Goal: Task Accomplishment & Management: Manage account settings

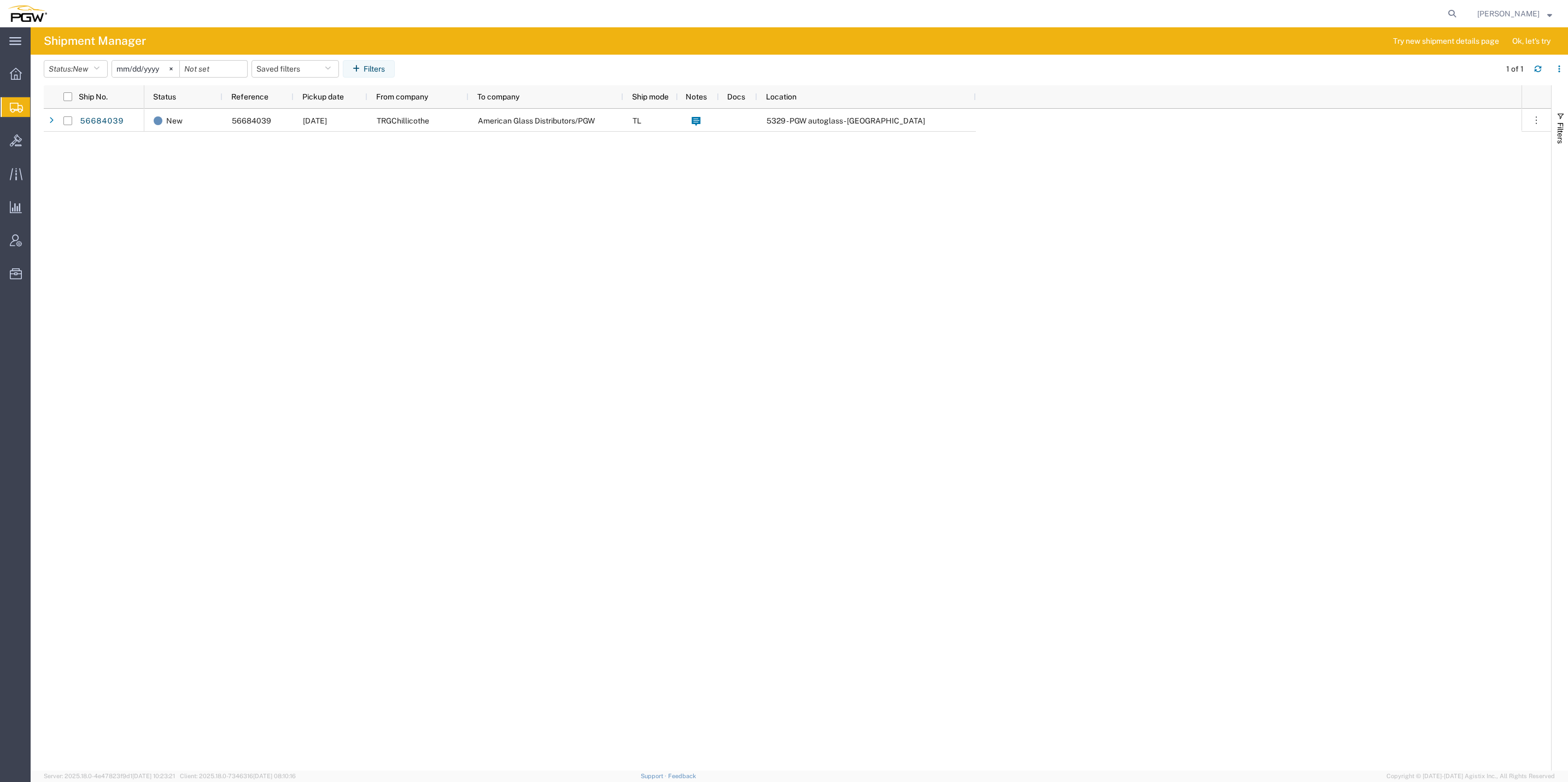
click at [0, 0] on span "Shipment Manager" at bounding box center [0, 0] width 0 height 0
click at [0, 0] on span "Create from Template" at bounding box center [0, 0] width 0 height 0
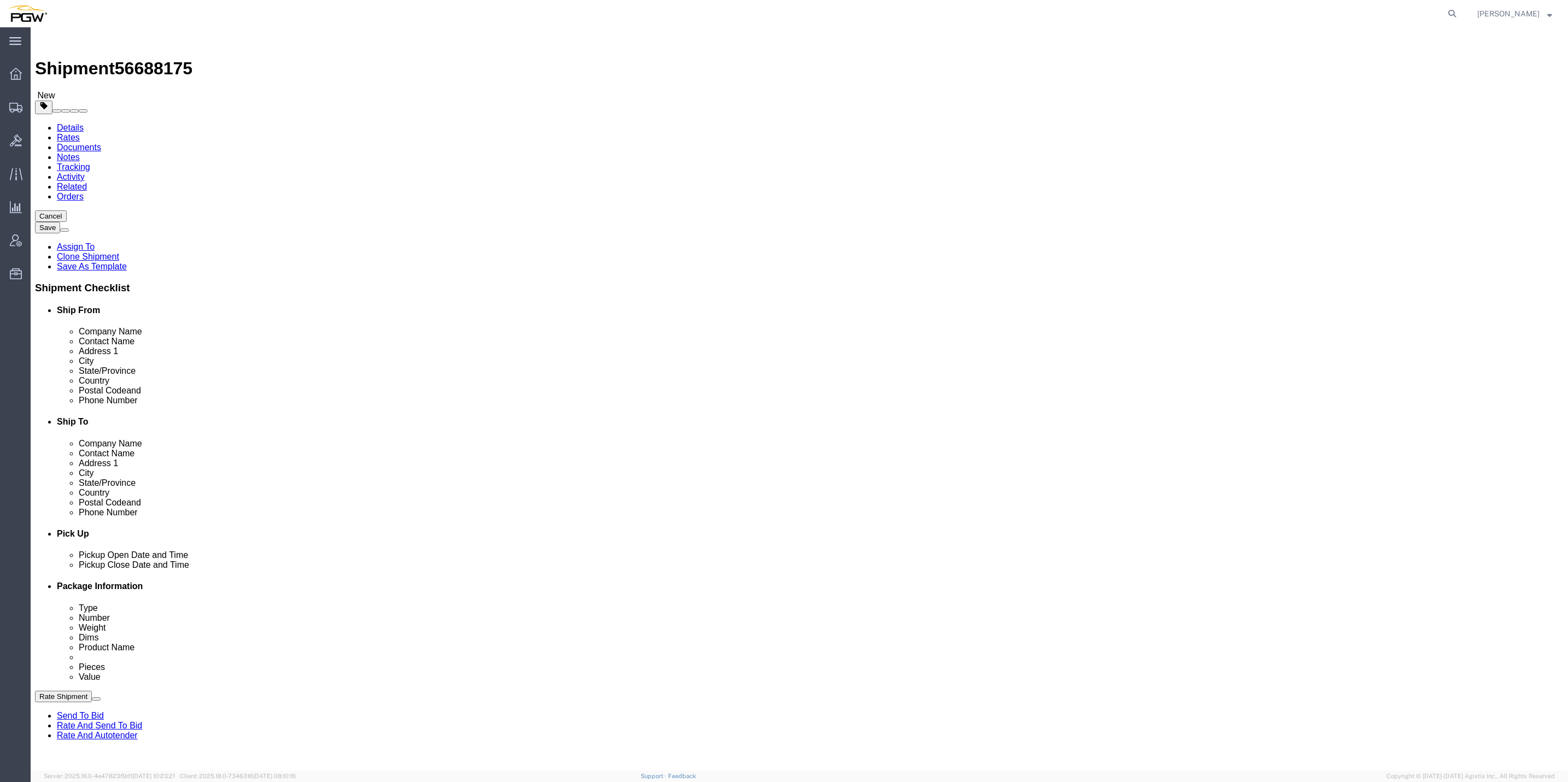
select select "61931"
select select
paste input "5559"
type input "5559"
select select "28369"
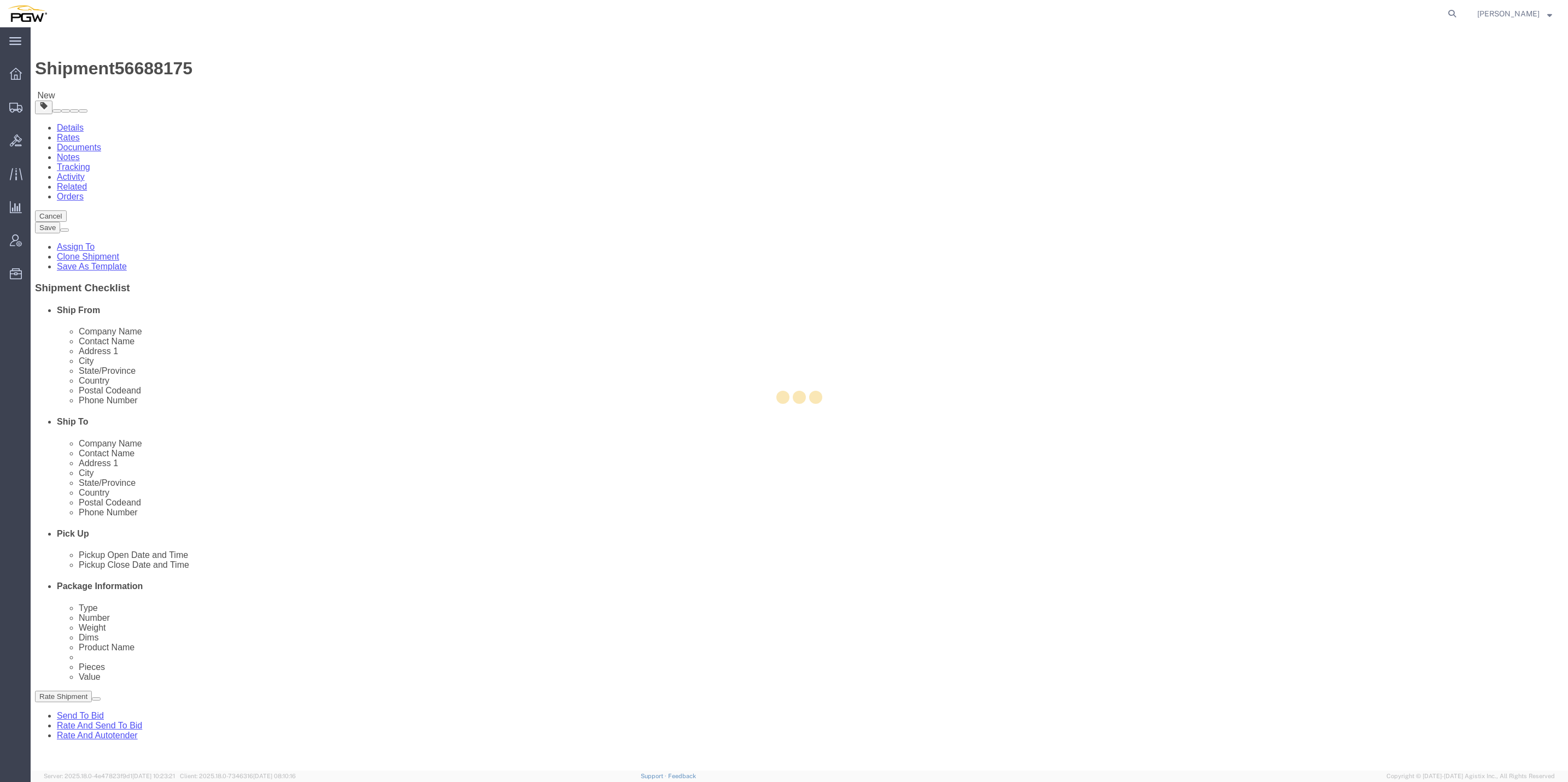
type input "5559"
type input "PGW"
type input "5559 Branch Manager"
type input "[STREET_ADDRESS][PERSON_NAME]"
type input "[PERSON_NAME]"
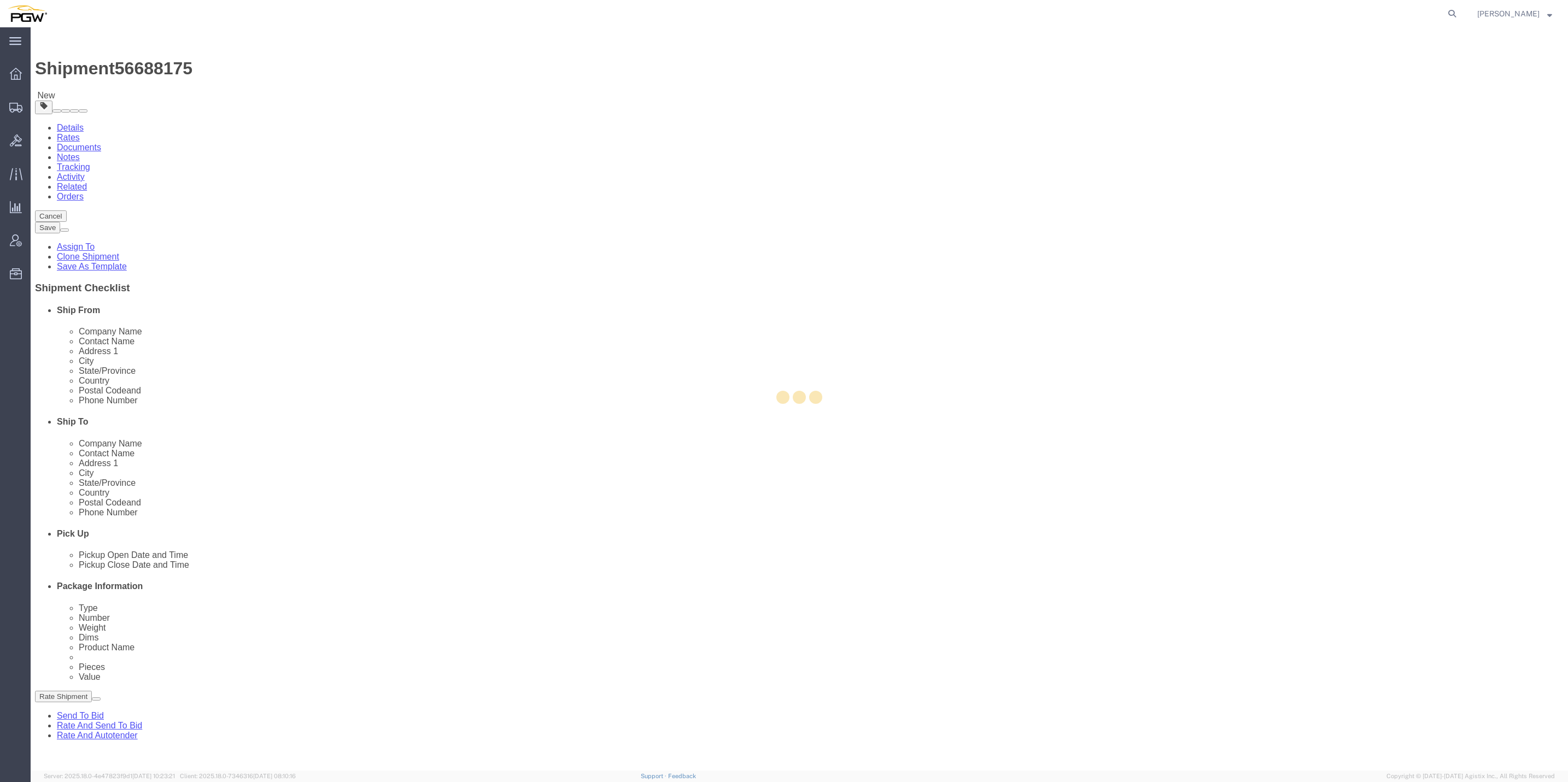
type input "04092"
type input "[PHONE_NUMBER]"
type input "[EMAIL_ADDRESS][DOMAIN_NAME]"
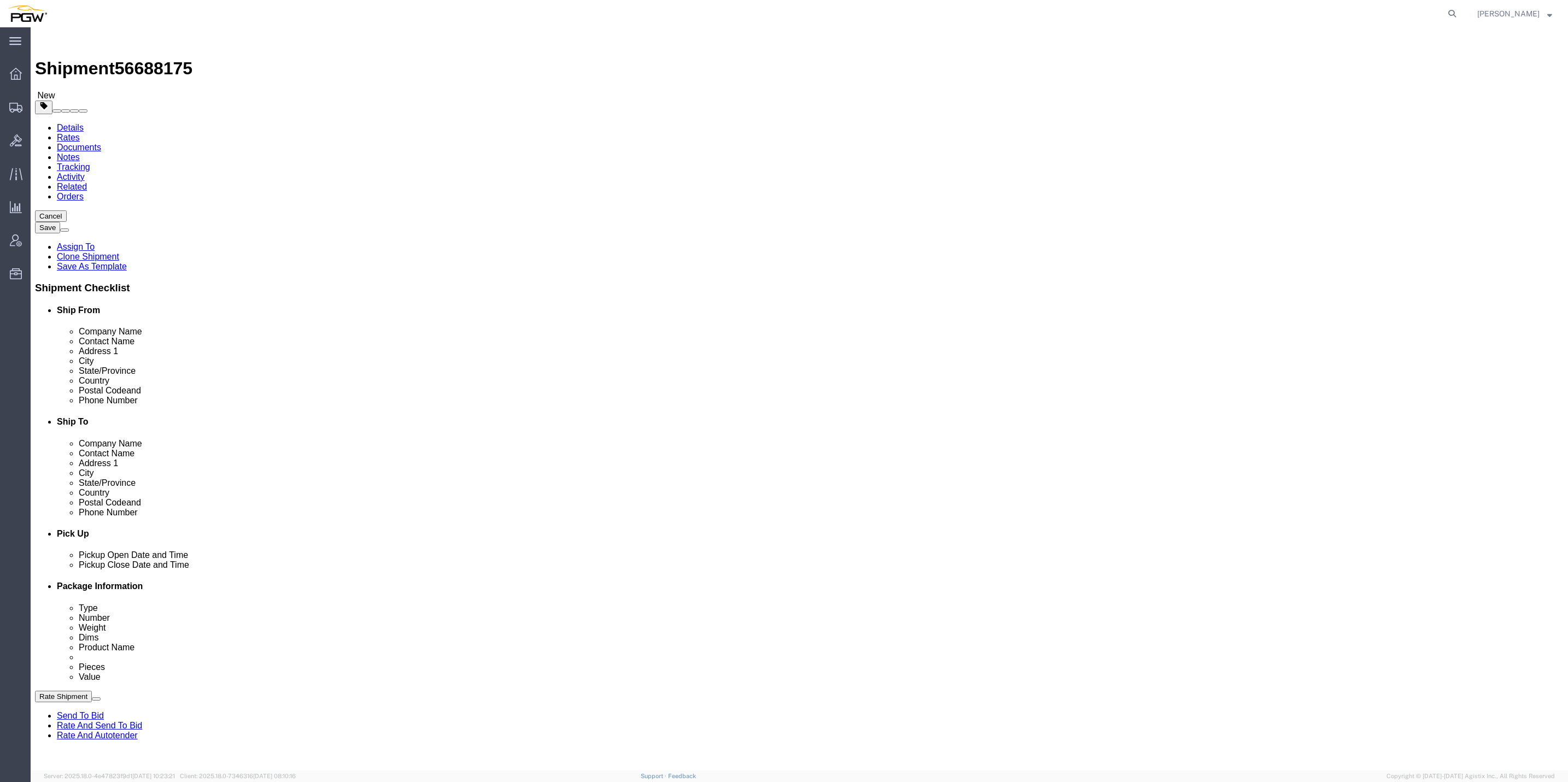
select select "ME"
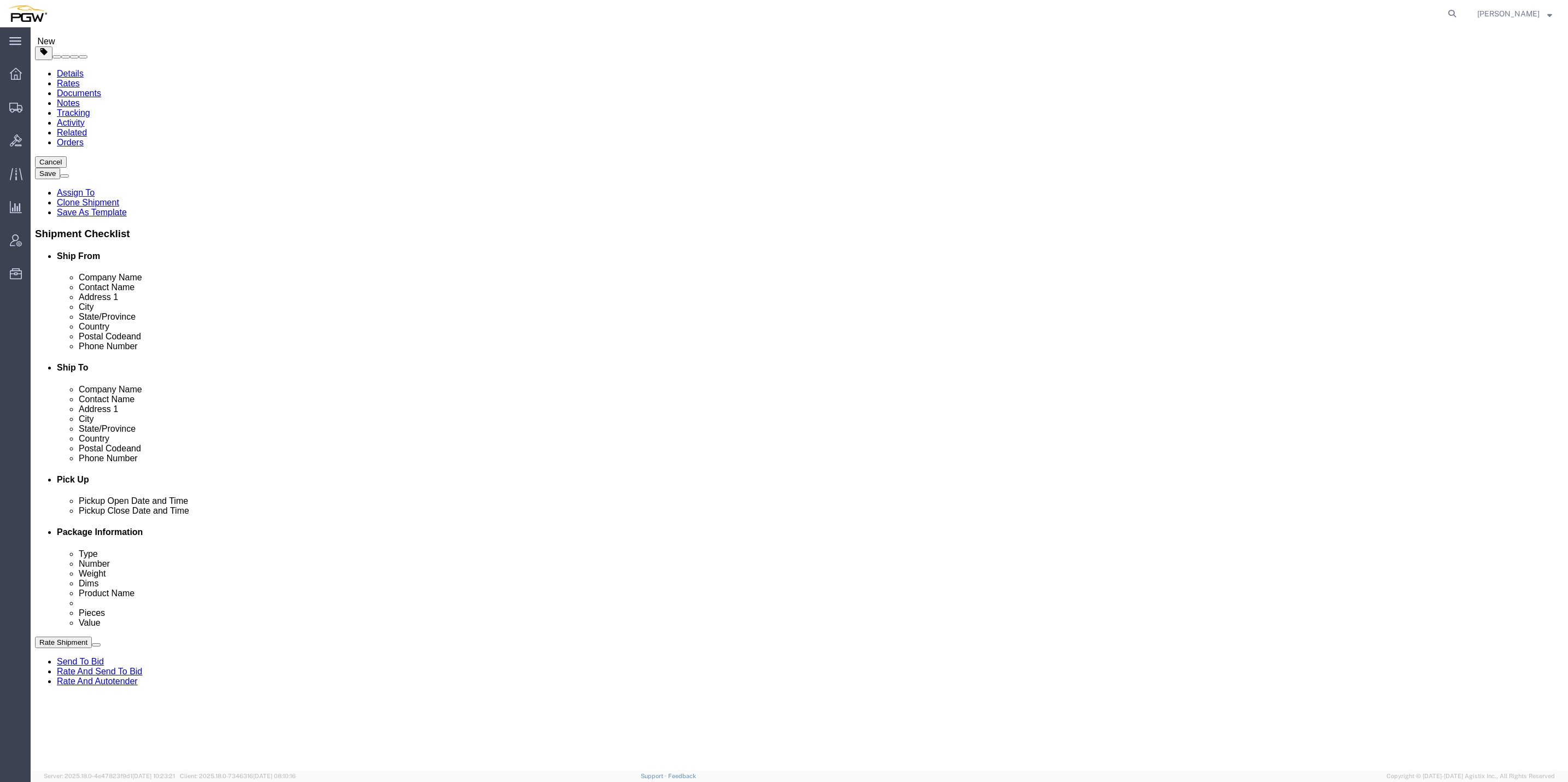
scroll to position [82, 0]
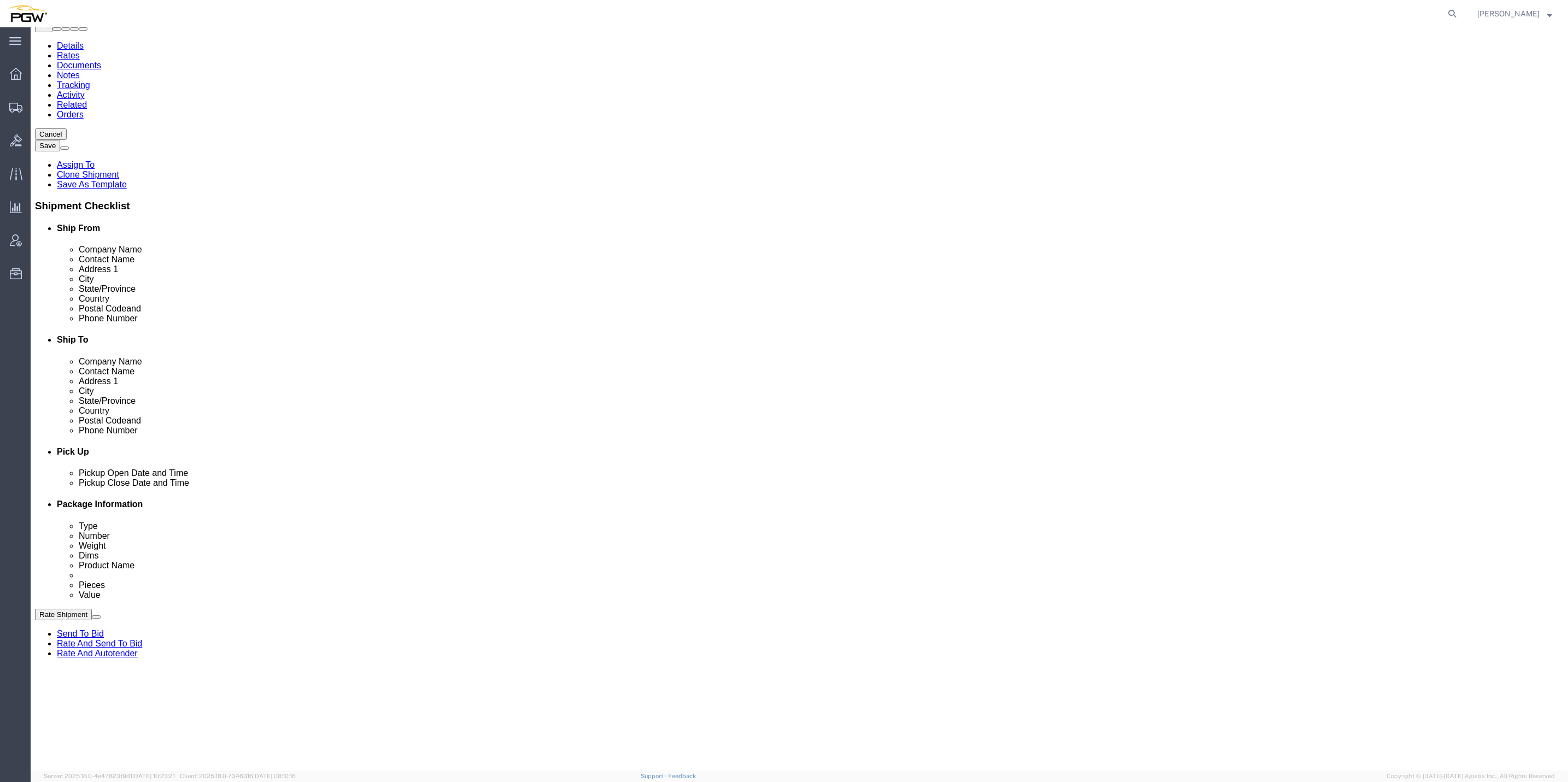
click button "Add Stop"
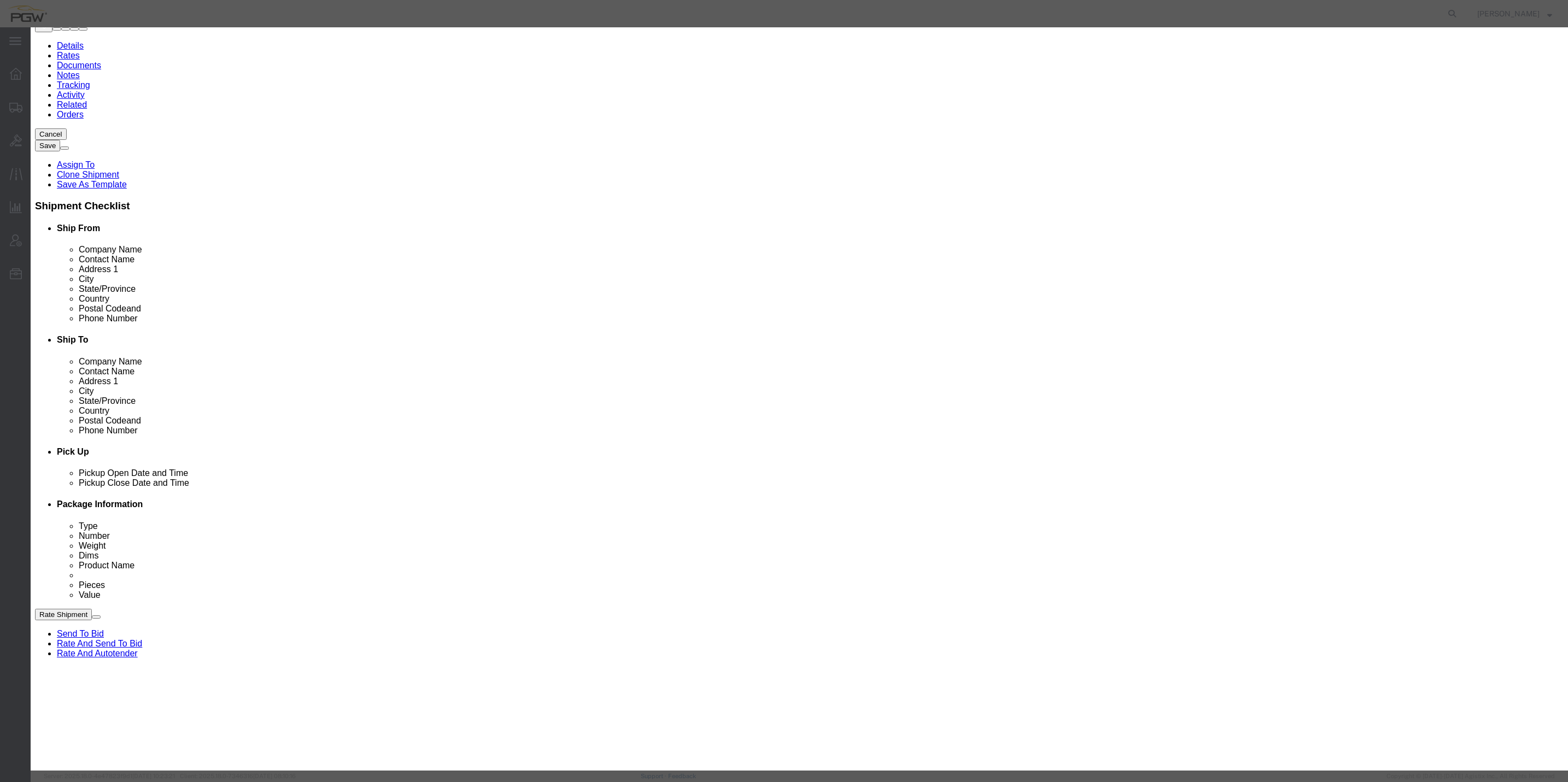
drag, startPoint x: 794, startPoint y: 58, endPoint x: 793, endPoint y: 65, distance: 7.1
click label "Delivery"
click input "Delivery"
radio input "true"
select select
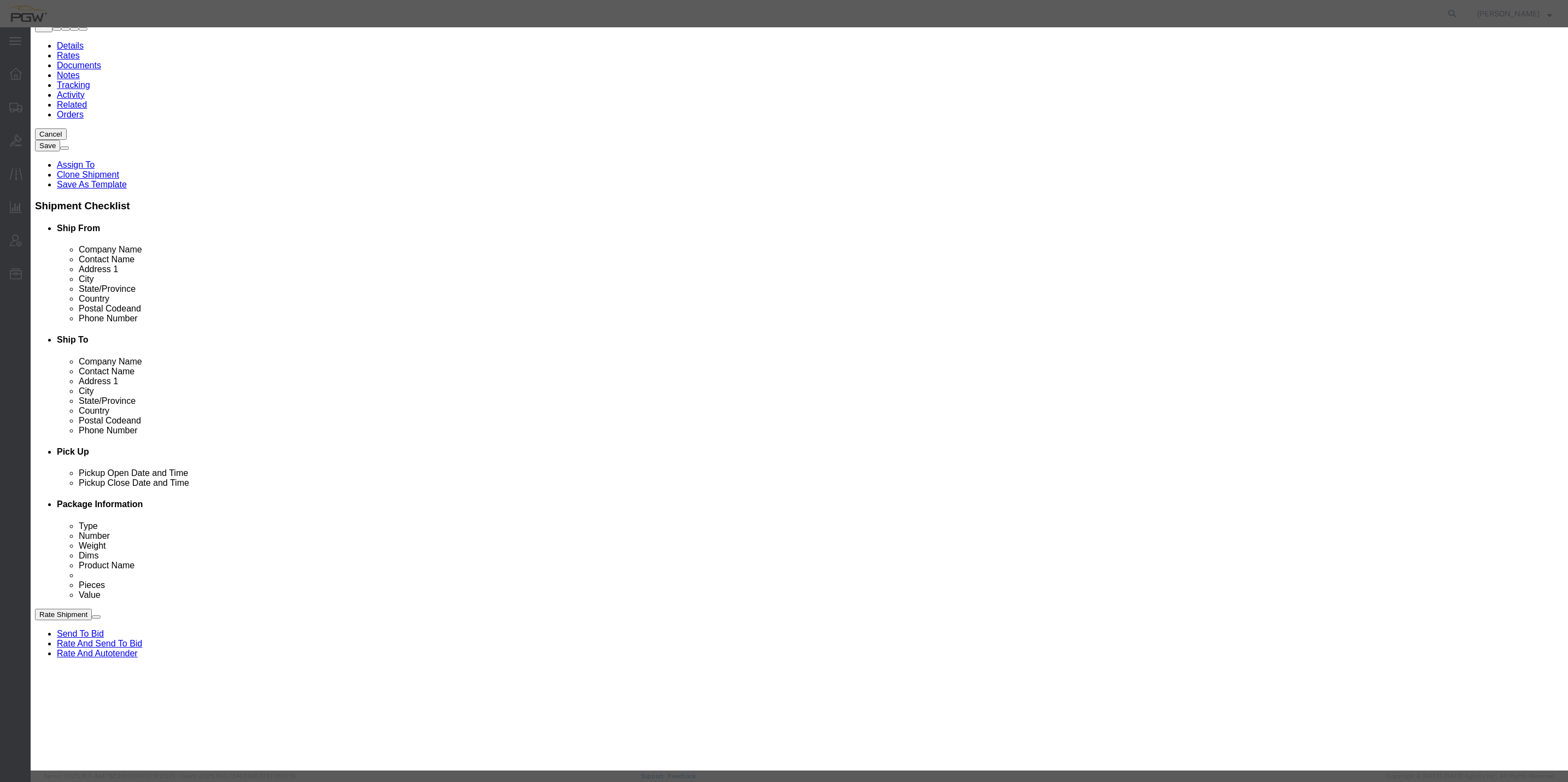
drag, startPoint x: 731, startPoint y: 82, endPoint x: 714, endPoint y: 68, distance: 22.0
click div "Address Type Pickup Delivery Location My Profile Location 5303 - PGW autoglass …"
drag, startPoint x: 719, startPoint y: 70, endPoint x: 727, endPoint y: 77, distance: 10.6
click div "Address Type Pickup Delivery Location My Profile Location 5303 - PGW autoglass …"
paste input "5537"
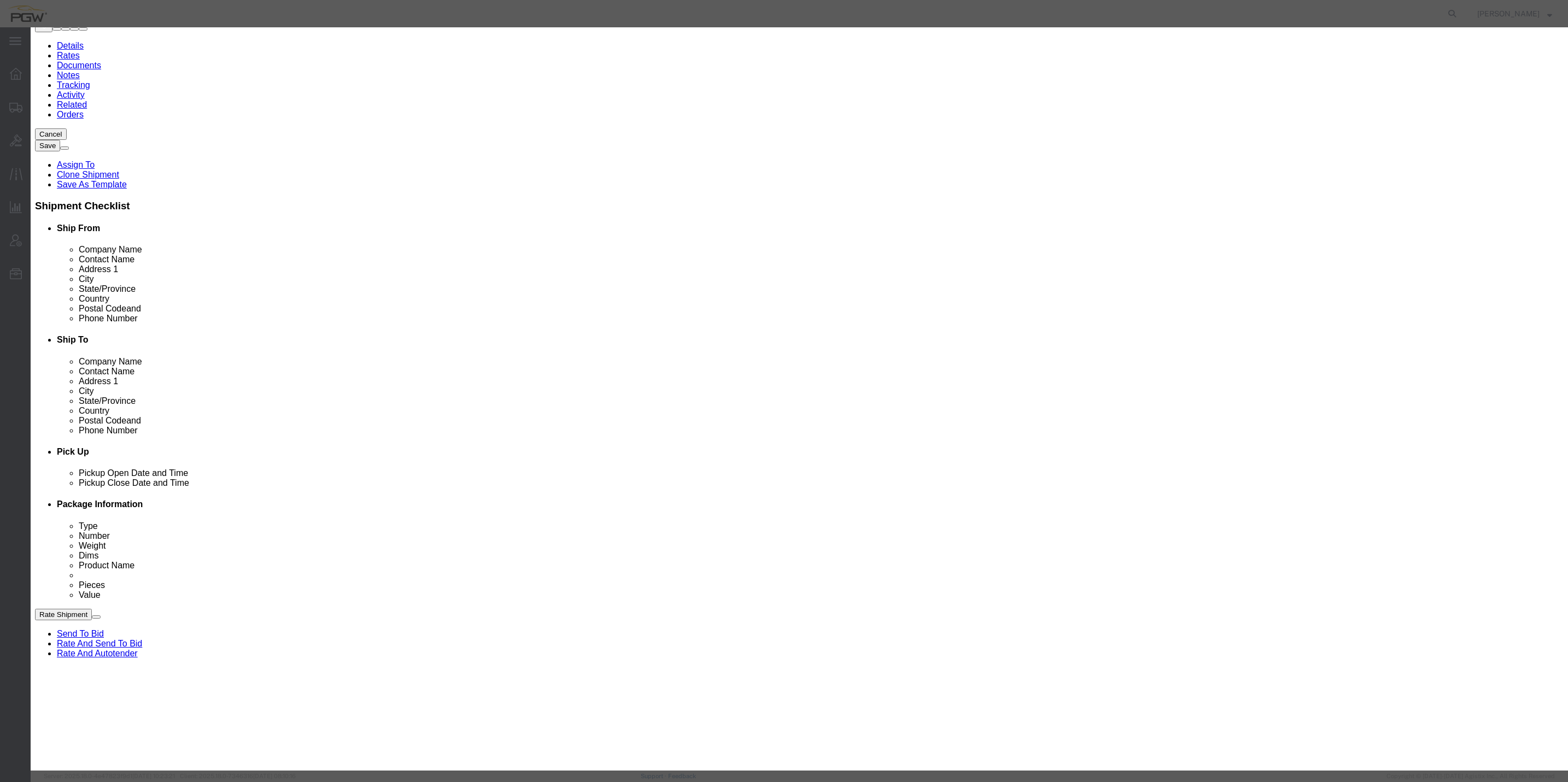
type input "5537"
select select "66491"
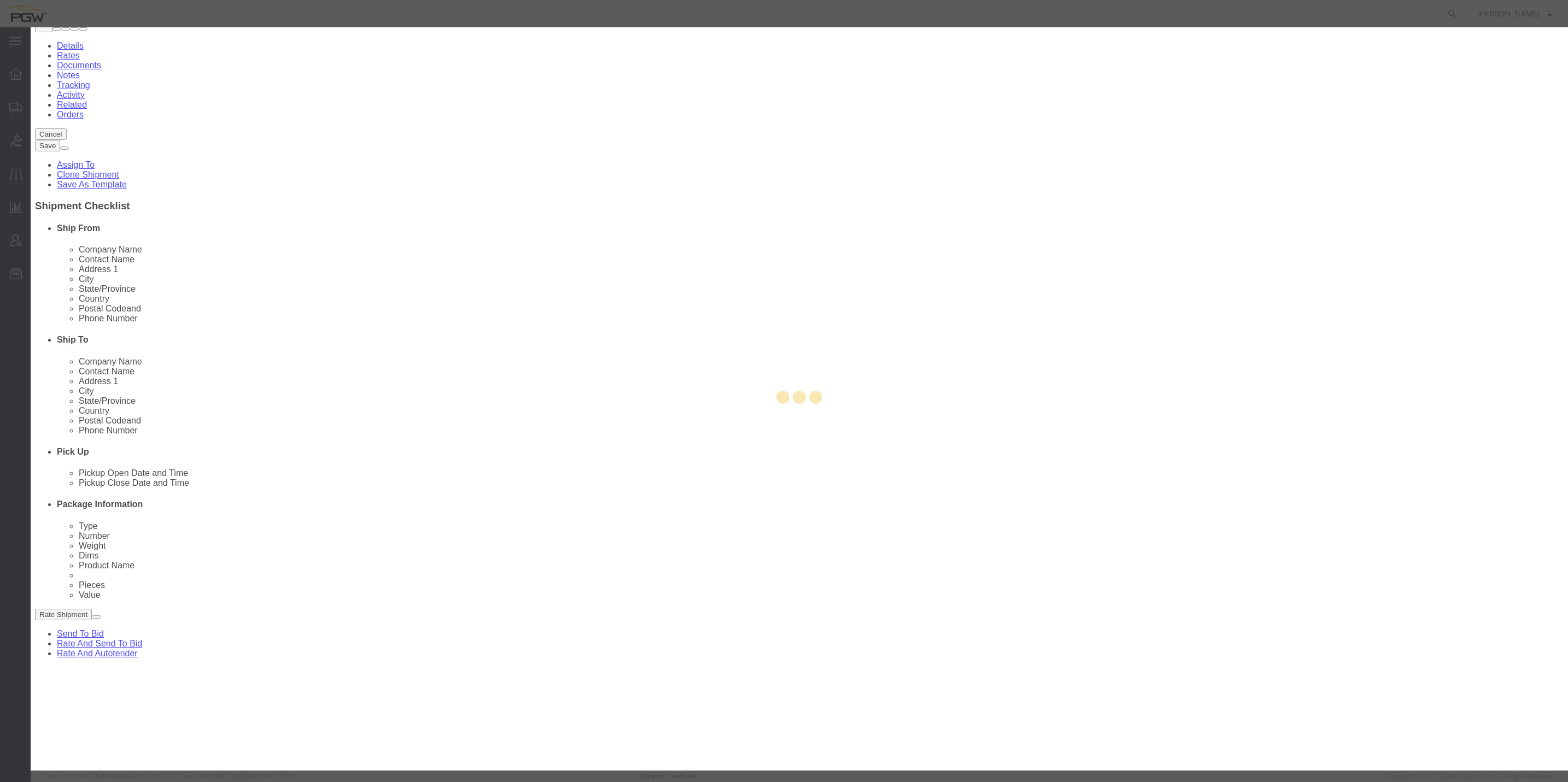
type input "5537"
type input "PGW"
type input "5537 Branch Manager"
type input "[STREET_ADDRESS][PERSON_NAME]"
type input "Bloomfield"
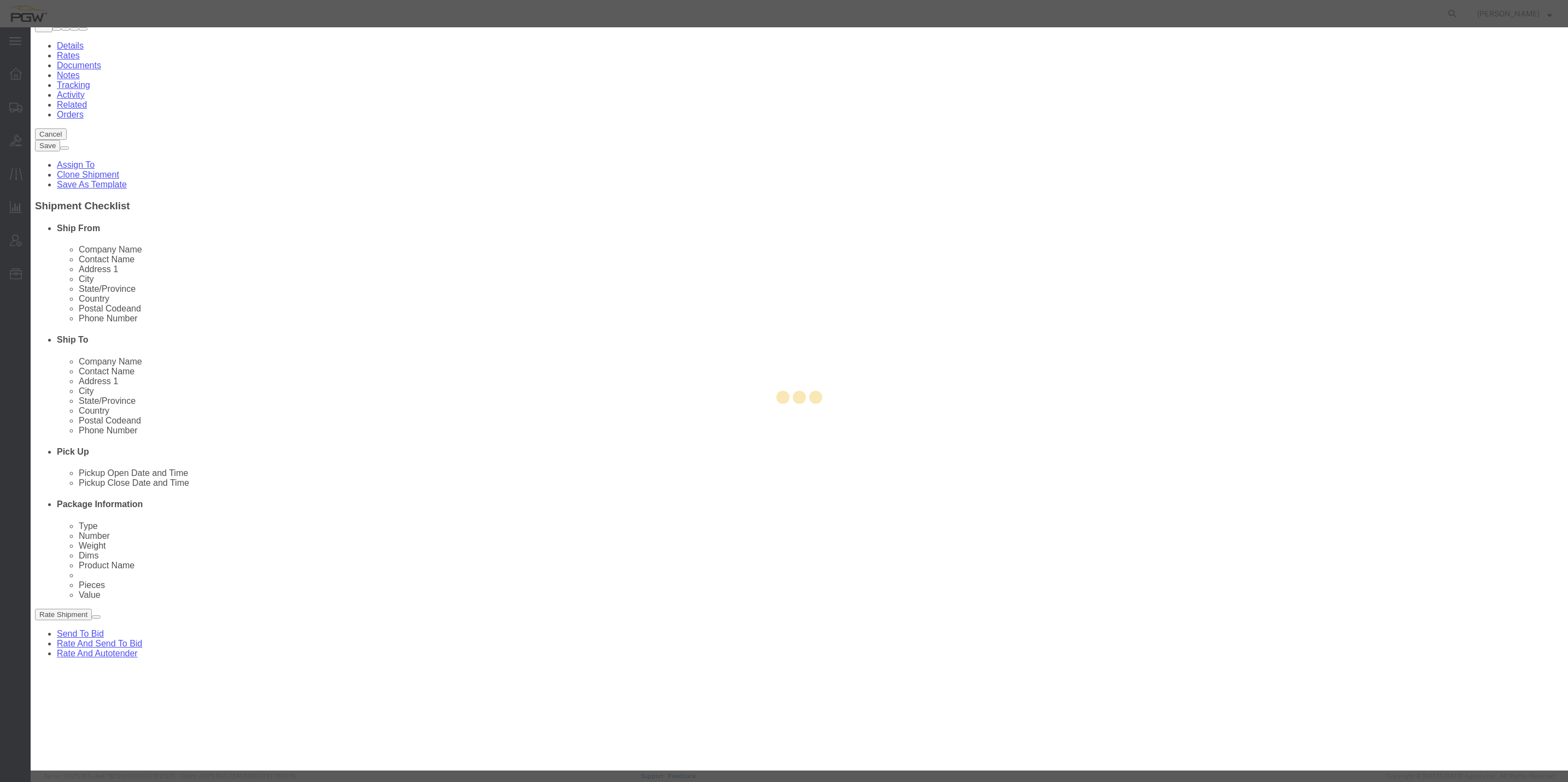
type input "06002"
type input "[PHONE_NUMBER]"
type input "[EMAIL_ADDRESS][DOMAIN_NAME]"
checkbox input "true"
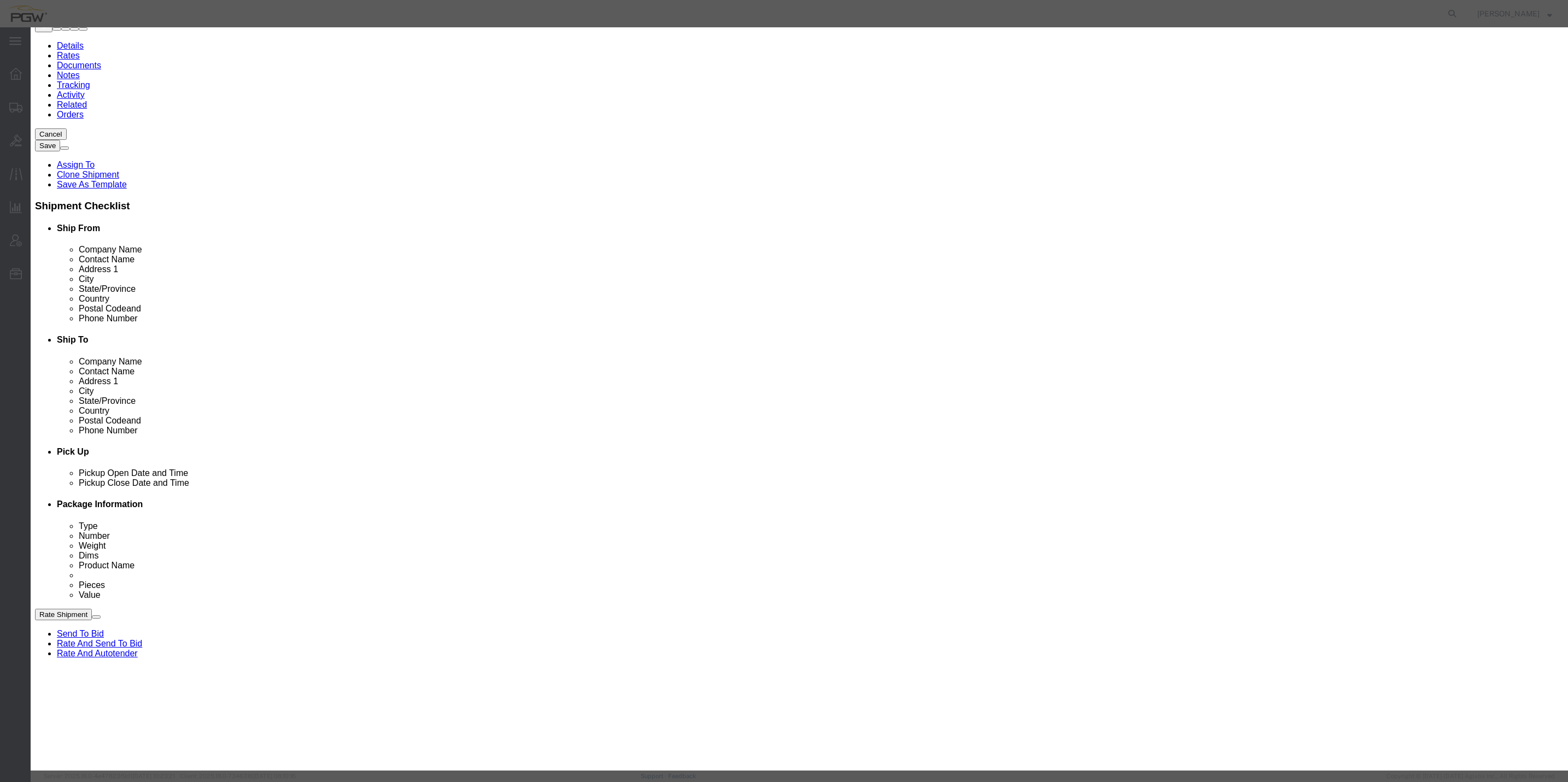
select select "CT"
click button "Save"
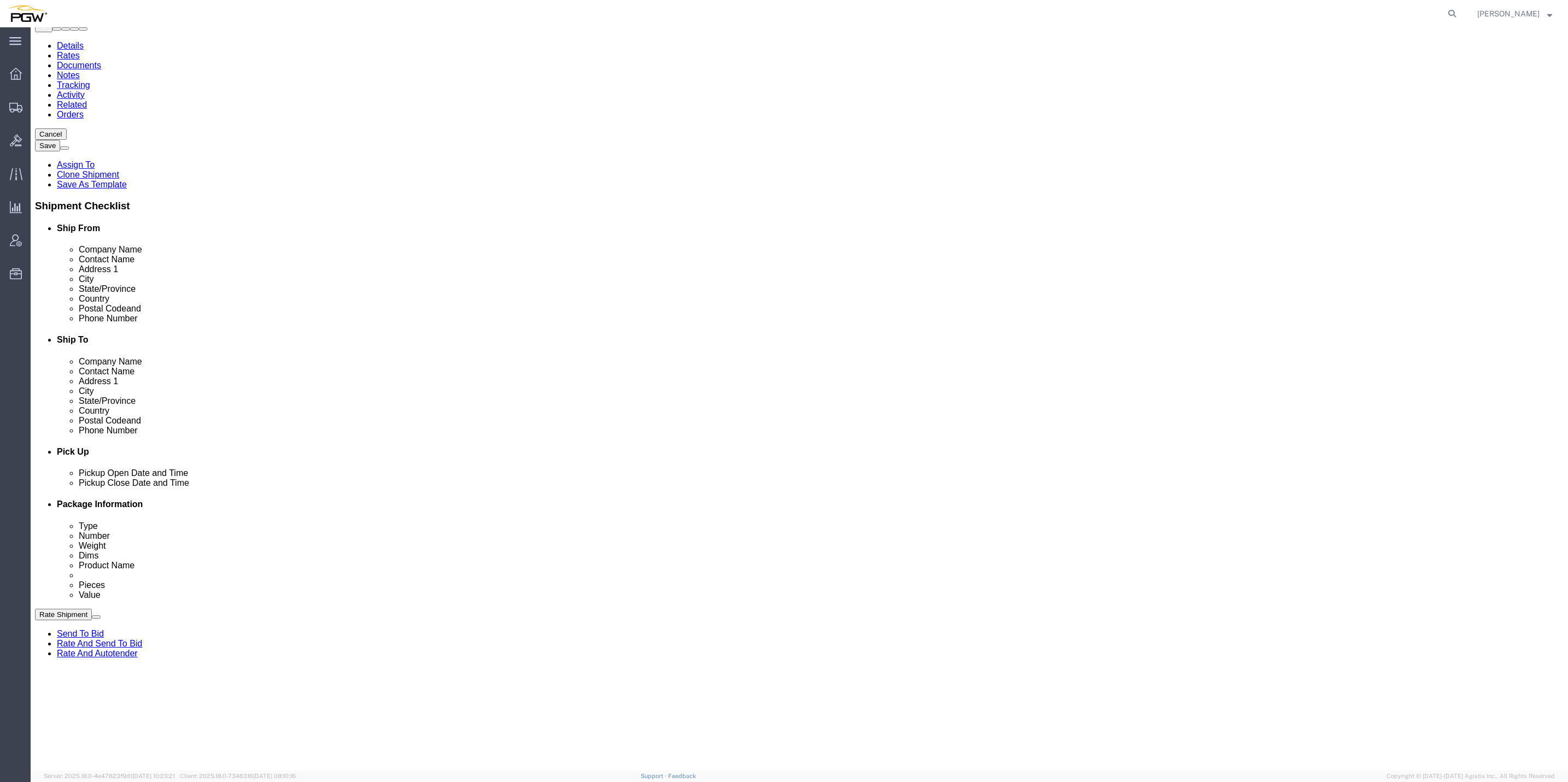
select select "D"
click button "Add Stop"
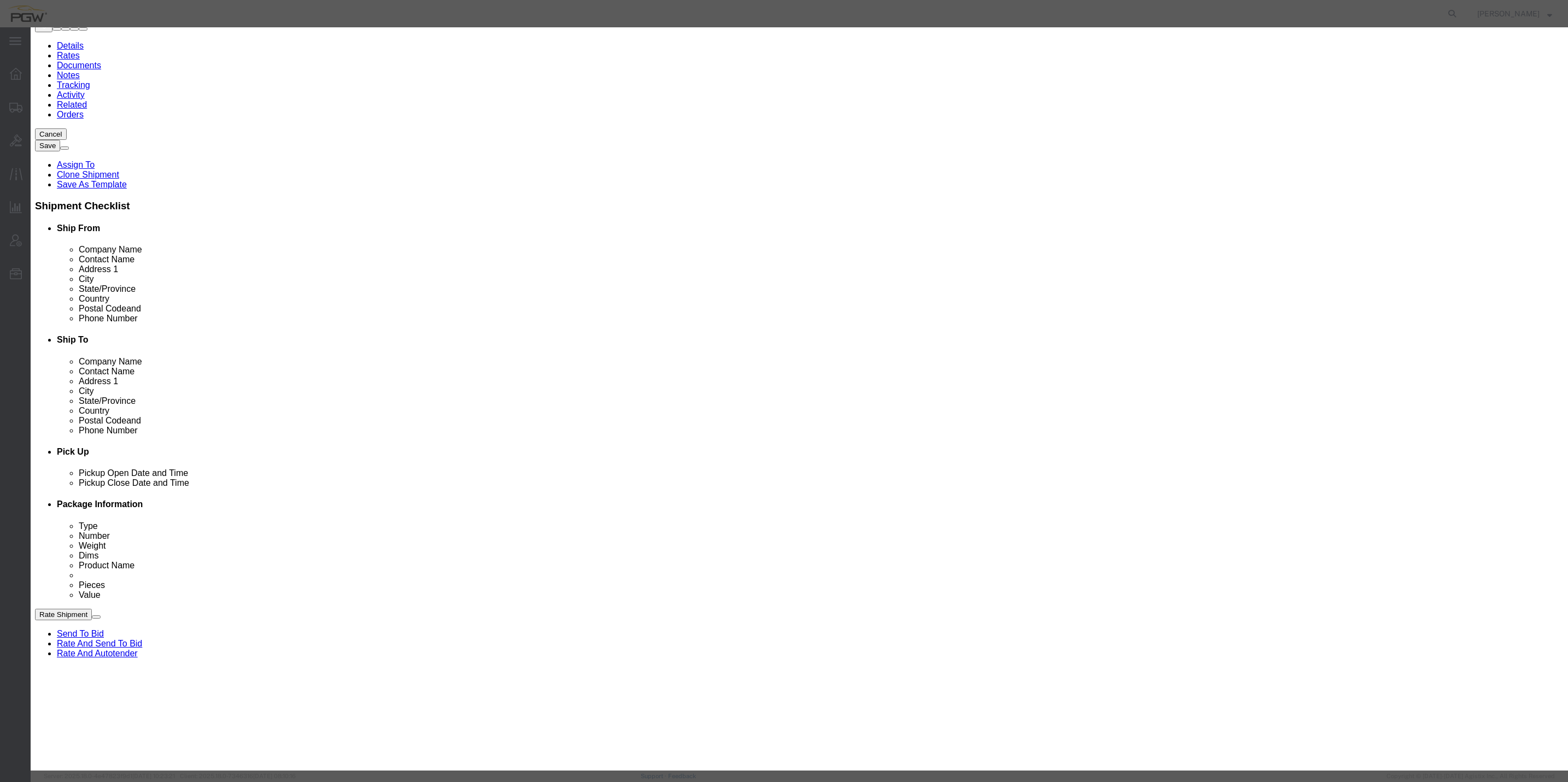
click label "Delivery"
click input "Delivery"
radio input "true"
select select
type input "5525"
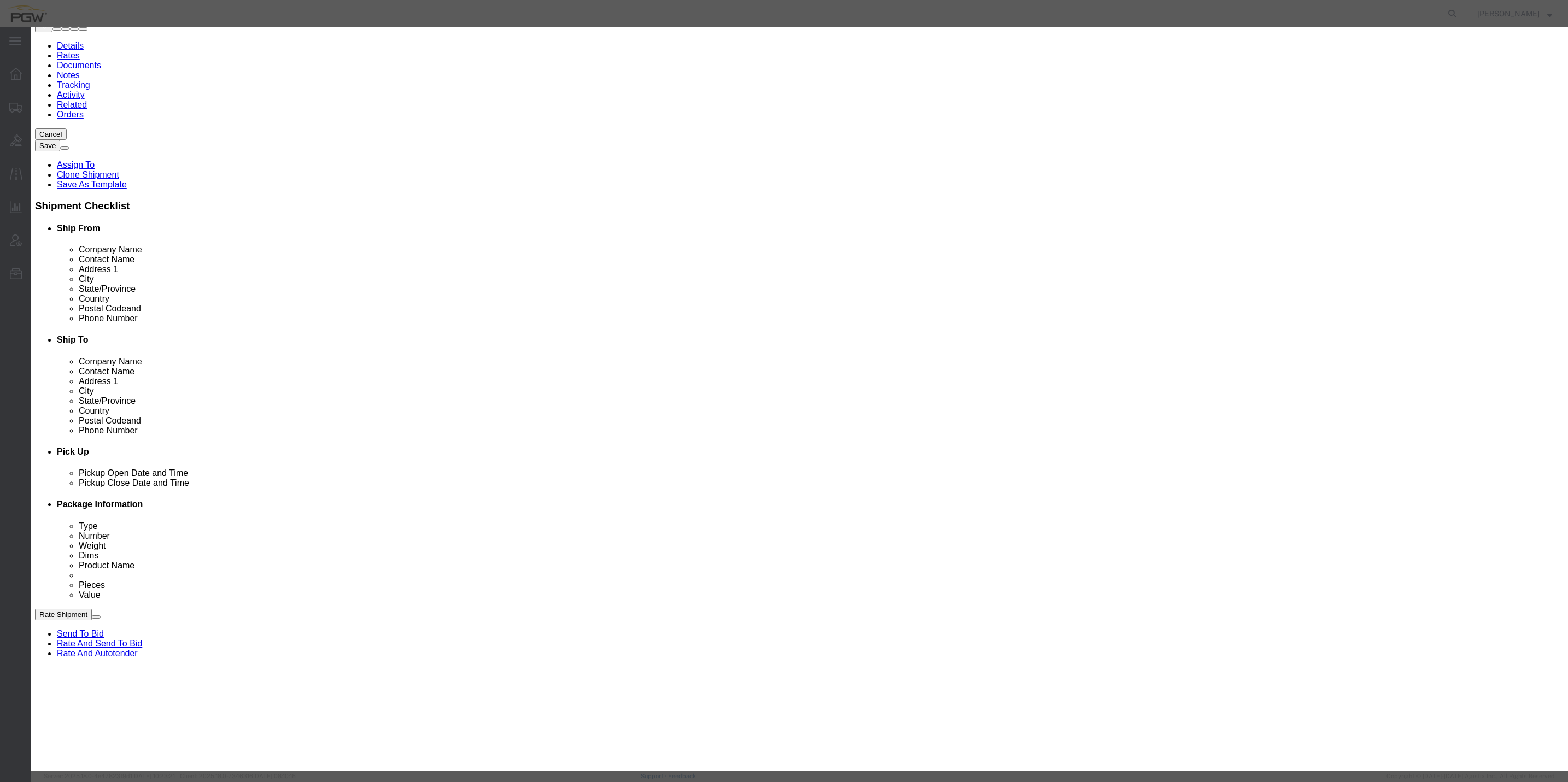
click div "5525"
select select "28353"
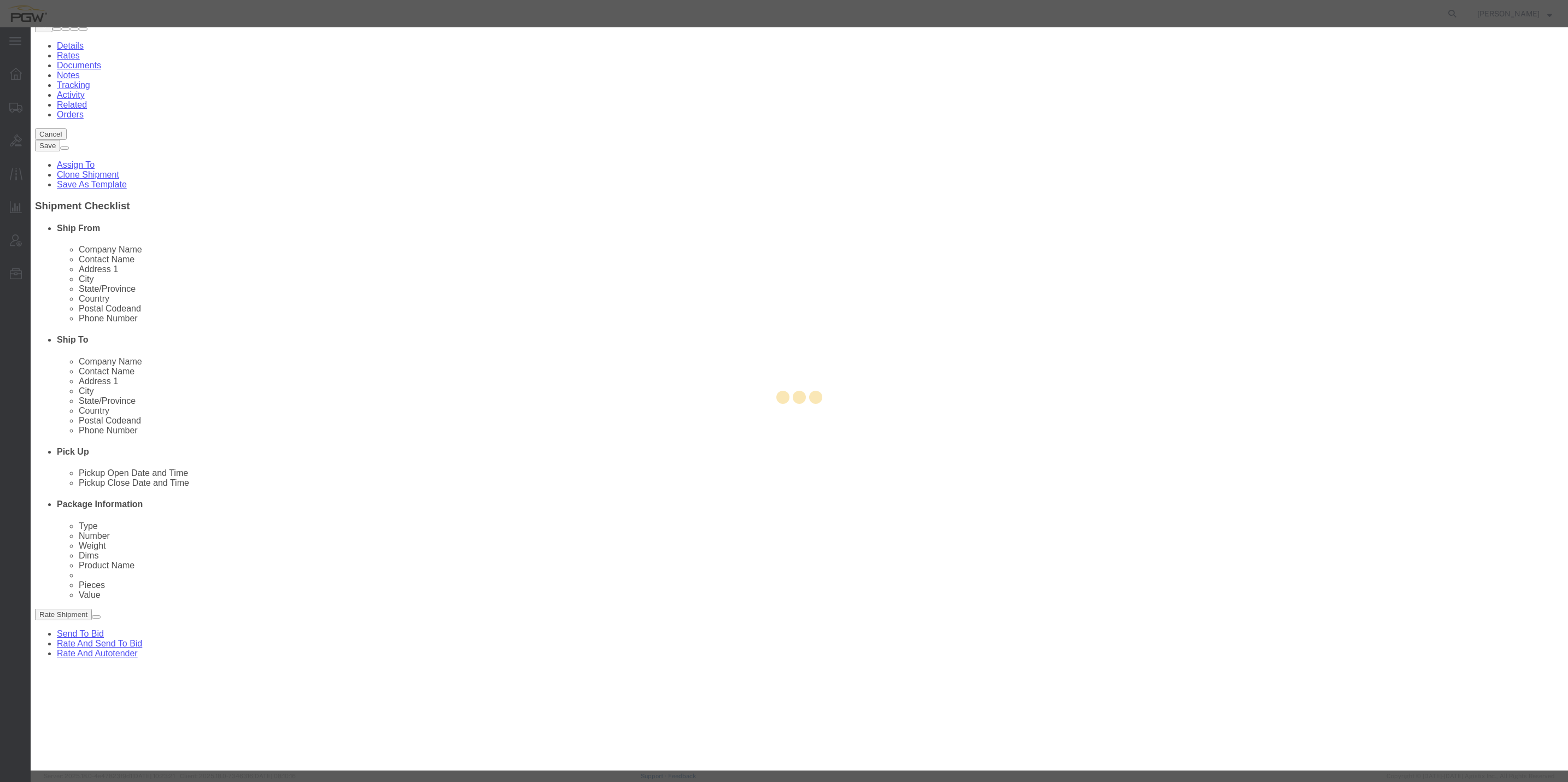
type input "5525"
type input "PGW"
type input "5525 Branch Manager"
type input "[STREET_ADDRESS]"
type input "Londonderry"
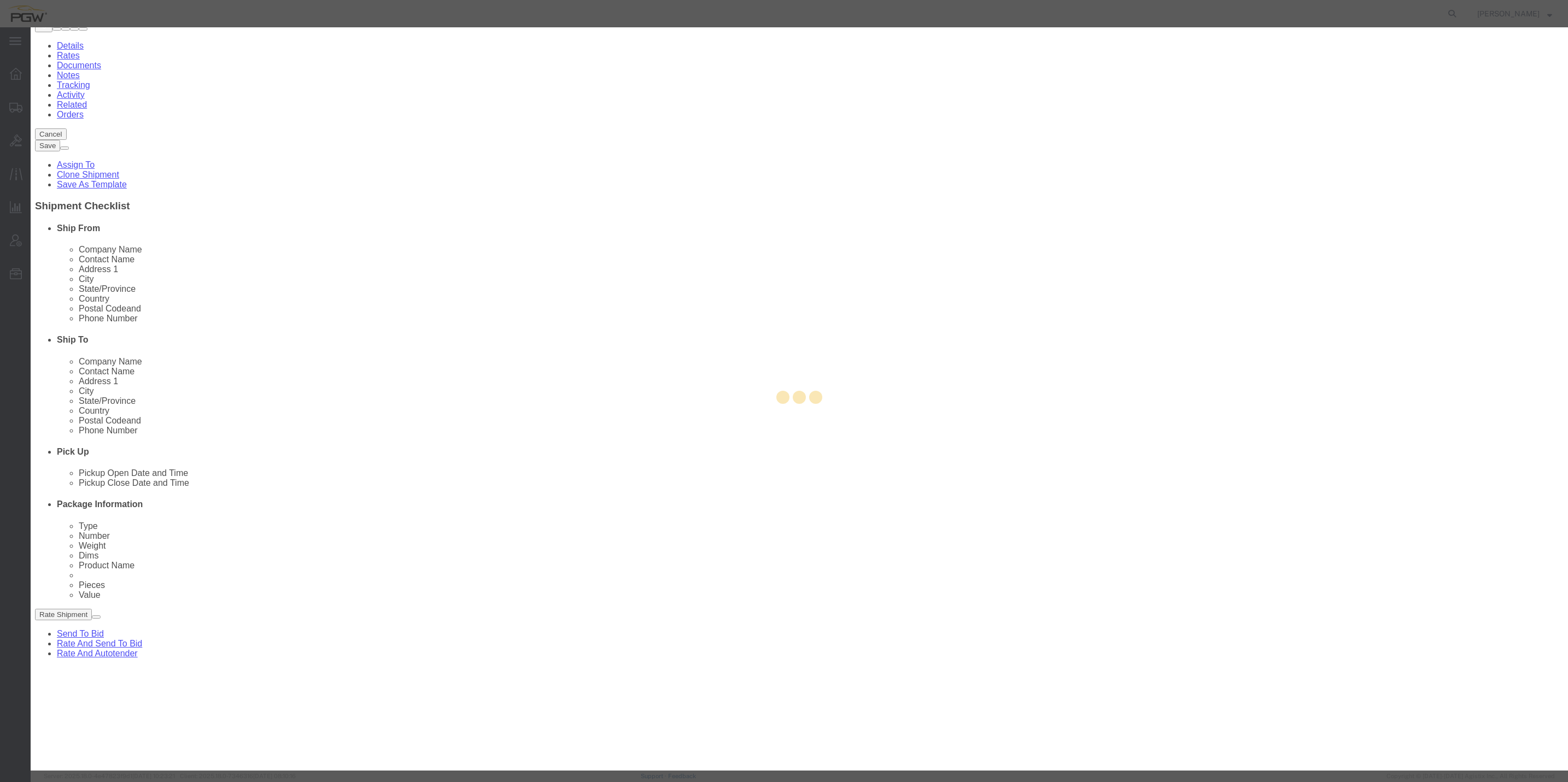
type input "03053"
type input "[PHONE_NUMBER]"
type input "[EMAIL_ADDRESS][DOMAIN_NAME]"
checkbox input "true"
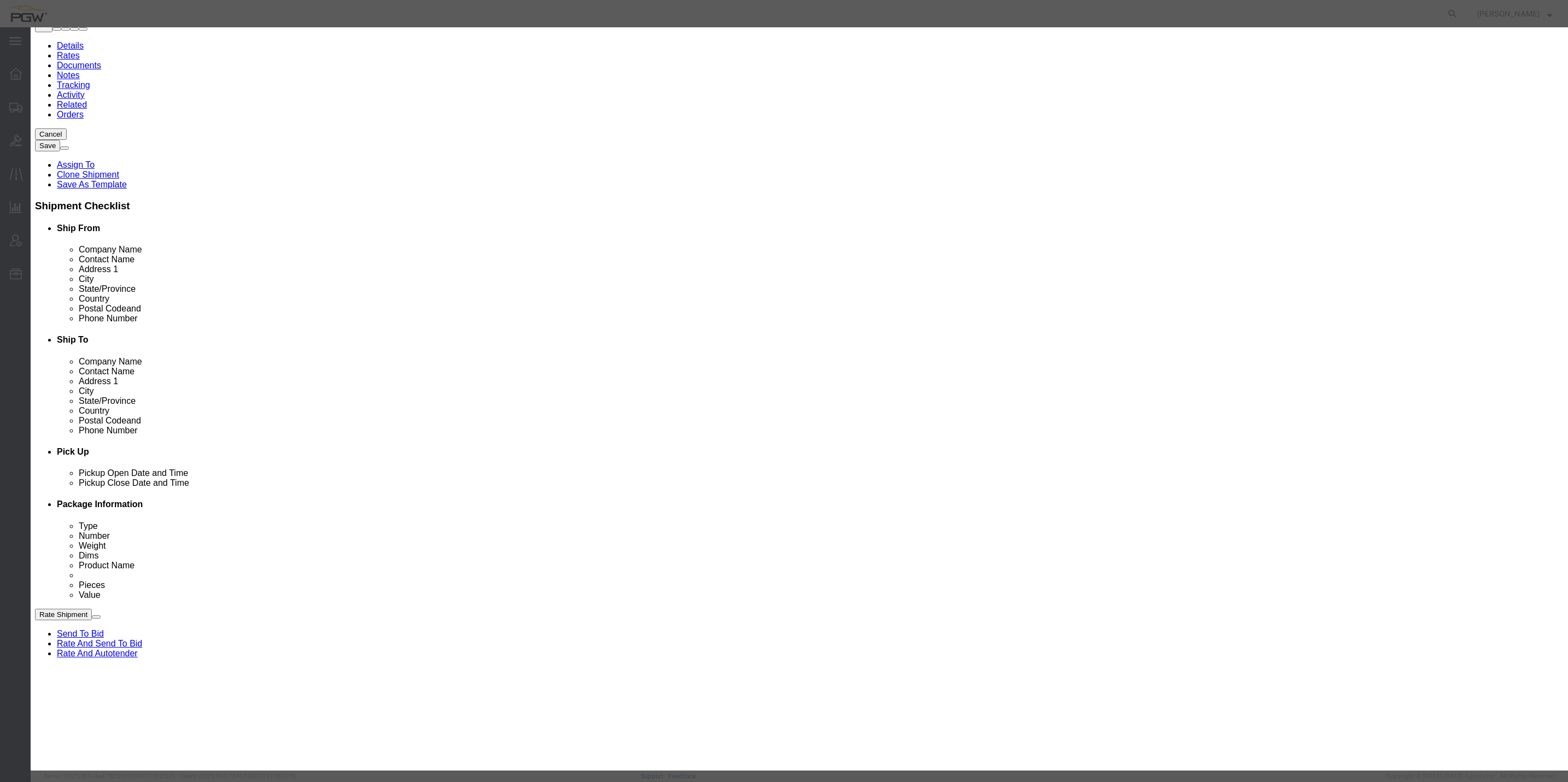
select select "NH"
click button "Save"
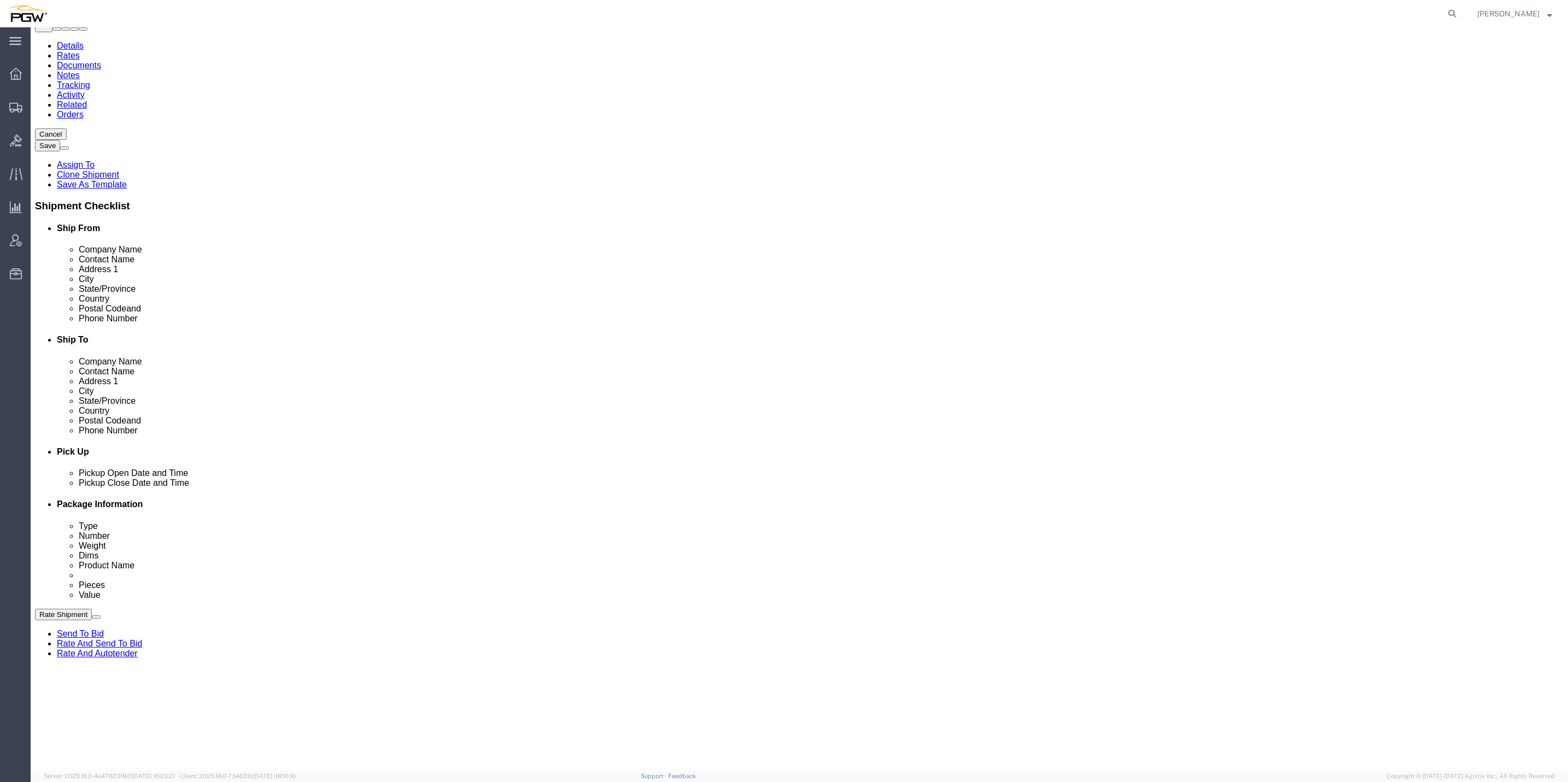
select select "D"
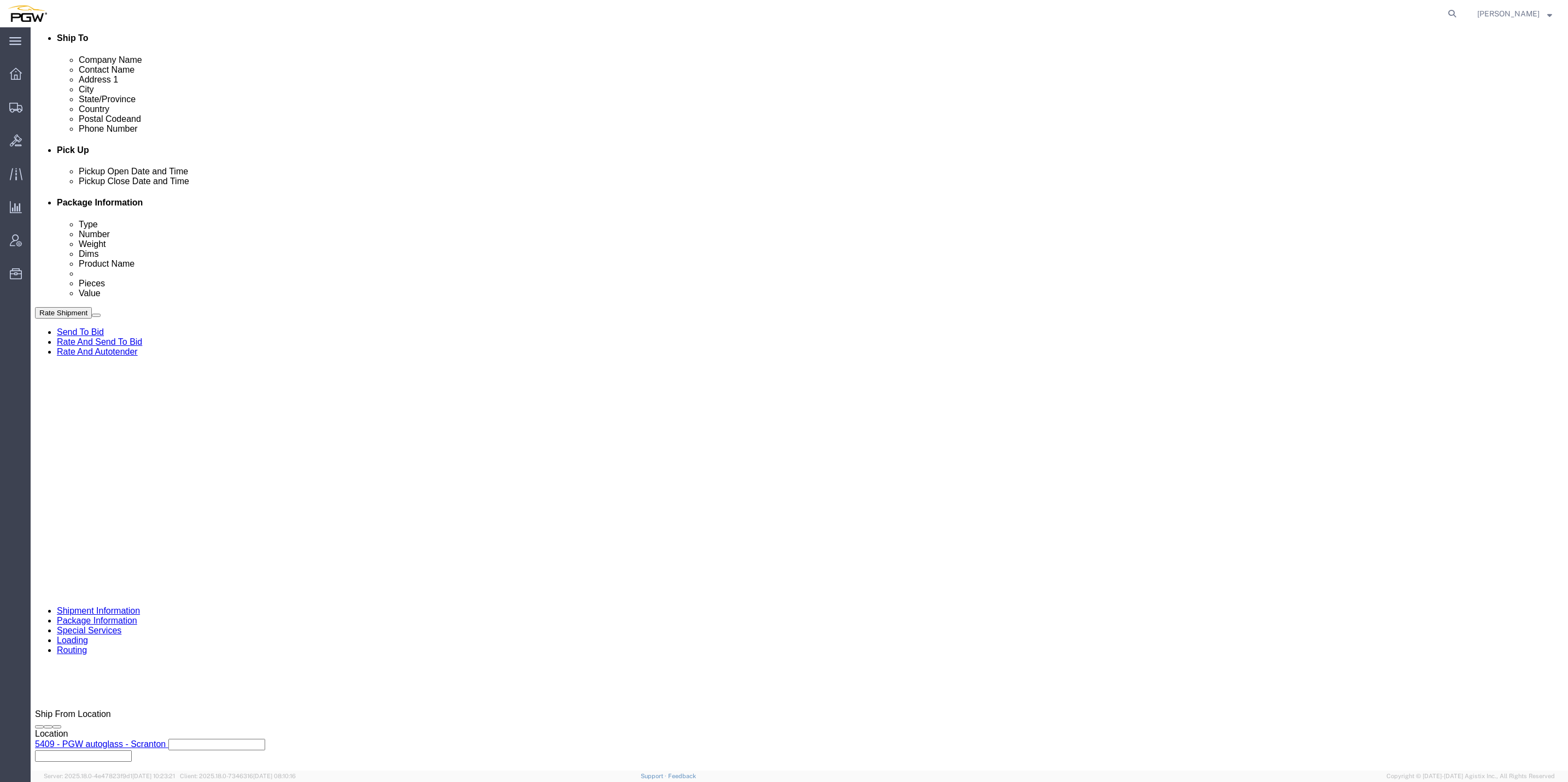
scroll to position [410, 0]
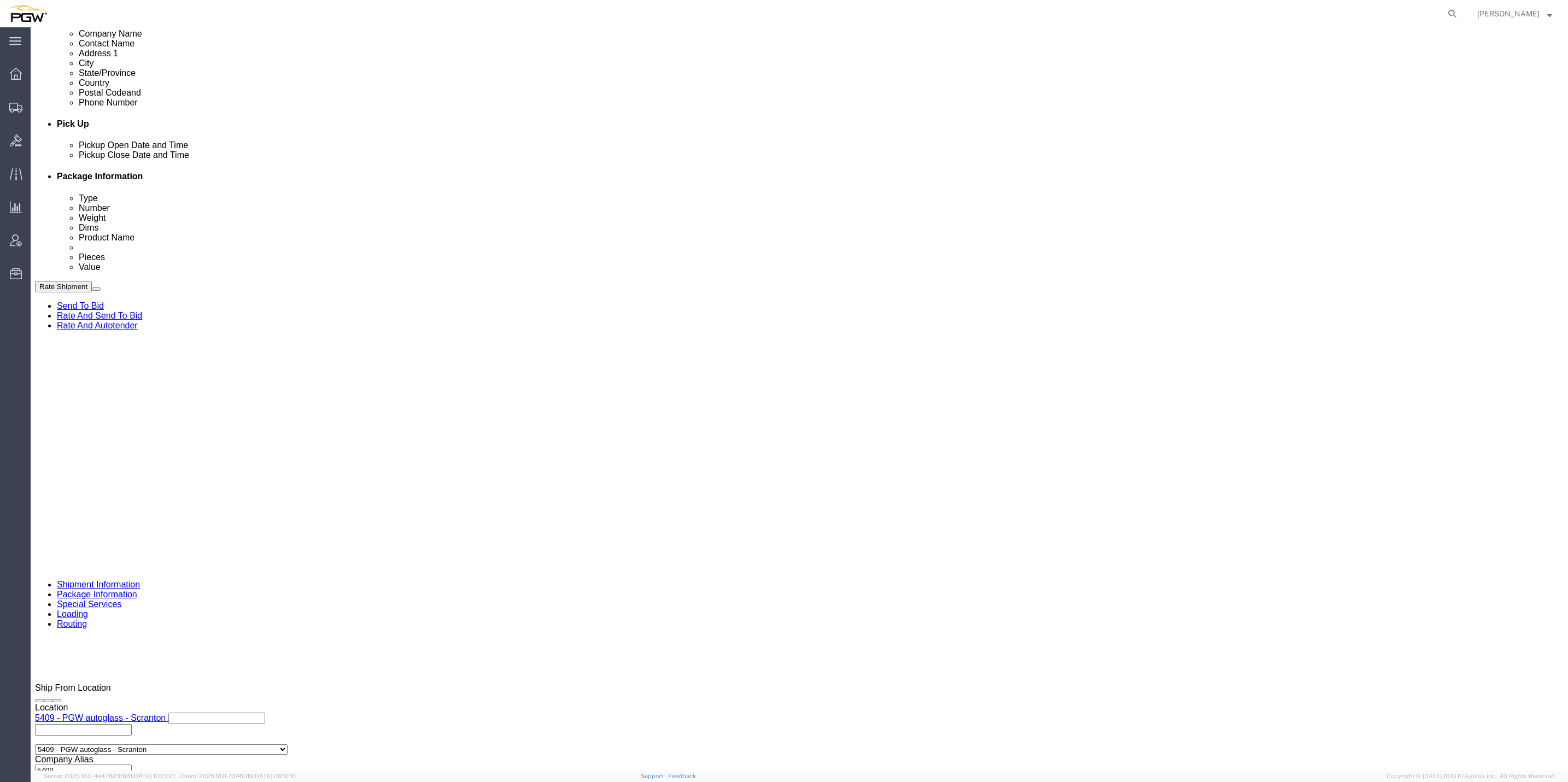
click div "[DATE] 2:37 PM"
type input "8:00 AM"
click button "Apply"
click div "[DATE] 3:37 PM"
click input "3:37 PM"
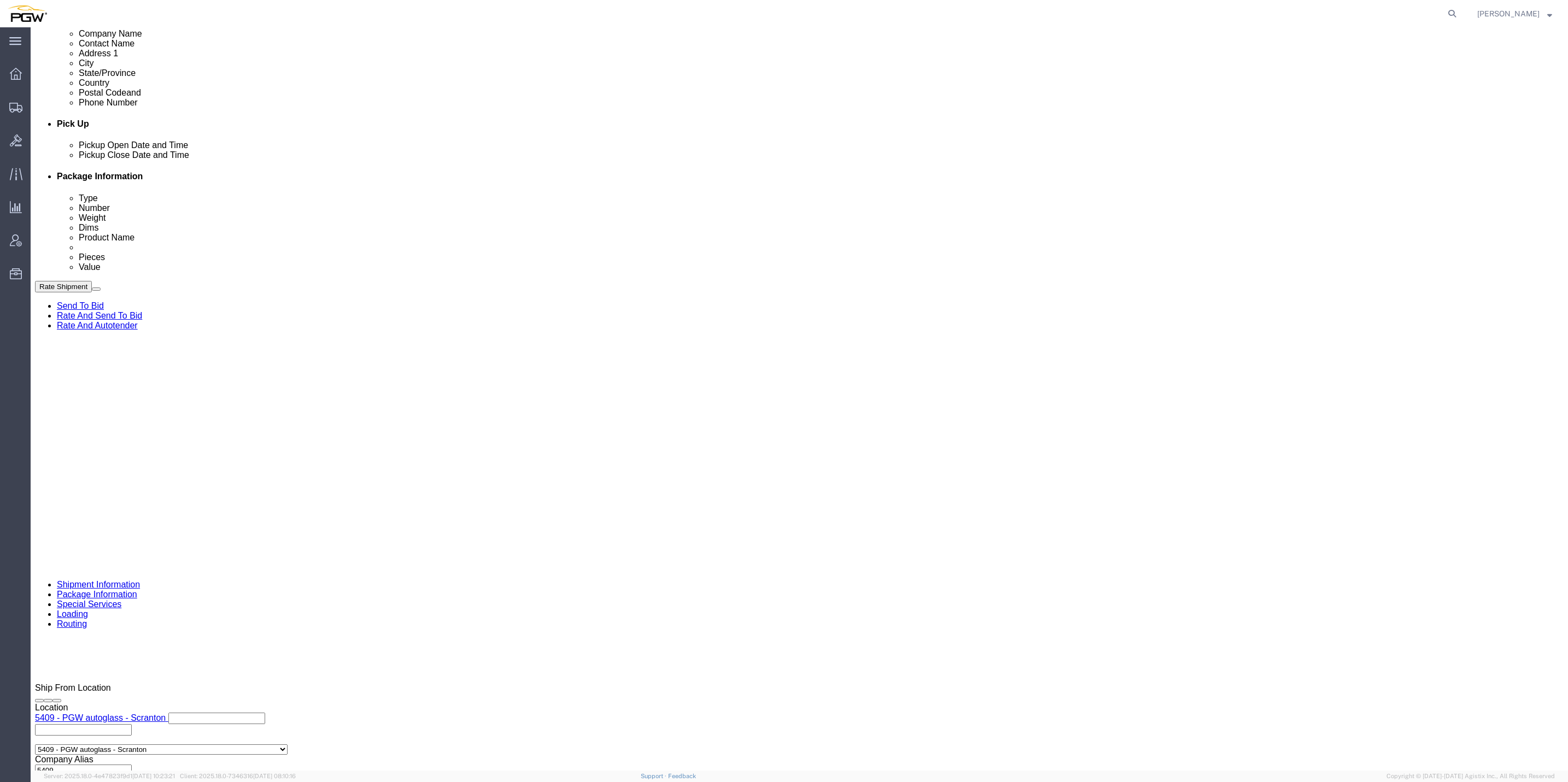
type input "9:00 AM"
click button "Apply"
drag, startPoint x: 148, startPoint y: 15, endPoint x: 93, endPoint y: 10, distance: 55.2
click span "56688175"
copy span "56688175"
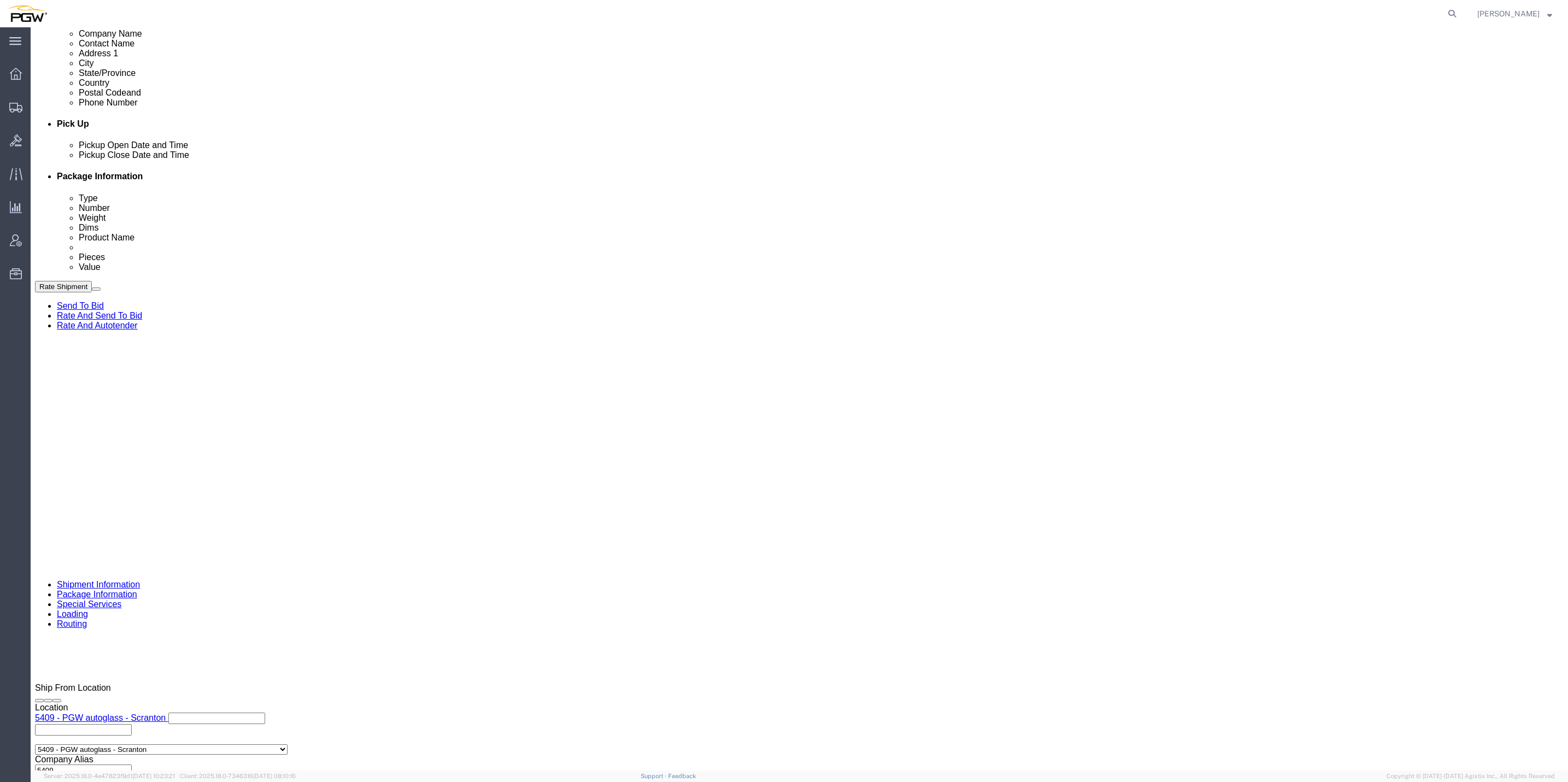
click input "text"
paste input "56688175"
type input "56688175"
click select "Select Account Type Activity ID Airline Appointment Number ASN Batch Request # …"
select select "BOL"
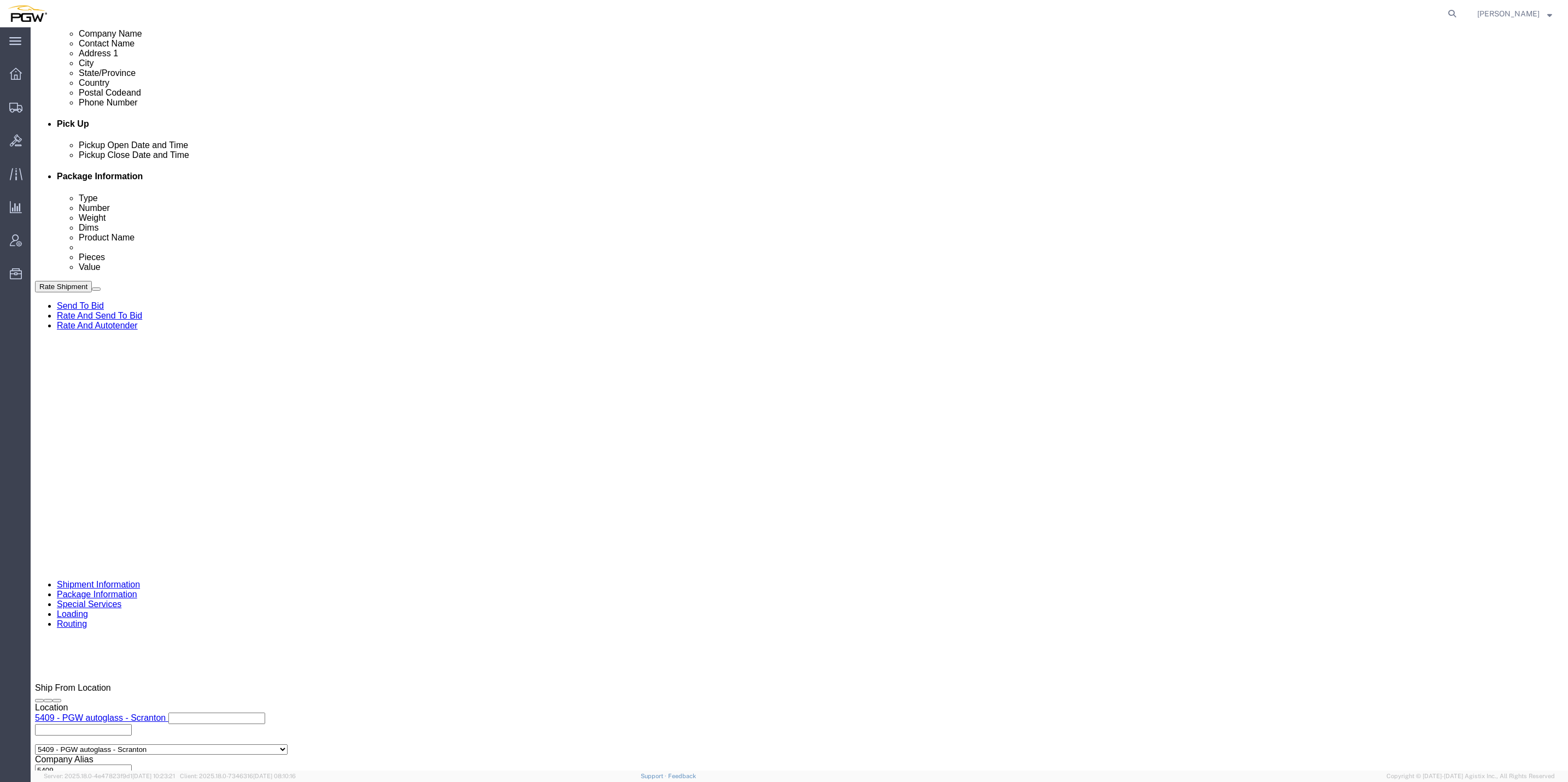
click select "Select Account Type Activity ID Airline Appointment Number ASN Batch Request # …"
select select "ORDERNUM"
click select "Select Account Type Activity ID Airline Appointment Number ASN Batch Request # …"
click input "text"
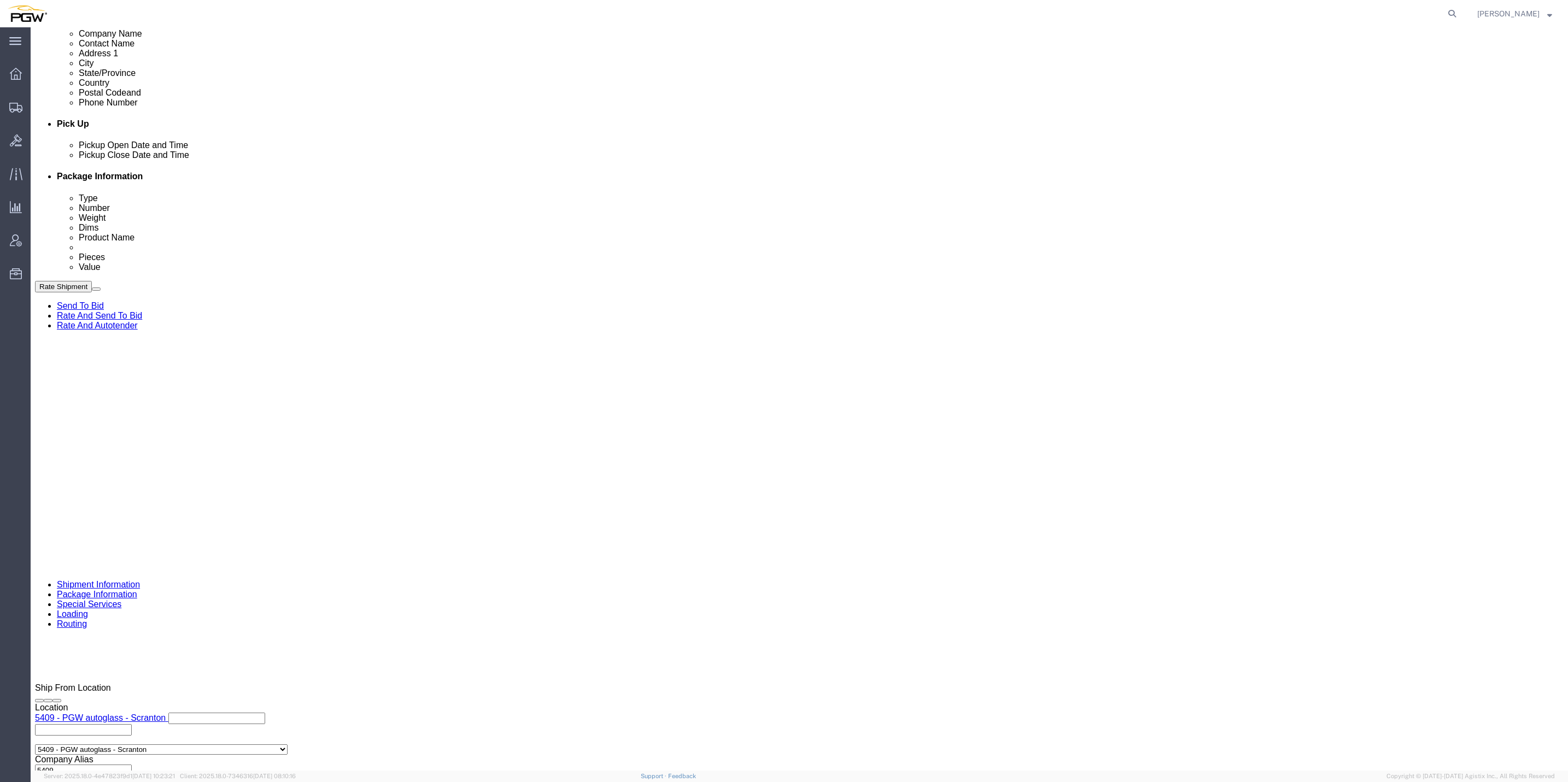
paste input "667925"
type input "667925"
click input "text"
paste input "667928"
type input "667928"
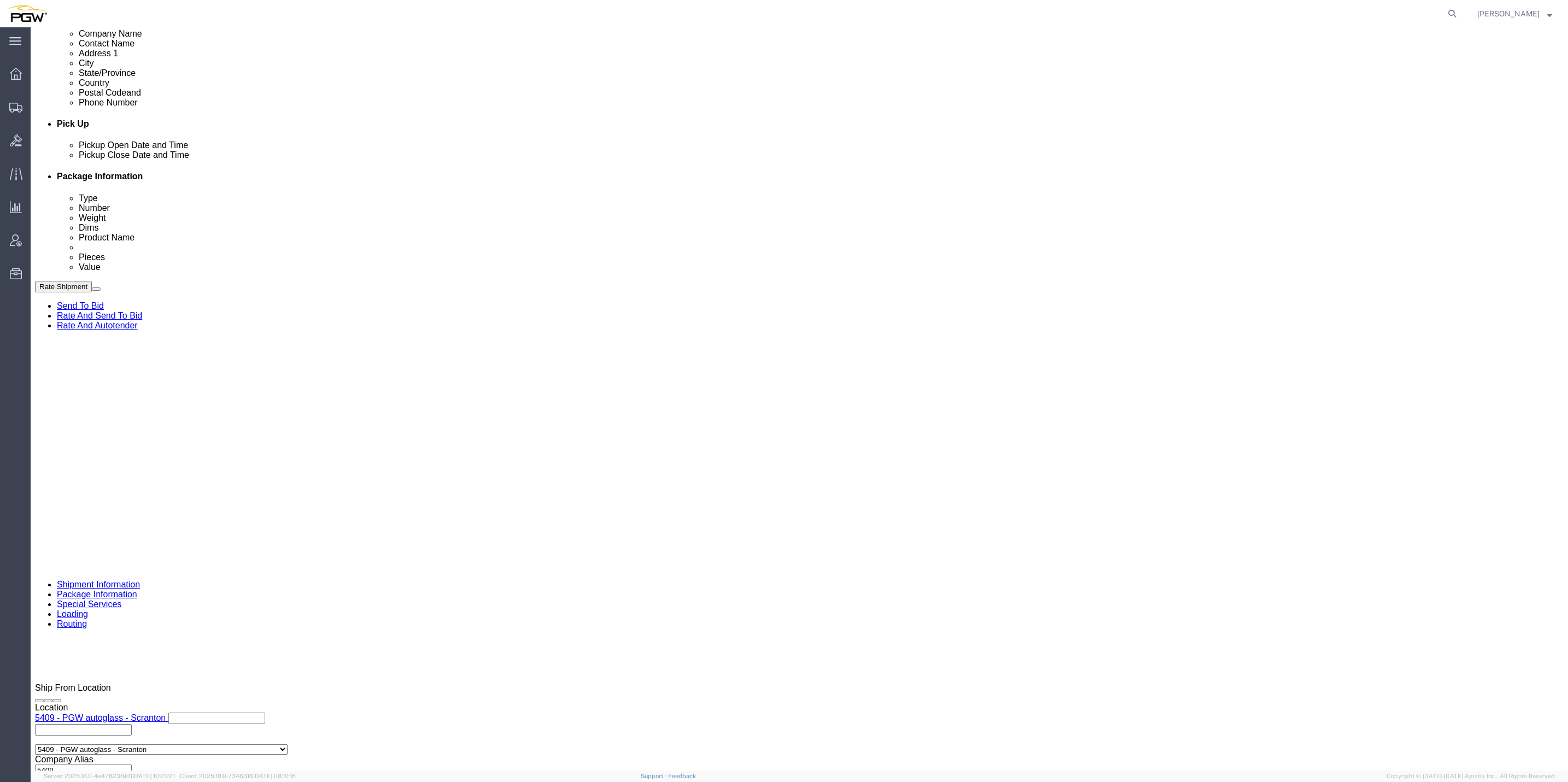
click button "Add reference"
click div "Select Account Type Activity ID Airline Appointment Number ASN Batch Request # …"
click input "text"
paste input "667919"
type input "667919"
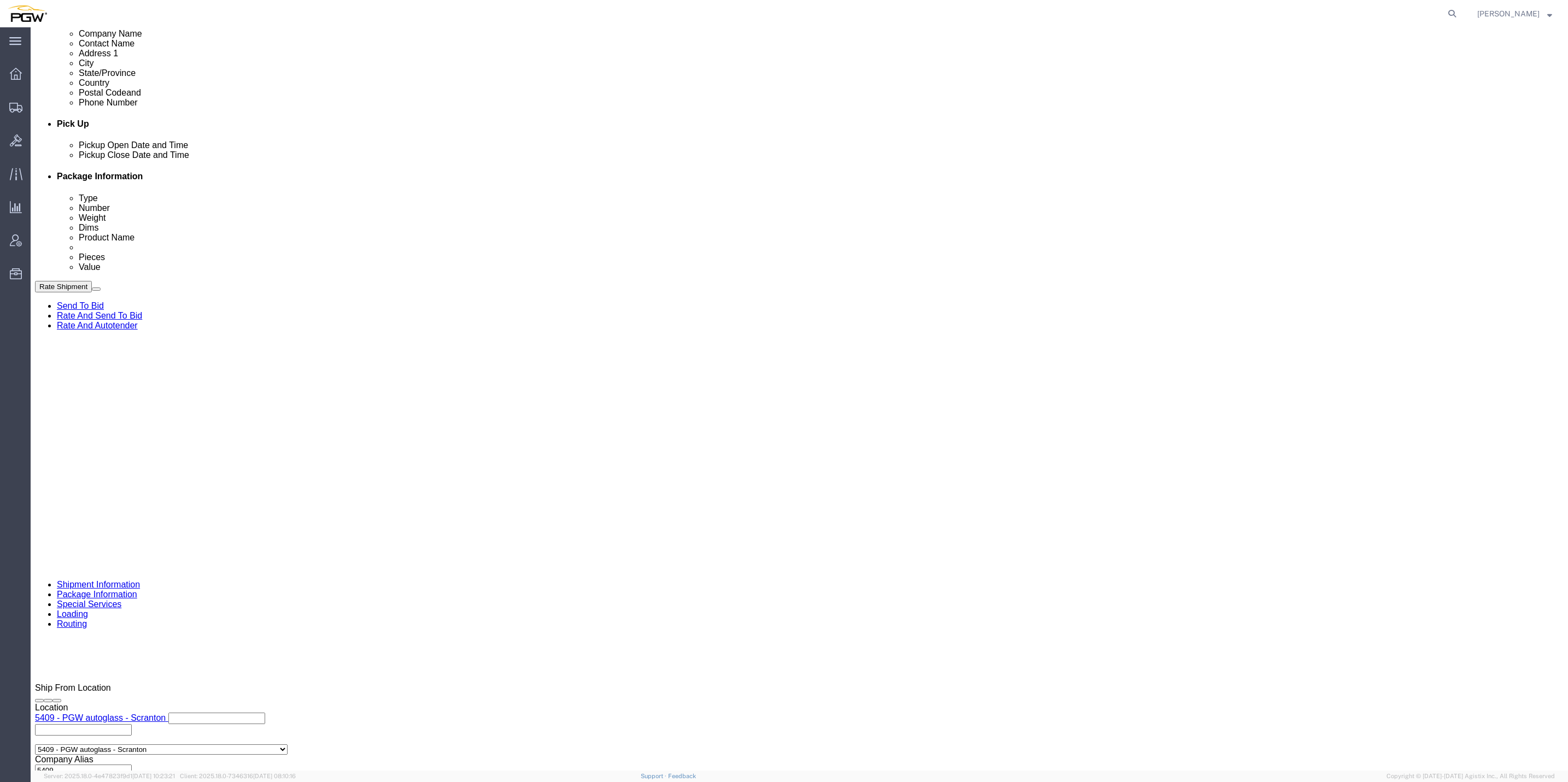
click select "Select Account Type Activity ID Airline Appointment Number ASN Batch Request # …"
select select "ORDERNUM"
click select "Select Account Type Activity ID Airline Appointment Number ASN Batch Request # …"
select select "ORDERNUM"
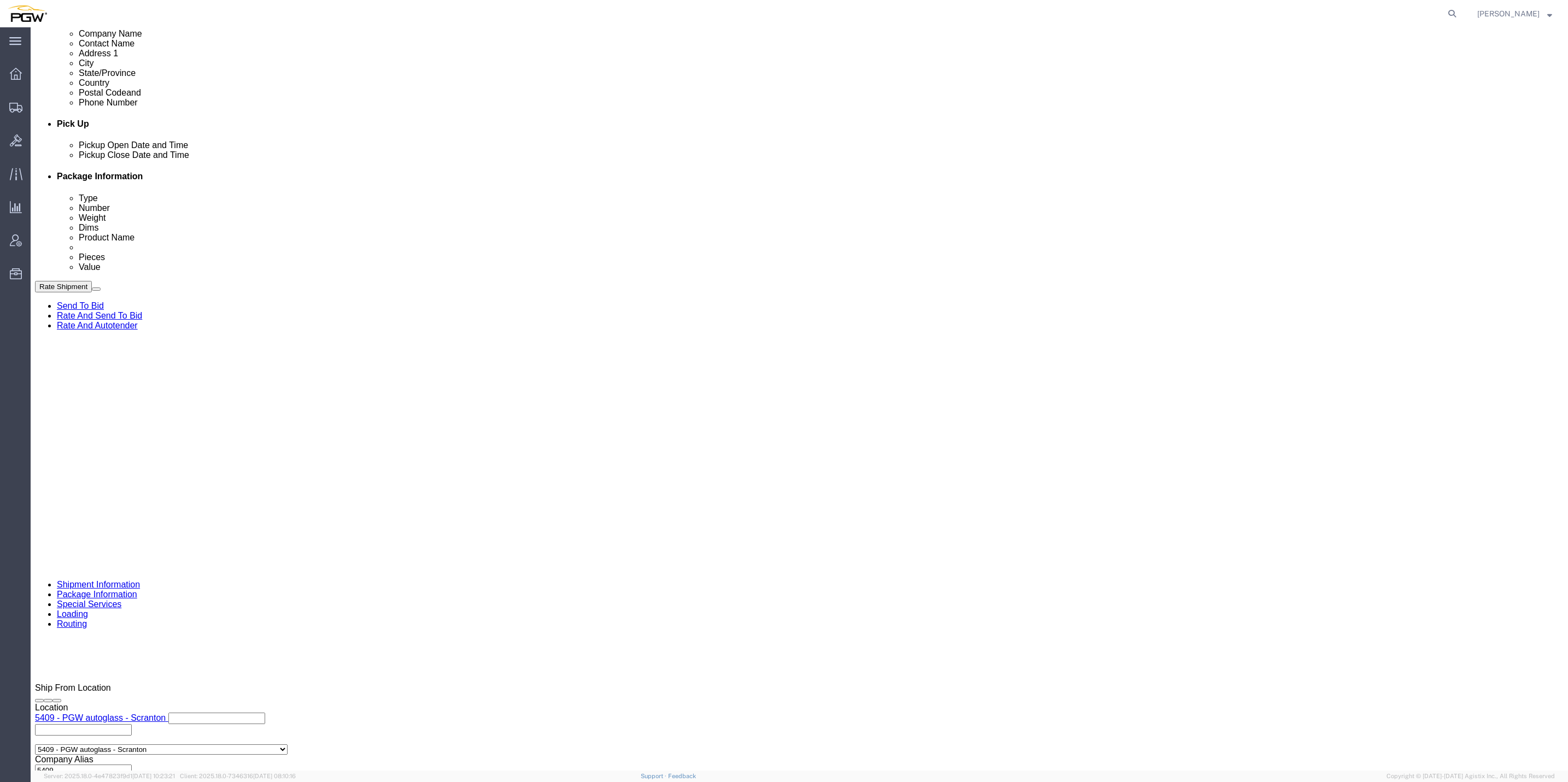
click select "Select Account Type Activity ID Airline Appointment Number ASN Batch Request # …"
click div "Select Account Type Activity ID Airline Appointment Number ASN Batch Request # …"
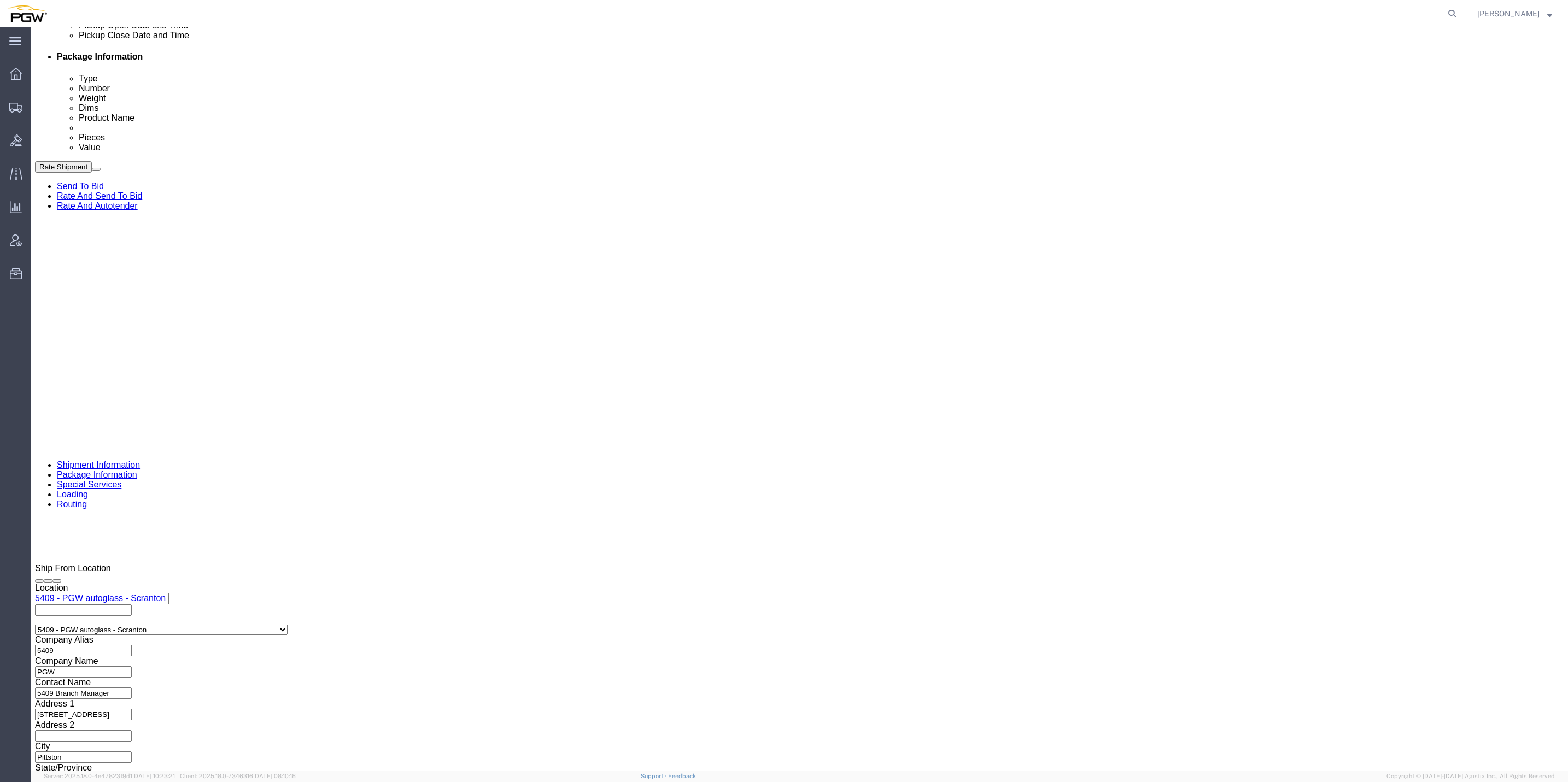
scroll to position [550, 0]
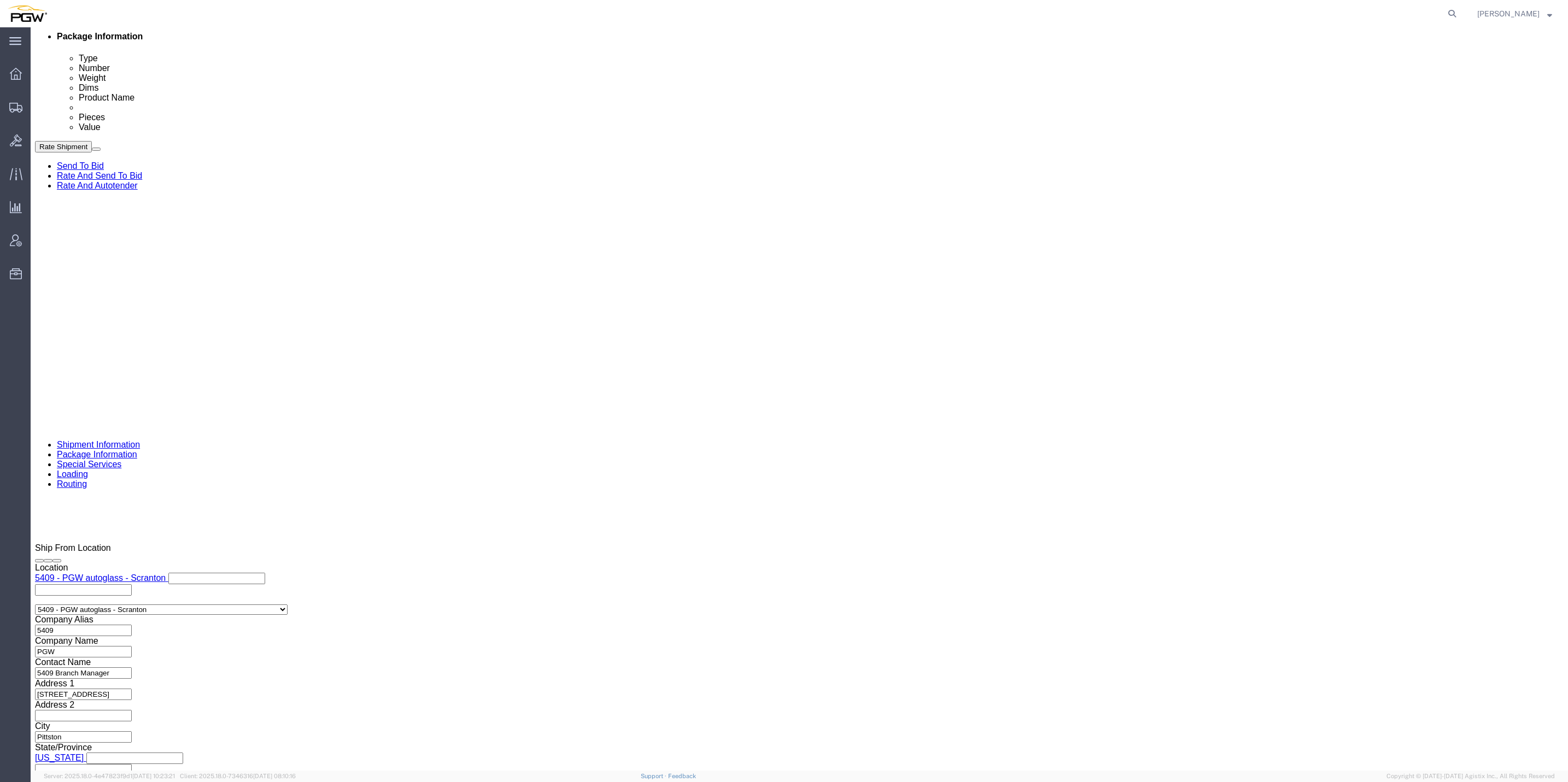
click button "Continue"
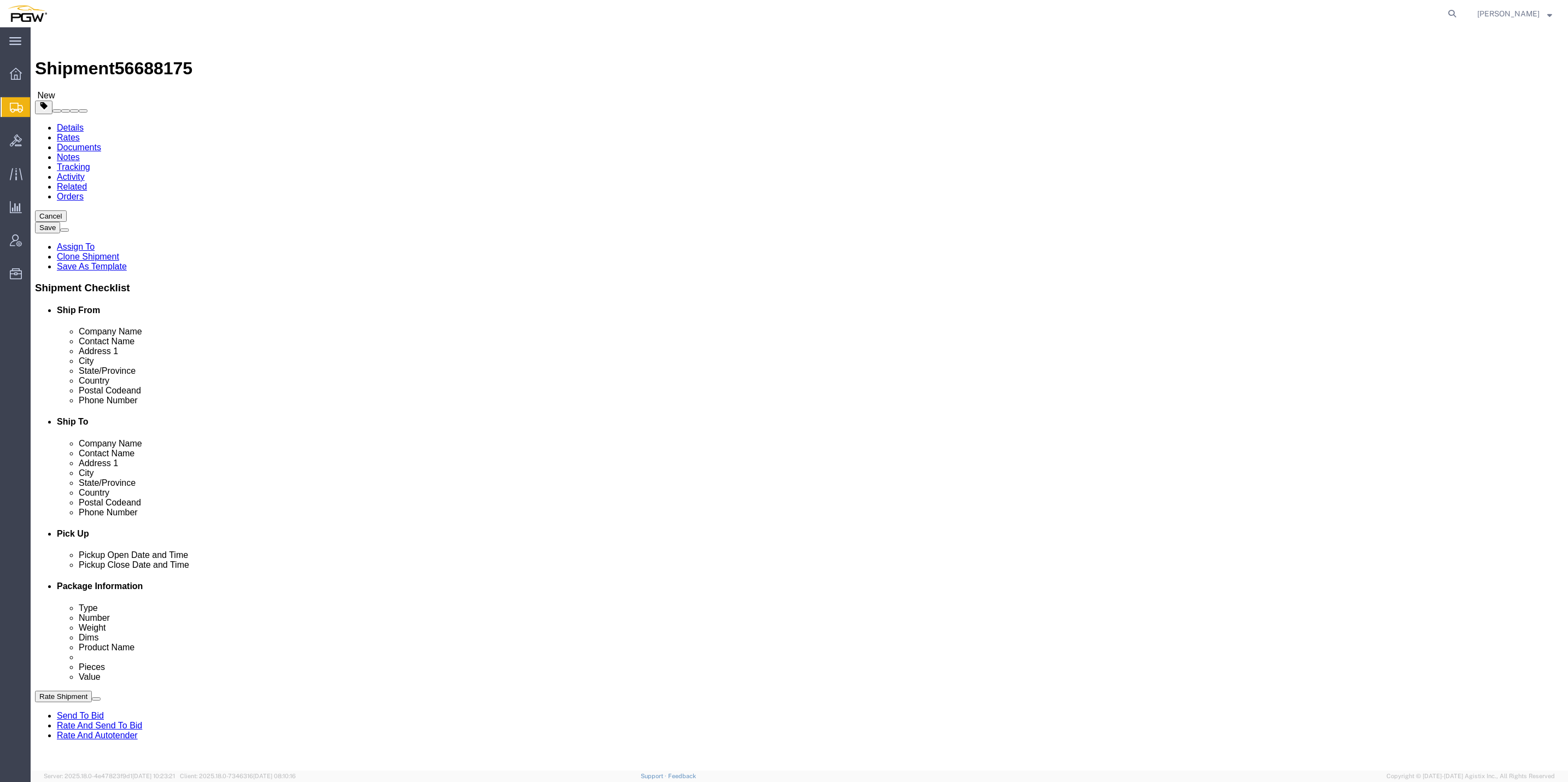
click span "button"
drag, startPoint x: 256, startPoint y: 211, endPoint x: 278, endPoint y: 215, distance: 22.4
click input "1"
type input "18"
click input "1"
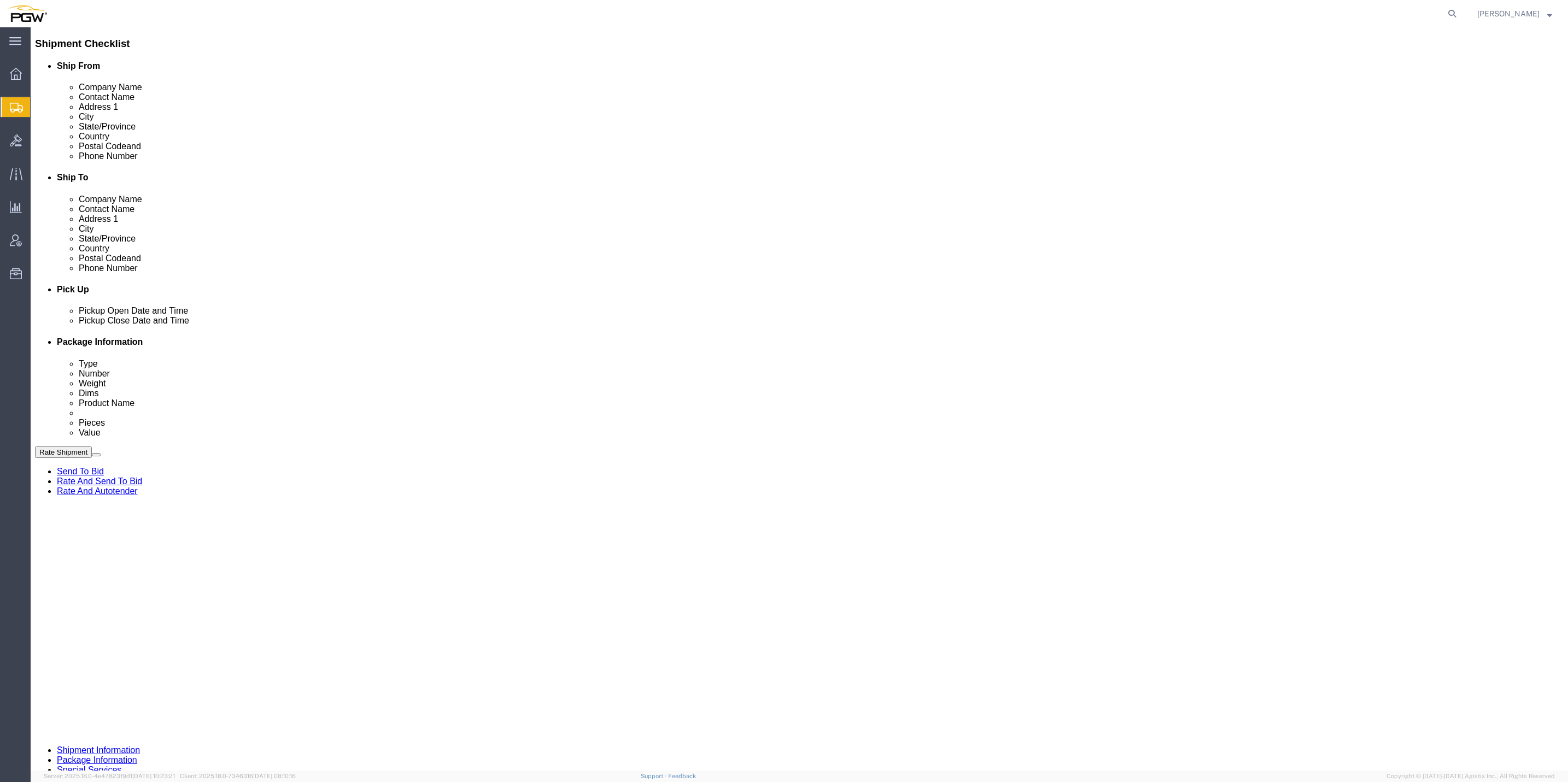
scroll to position [246, 0]
type input "11"
click input "1"
type input "13"
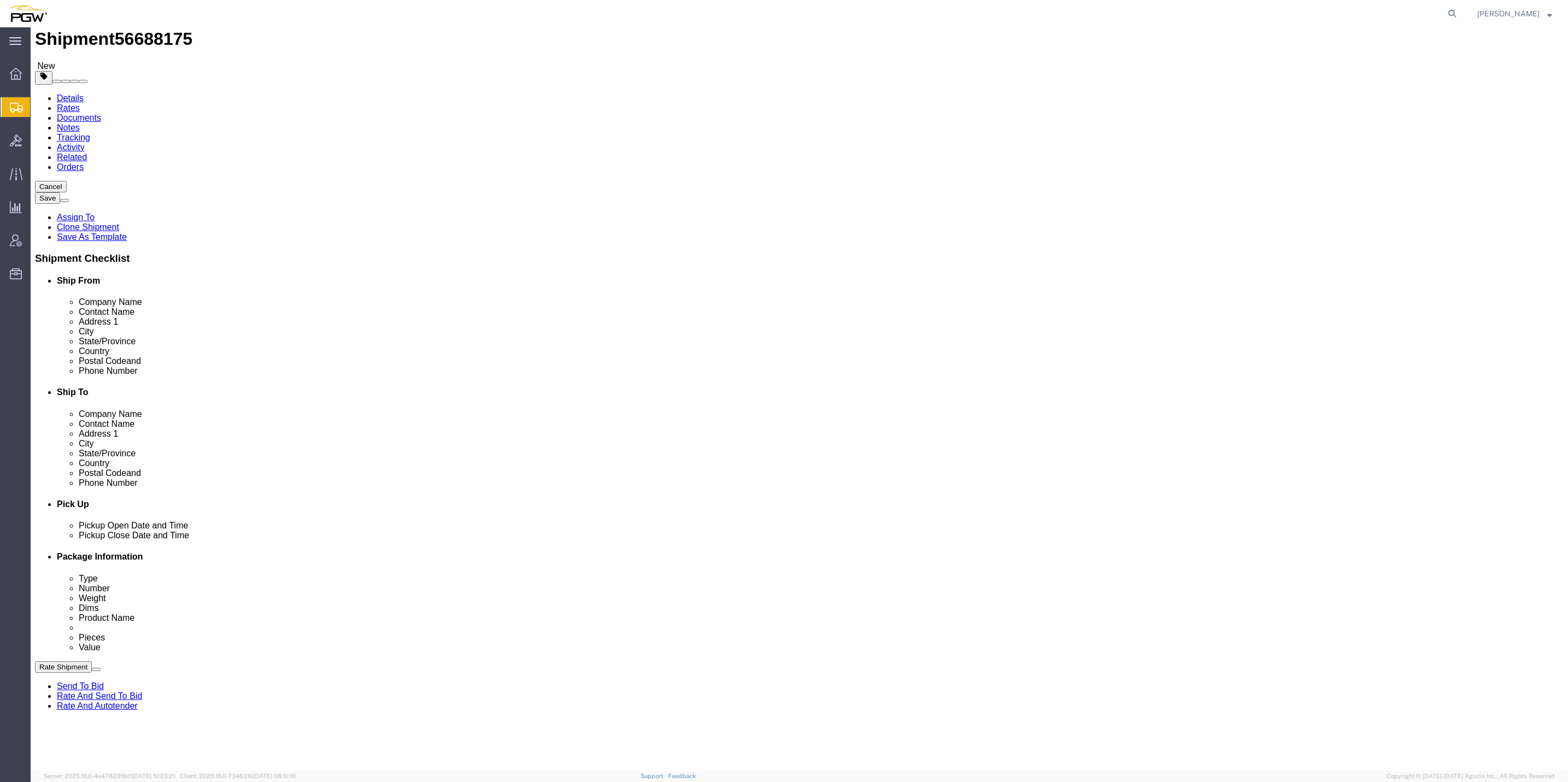
scroll to position [0, 0]
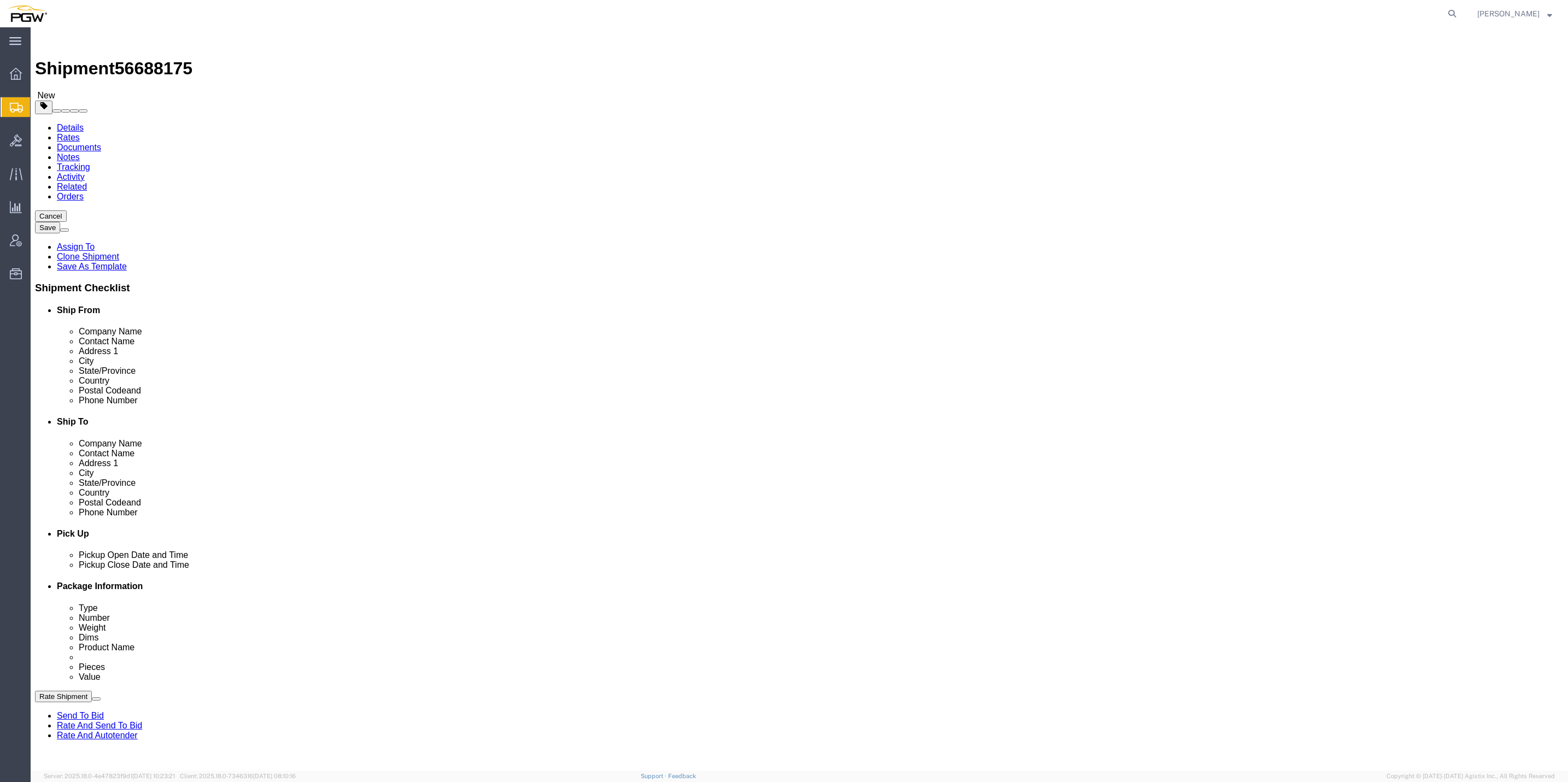
click input "0.00"
drag, startPoint x: 242, startPoint y: 255, endPoint x: 234, endPoint y: 254, distance: 8.1
click input "0.00"
paste input "10627"
type input "10627.00"
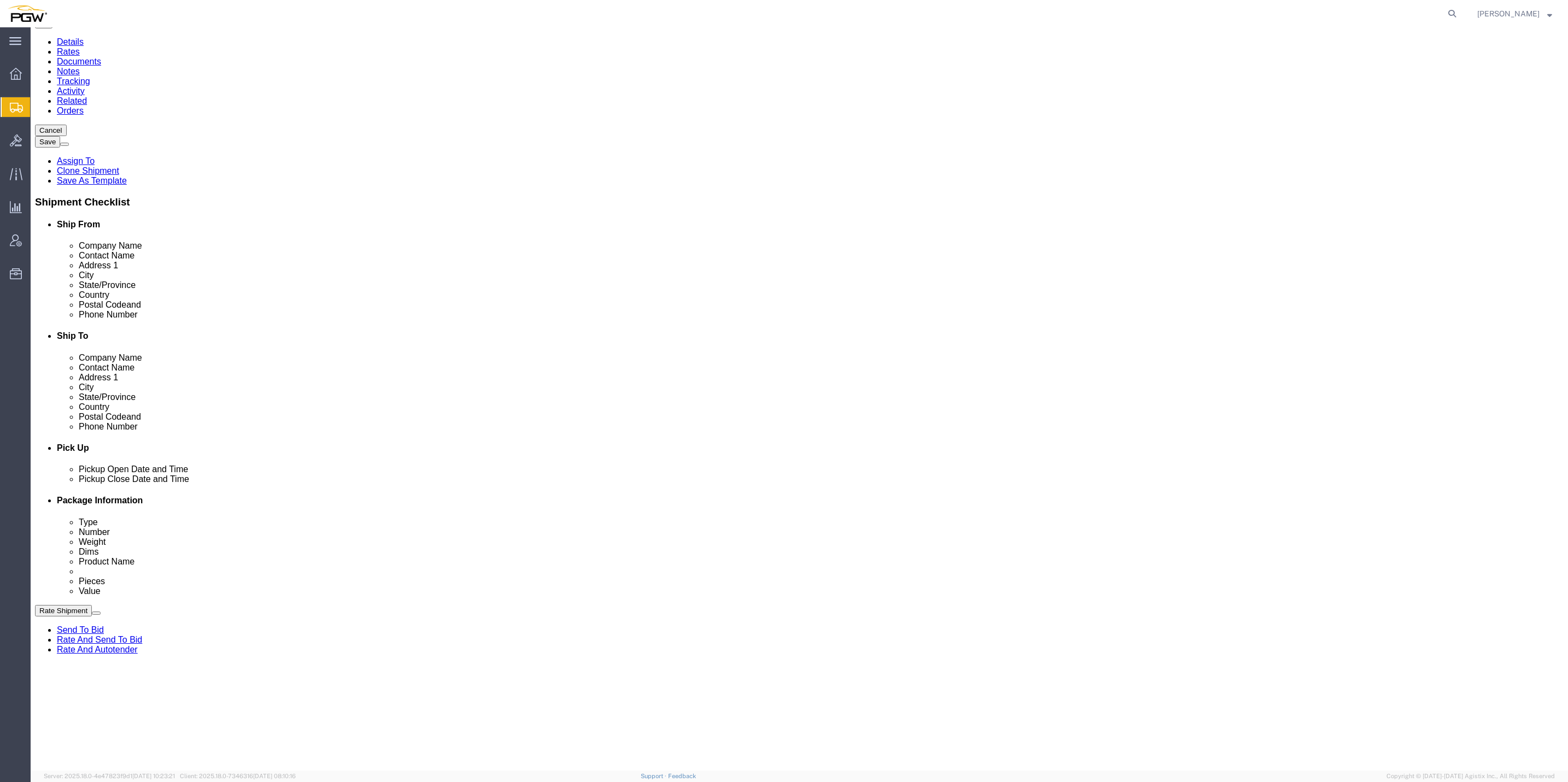
scroll to position [164, 0]
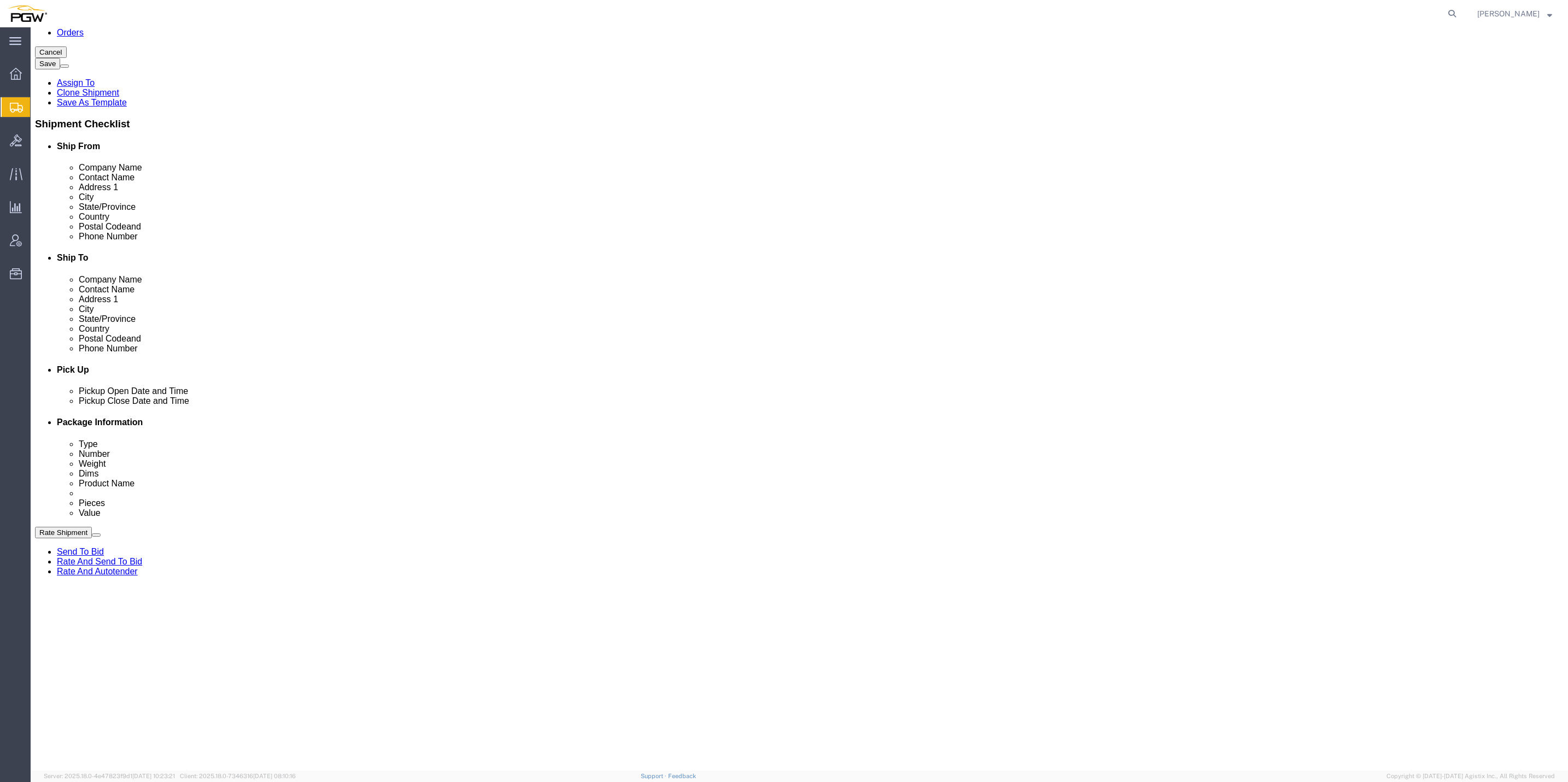
click input "0.00"
paste input "765"
type input "7650.00"
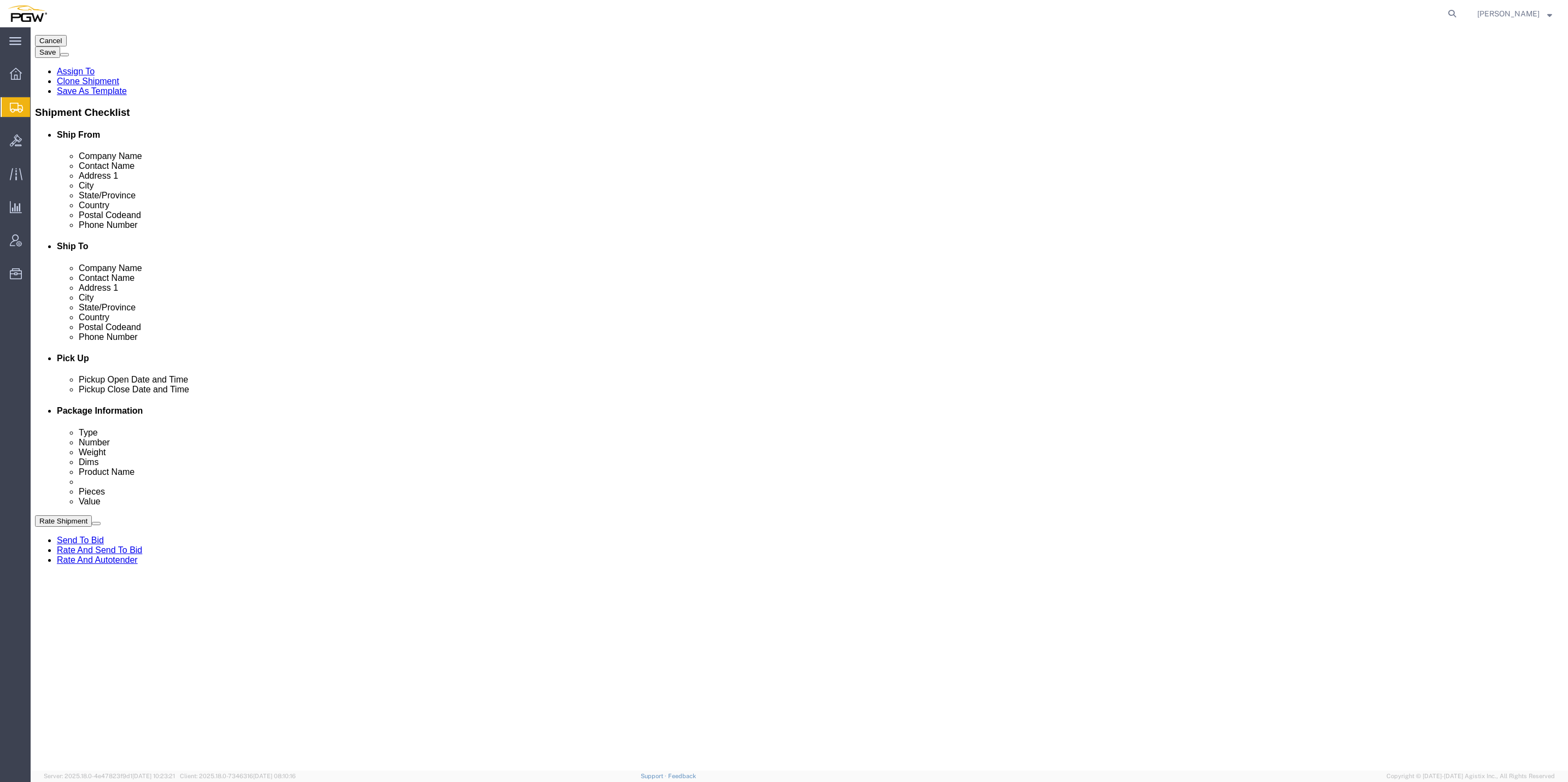
scroll to position [328, 0]
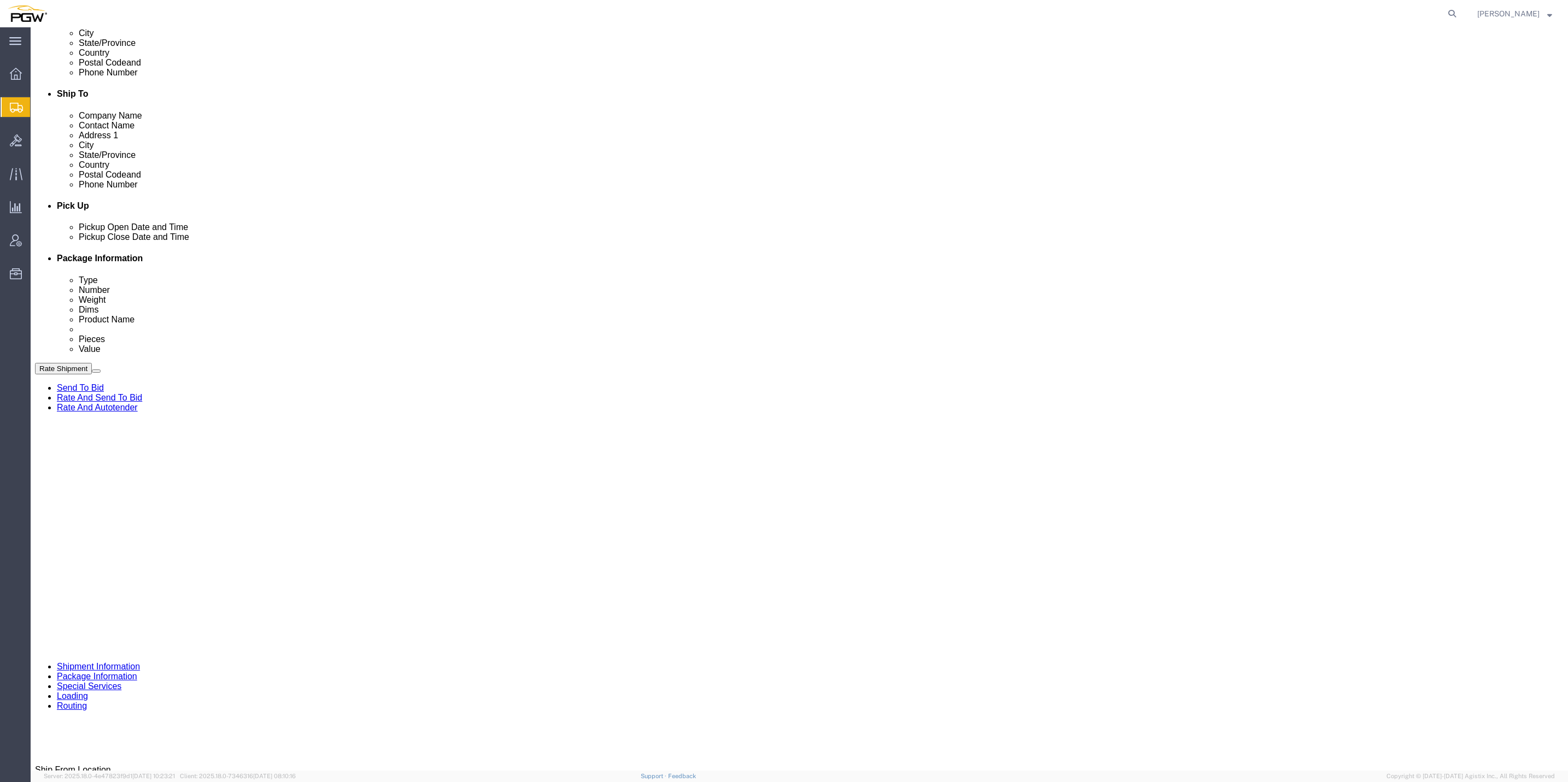
click input "0.00"
paste input "9679"
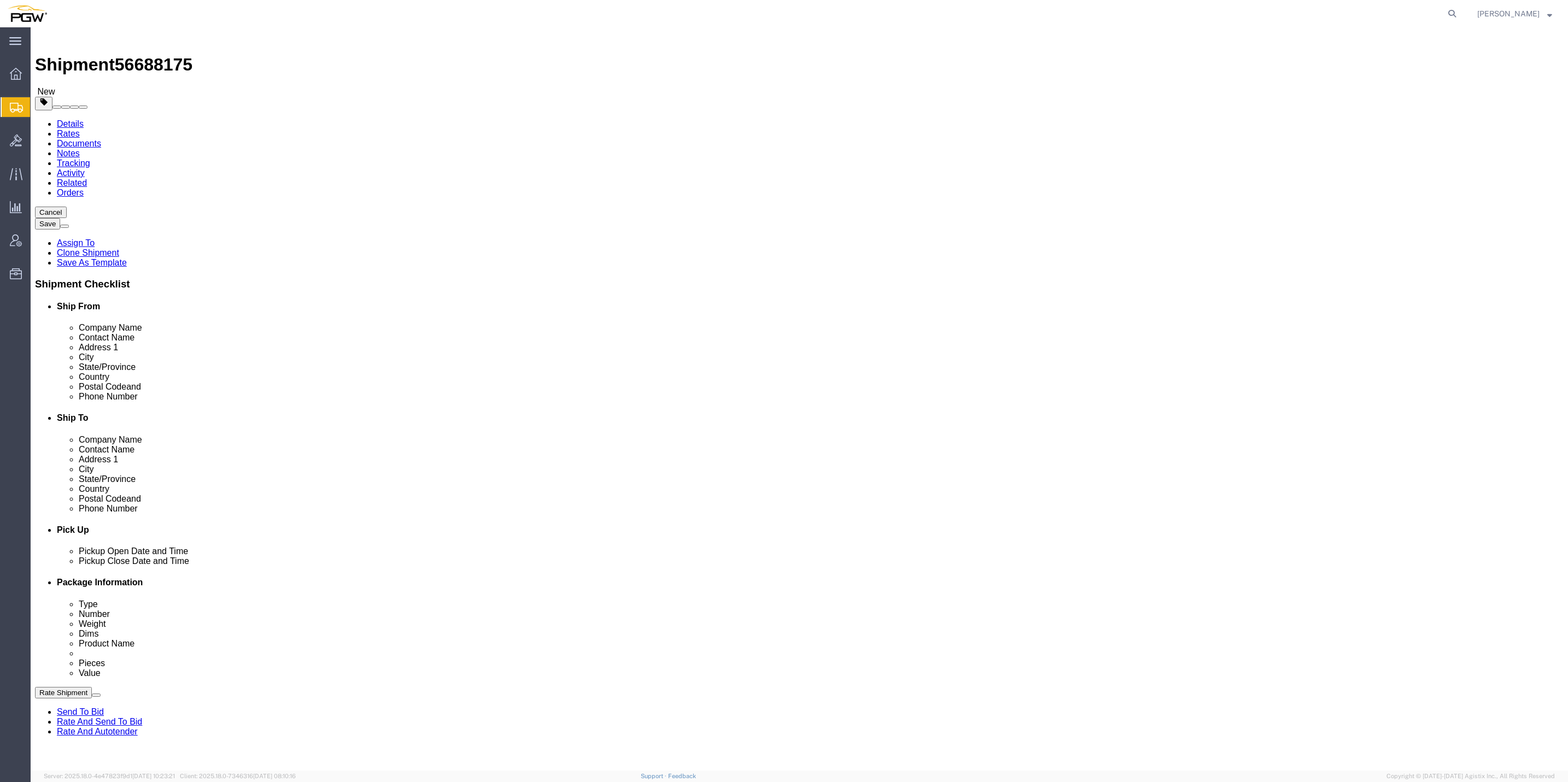
scroll to position [0, 0]
type input "9679.00"
click div "18 x Your Packaging Package Type Select Bale(s) Basket(s) Bolt(s) Bottle(s) Buc…"
click dd "1.00 USD"
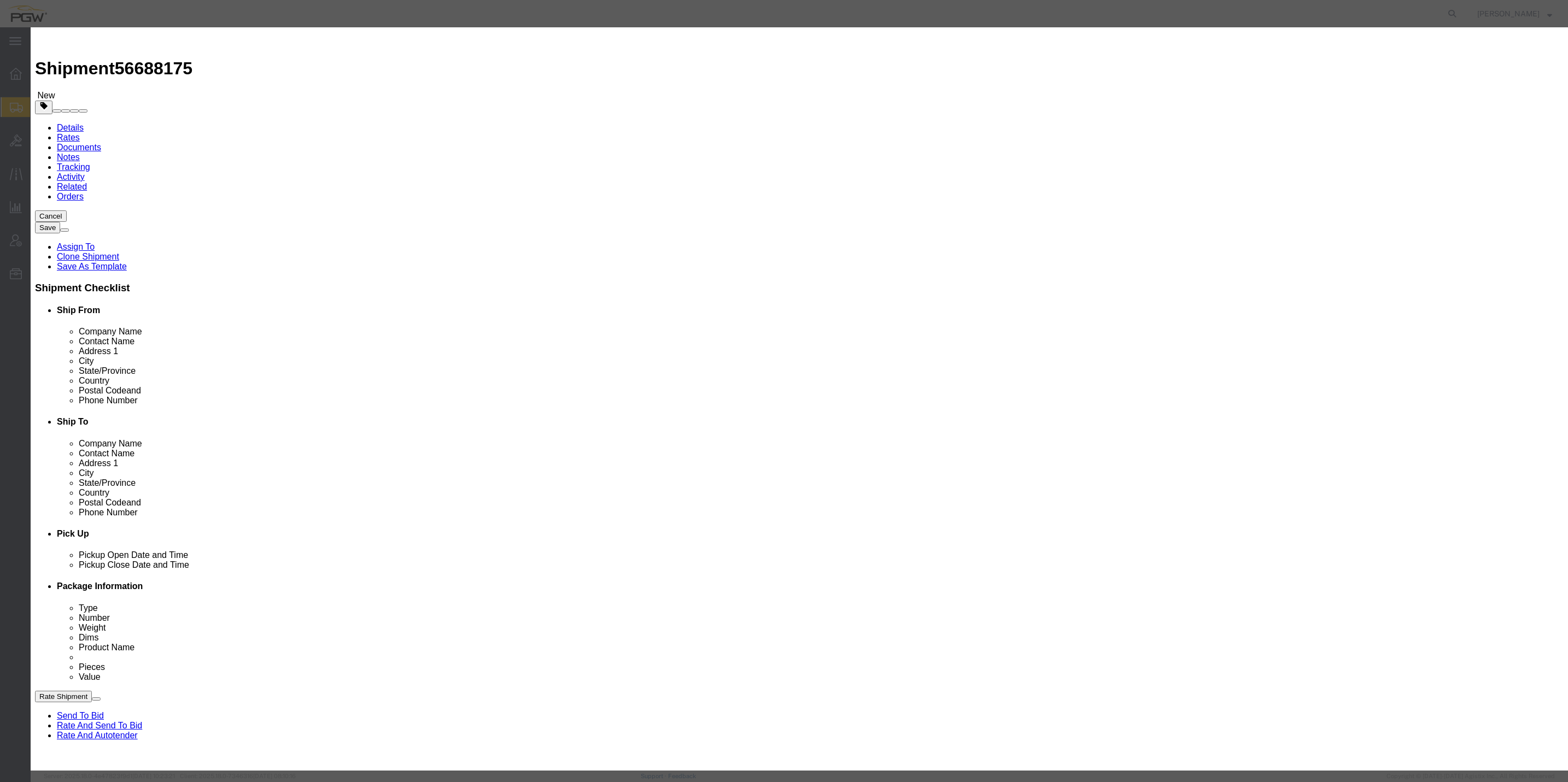
click input "0.00"
type input "18.00"
type input "18"
click button "Save & Close"
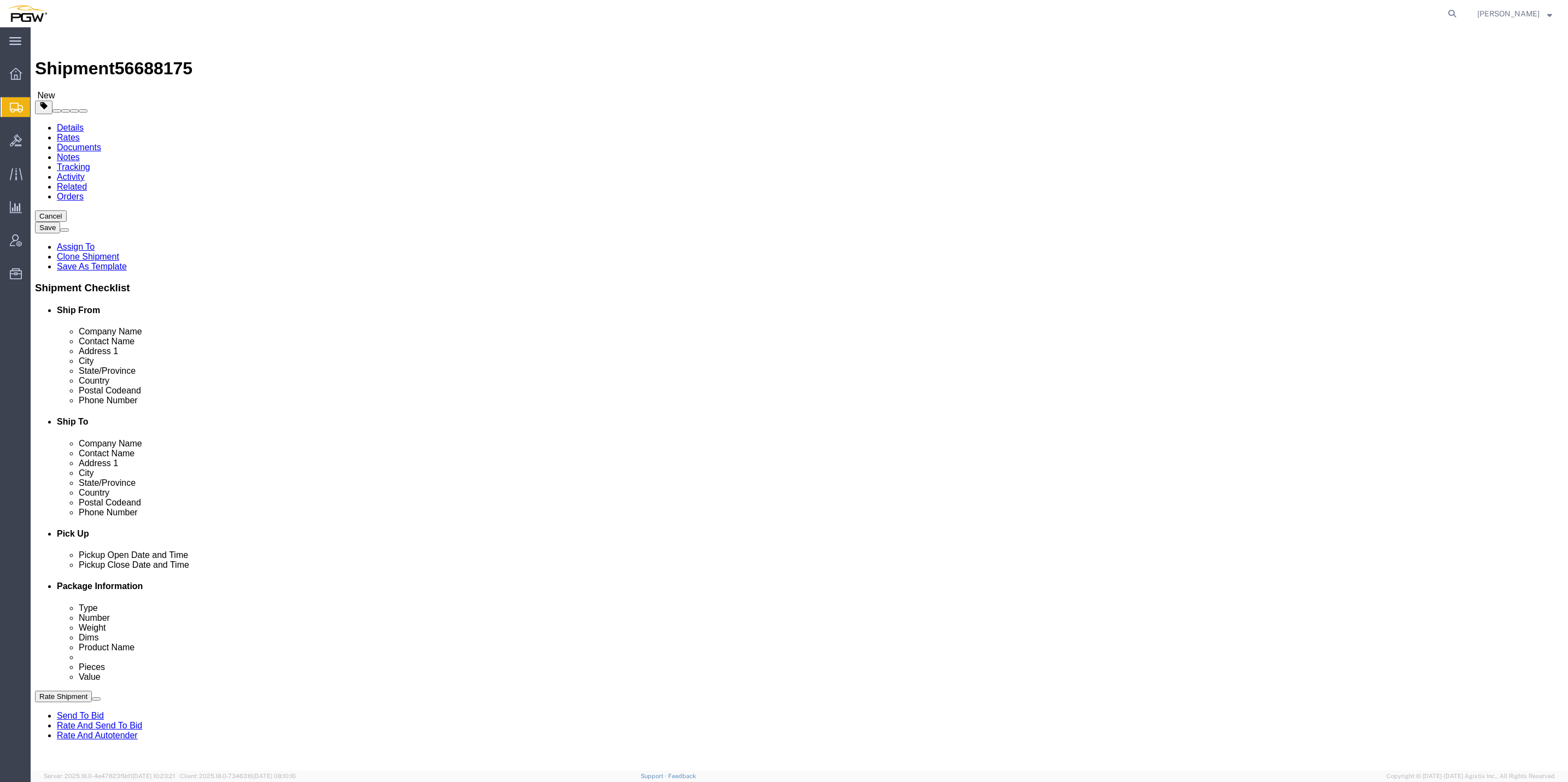
scroll to position [164, 0]
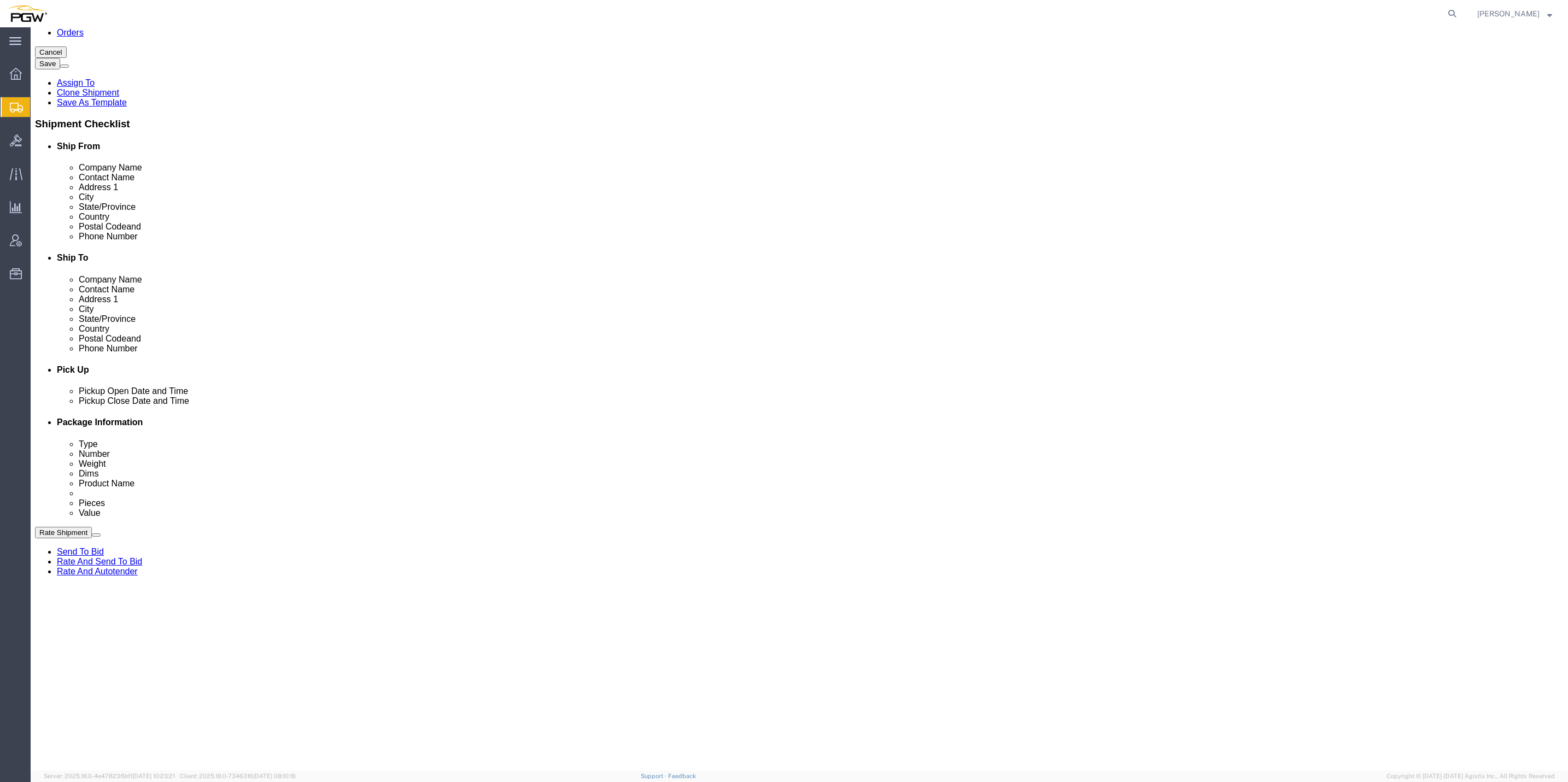
click dd "0.00 Each"
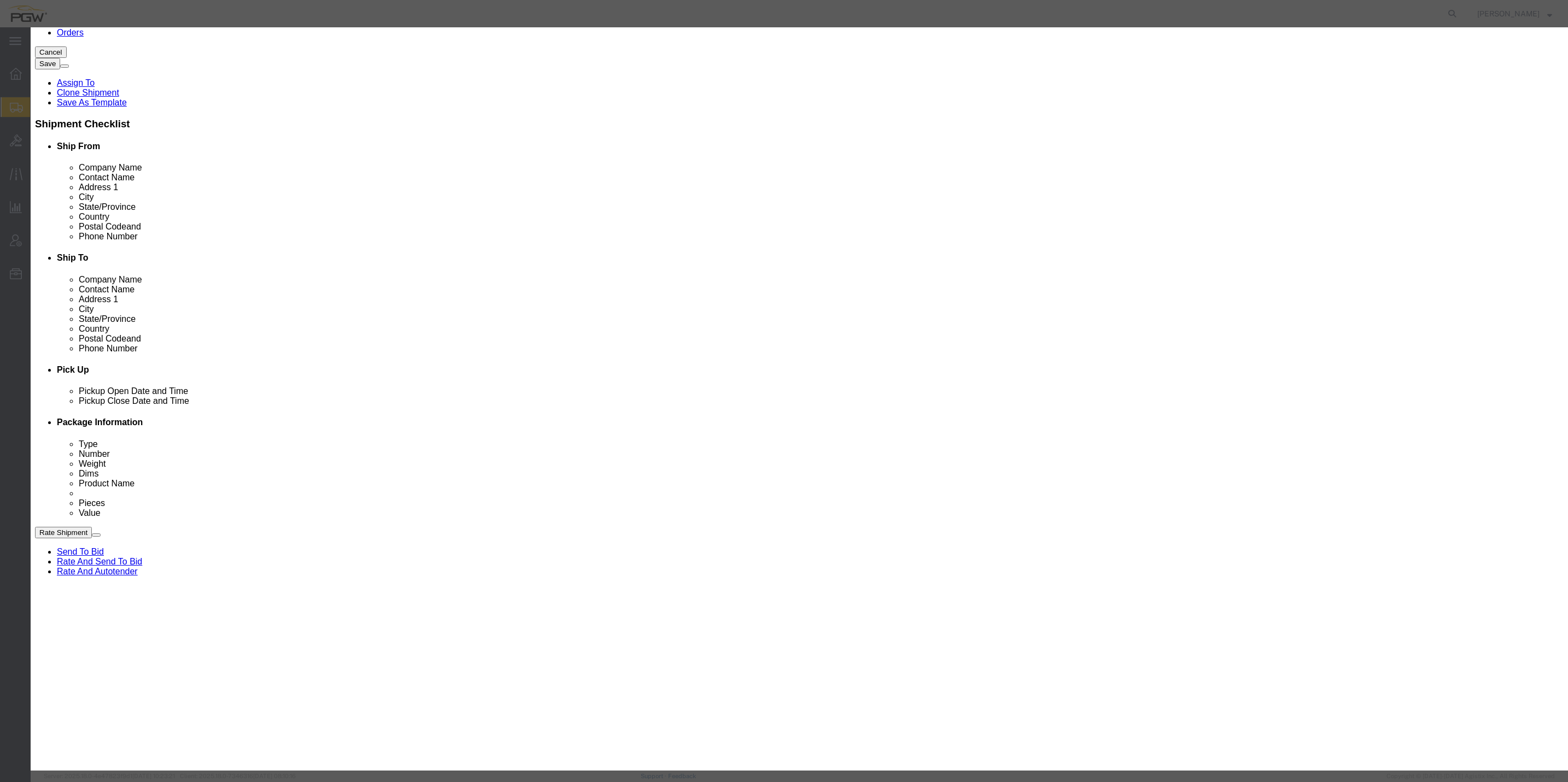
drag, startPoint x: 581, startPoint y: 103, endPoint x: 572, endPoint y: 100, distance: 9.5
click div "0.00"
click input "0.00"
type input "11.00"
type input "11"
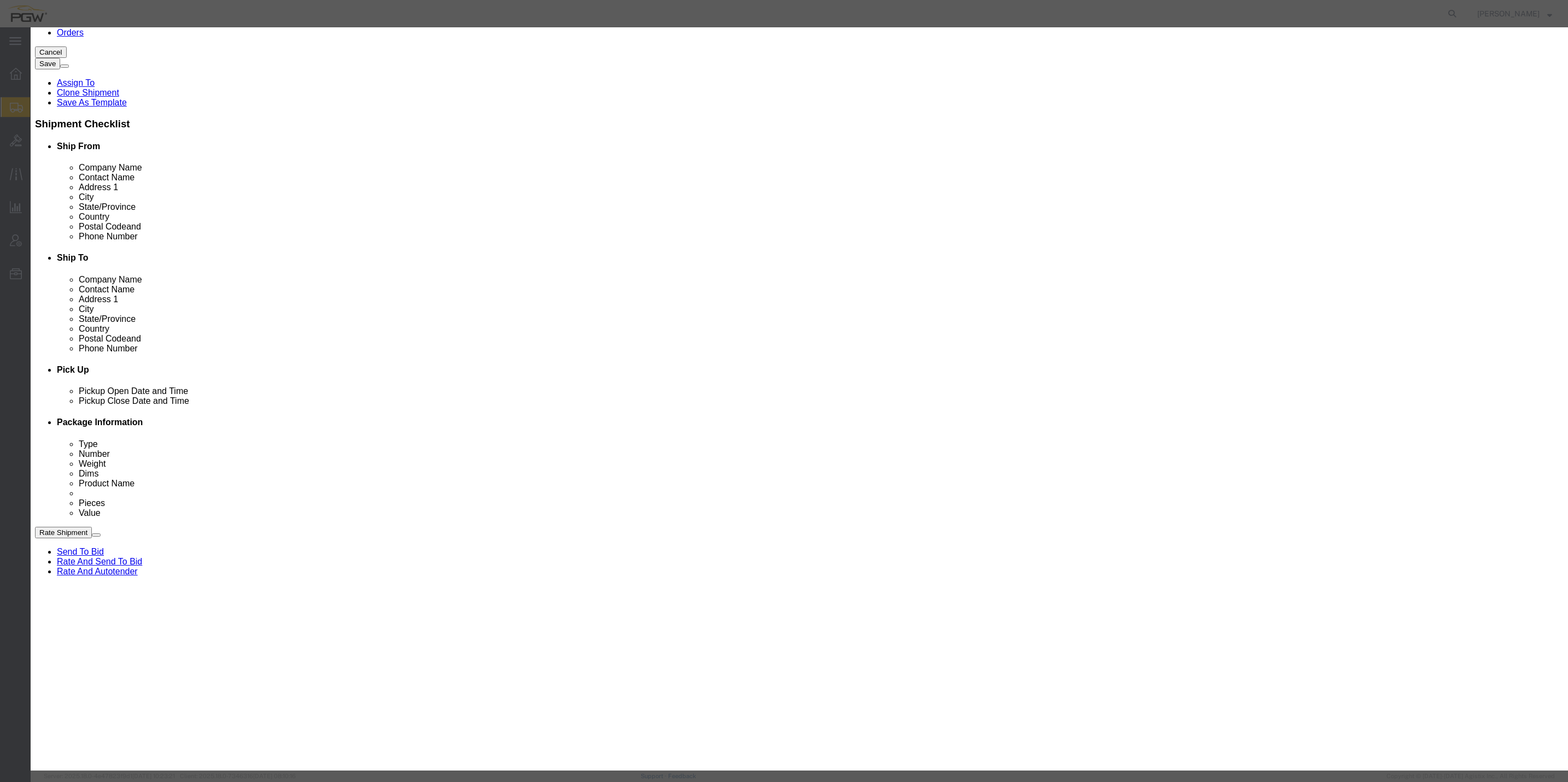
click button "Save & Close"
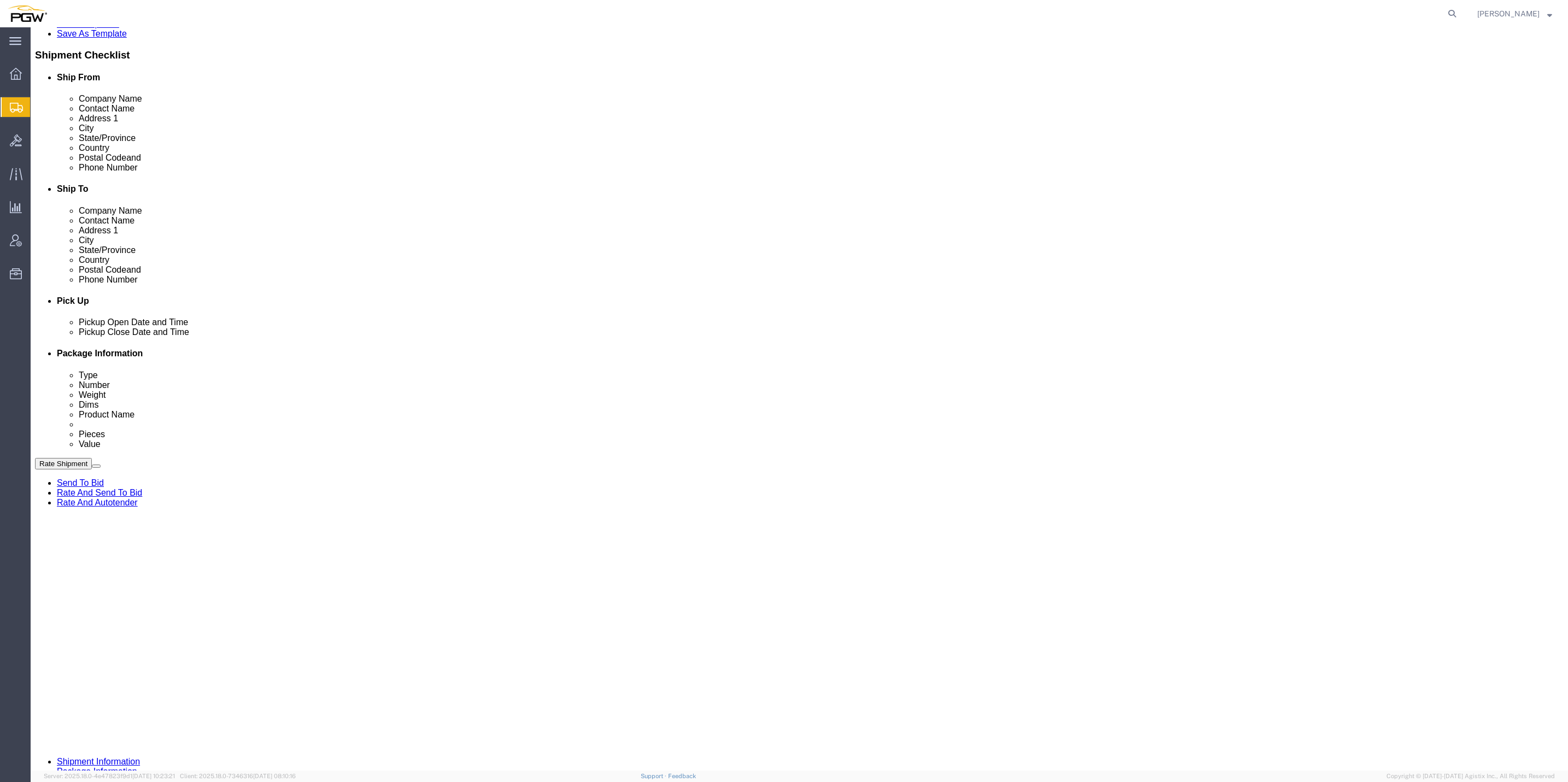
scroll to position [328, 0]
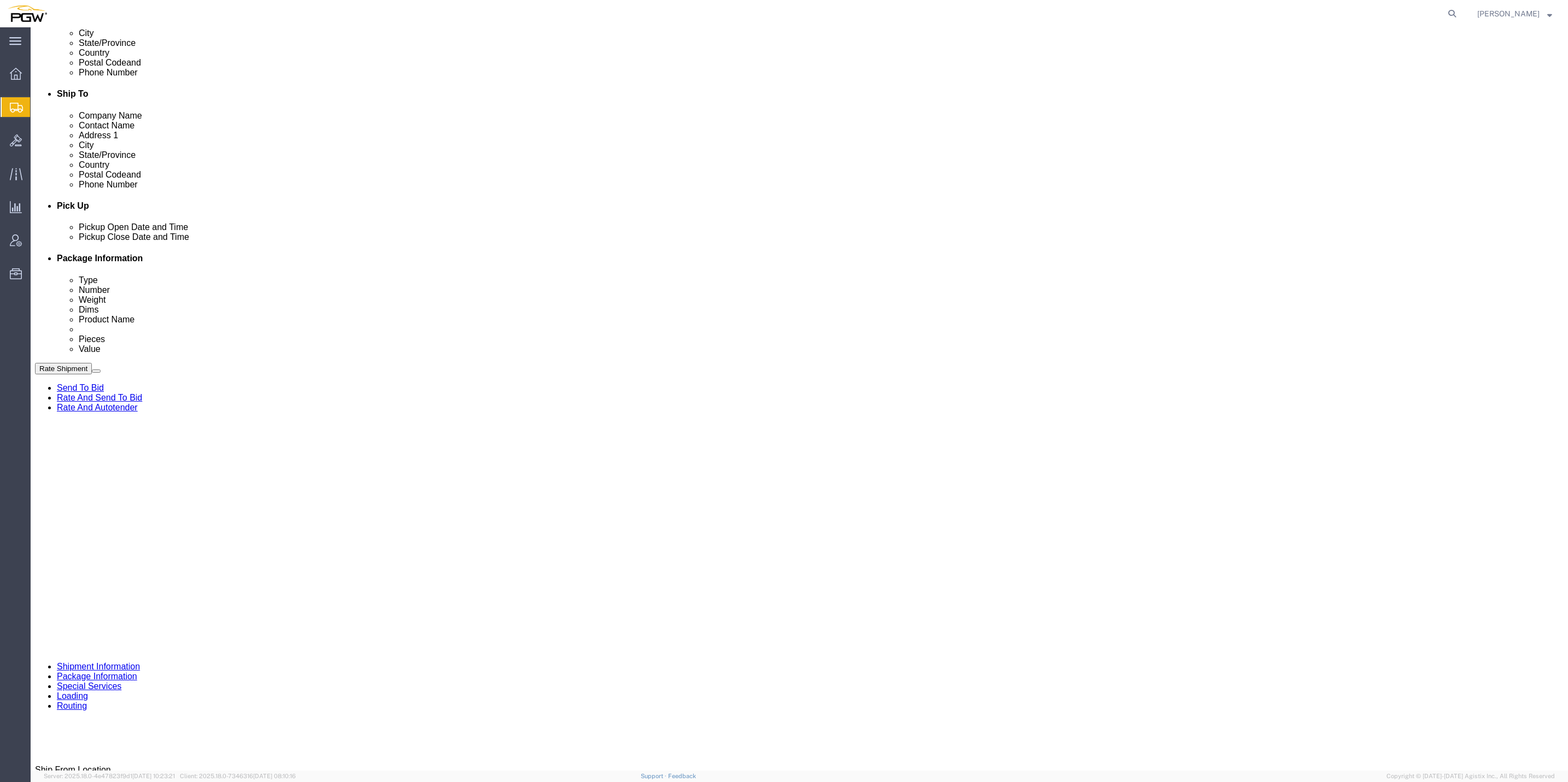
click dd "1.00 USD"
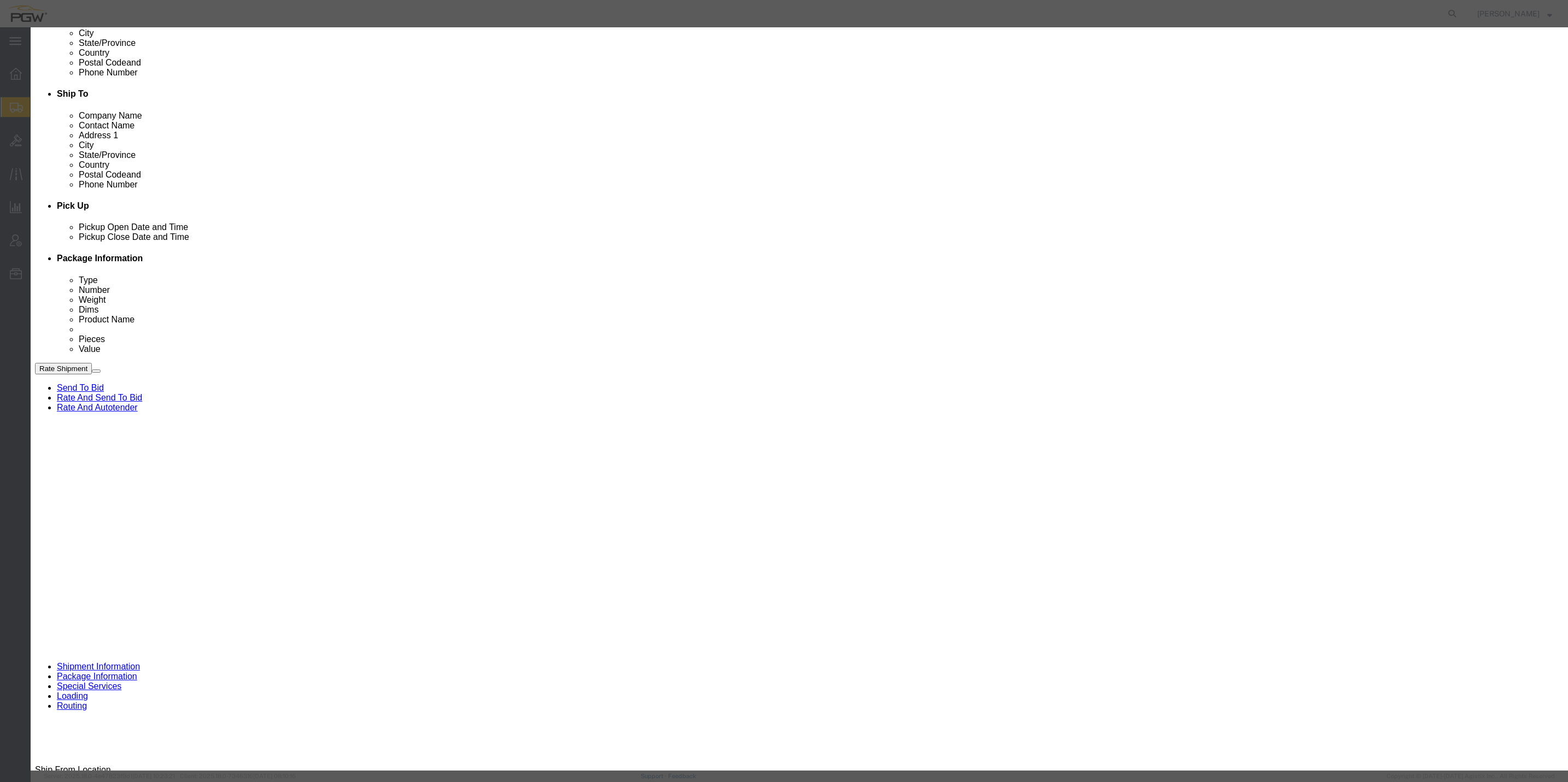
click input "0.00"
type input "13.00"
type input "13"
click button "Save & Close"
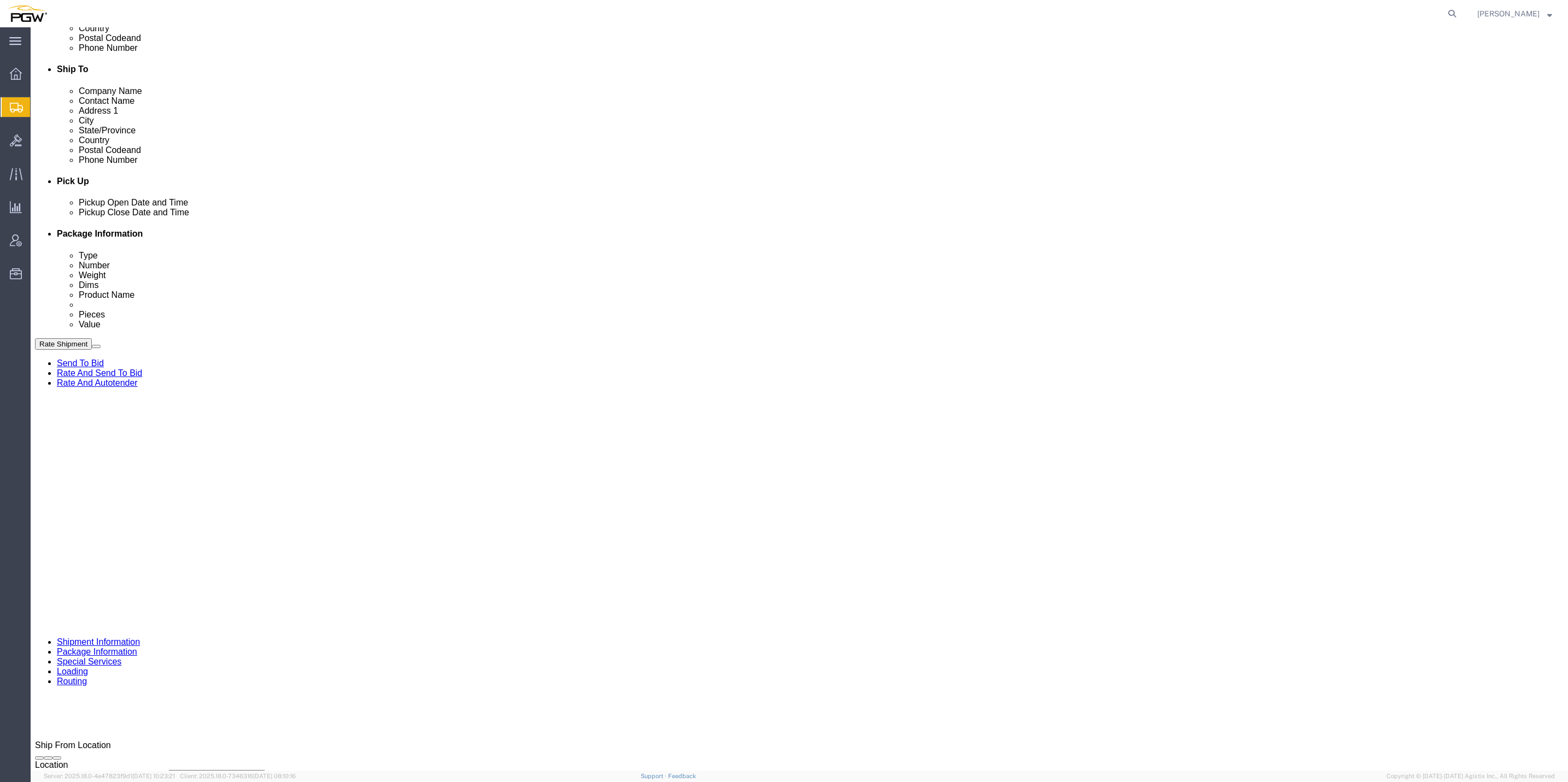
scroll to position [357, 0]
click button "Continue"
select select
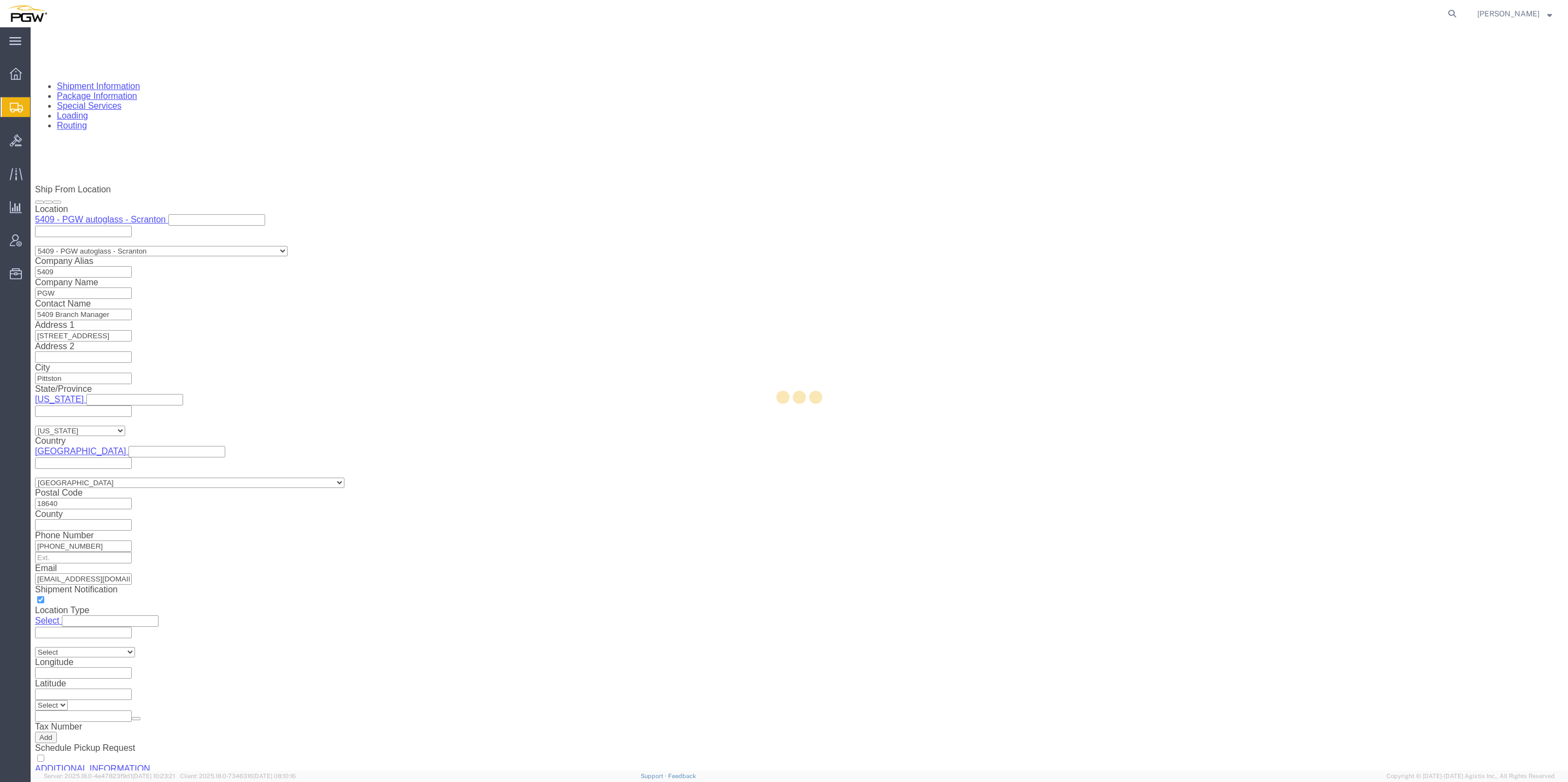
select select "COSTCENTER"
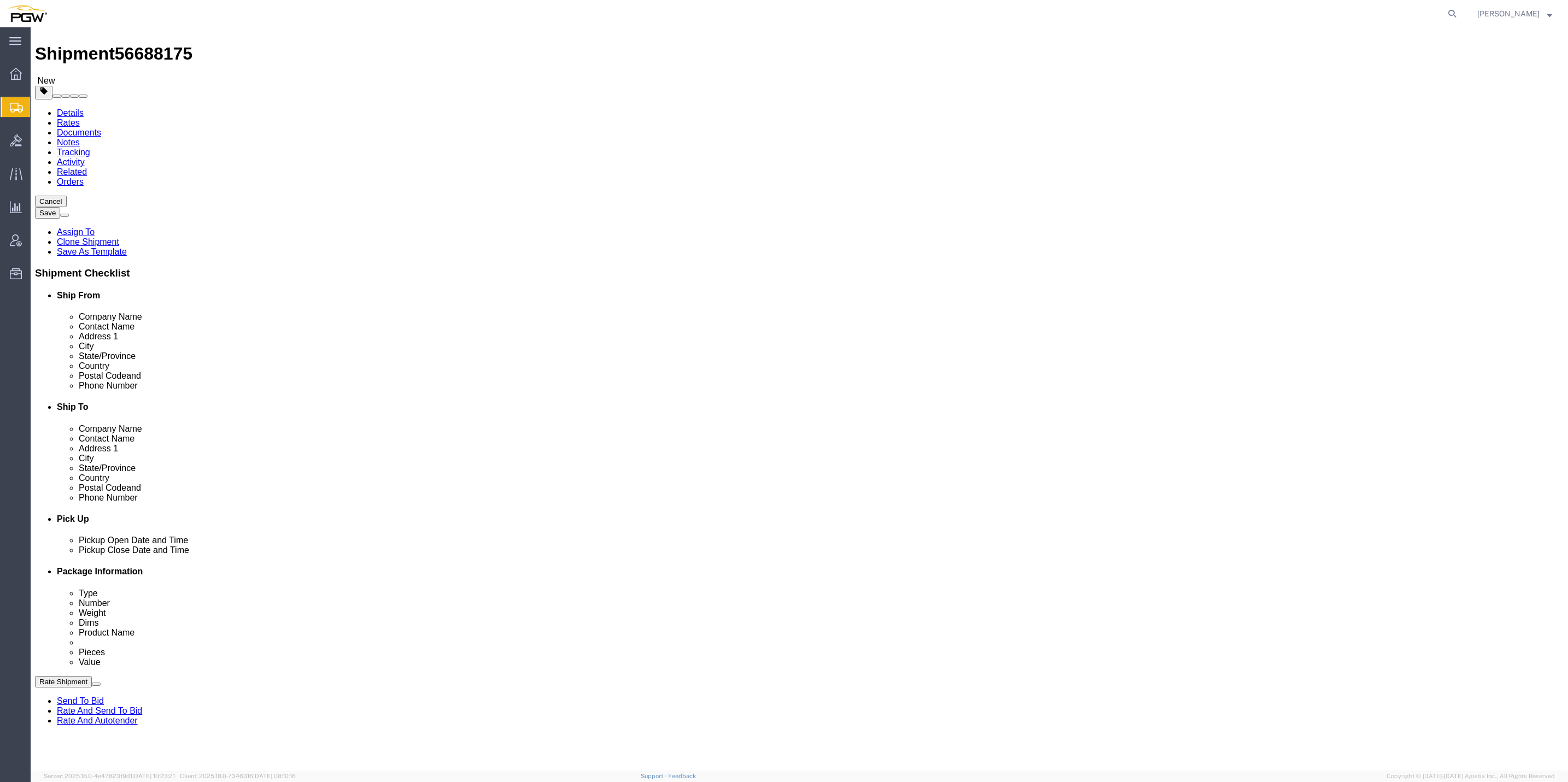
scroll to position [0, 0]
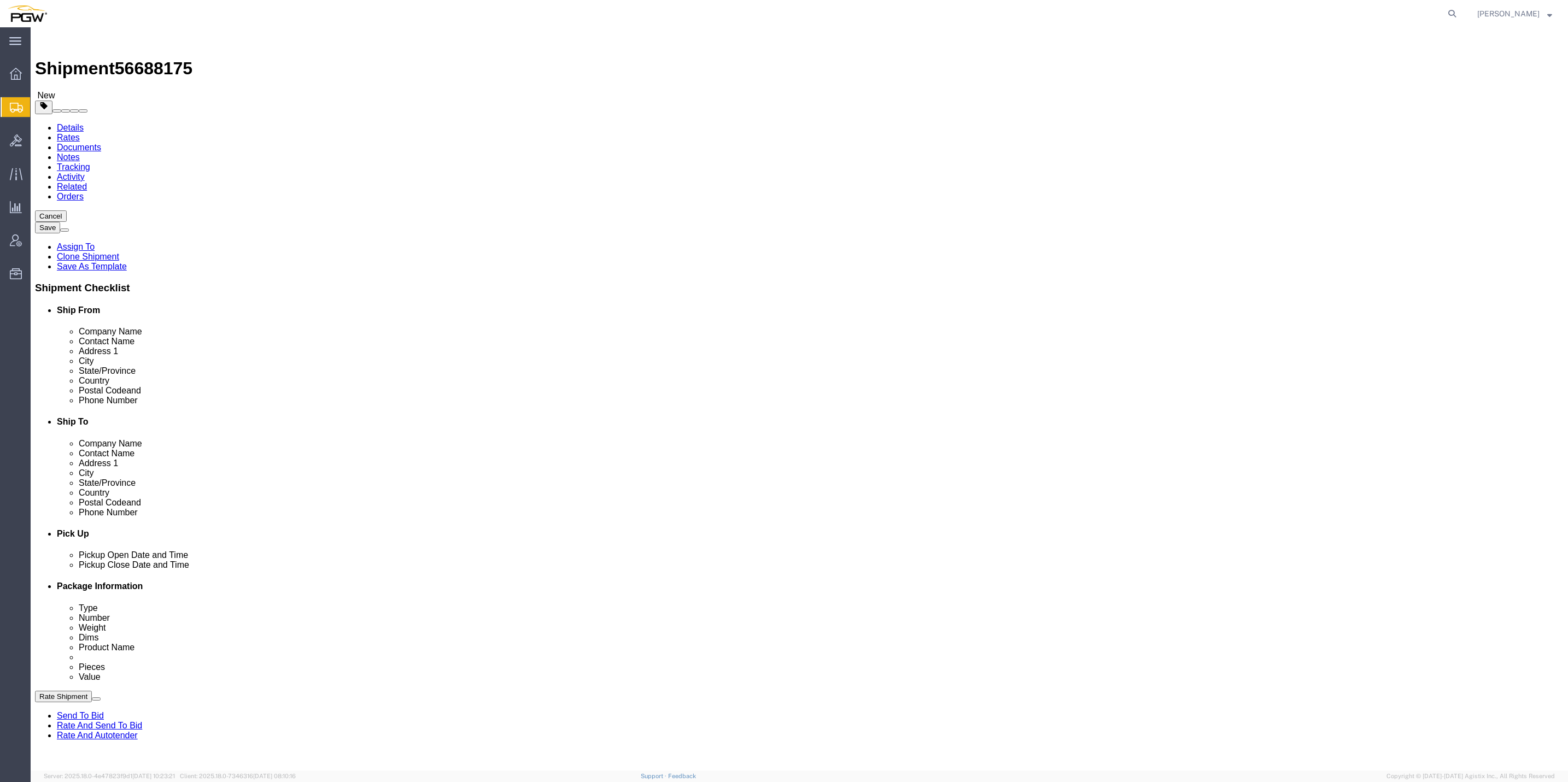
click link "Routing"
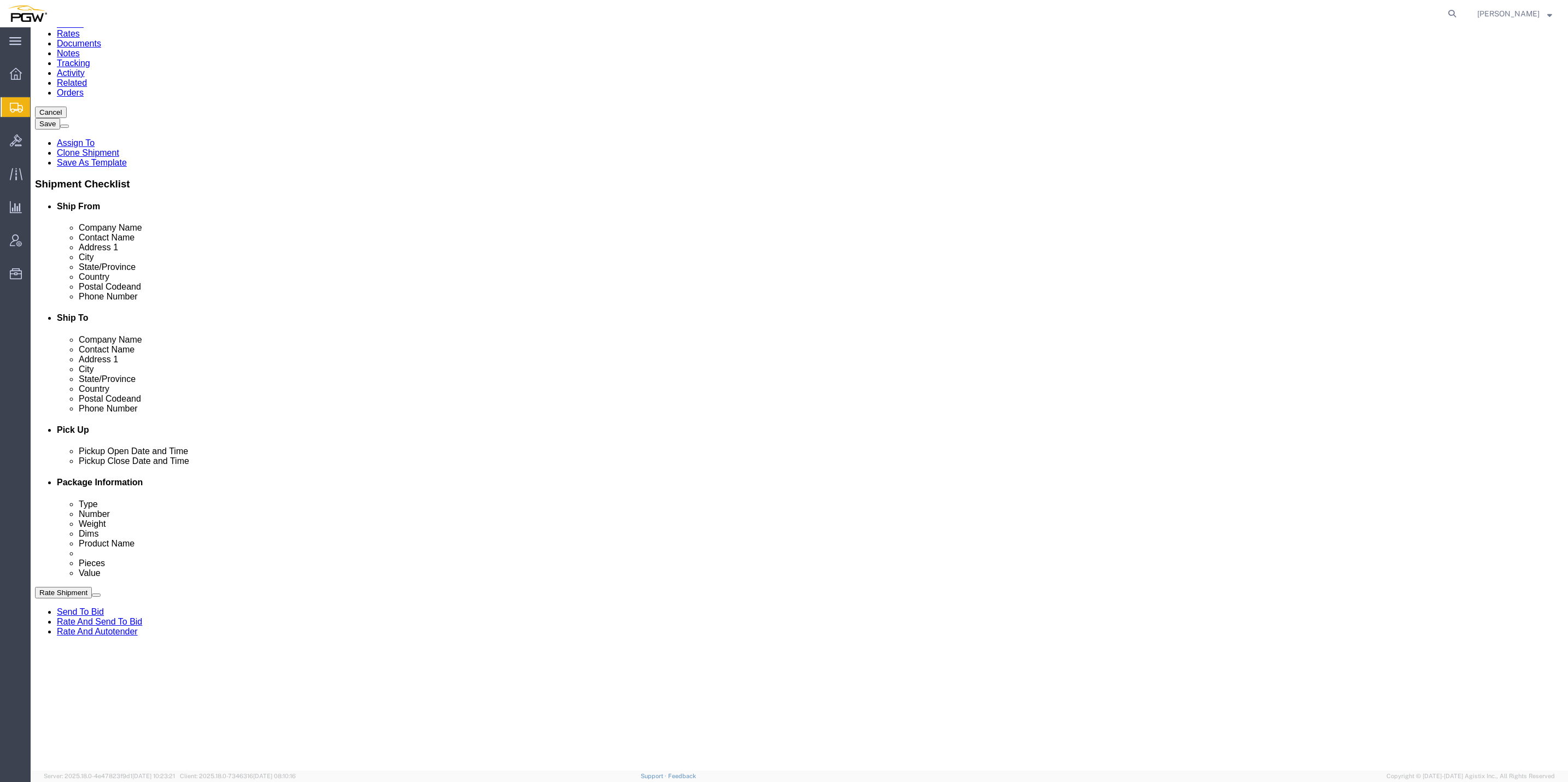
scroll to position [112, 0]
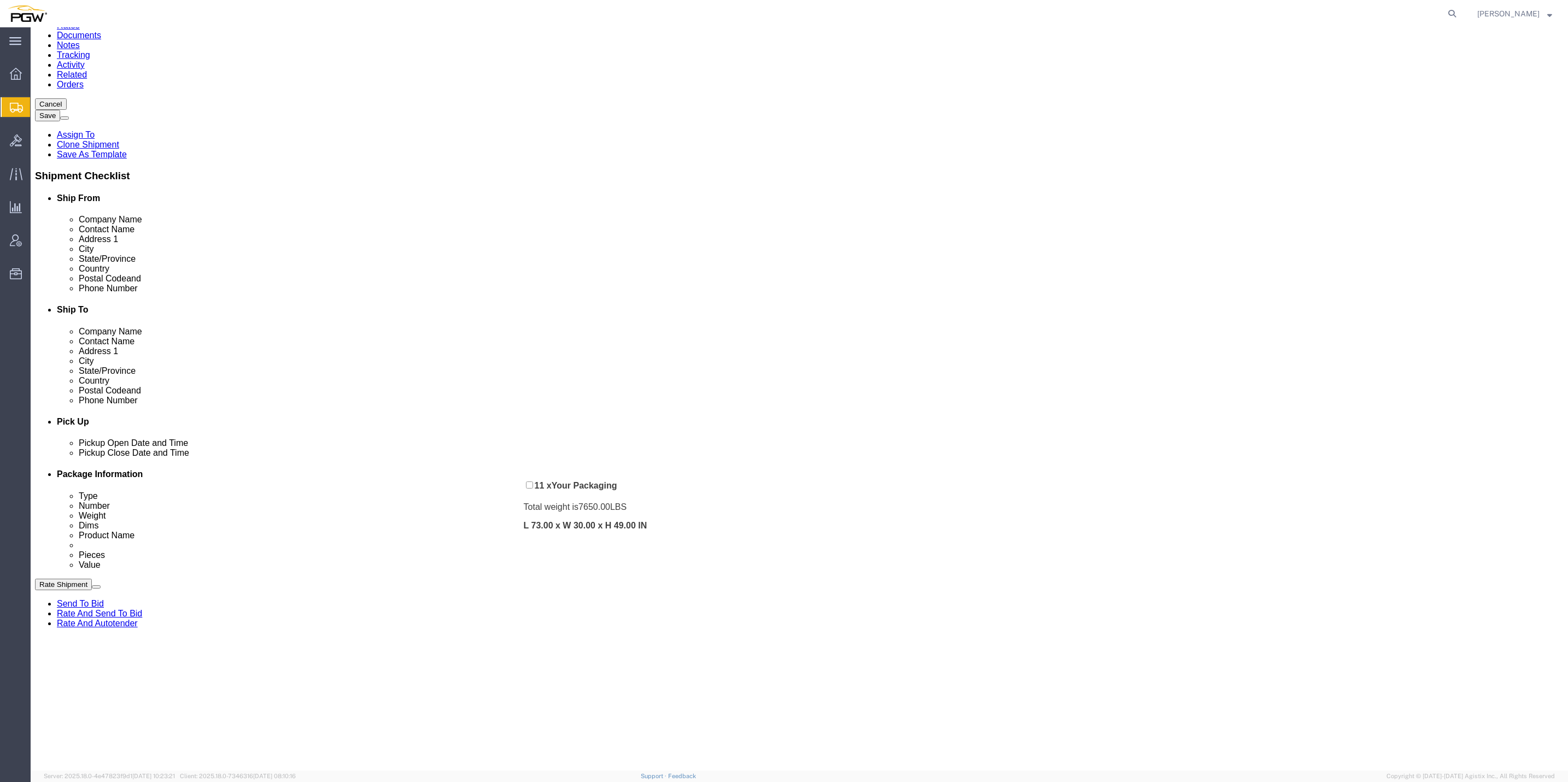
drag, startPoint x: 919, startPoint y: 338, endPoint x: 502, endPoint y: 457, distance: 433.6
click div "Pickups + Add Stop From : PGW - 5409 [STREET_ADDRESS] Edit Move to top Move to …"
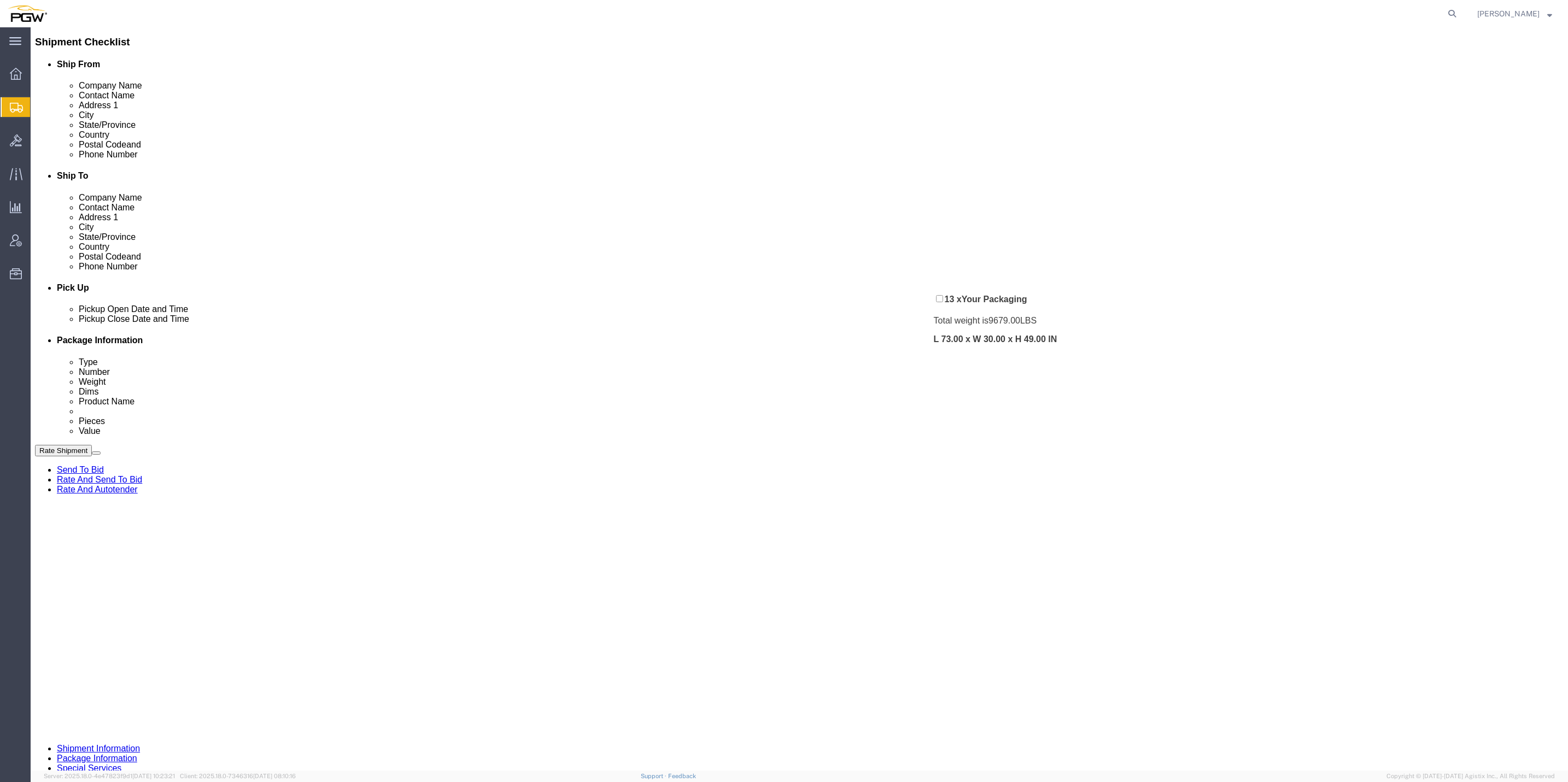
scroll to position [0, 0]
drag, startPoint x: 914, startPoint y: 271, endPoint x: 488, endPoint y: 281, distance: 426.1
click div "Pickups + Add Stop From : PGW - 5409 [STREET_ADDRESS] Edit Move to top Move to …"
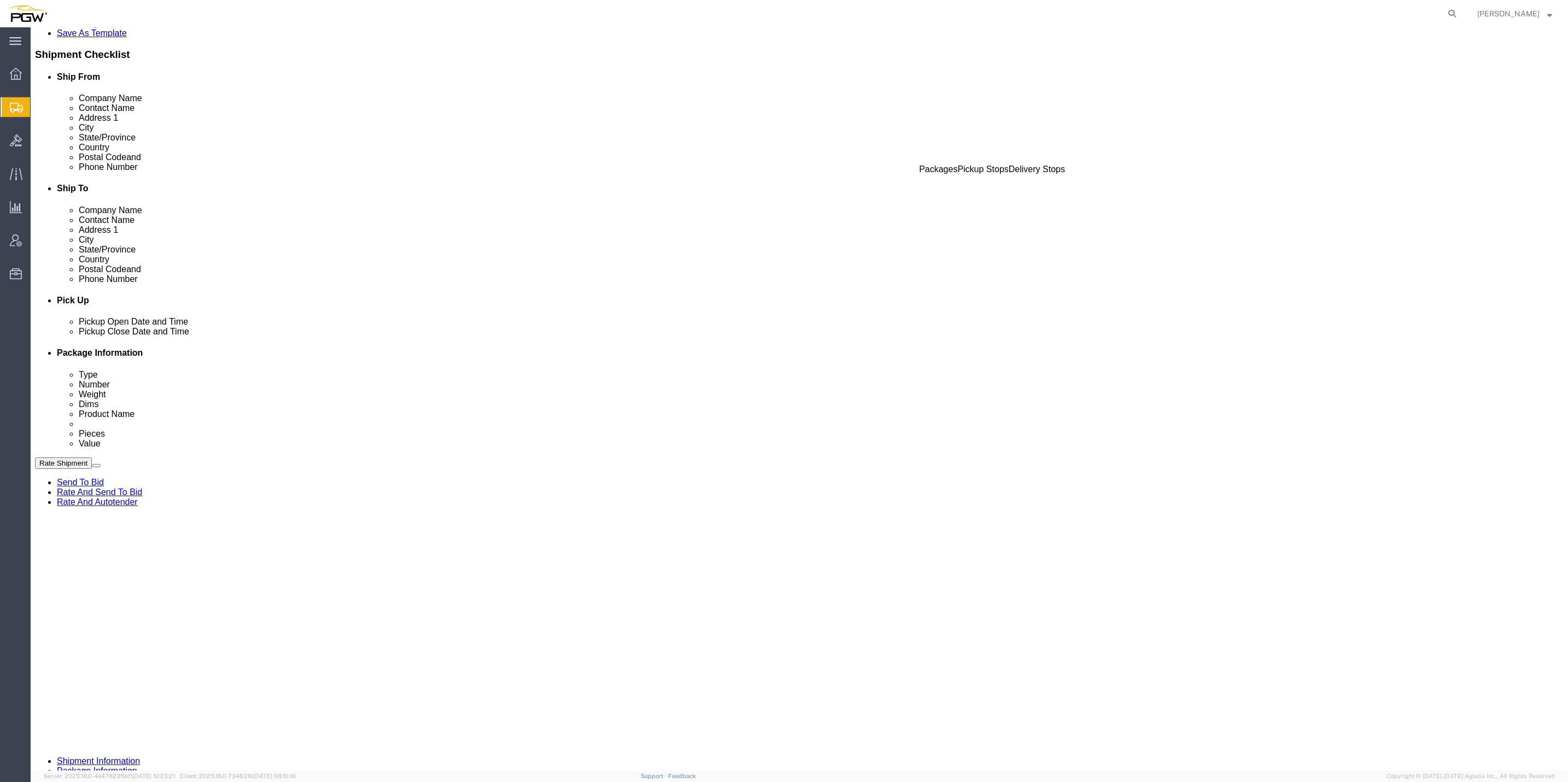
scroll to position [205, 0]
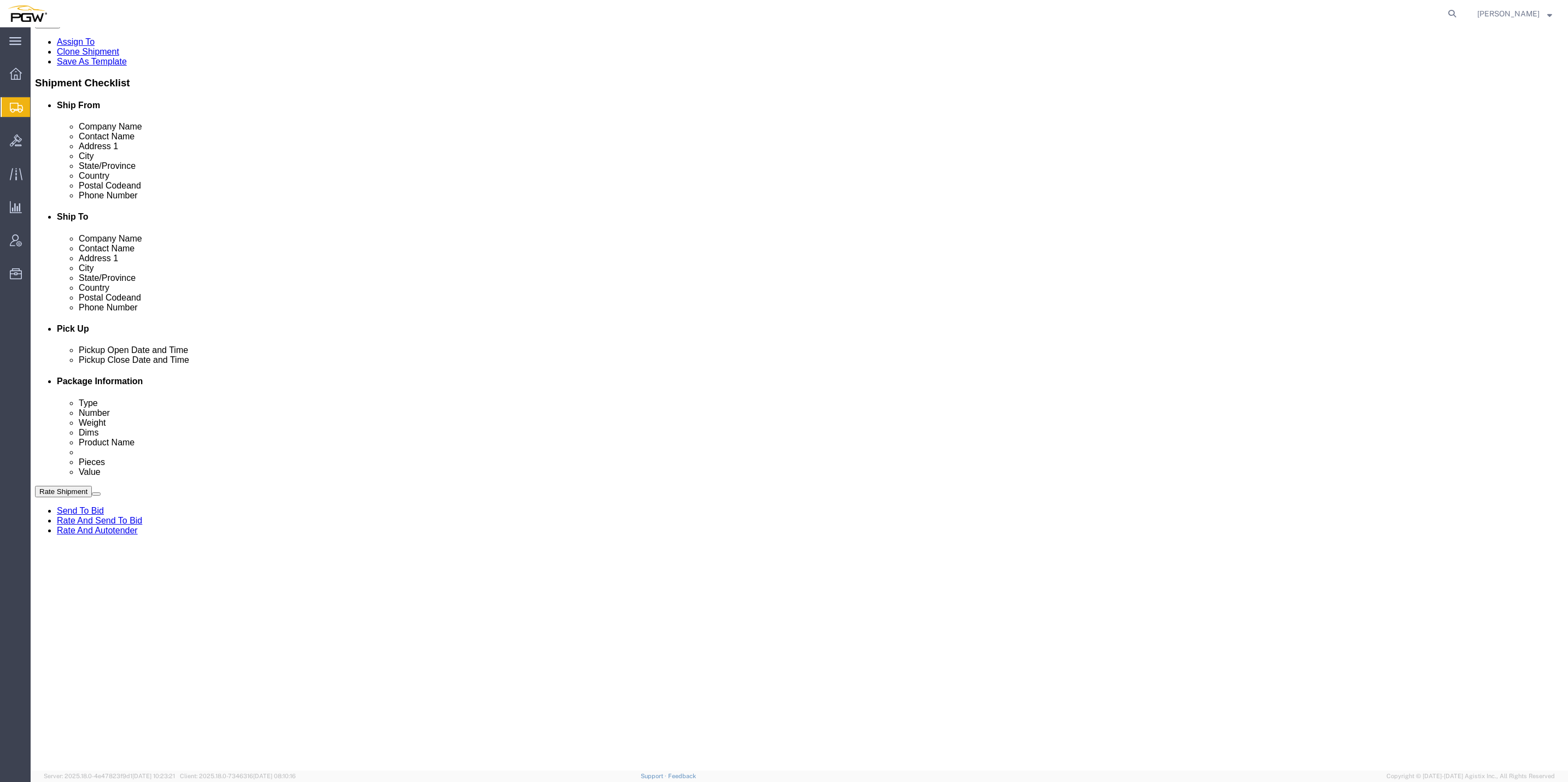
click button "Rate Shipment"
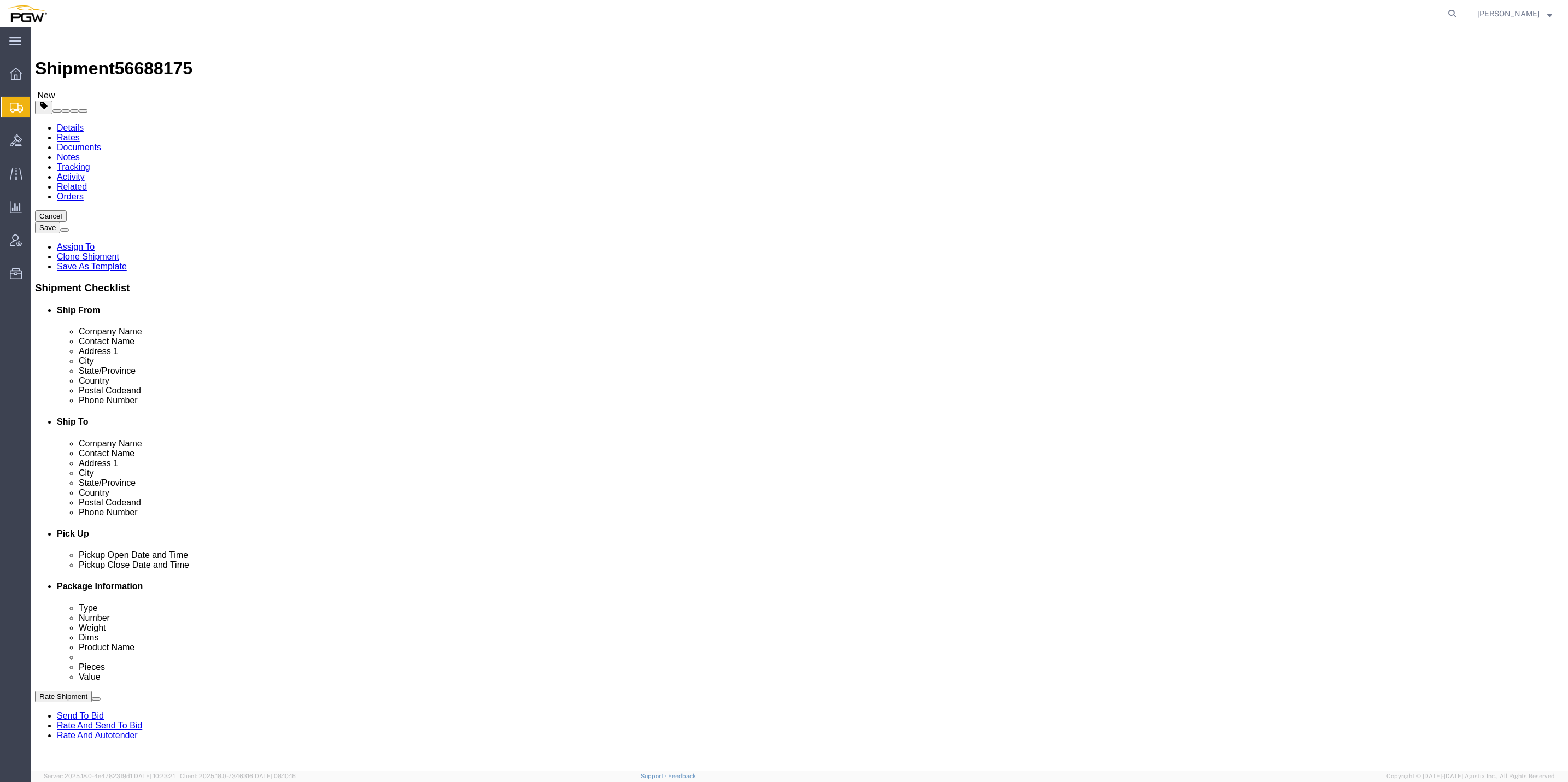
click at [80, 133] on link "Rates" at bounding box center [68, 137] width 23 height 9
click at [69, 123] on link "Details" at bounding box center [70, 127] width 27 height 9
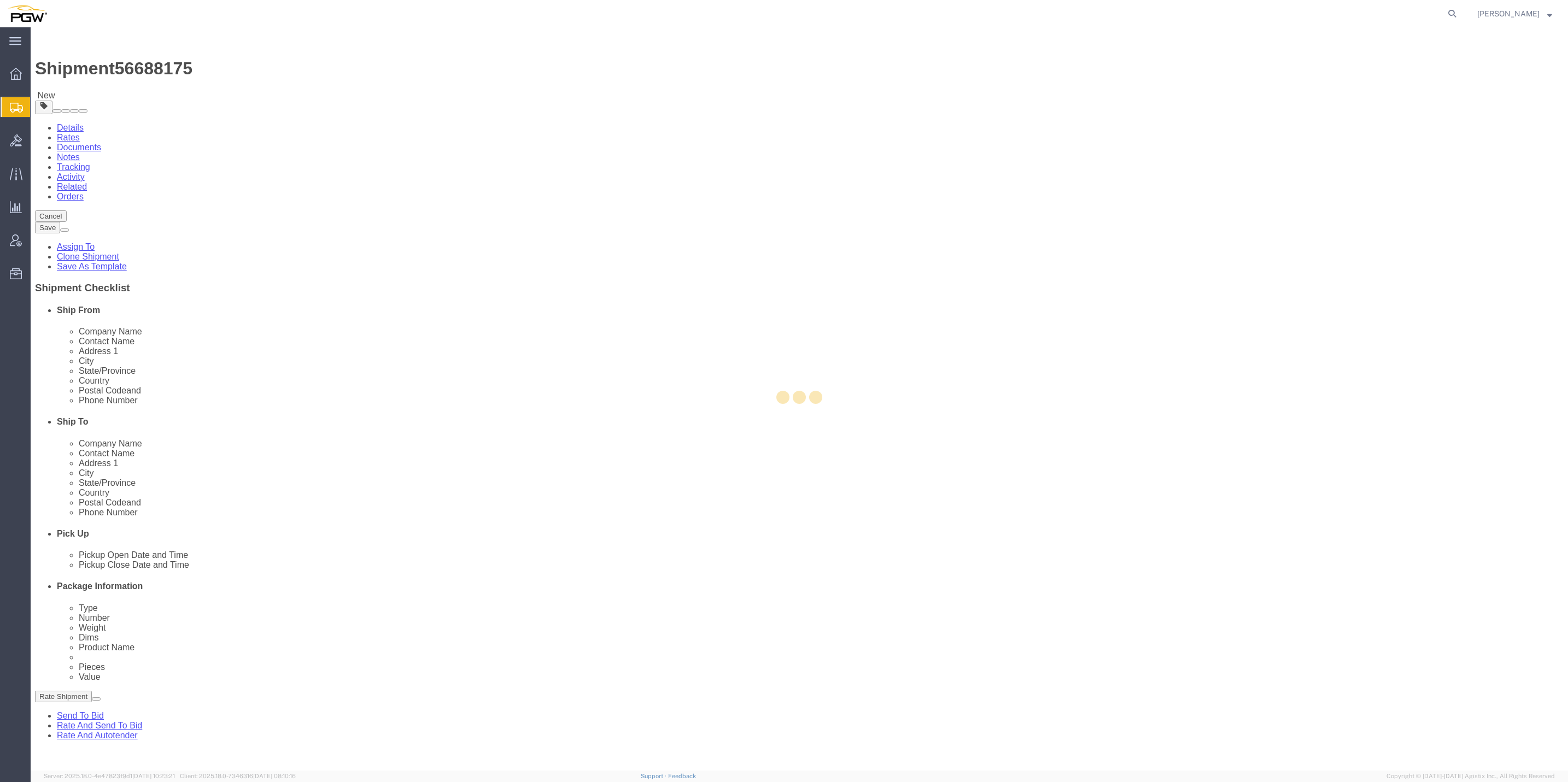
select select "61931"
select select "28369"
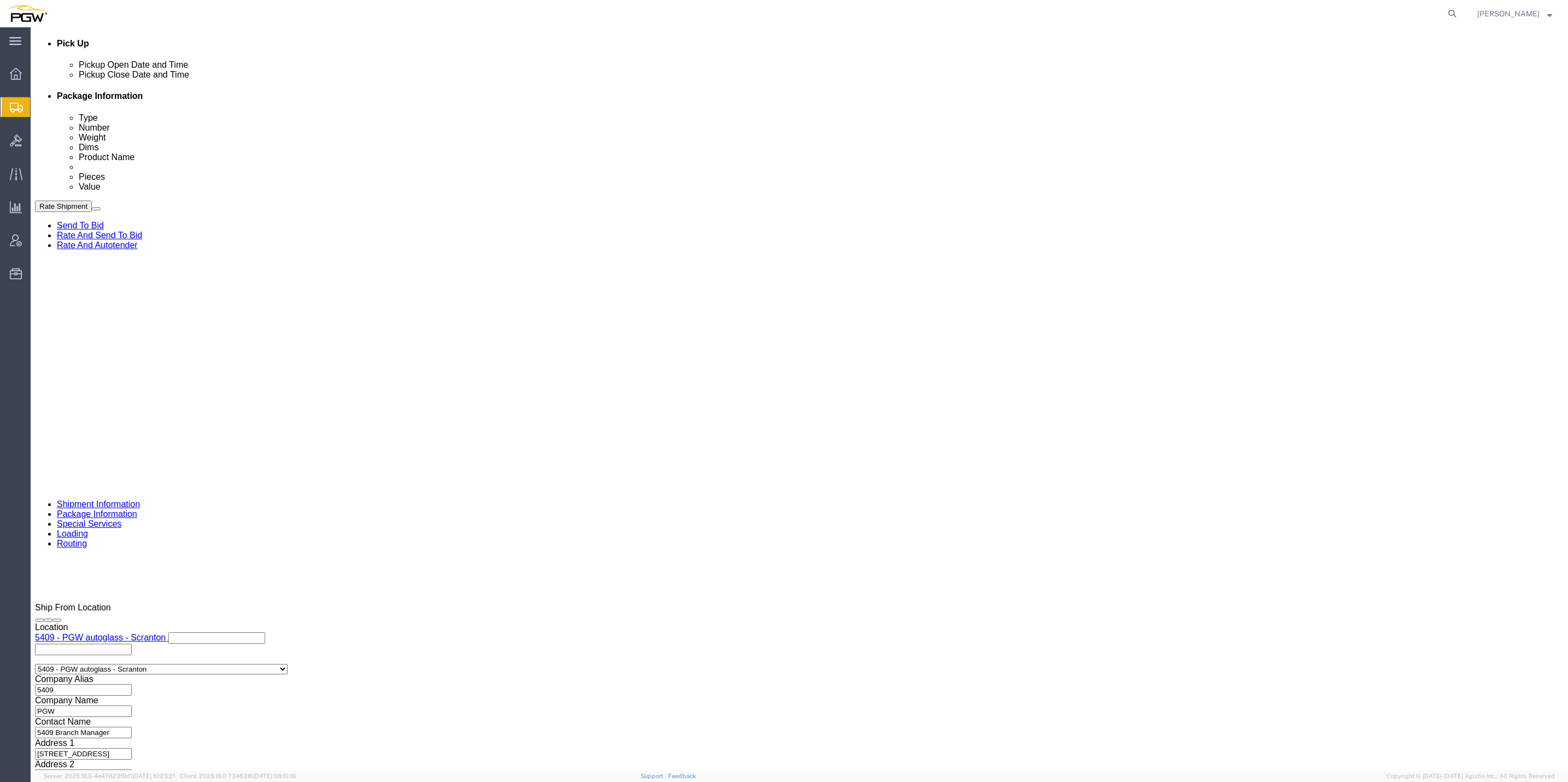
scroll to position [492, 0]
click div "[DATE] 2:43 PM"
type input "8:00 AM"
click button "Apply"
click div "[DATE] 3:43 PM"
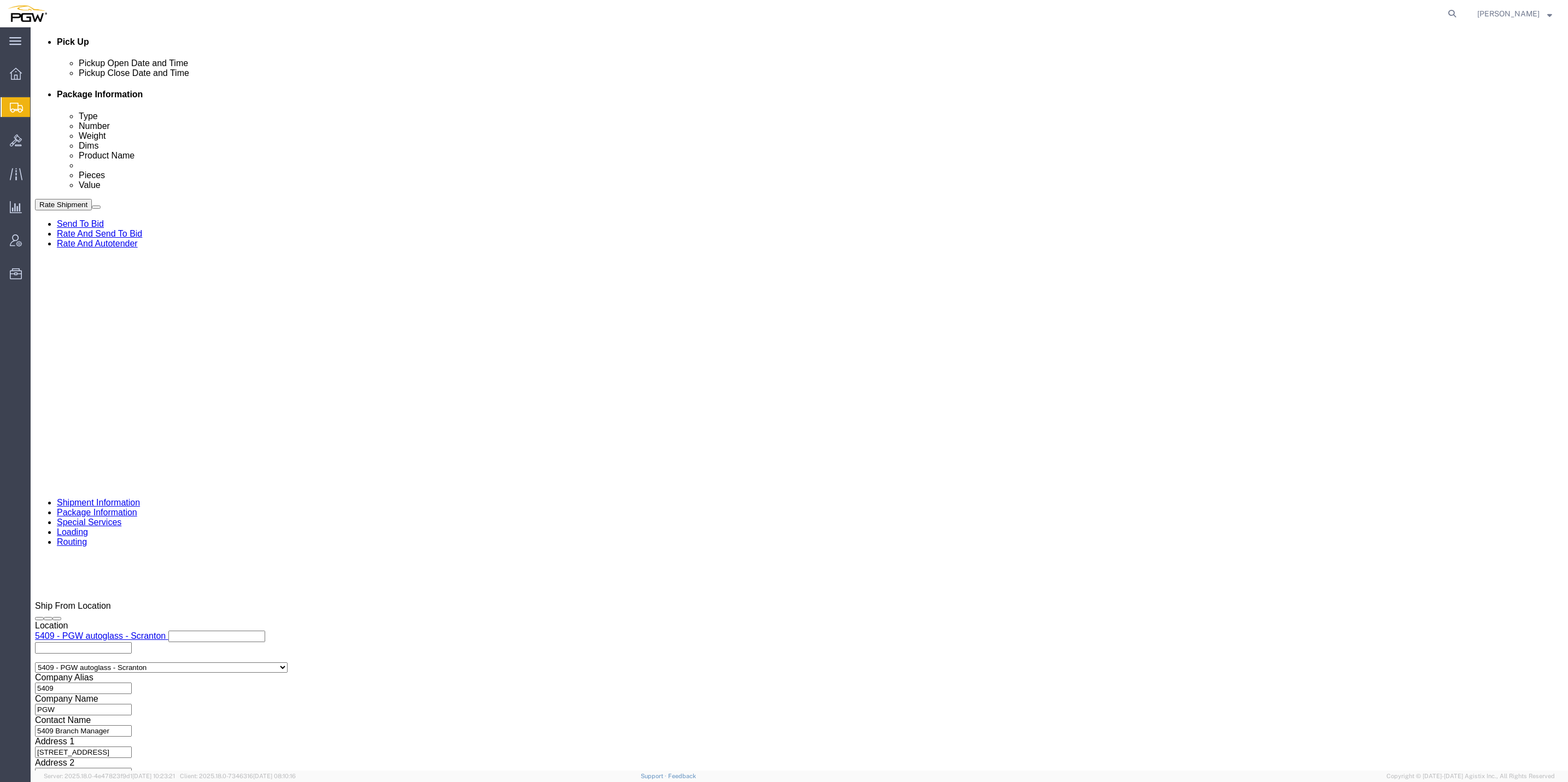
click div "[DATE] 3:43 PM"
type input "9:00 AM"
click button "Apply"
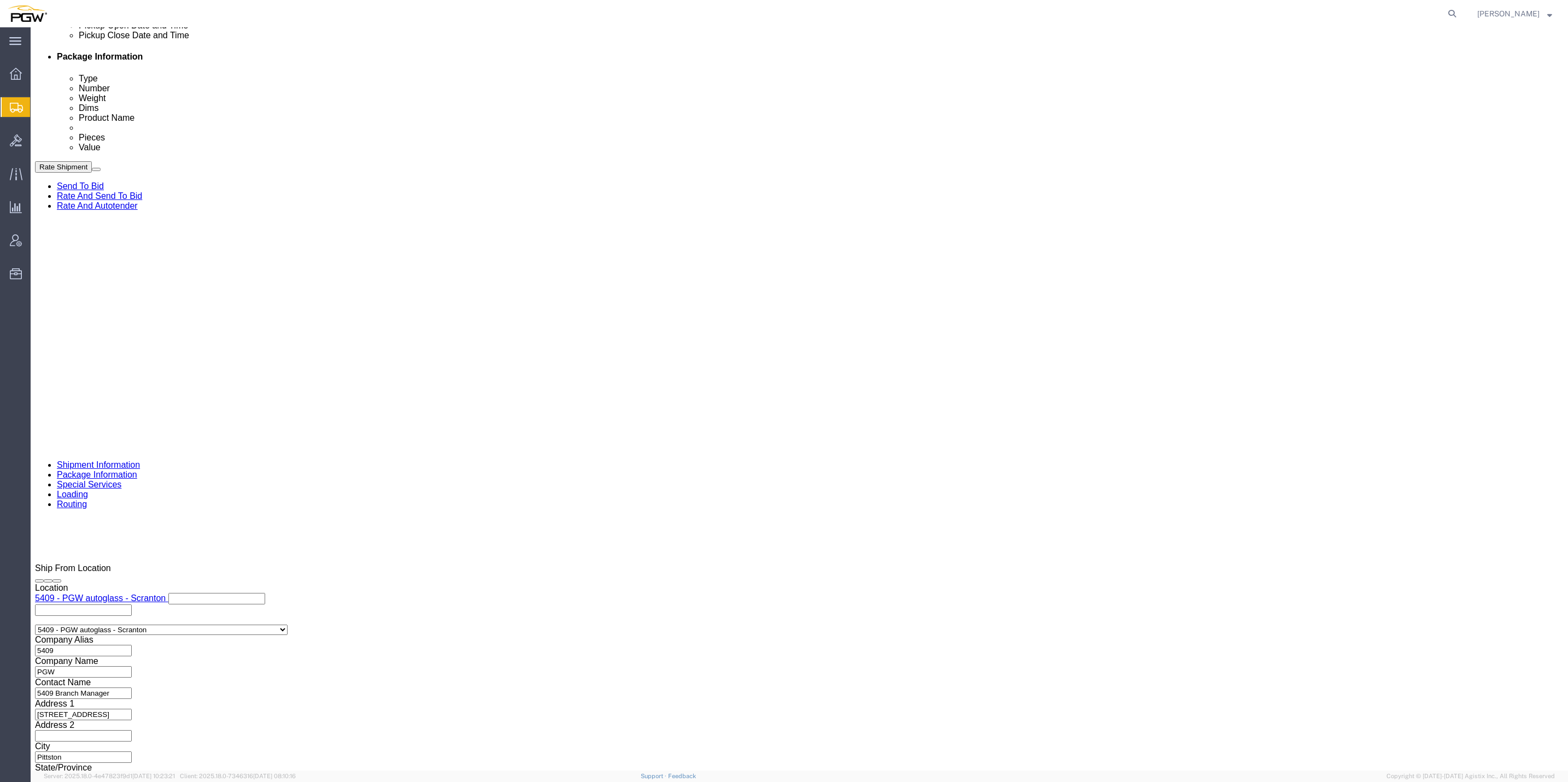
scroll to position [550, 0]
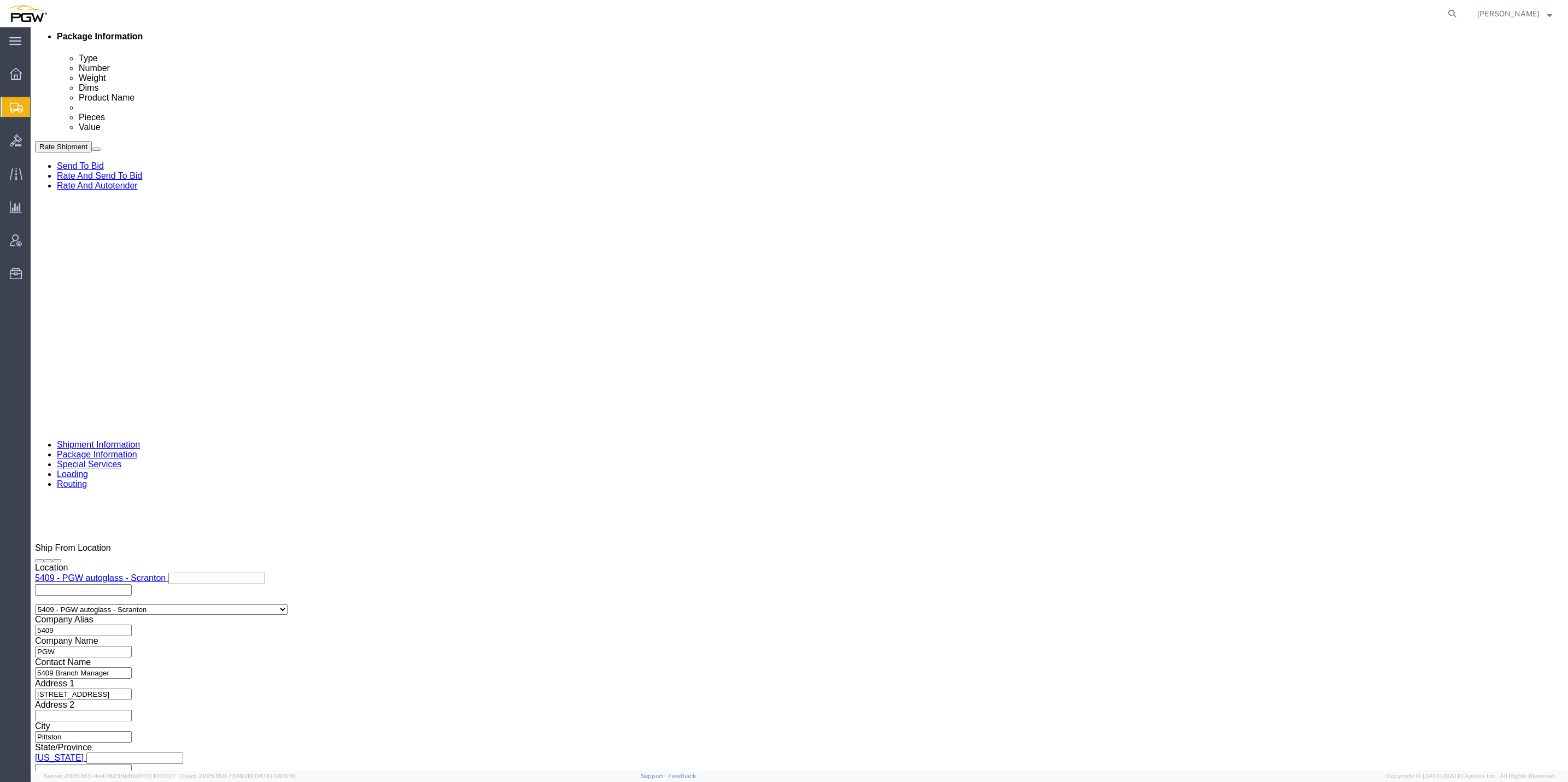
click button "Continue"
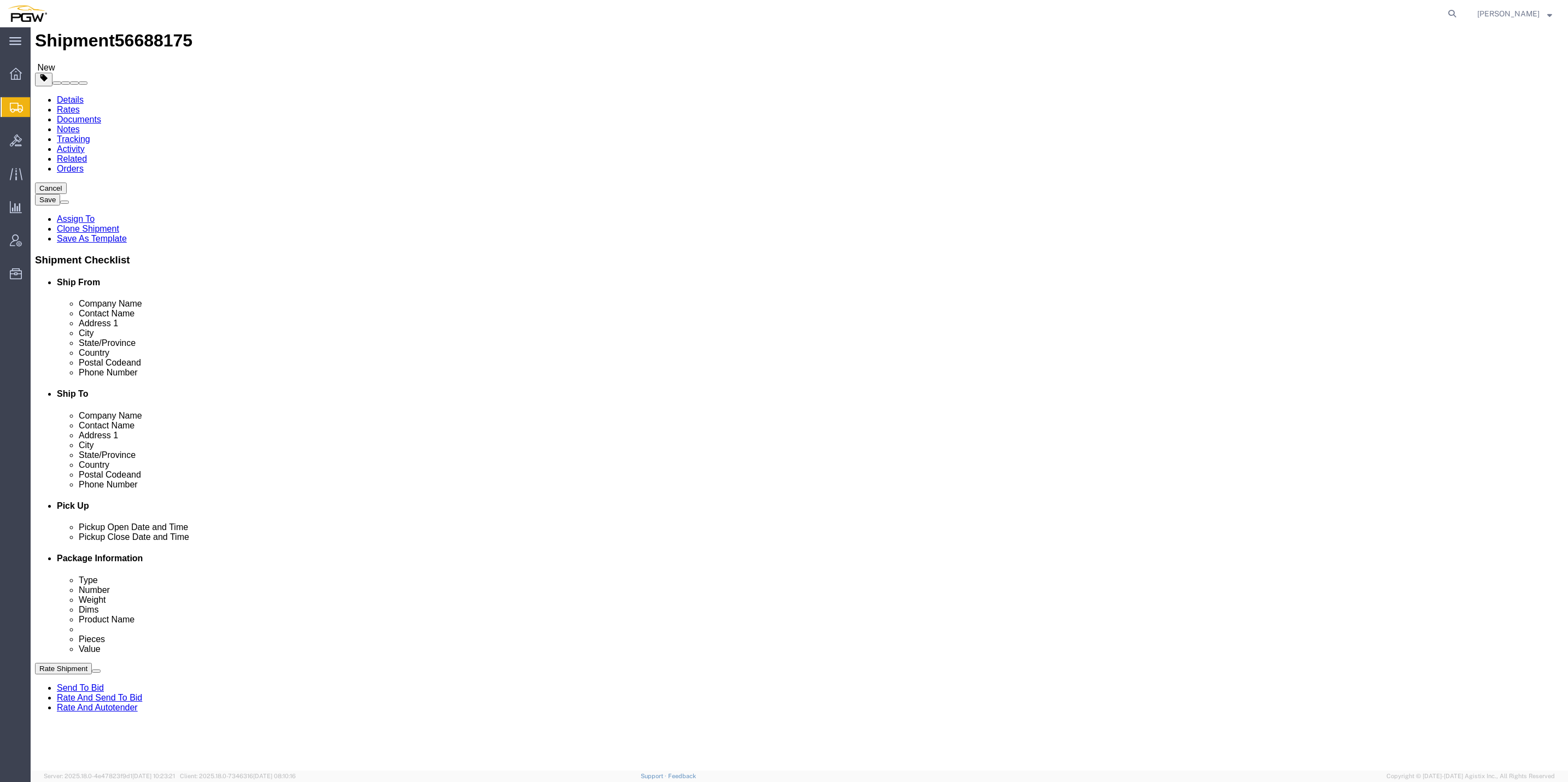
scroll to position [0, 0]
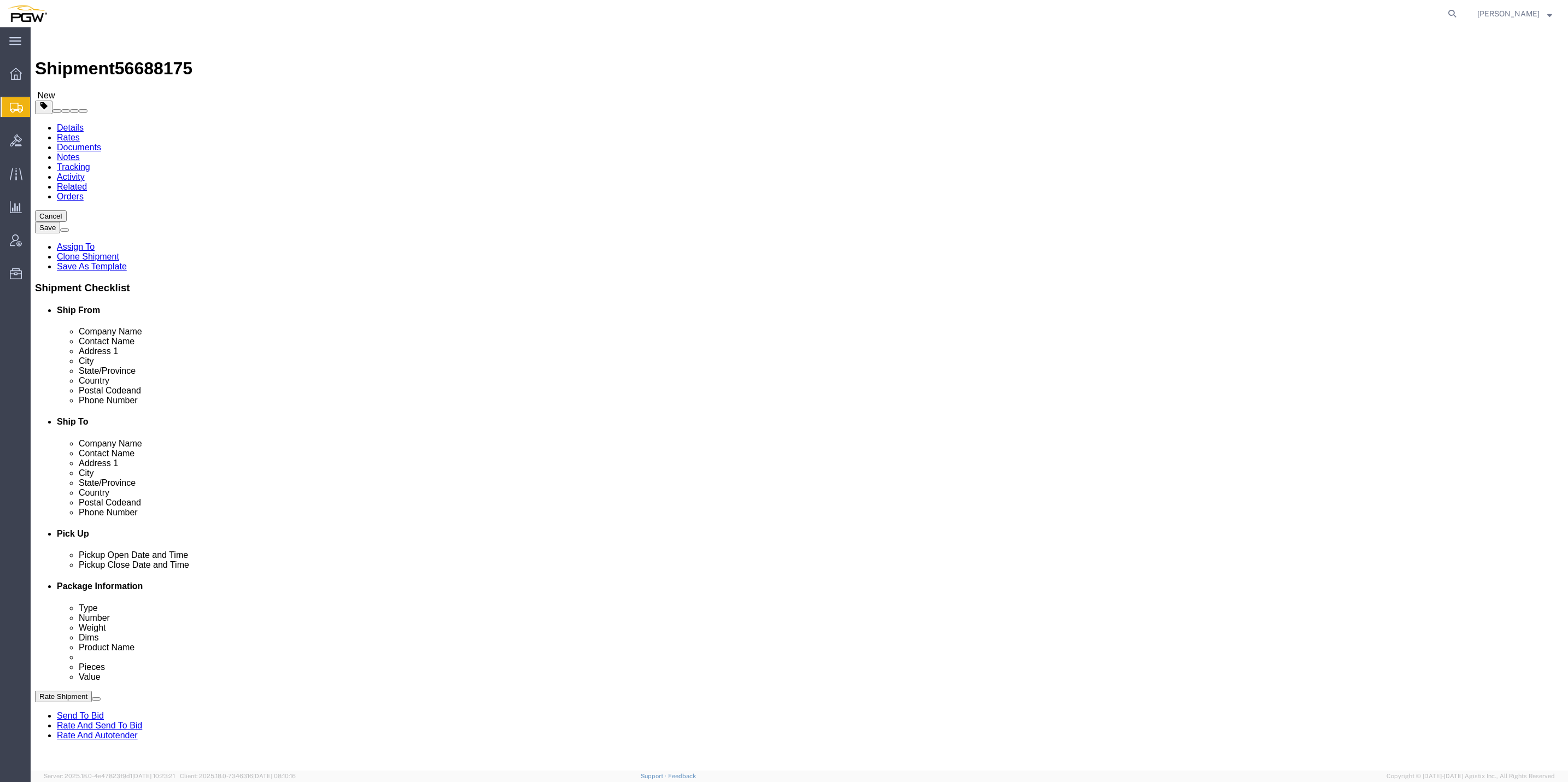
click link "Routing"
click button "Rate Shipment"
click at [138, 731] on link "Rate And Autotender" at bounding box center [97, 735] width 81 height 9
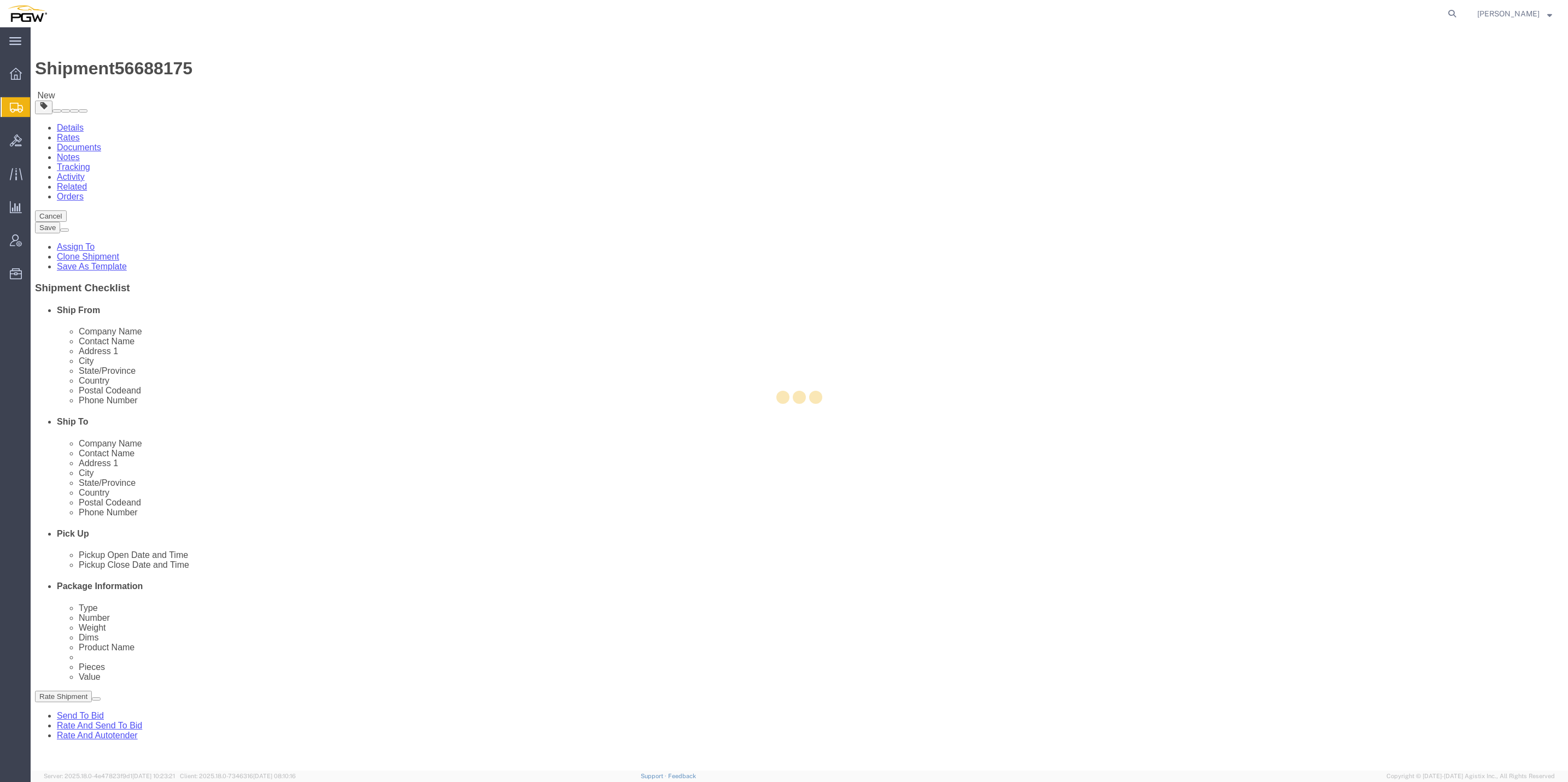
select select "61931"
select select "28369"
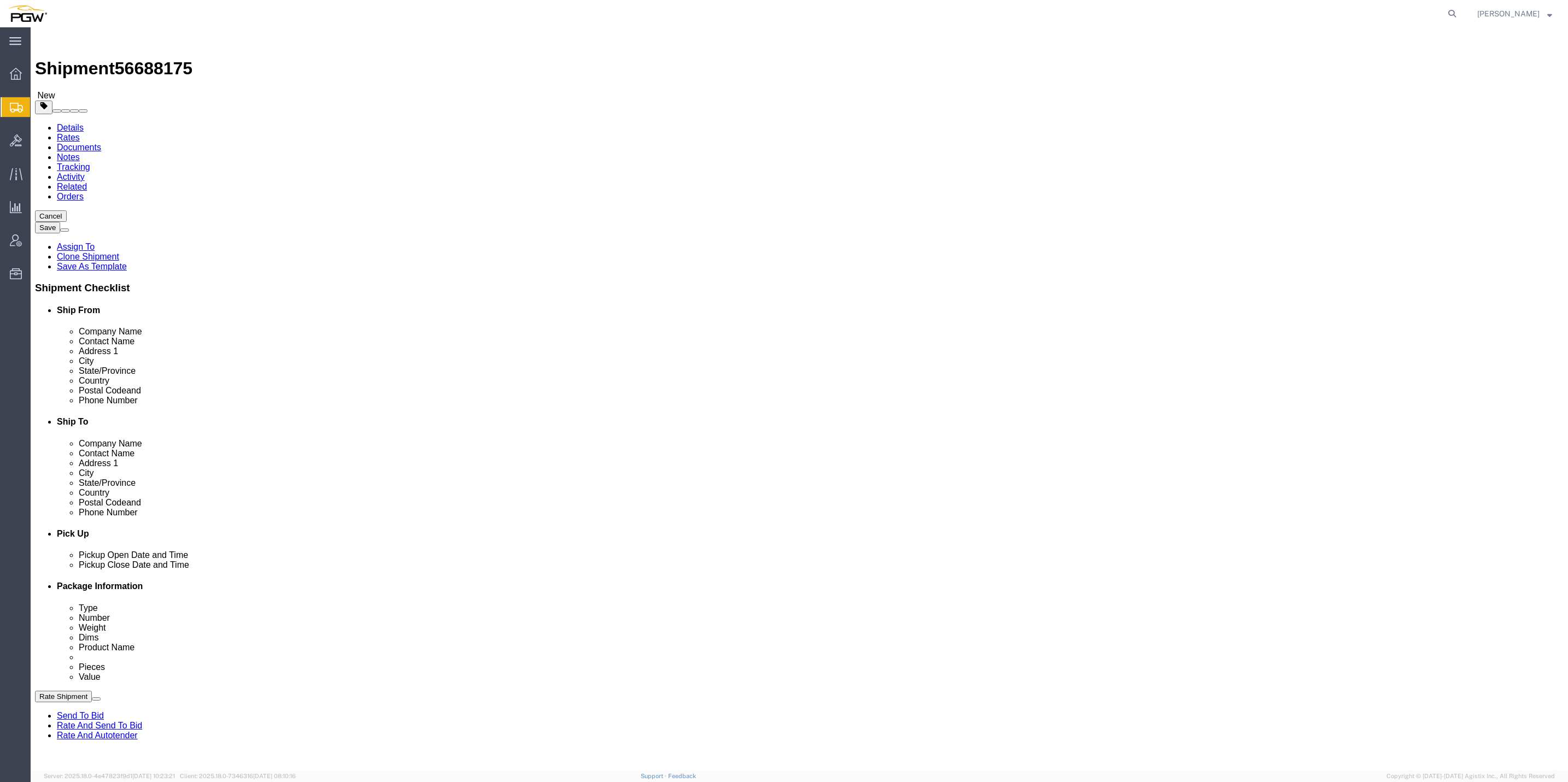
select select "61931"
select select "28369"
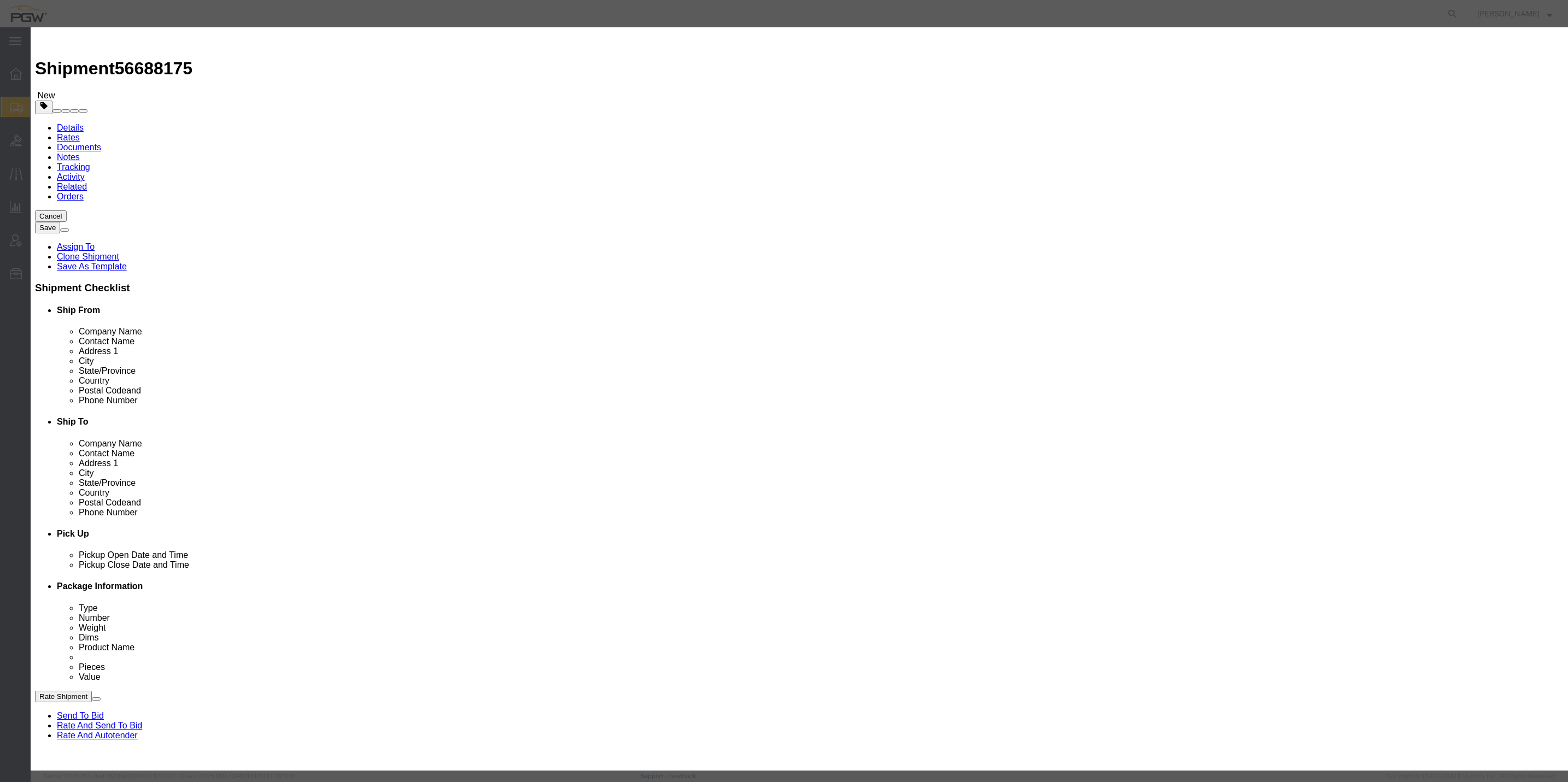
type input "2"
click input "2"
click icon "button"
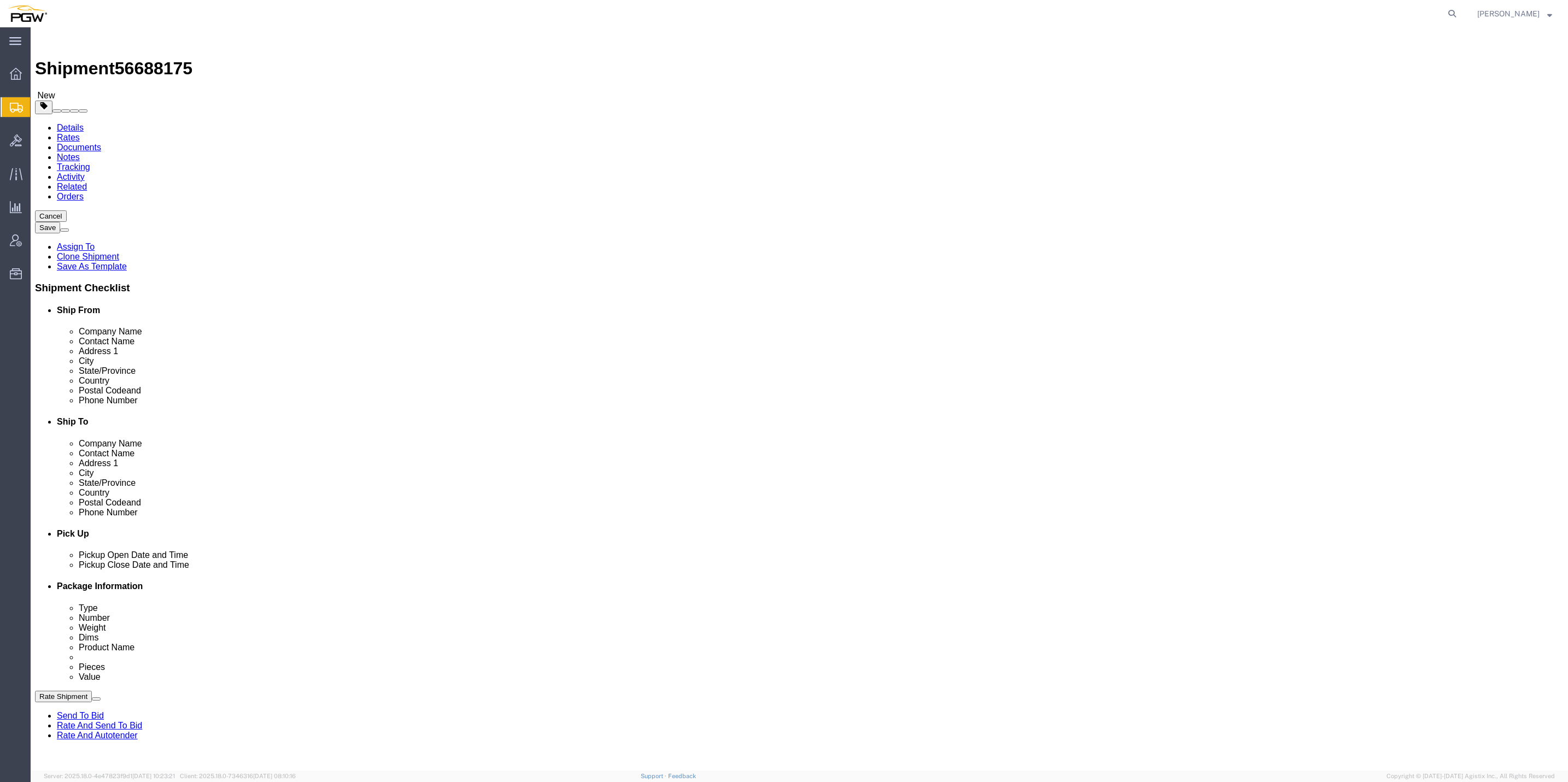
click link "Rate And Send To Bid"
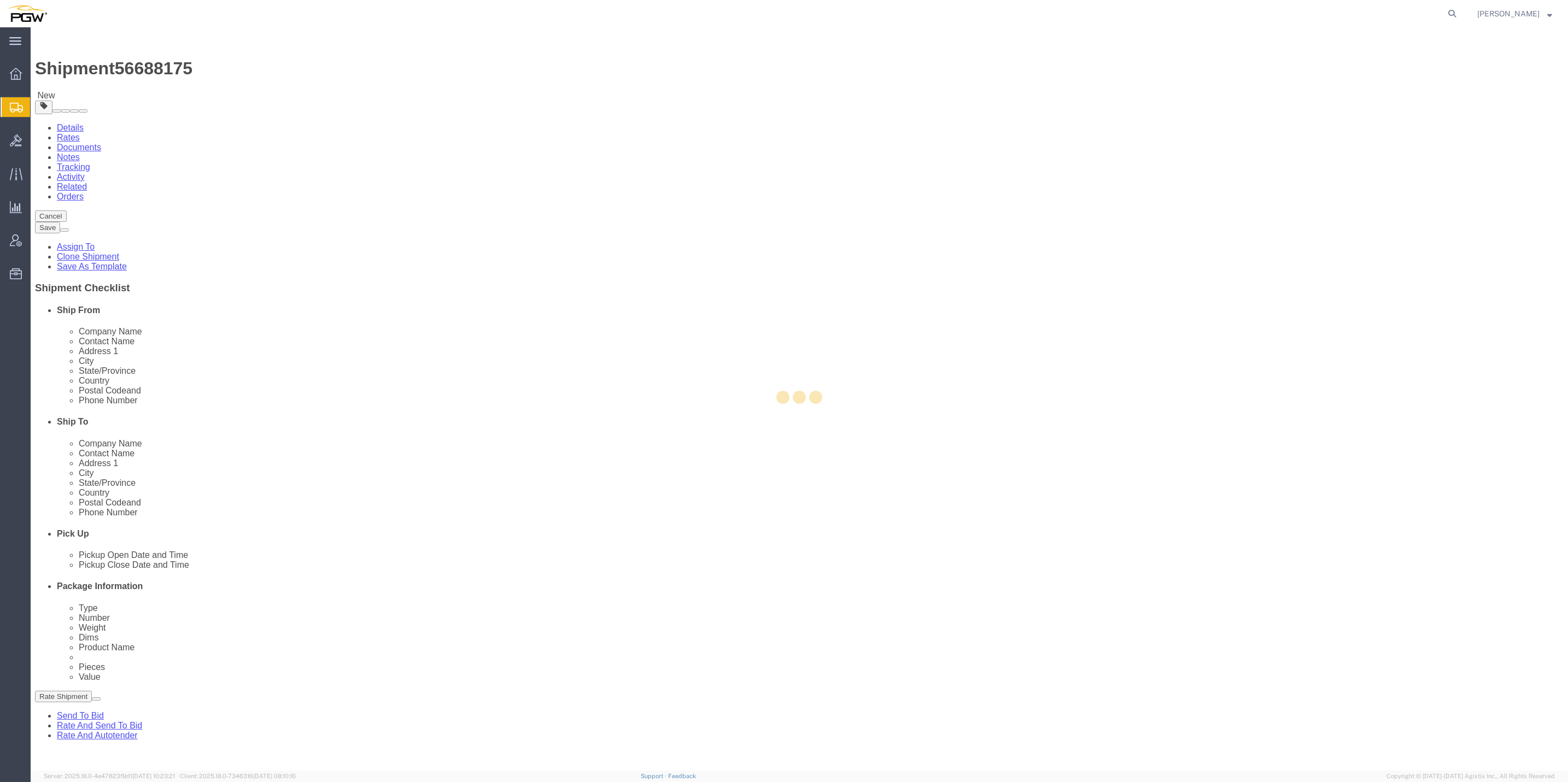
select select "61931"
select select "28369"
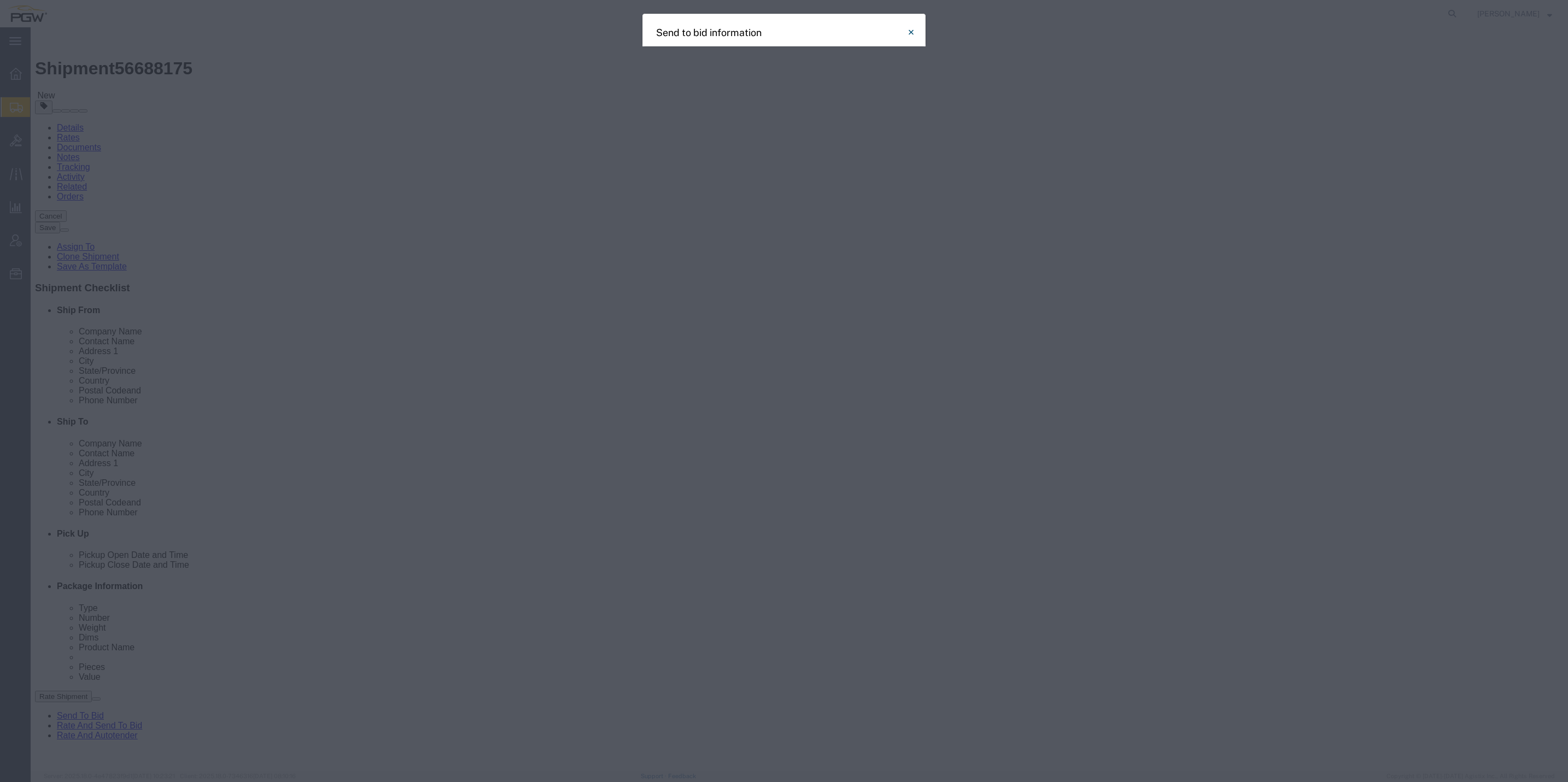
select select "TL"
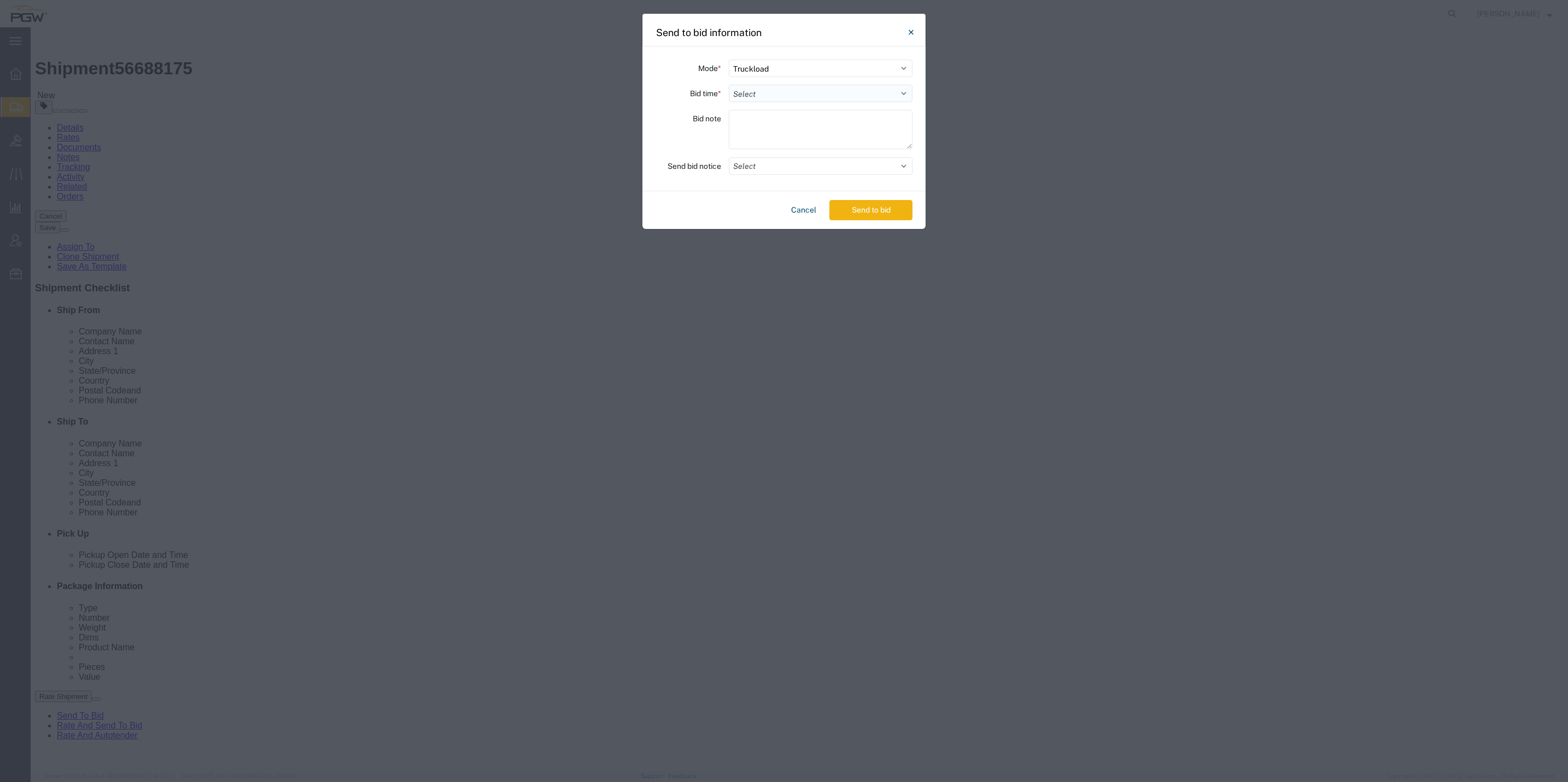
click at [786, 95] on select "Select 30 Min (Rush) 1 Hour (Rush) 2 Hours (Rush) 4 Hours (Rush) 8 Hours (Rush)…" at bounding box center [821, 93] width 184 height 18
select select "24"
click at [729, 85] on select "Select 30 Min (Rush) 1 Hour (Rush) 2 Hours (Rush) 4 Hours (Rush) 8 Hours (Rush)…" at bounding box center [821, 93] width 184 height 18
click at [919, 30] on button "Close" at bounding box center [911, 32] width 22 height 22
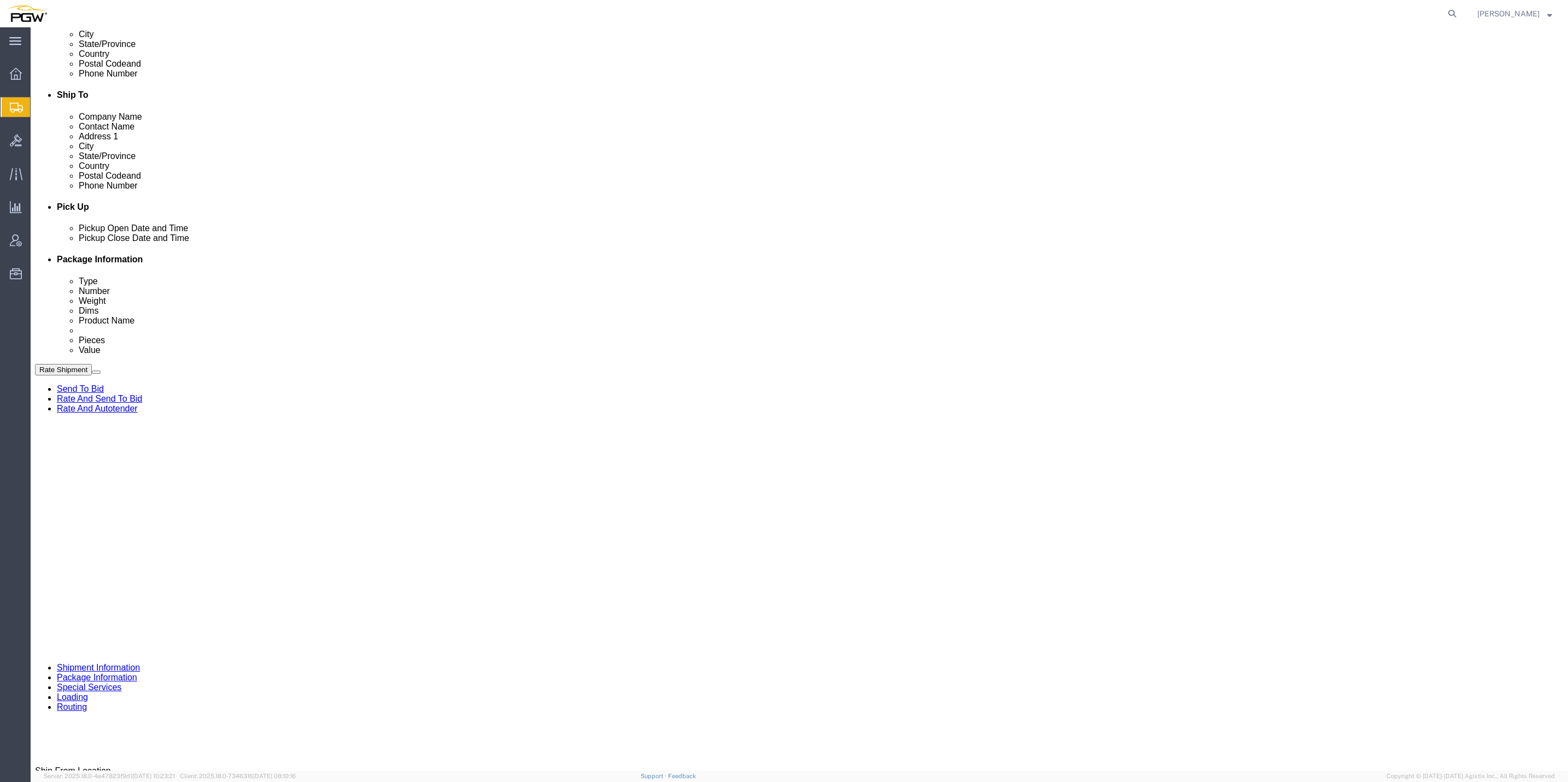
scroll to position [328, 0]
click div "[DATE] 2:44 PM"
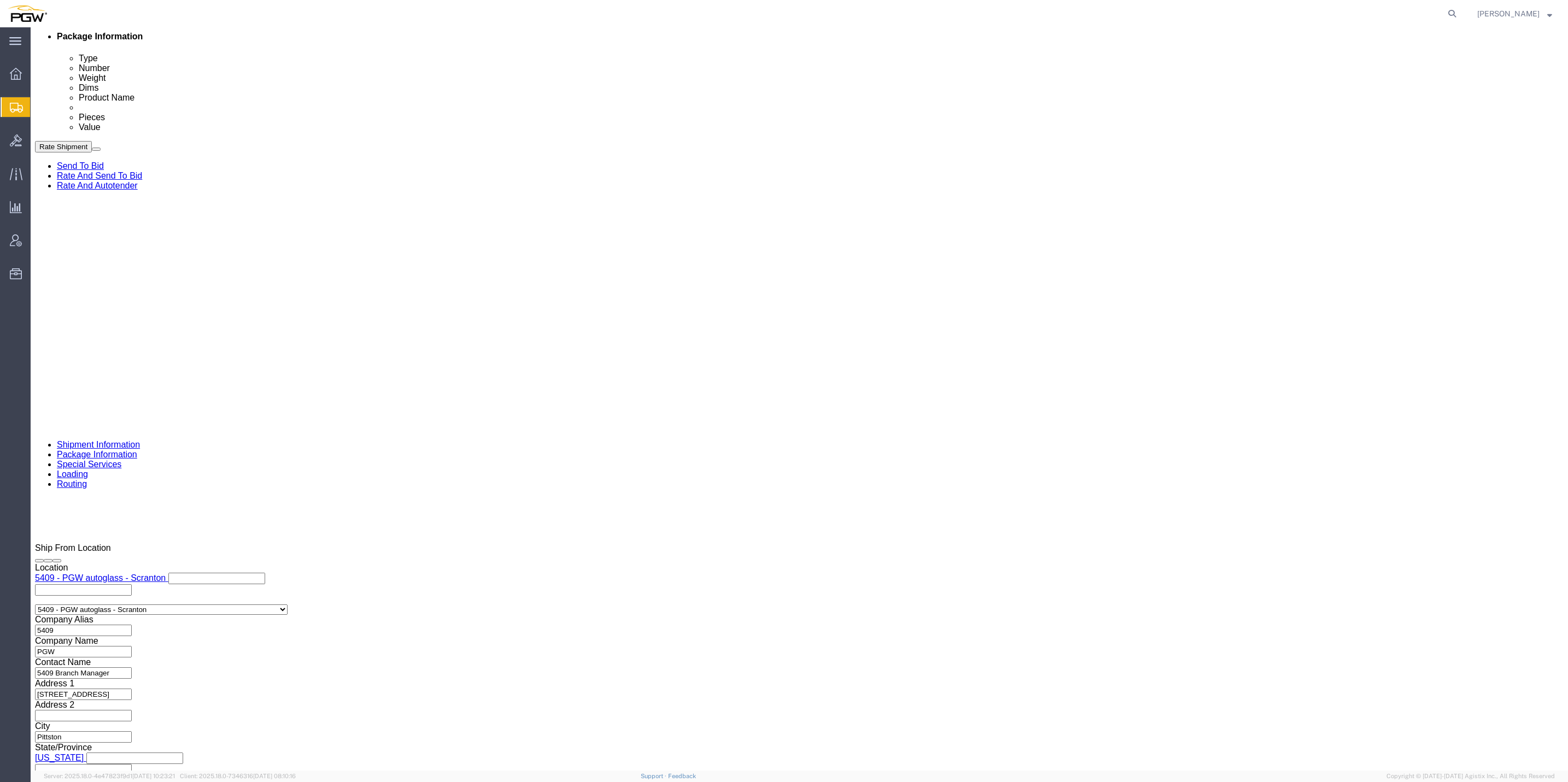
click input "2:44 PM"
click button "Apply"
click div "[DATE] 9:00 AM"
click input "9:00 AM"
type input "8:00 AM"
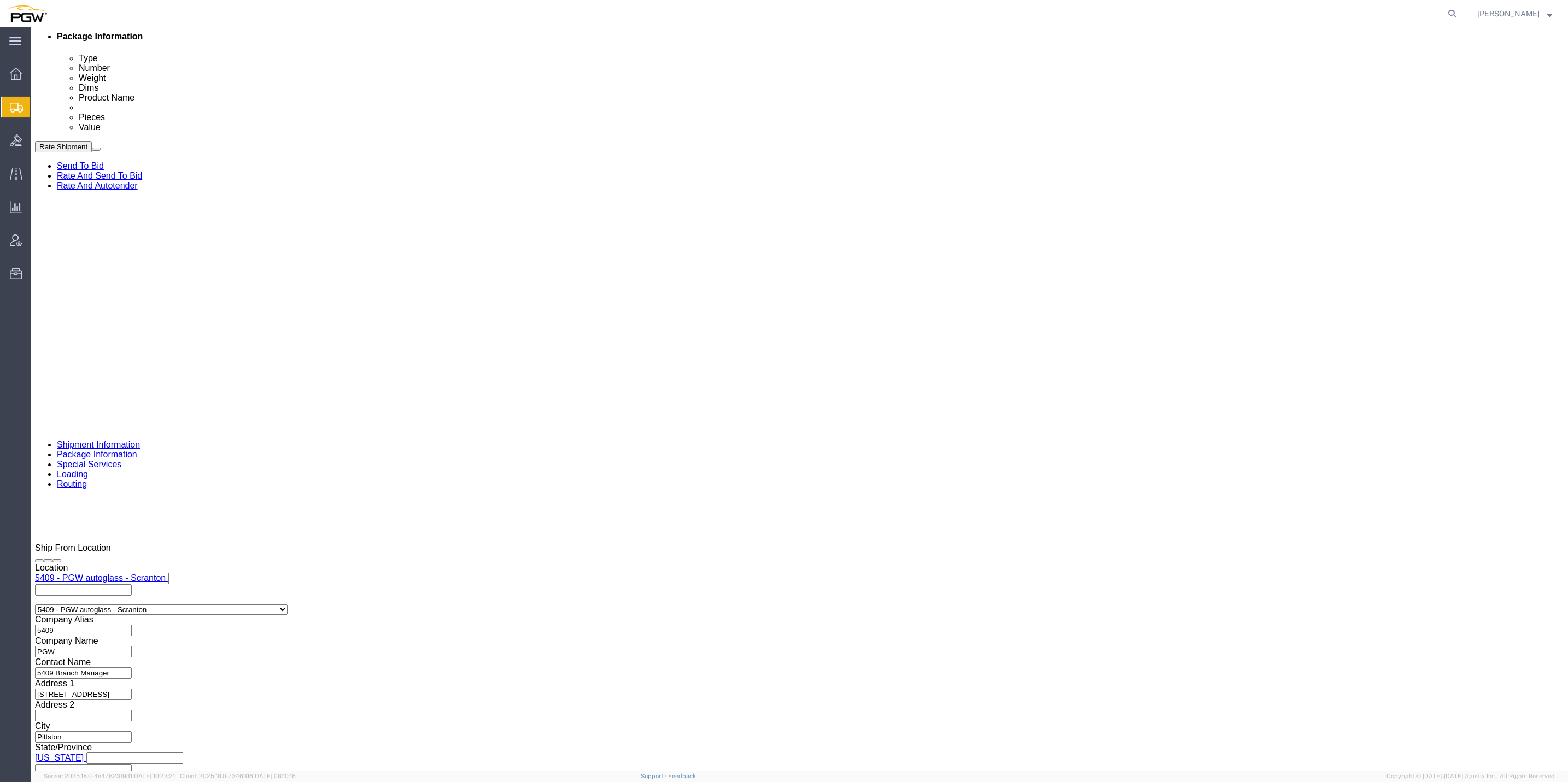
click button "Apply"
click div "[DATE] 10:00 AM"
click input "10:00 AM"
type input "9:00 AM"
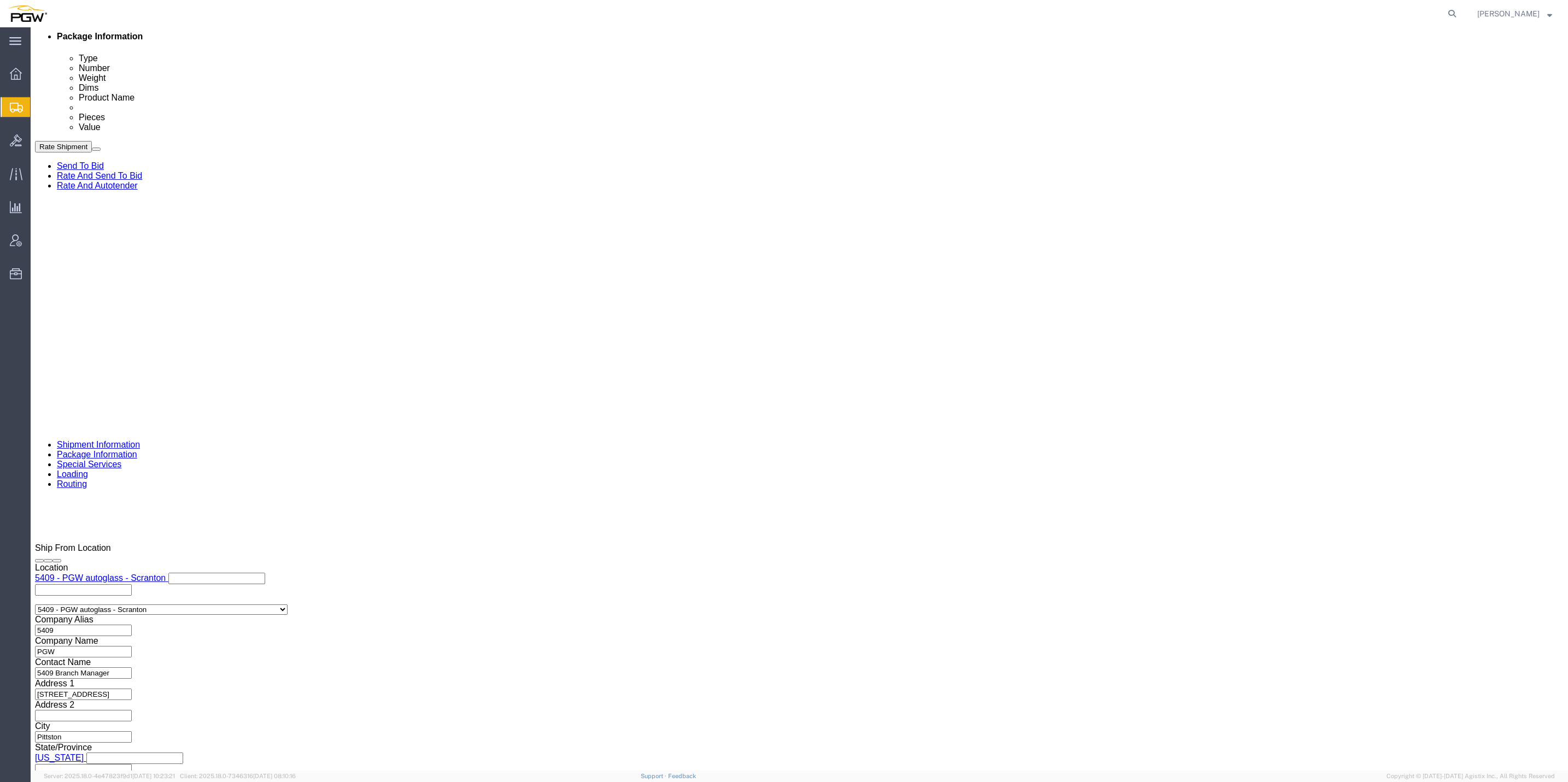
click button "Apply"
click button "Continue"
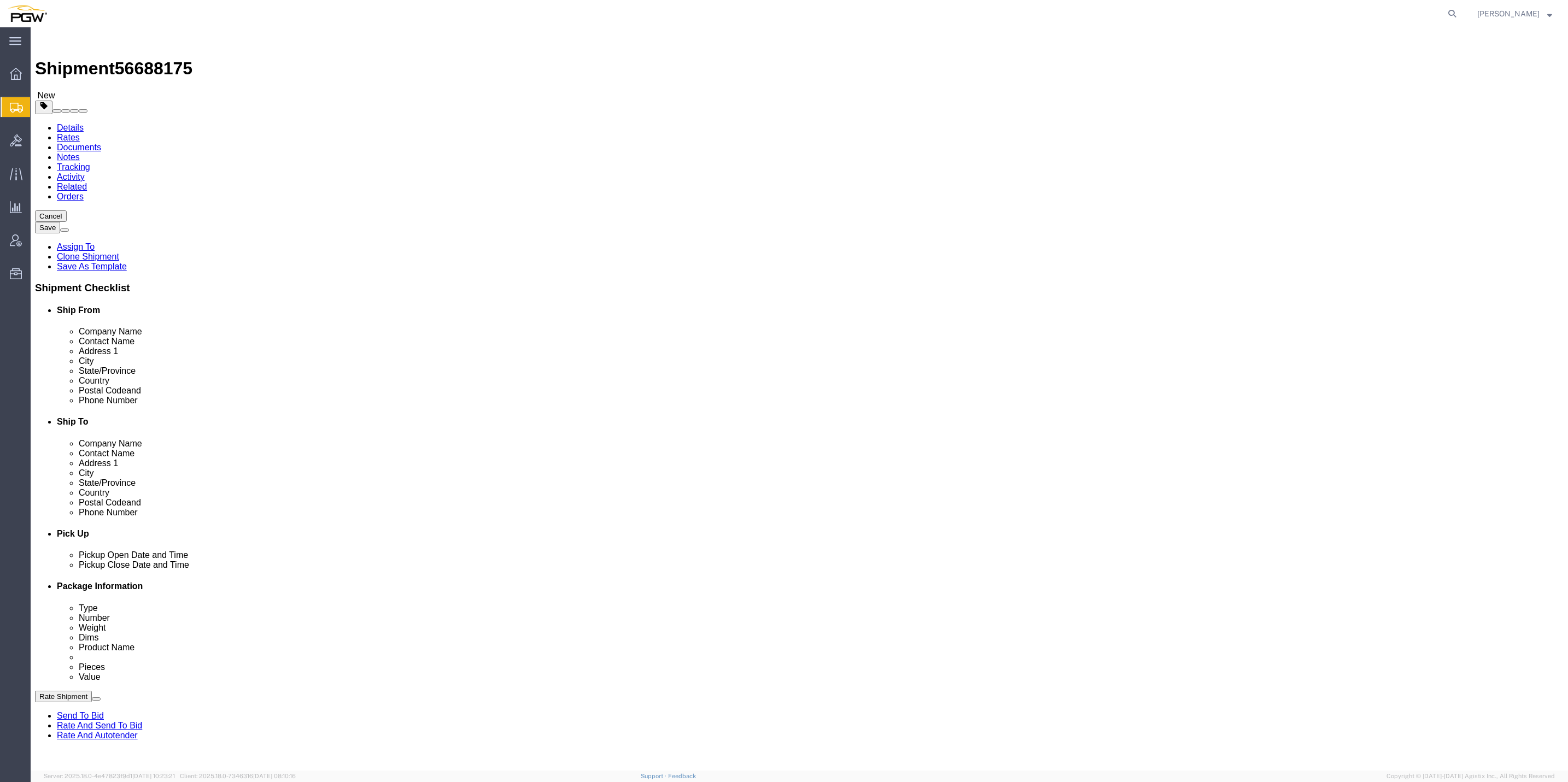
click button "Rate Shipment"
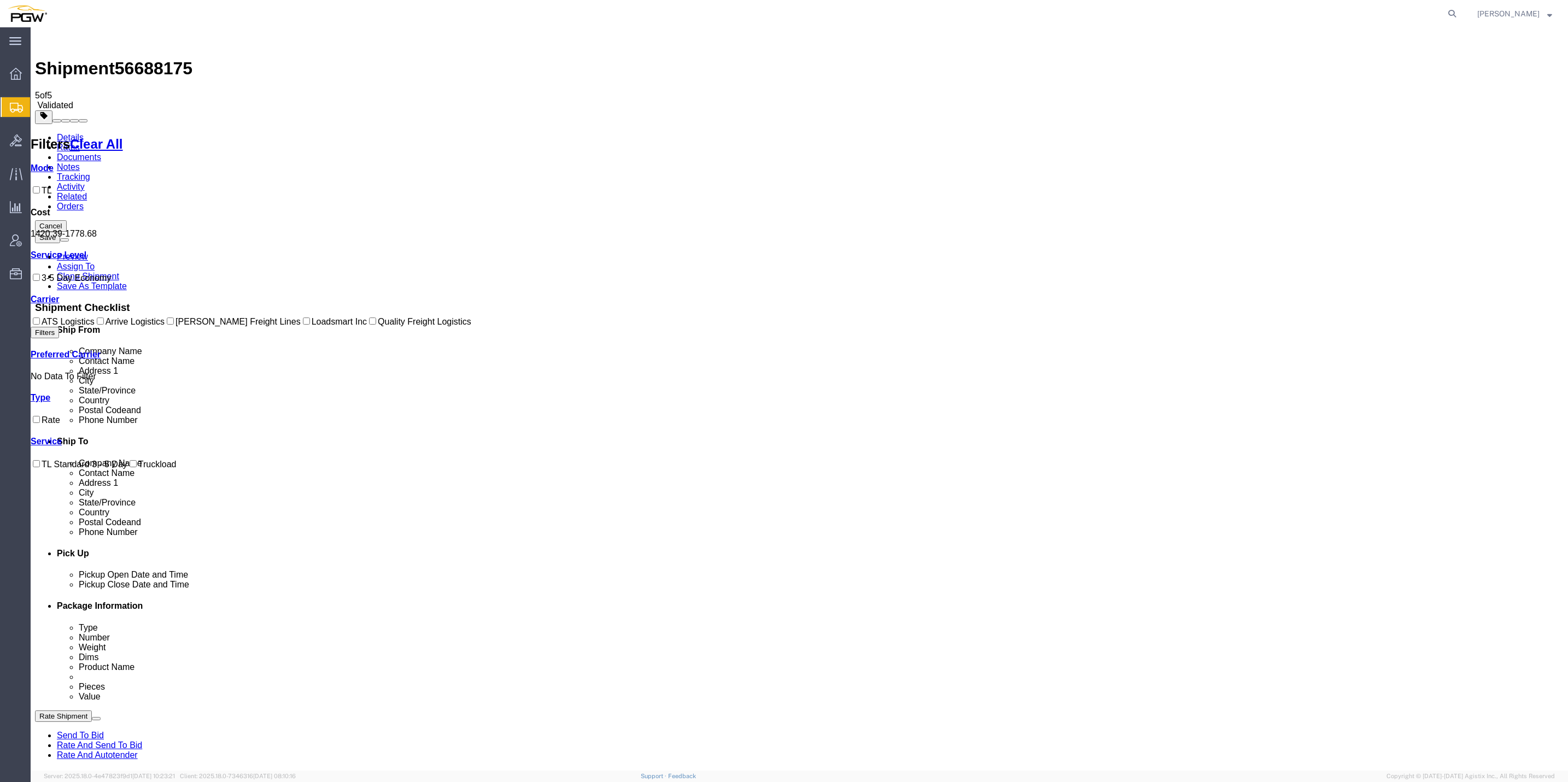
click at [138, 750] on link "Rate And Autotender" at bounding box center [97, 755] width 81 height 9
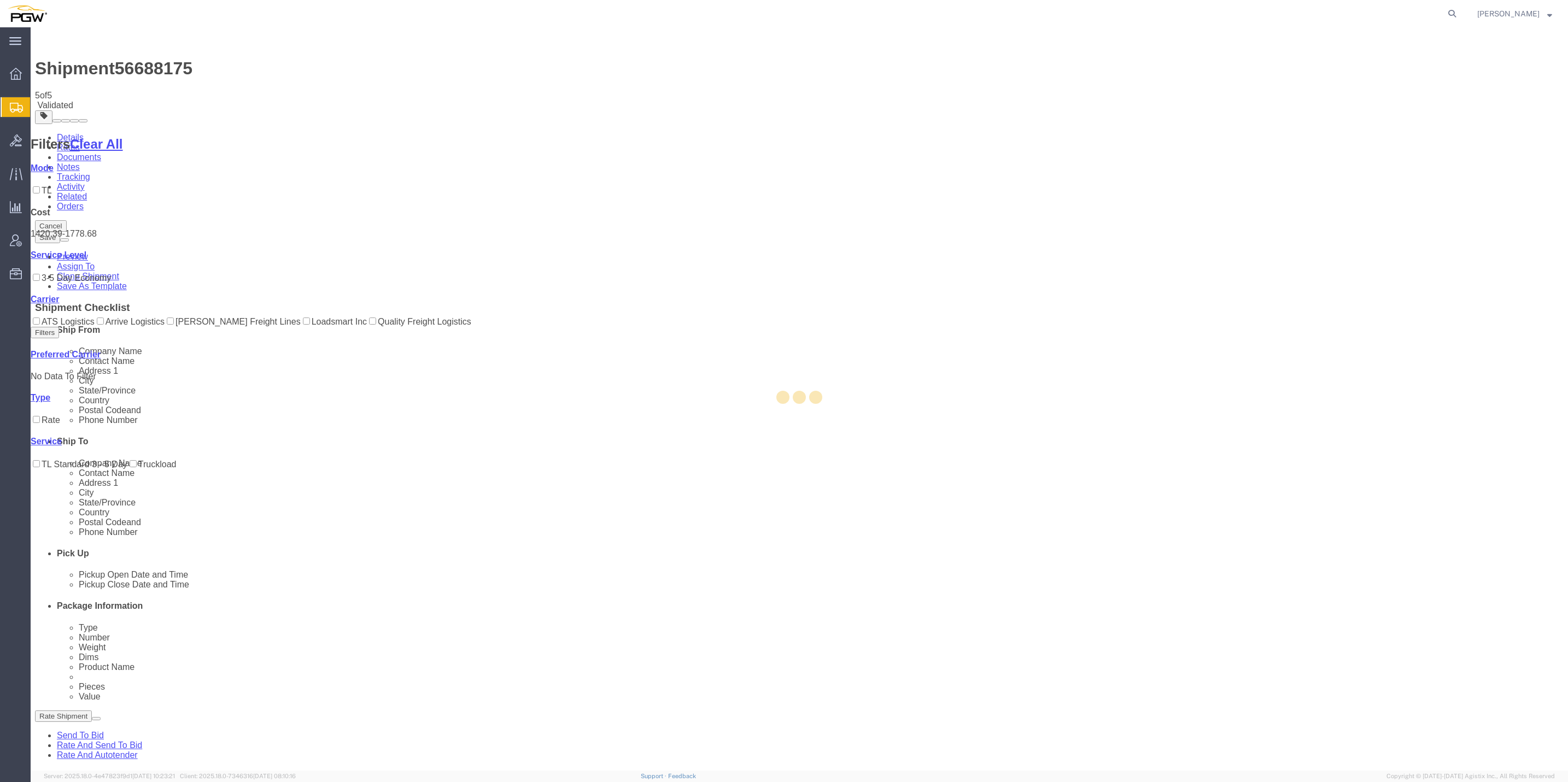
select select "61931"
select select "28369"
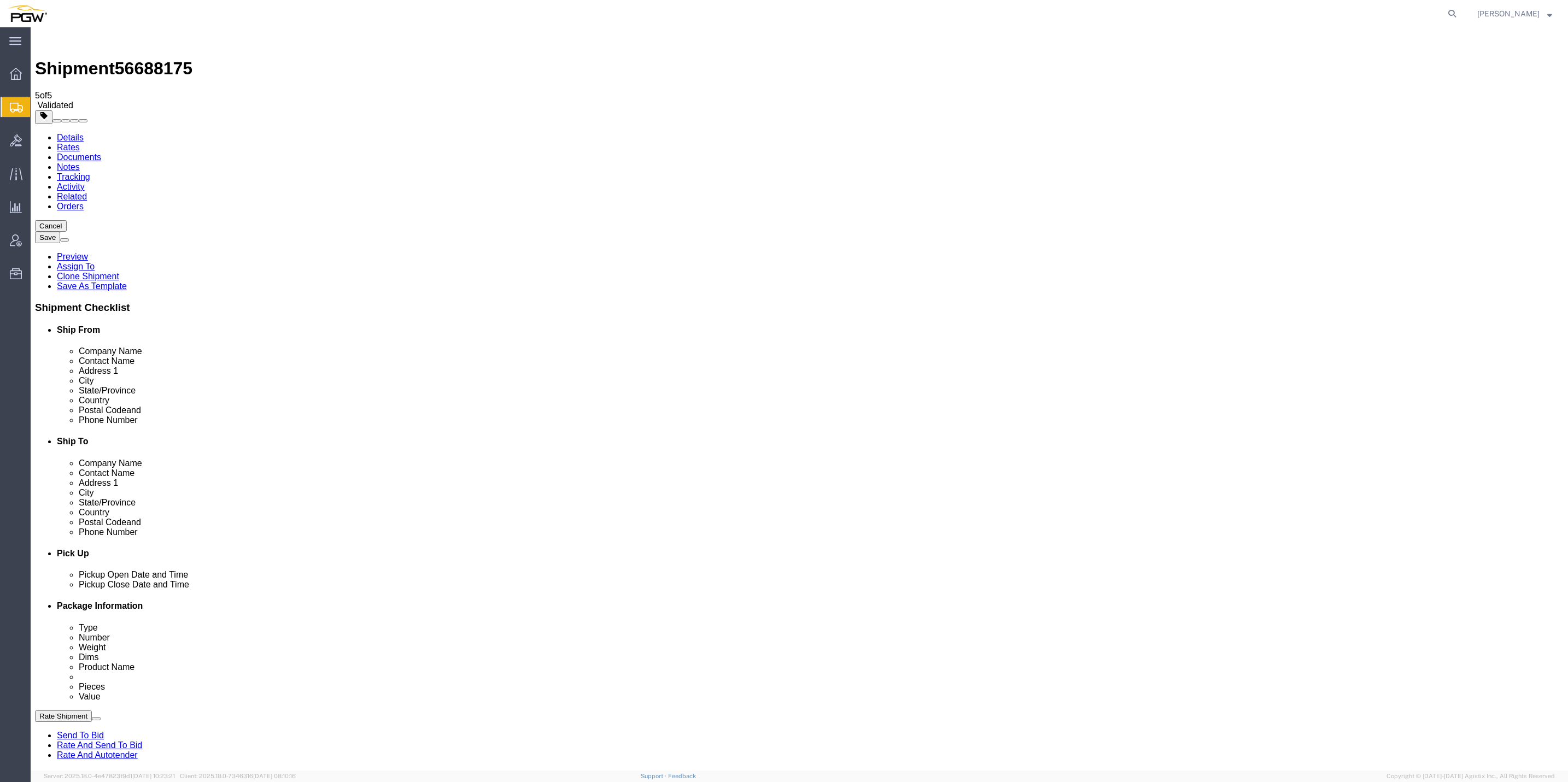
select select "61931"
select select "28369"
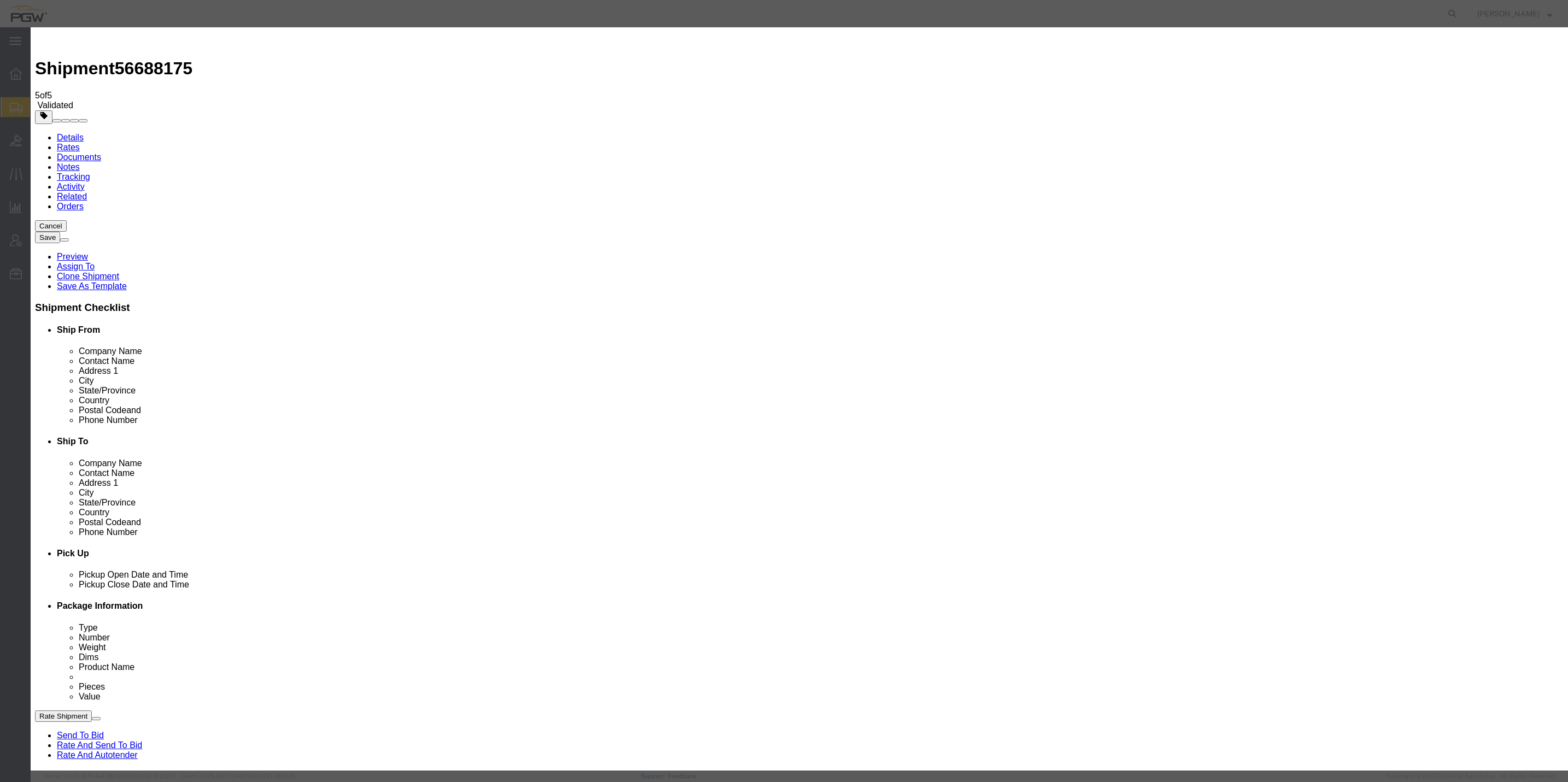
type input "2"
click input "2"
drag, startPoint x: 850, startPoint y: 71, endPoint x: 856, endPoint y: 75, distance: 7.2
click select "Price Carrier Rank"
select select "LANE_RANK"
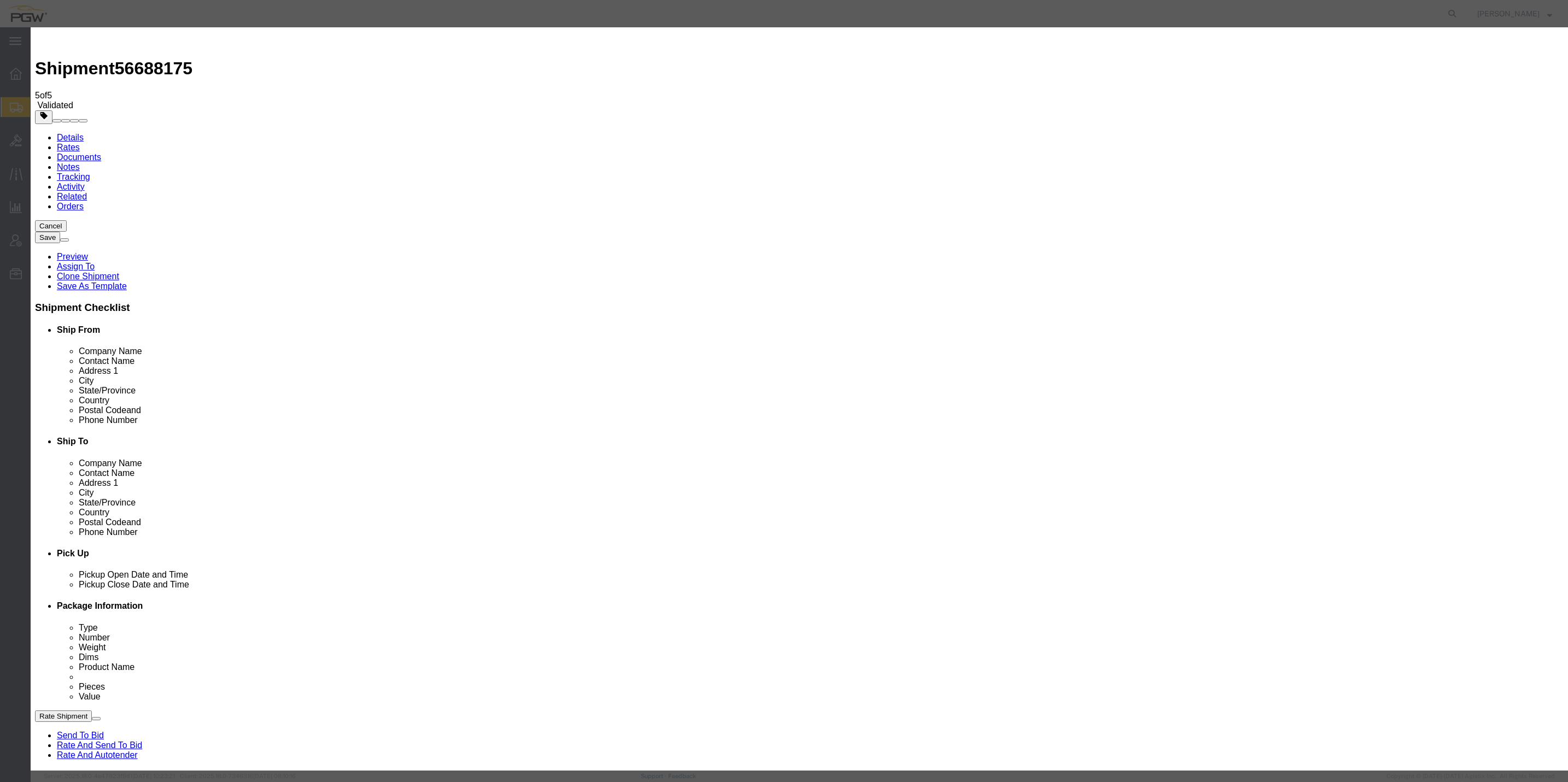
click select "Price Carrier Rank"
click button "Save Auto-Tender"
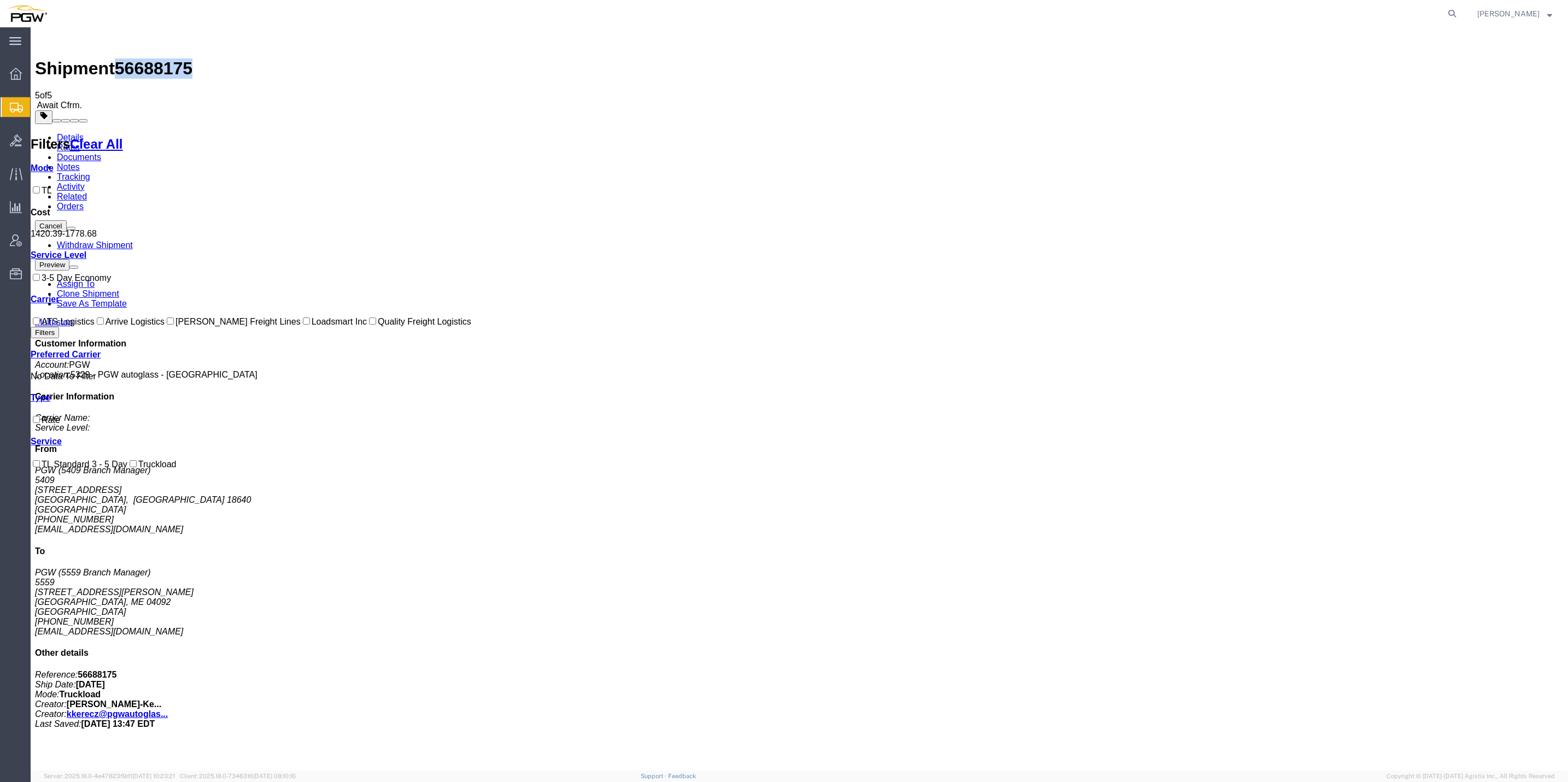
drag, startPoint x: 180, startPoint y: 36, endPoint x: 124, endPoint y: 38, distance: 56.0
click at [123, 58] on span "56688175" at bounding box center [154, 68] width 78 height 19
drag, startPoint x: 124, startPoint y: 38, endPoint x: 131, endPoint y: 35, distance: 7.6
copy span "56688175"
click at [0, 0] on span "Create from Template" at bounding box center [0, 0] width 0 height 0
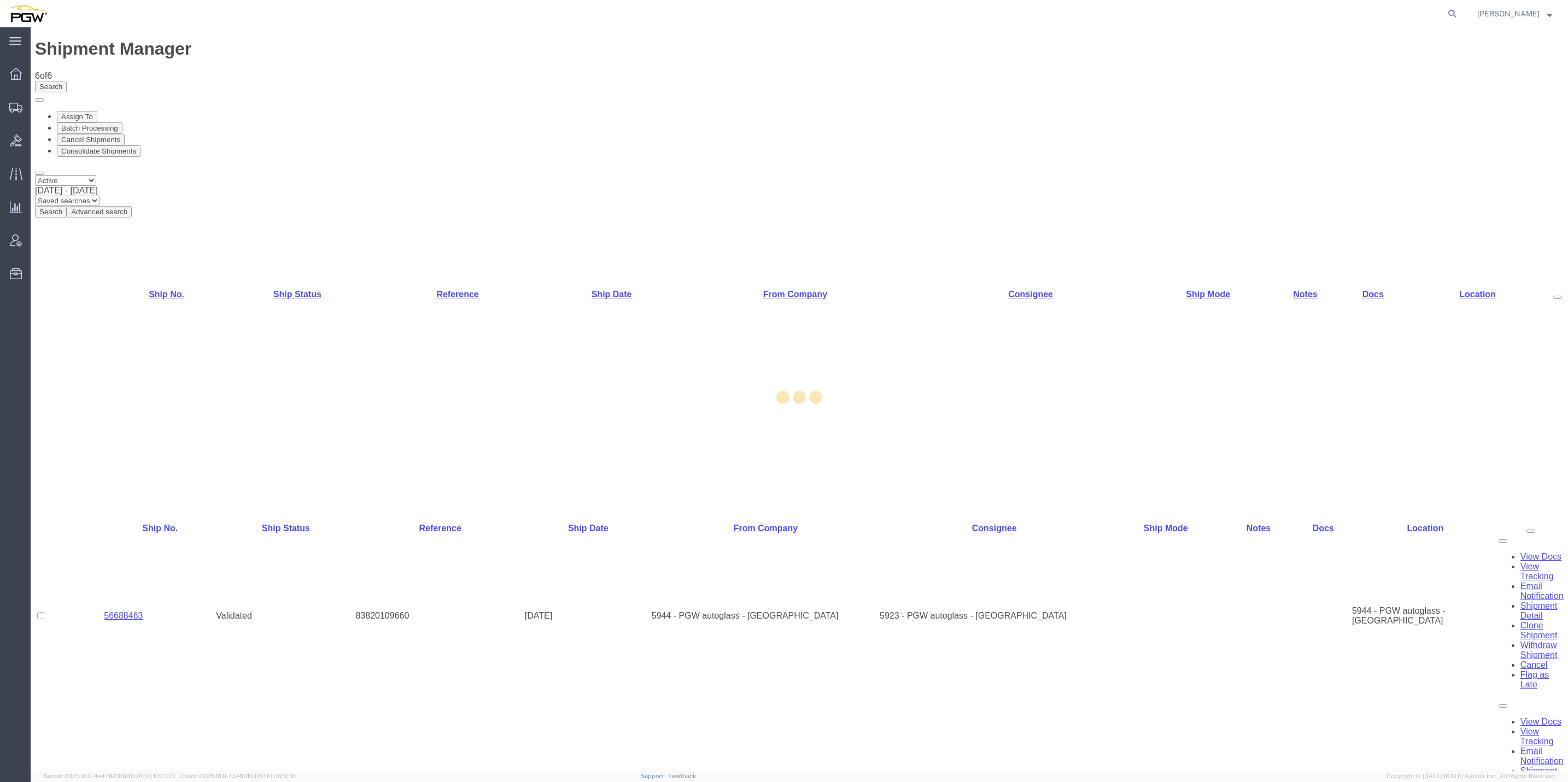
select select "61931"
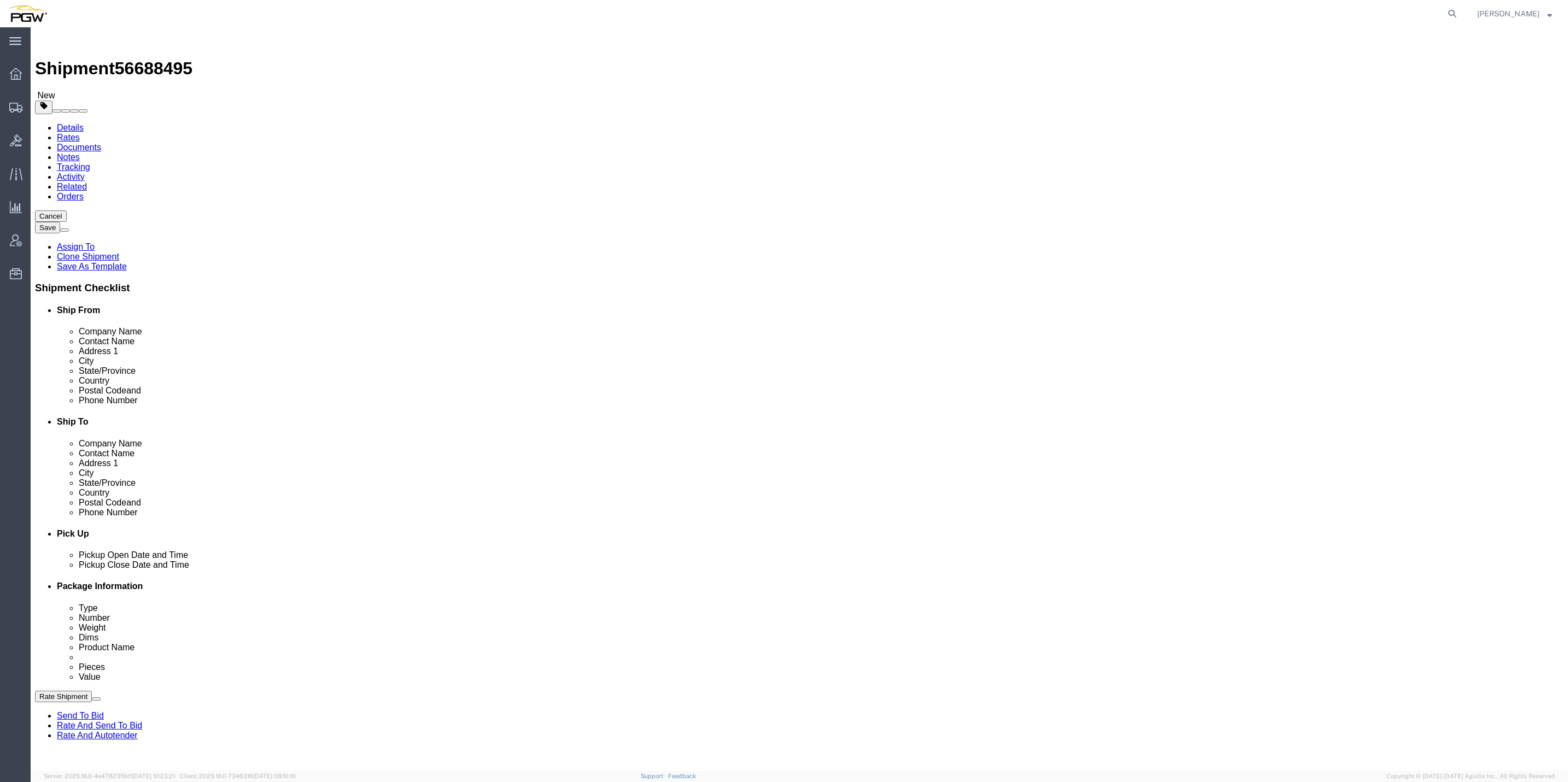
click input "text"
paste input "5549"
type input "5549"
select select "28365"
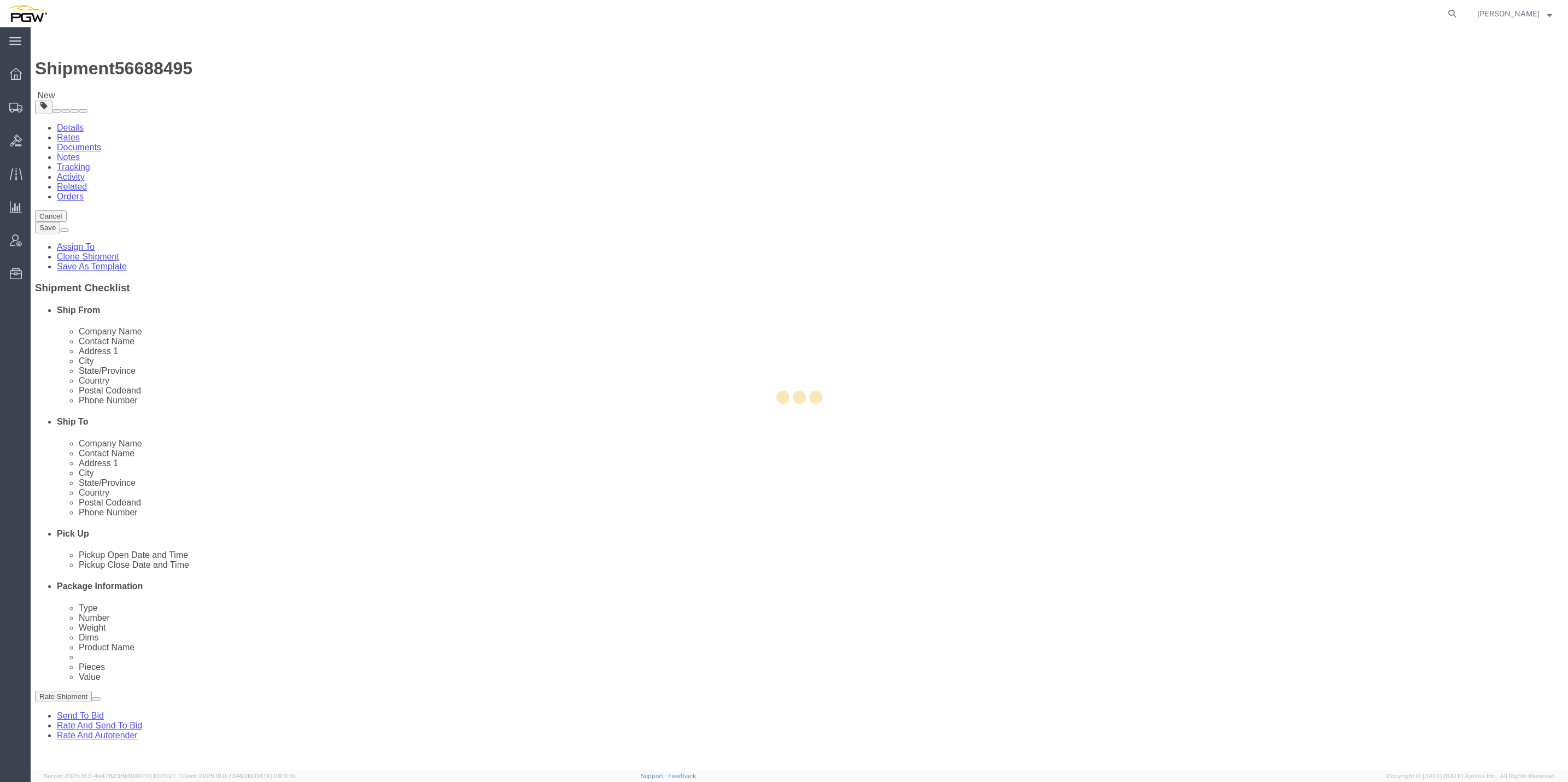
type input "5549"
type input "PGW"
type input "5549 Branch Manager"
type input "[STREET_ADDRESS]"
type input "Westwood"
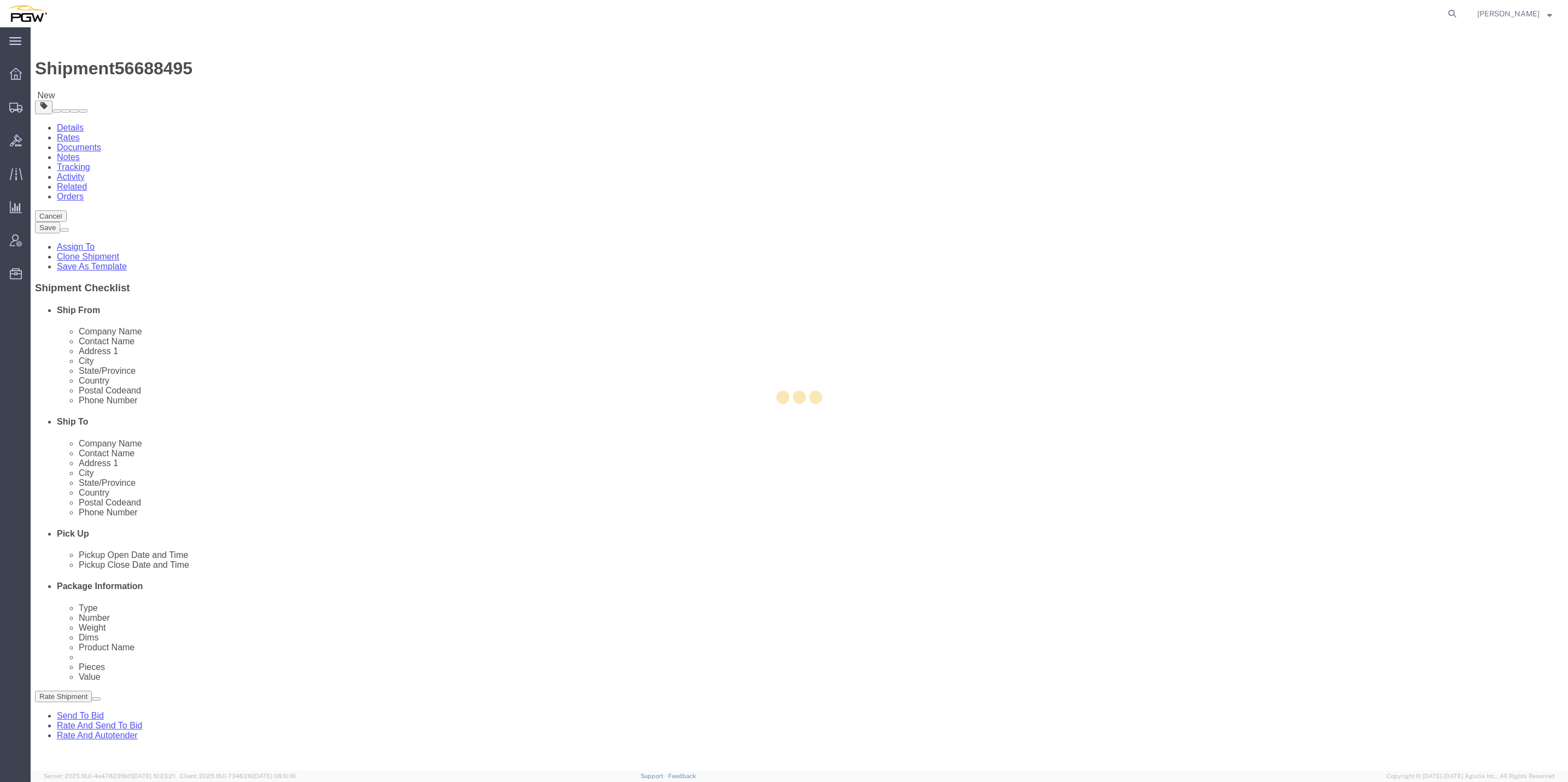
type input "02090"
type input "[PHONE_NUMBER]"
type input "[EMAIL_ADDRESS][DOMAIN_NAME]"
select select "MA"
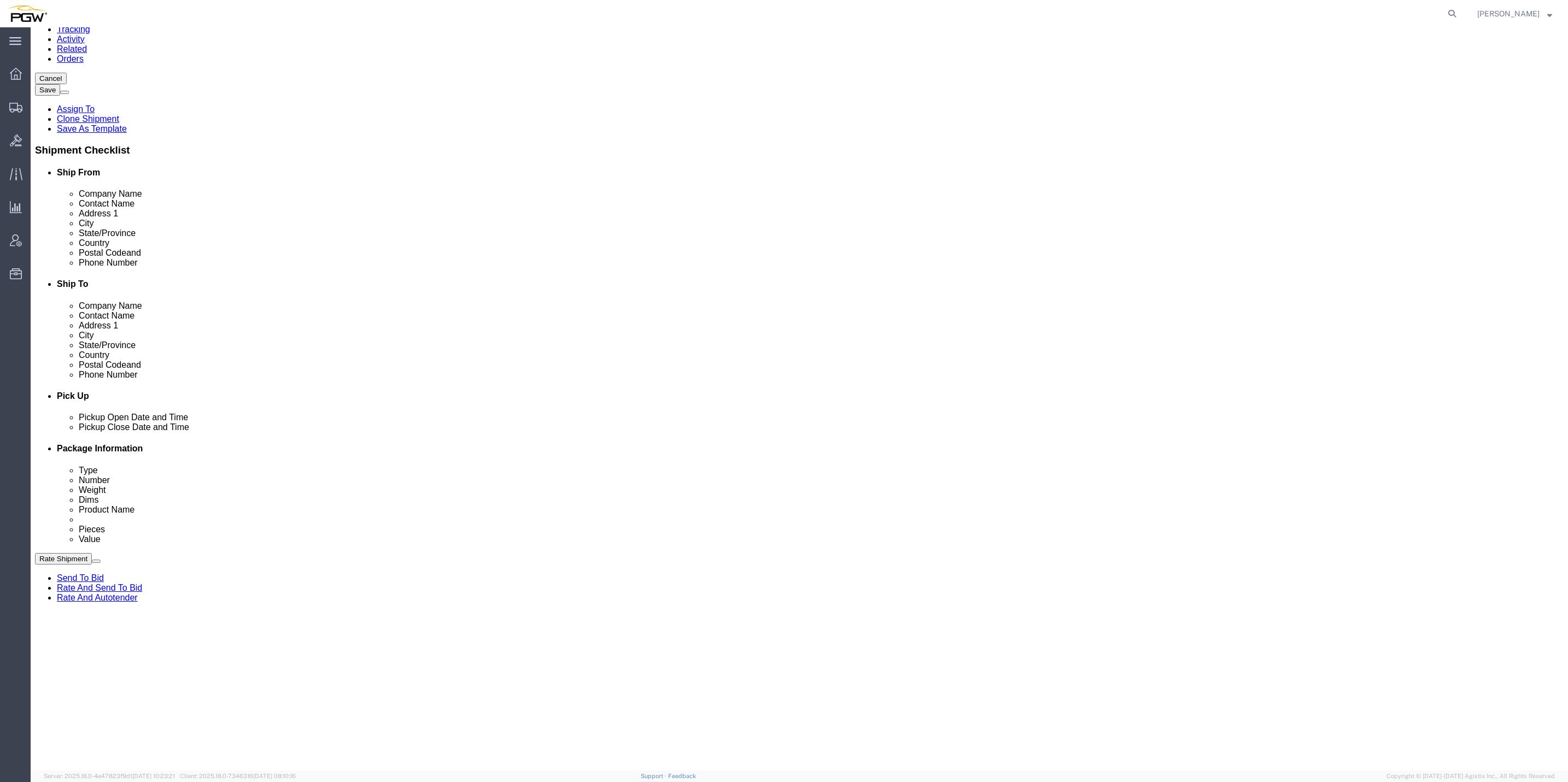
scroll to position [164, 0]
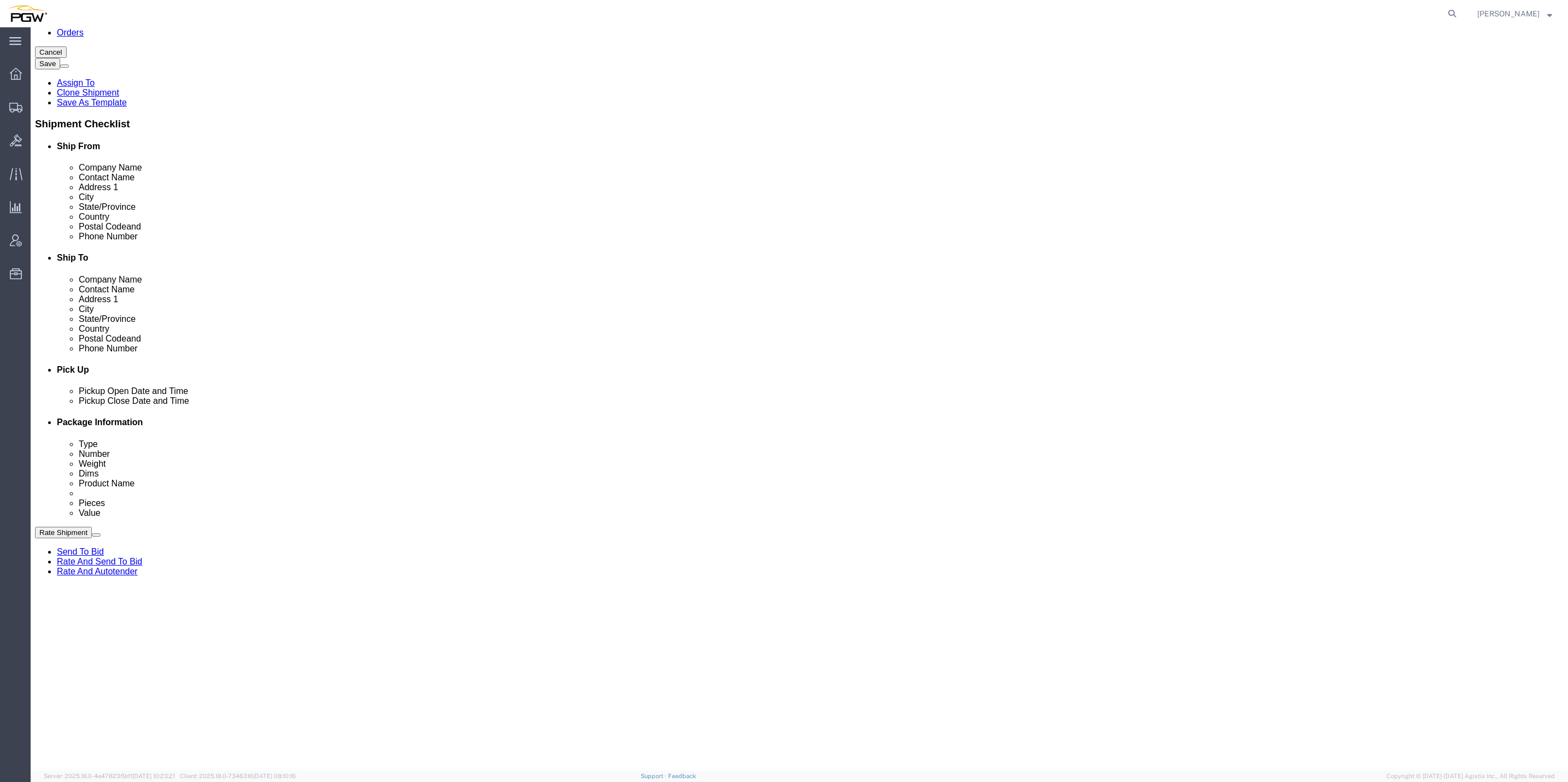
click button "Add Stop"
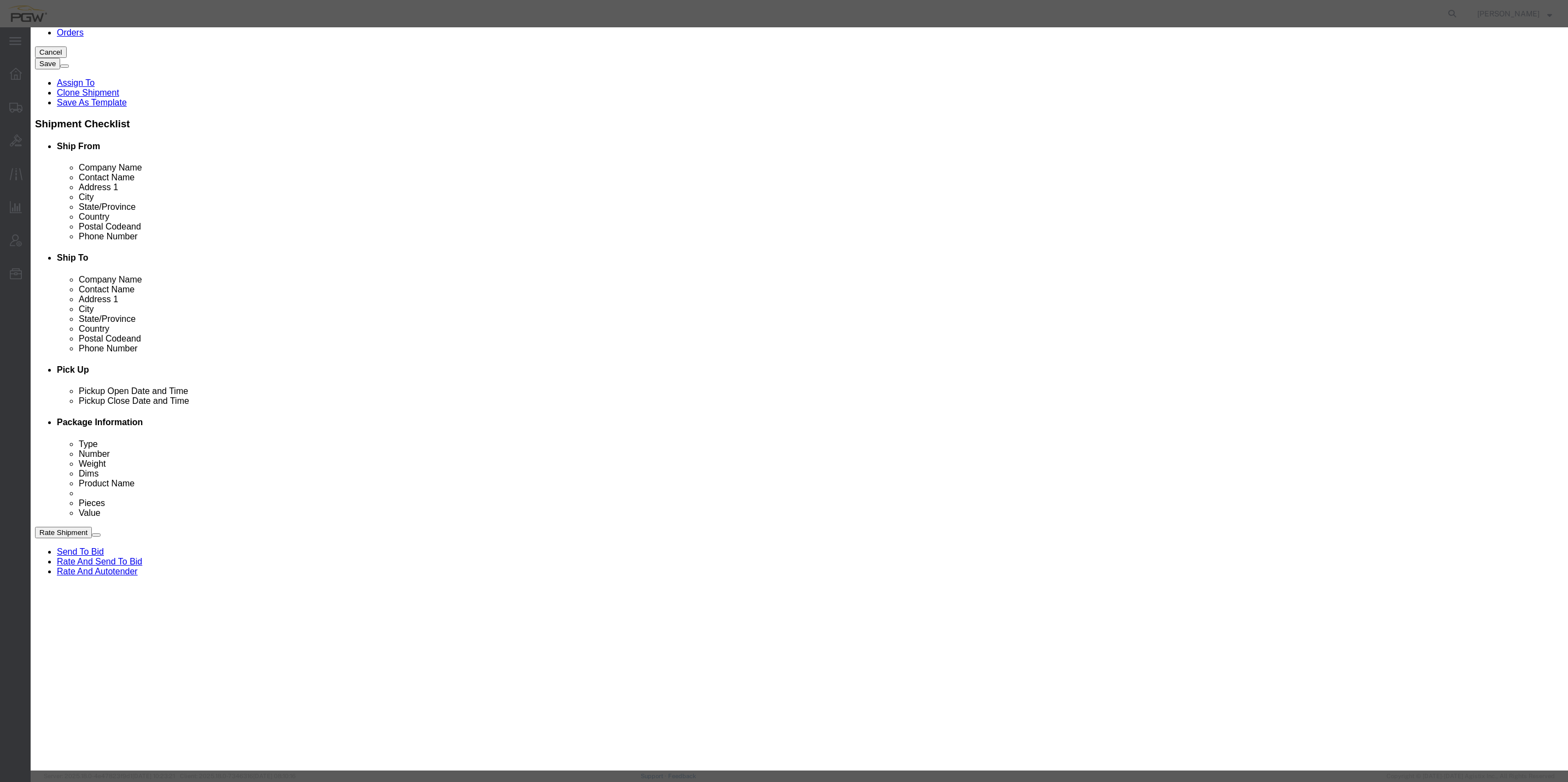
click label "Delivery"
click input "Delivery"
radio input "true"
select select
type input "5505"
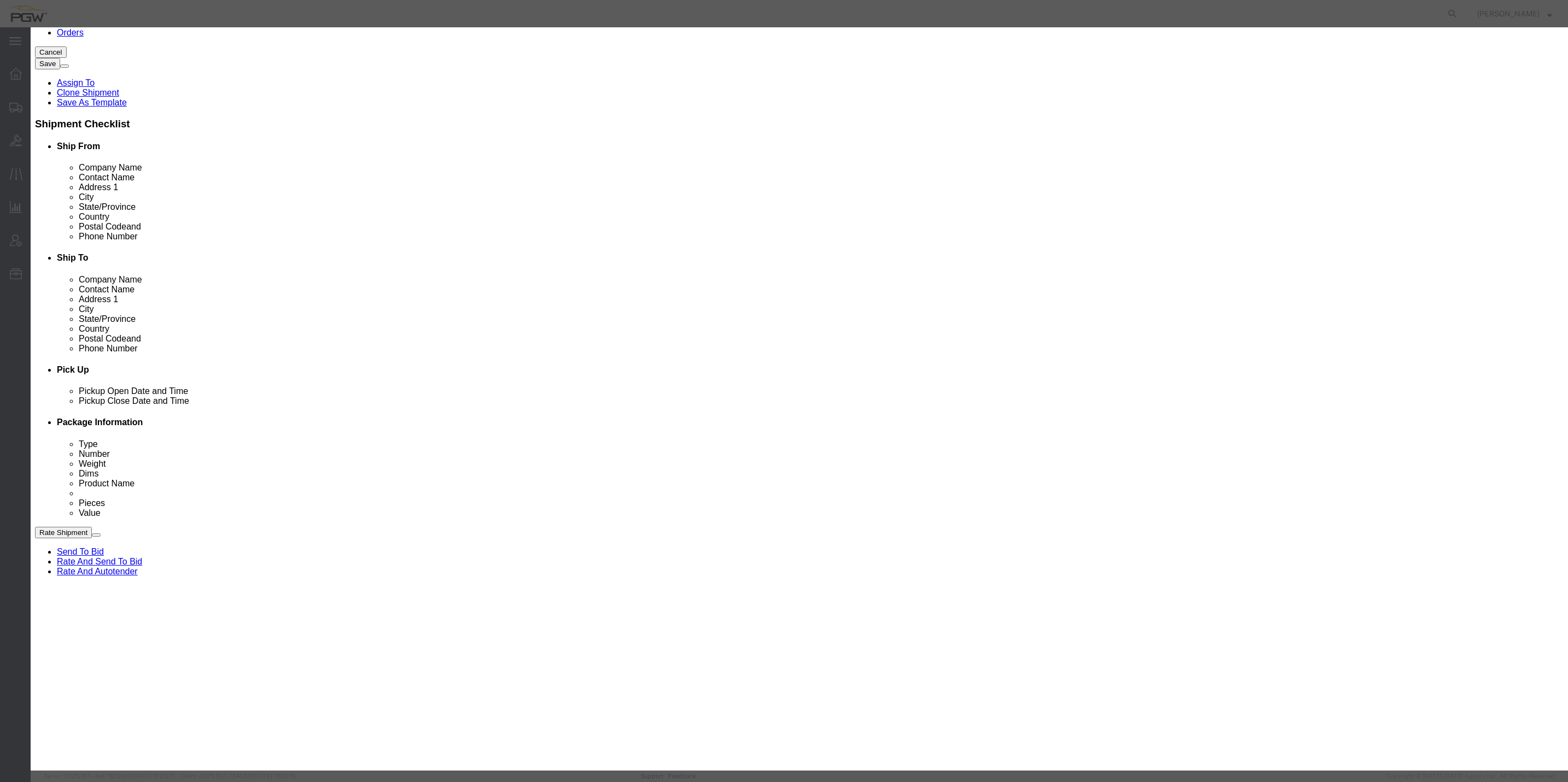
select select "28335"
type input "5505"
type input "PGW"
type input "5505 Branch Manager"
type input "[STREET_ADDRESS]"
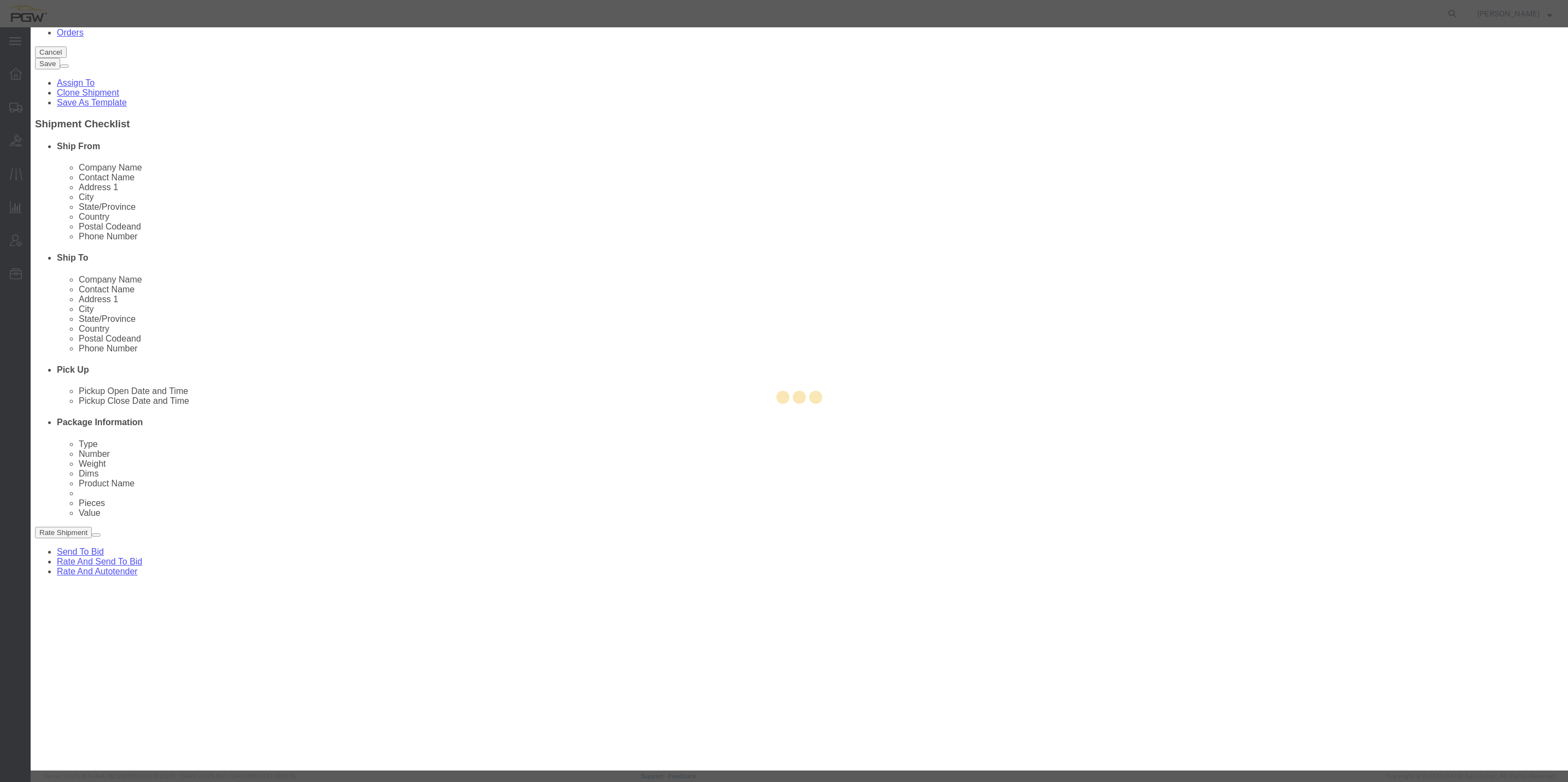
type input "Suite B"
type input "Watervliet"
type input "12189"
type input "[PHONE_NUMBER]"
type input "[EMAIL_ADDRESS][DOMAIN_NAME]"
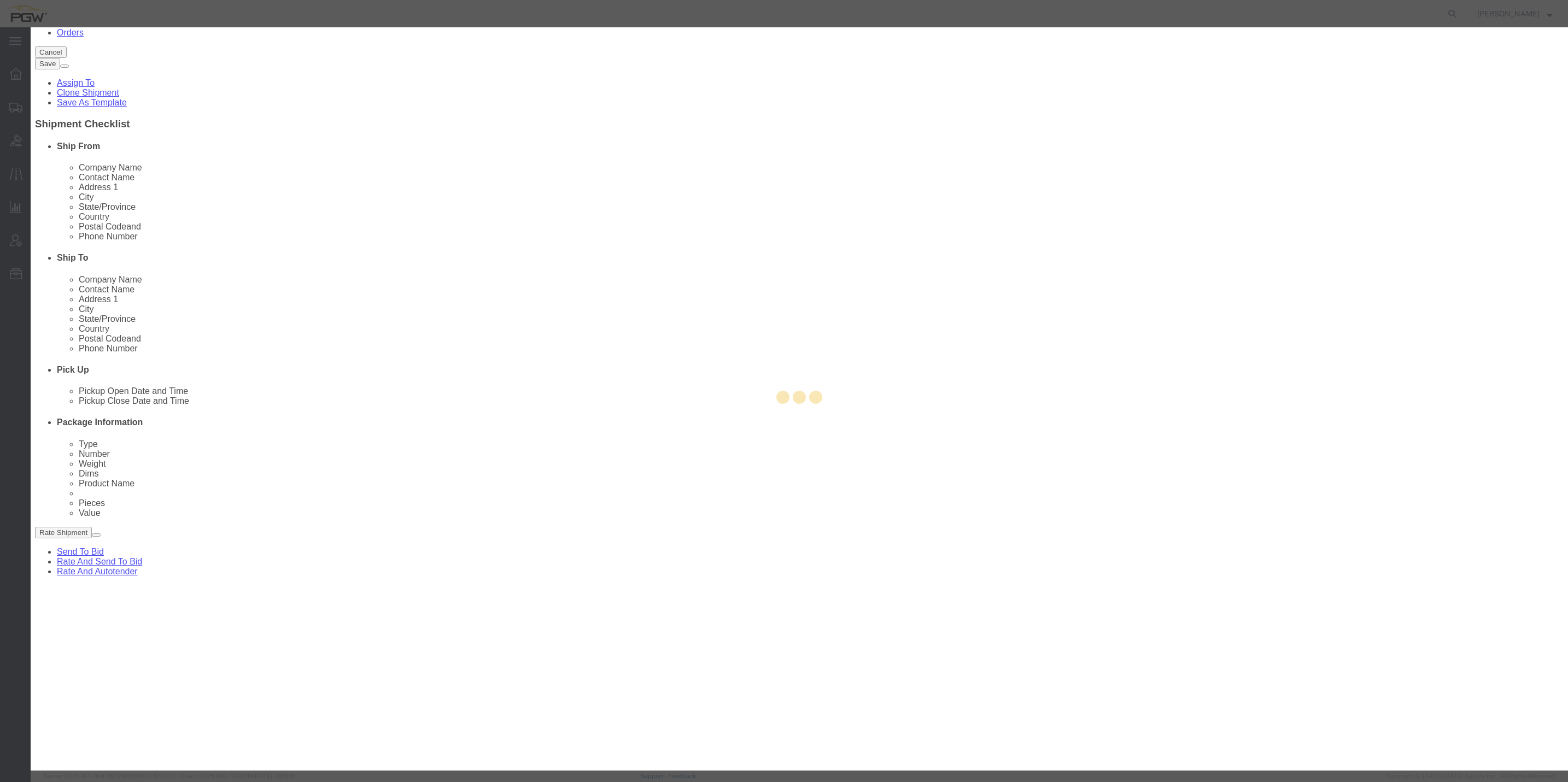
checkbox input "true"
select select "NY"
click button "Save"
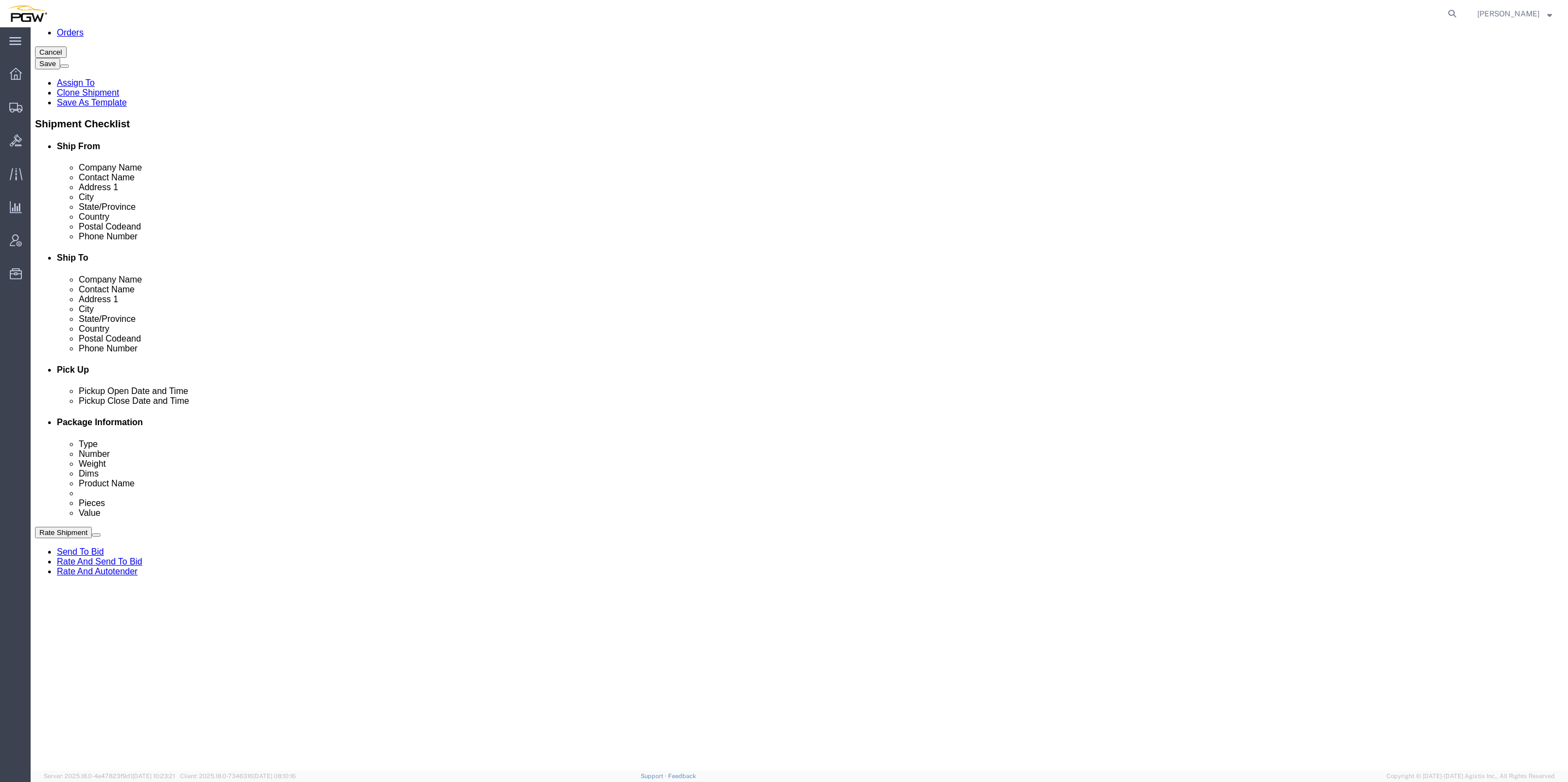
select select "D"
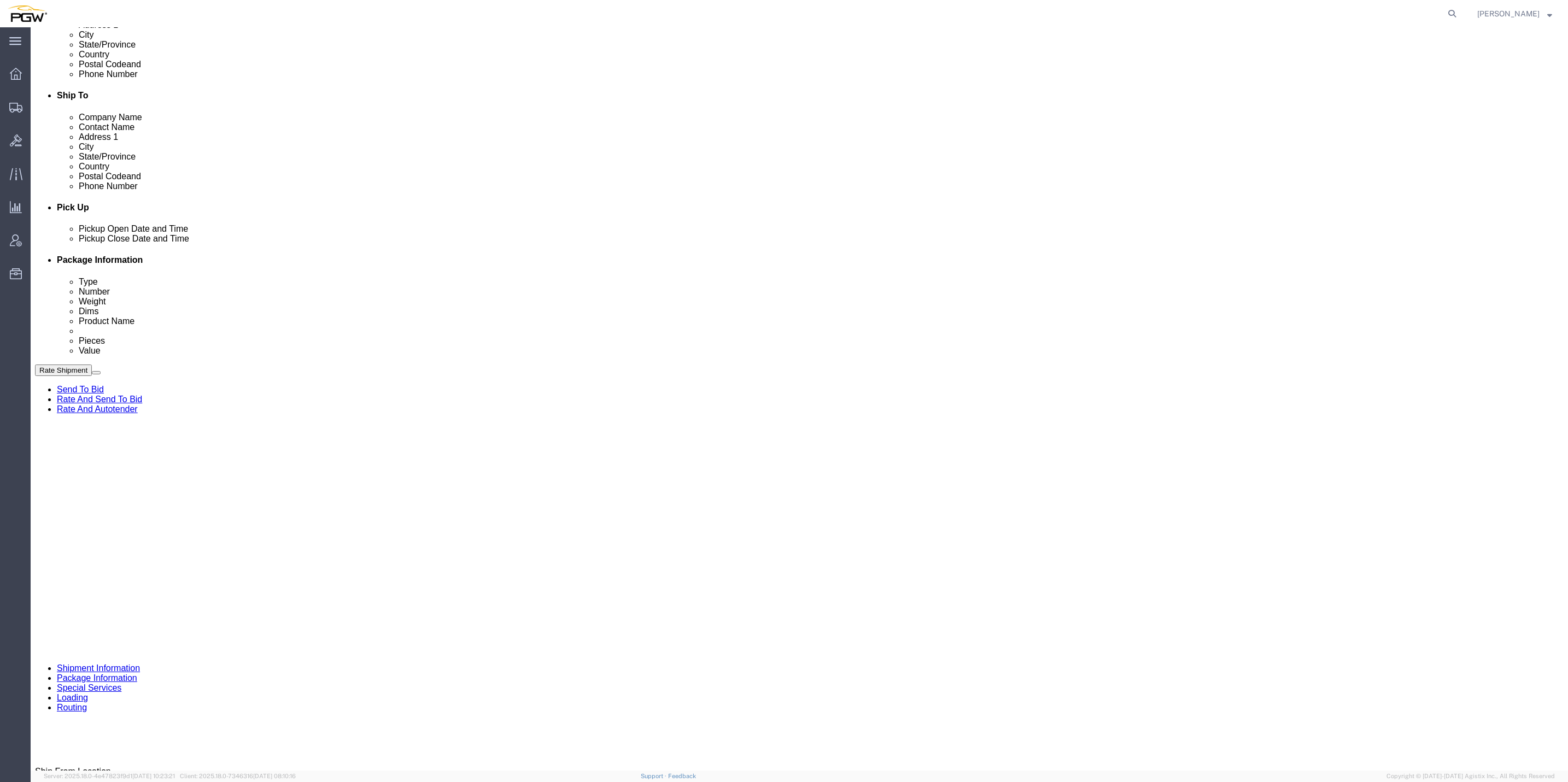
scroll to position [328, 0]
click button "Add Stop"
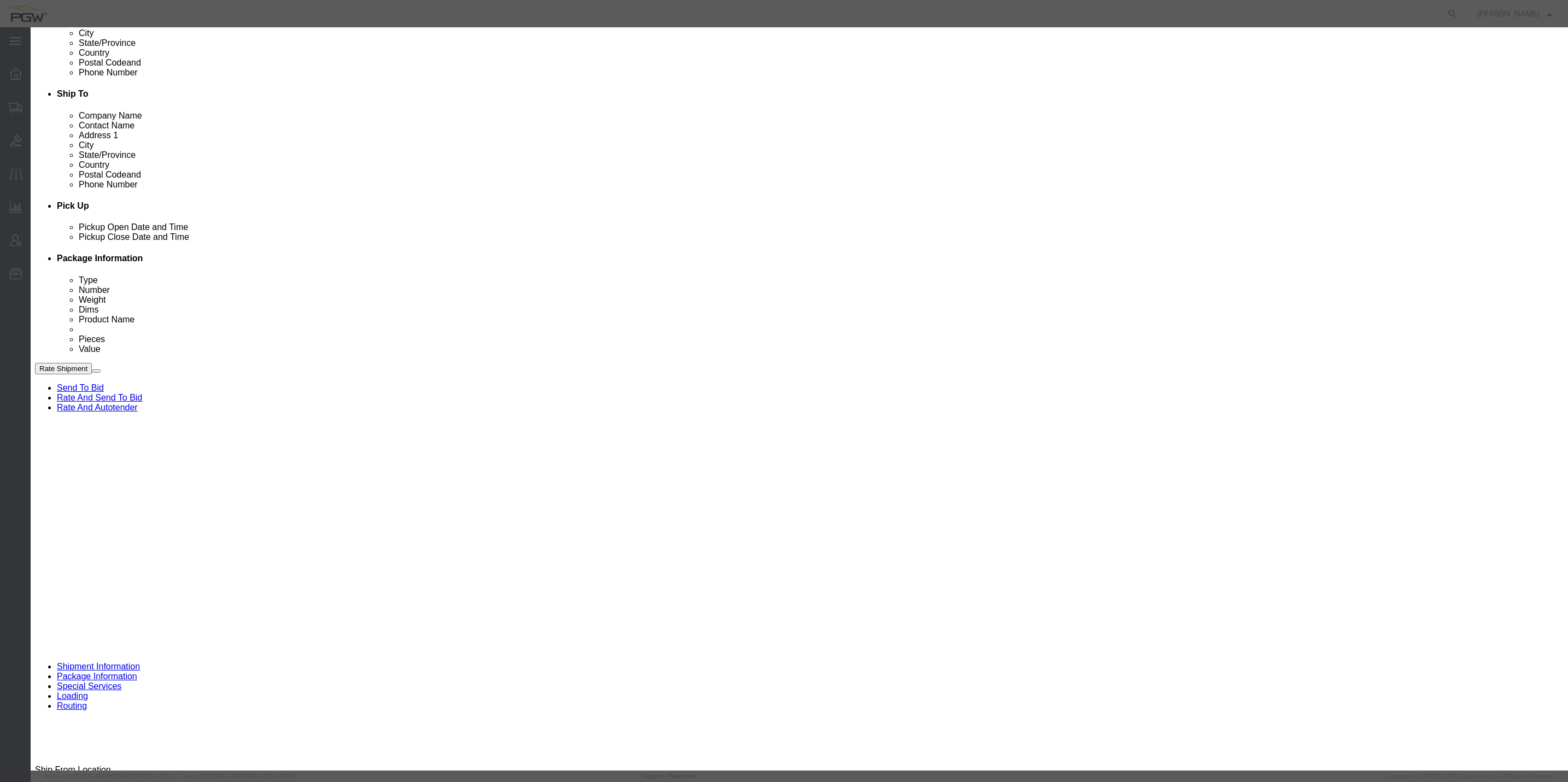
click label "Delivery"
click input "Delivery"
radio input "true"
select select
type input "5510"
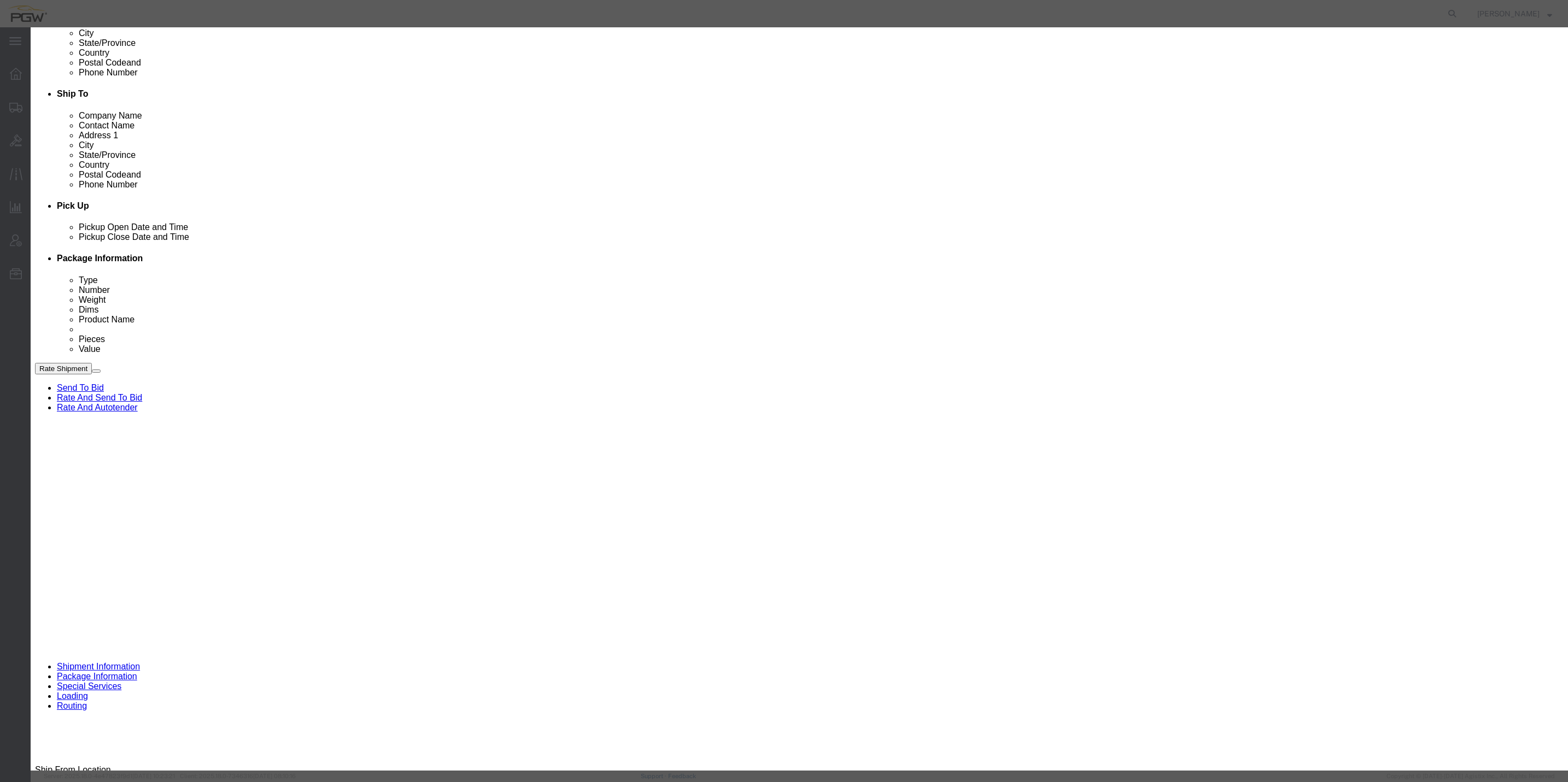
select select "30297"
type input "5510"
type input "PGW"
type input "5510 Branch Manager"
type input "[STREET_ADDRESS]"
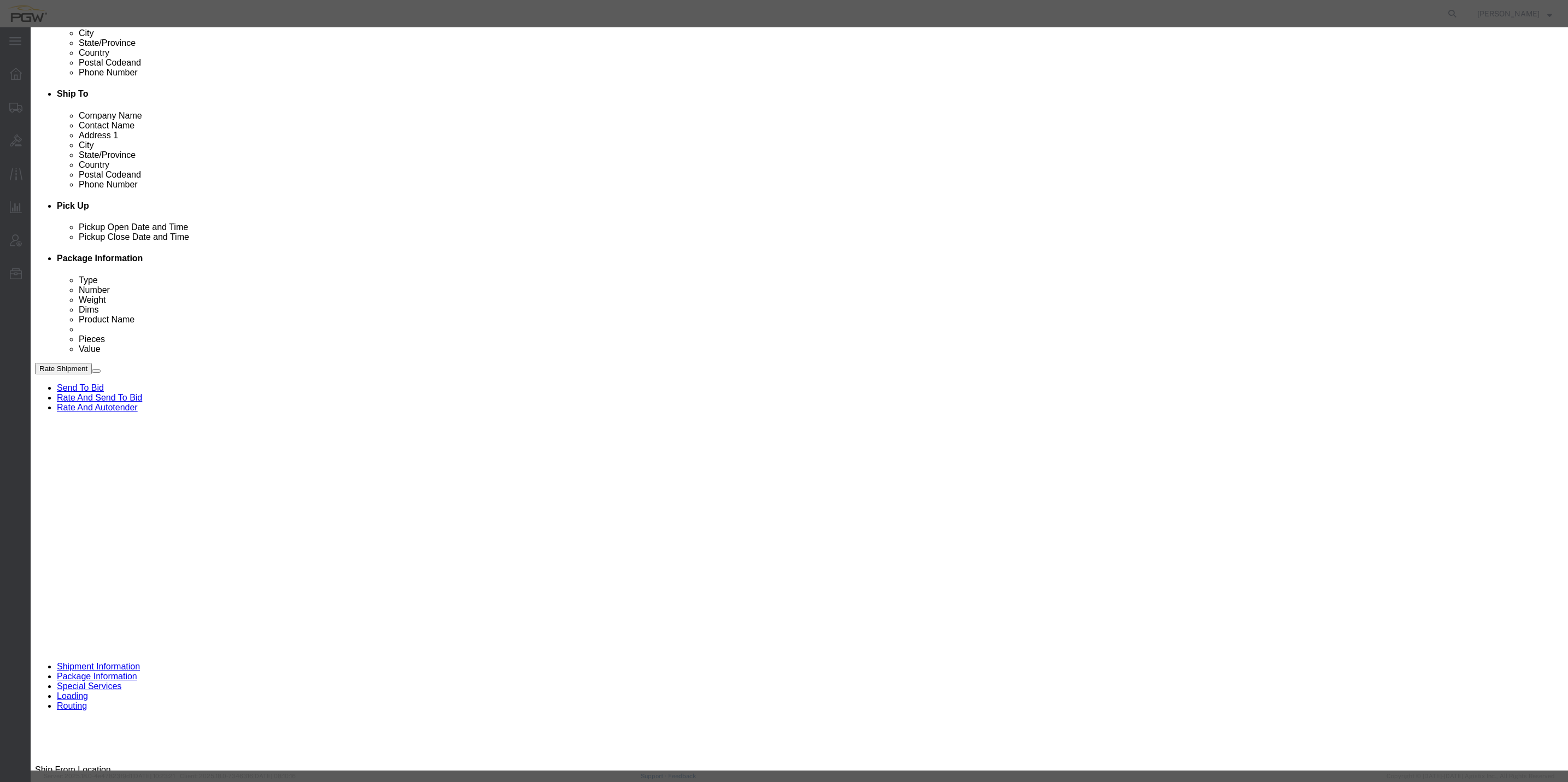
type input "Williston"
type input "05495"
type input "[PHONE_NUMBER]"
type input "[EMAIL_ADDRESS][DOMAIN_NAME]"
checkbox input "true"
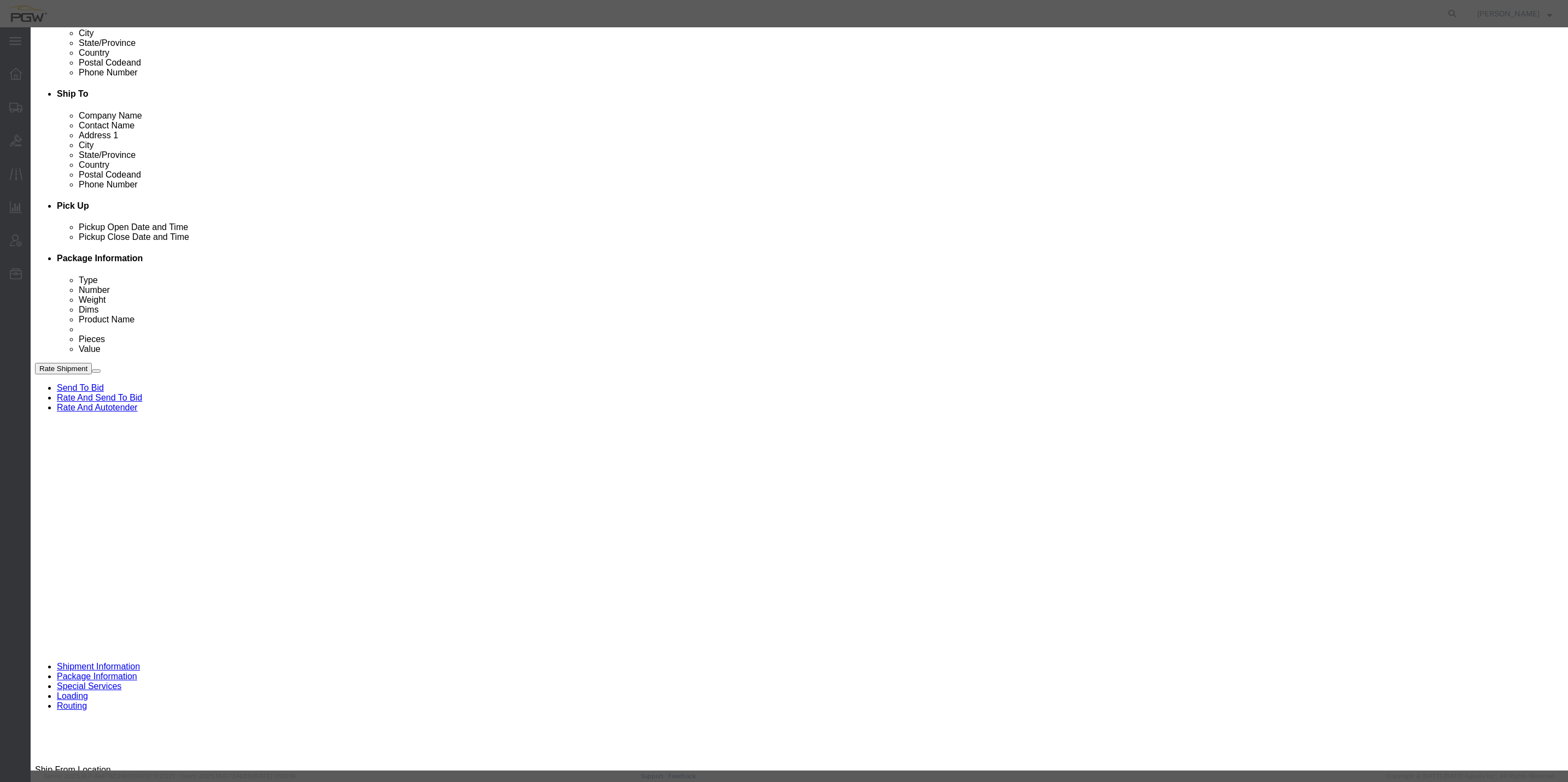
select select "VT"
click div "Save Save & Add Another Close"
click button "Save"
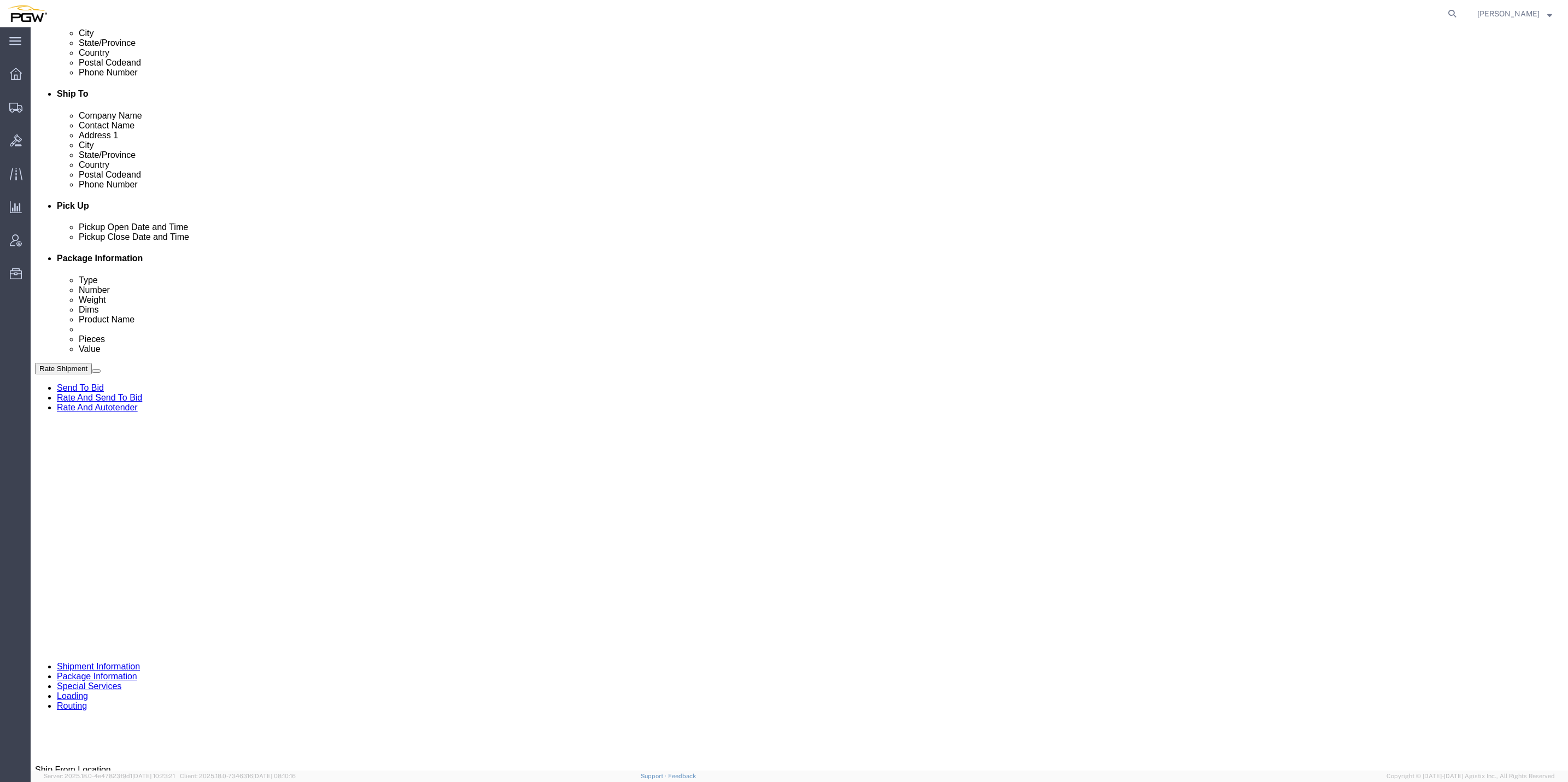
select select "D"
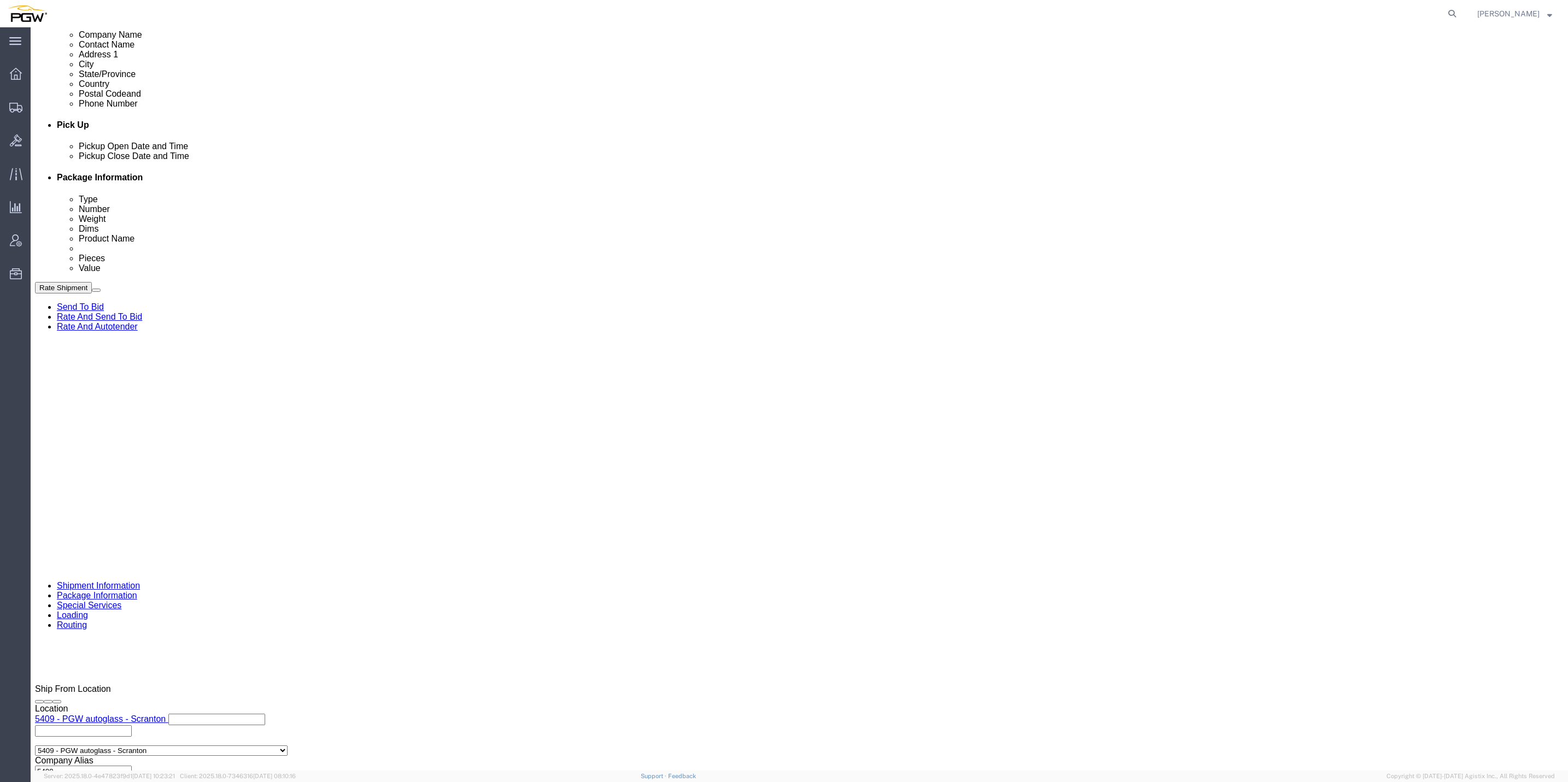
scroll to position [410, 0]
click div "[DATE] 2:50 PM"
click input "2:50 PM"
type input "9:00 AM"
click button "Apply"
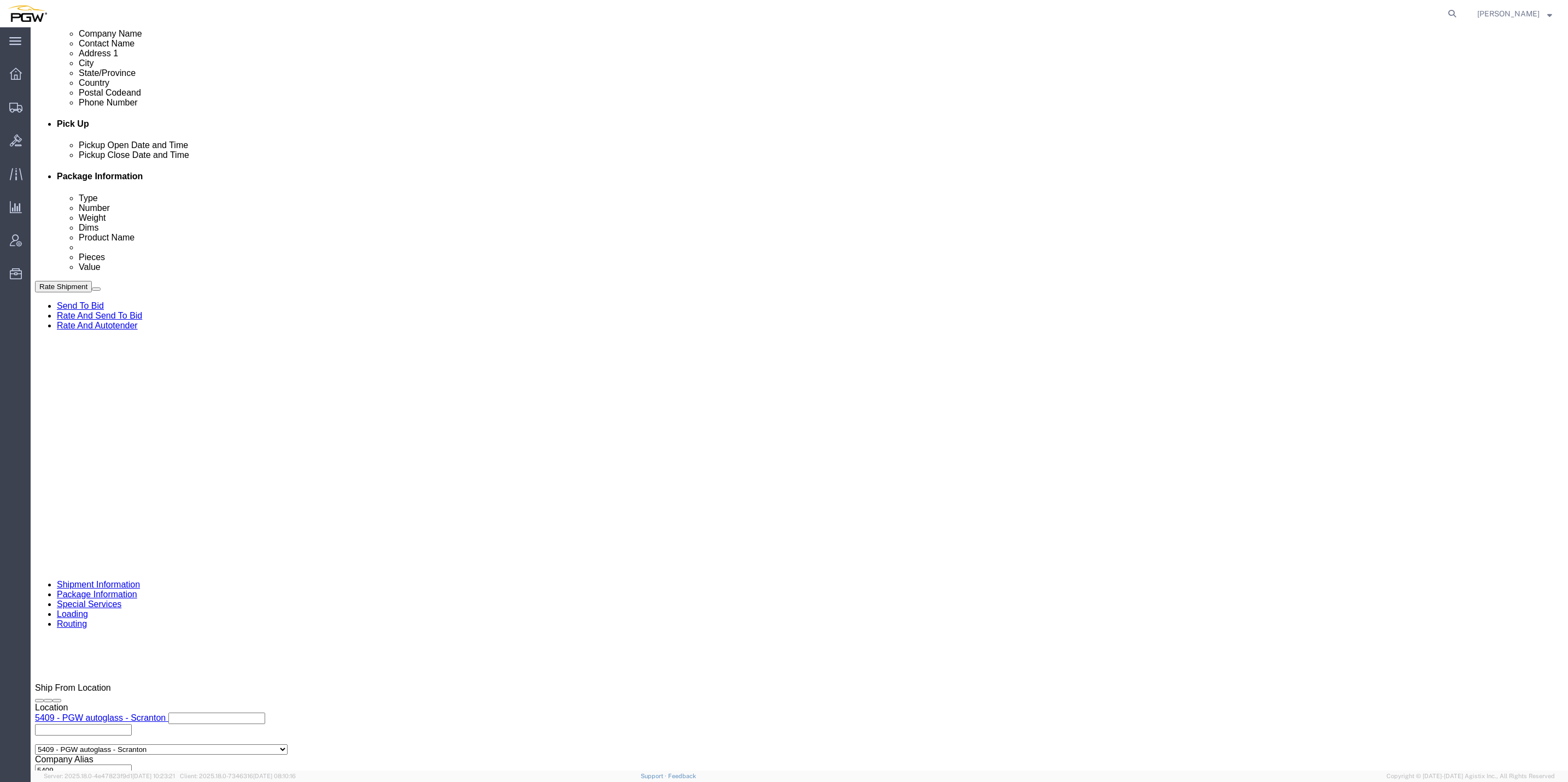
drag, startPoint x: 147, startPoint y: 13, endPoint x: 93, endPoint y: 13, distance: 54.0
click span "56688495"
copy span "56688495"
click input "text"
drag, startPoint x: 245, startPoint y: 596, endPoint x: 243, endPoint y: 589, distance: 7.3
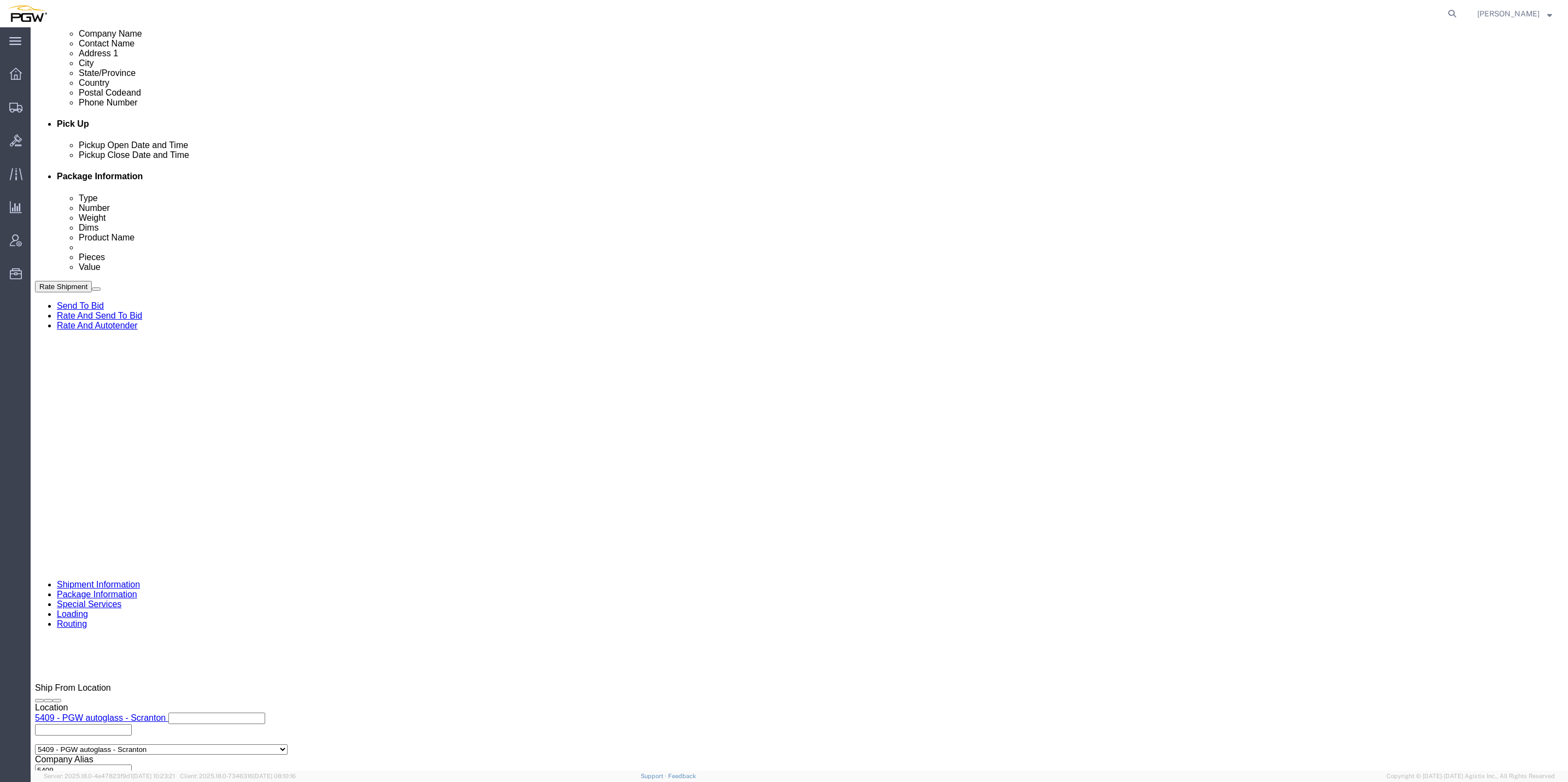
paste input "56688495"
type input "56688495"
click select "Select Account Type Activity ID Airline Appointment Number ASN Batch Request # …"
select select "BOL"
click select "Select Account Type Activity ID Airline Appointment Number ASN Batch Request # …"
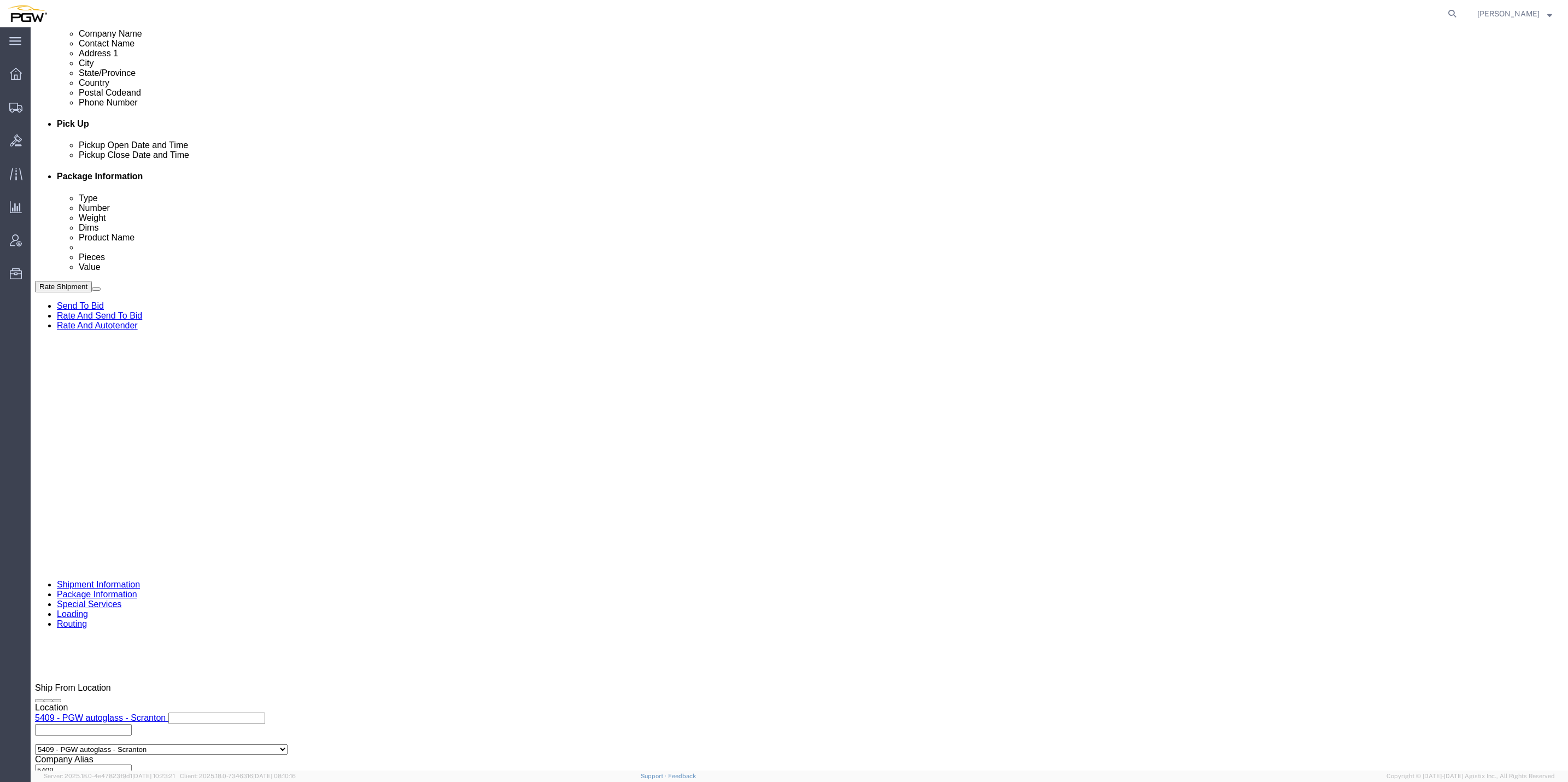
click input "text"
paste input "667905"
type input "667905"
click input "text"
paste input "667922"
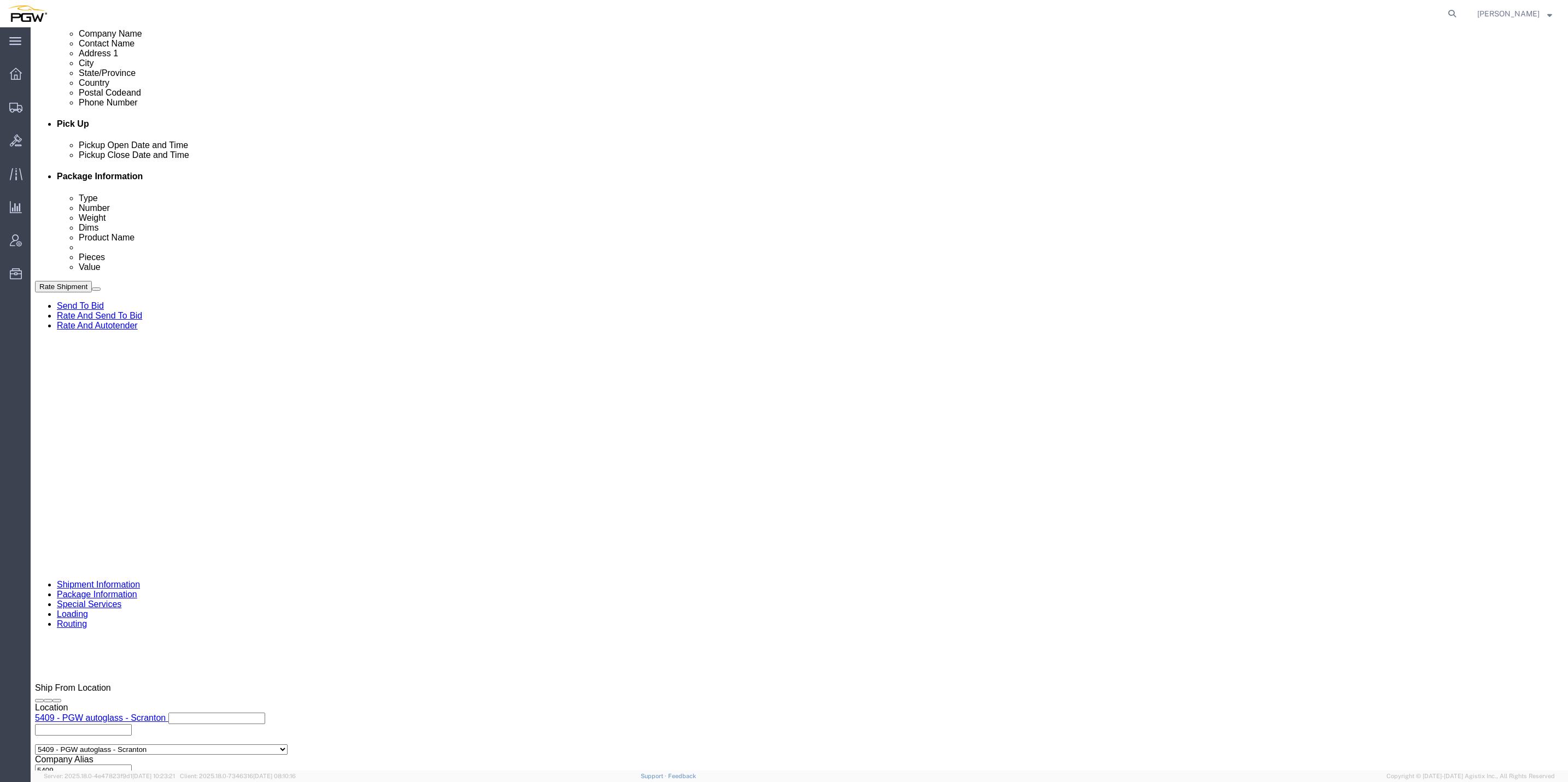
type input "667922"
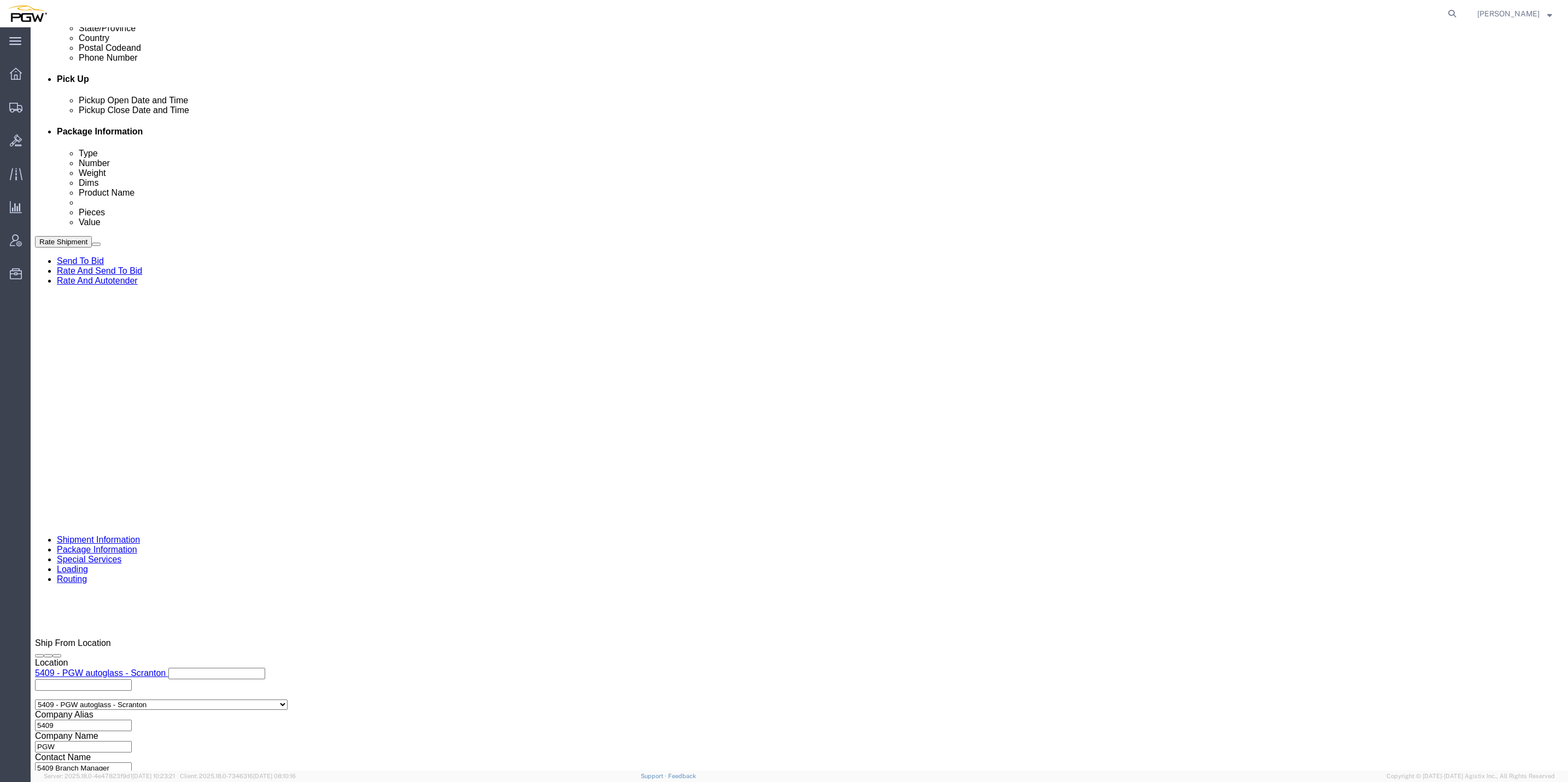
scroll to position [492, 0]
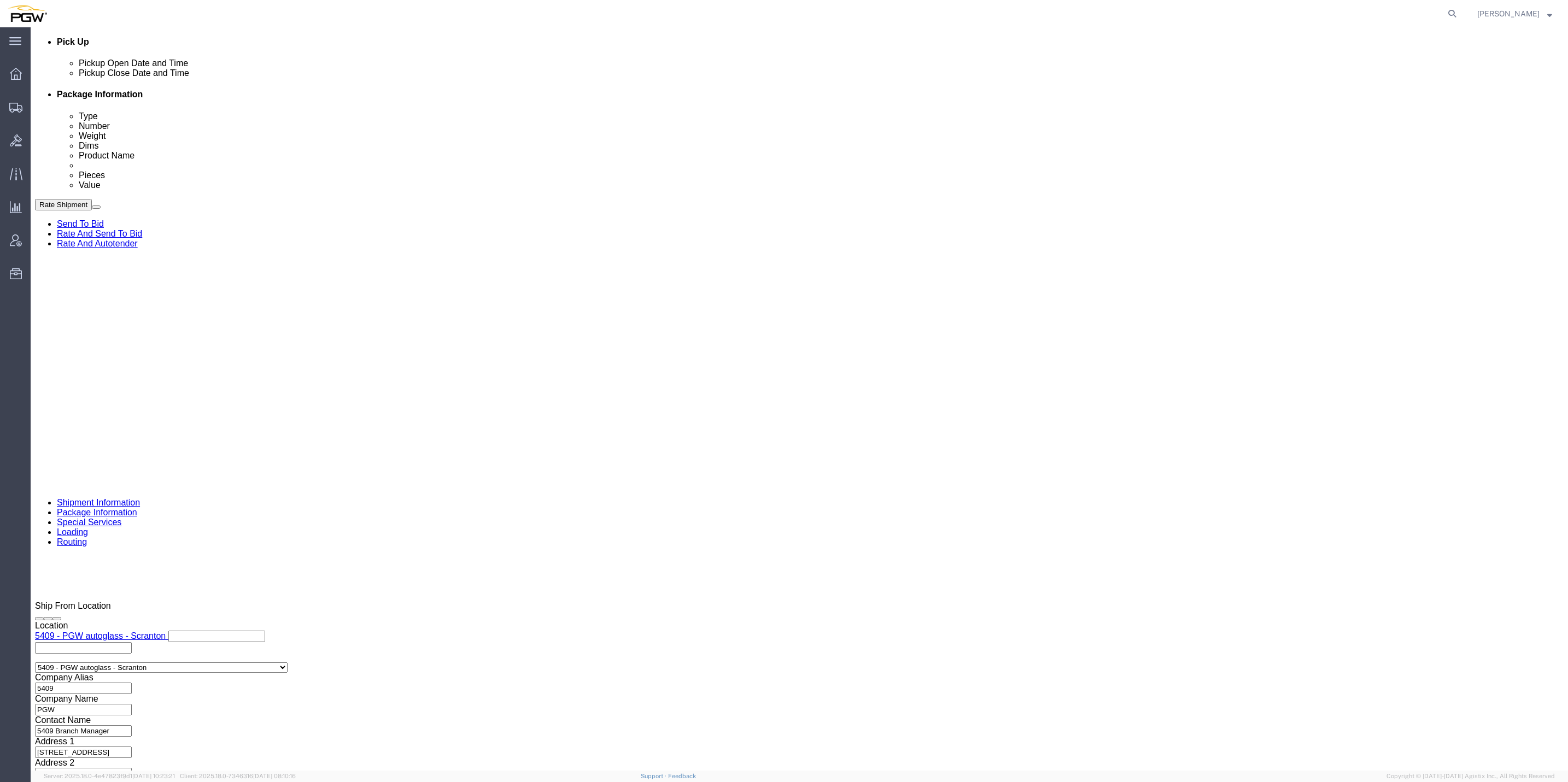
click button "Add reference"
click input "text"
paste input "667904"
type input "667904"
click select "Select Account Type Activity ID Airline Appointment Number ASN Batch Request # …"
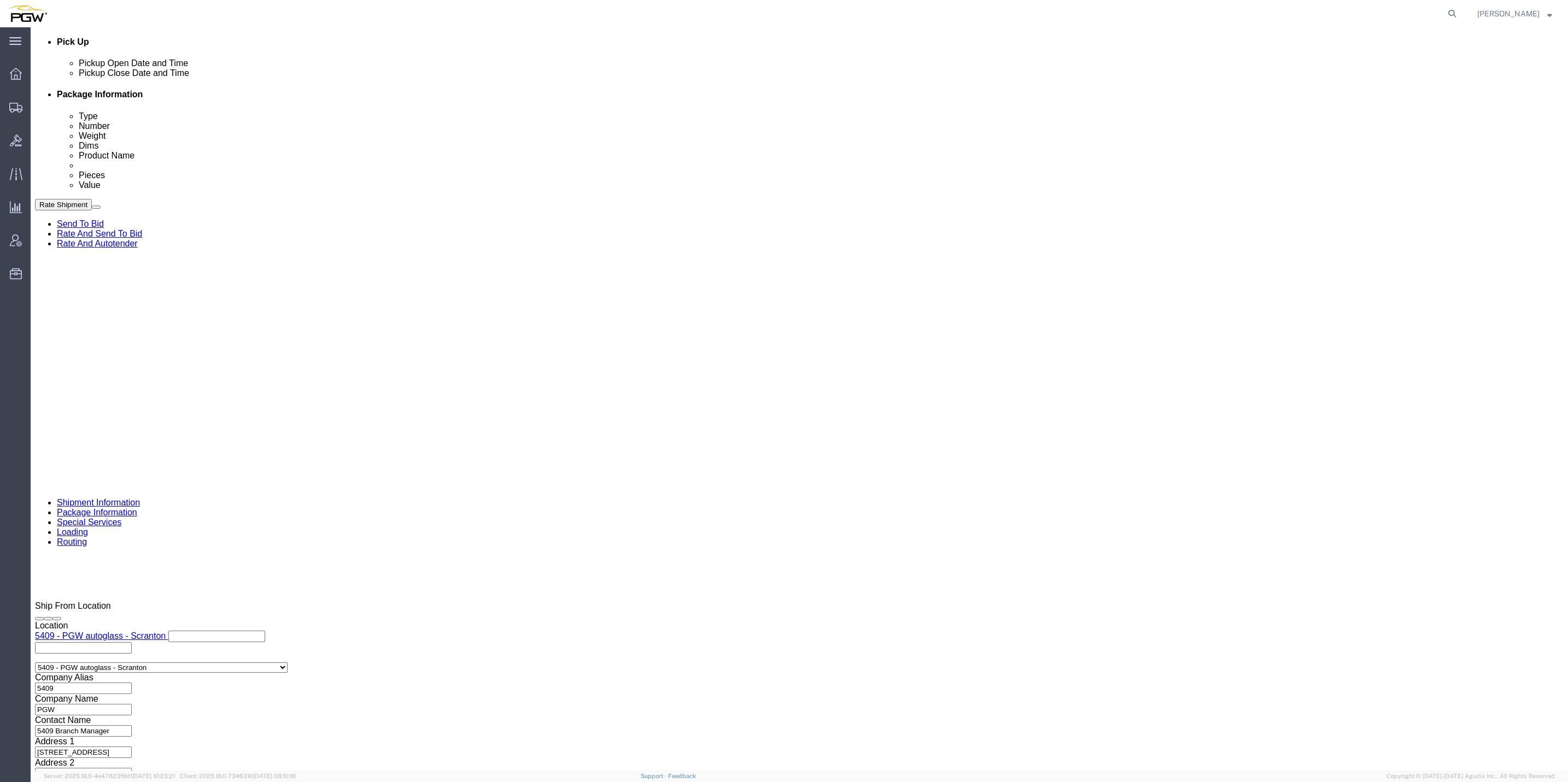
select select "ORDERNUM"
click select "Select Account Type Activity ID Airline Appointment Number ASN Batch Request # …"
select select "ORDERNUM"
click select "Select Account Type Activity ID Airline Appointment Number ASN Batch Request # …"
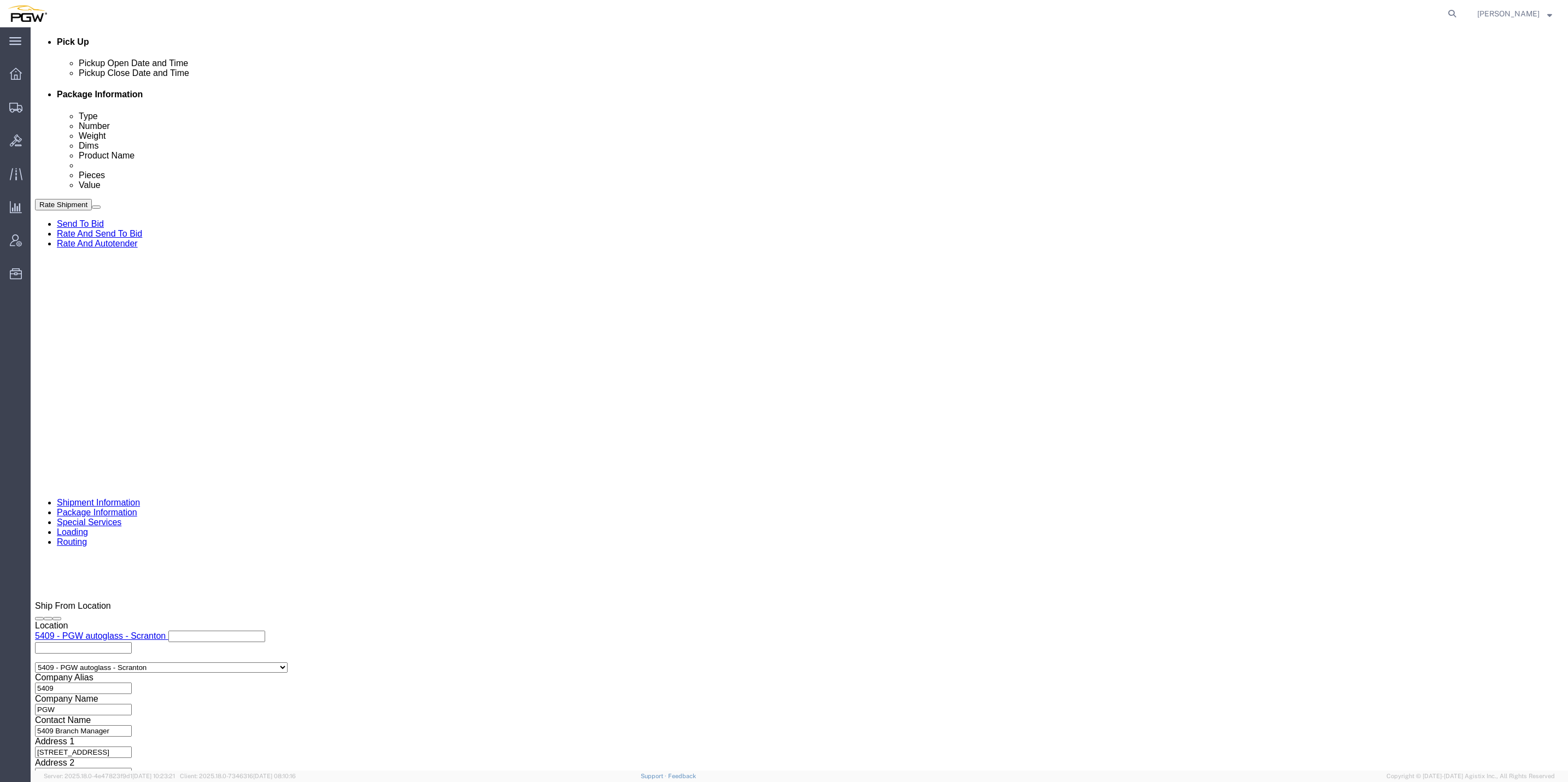
click select "Select Account Type Activity ID Airline Appointment Number ASN Batch Request # …"
select select "ORDERNUM"
click select "Select Account Type Activity ID Airline Appointment Number ASN Batch Request # …"
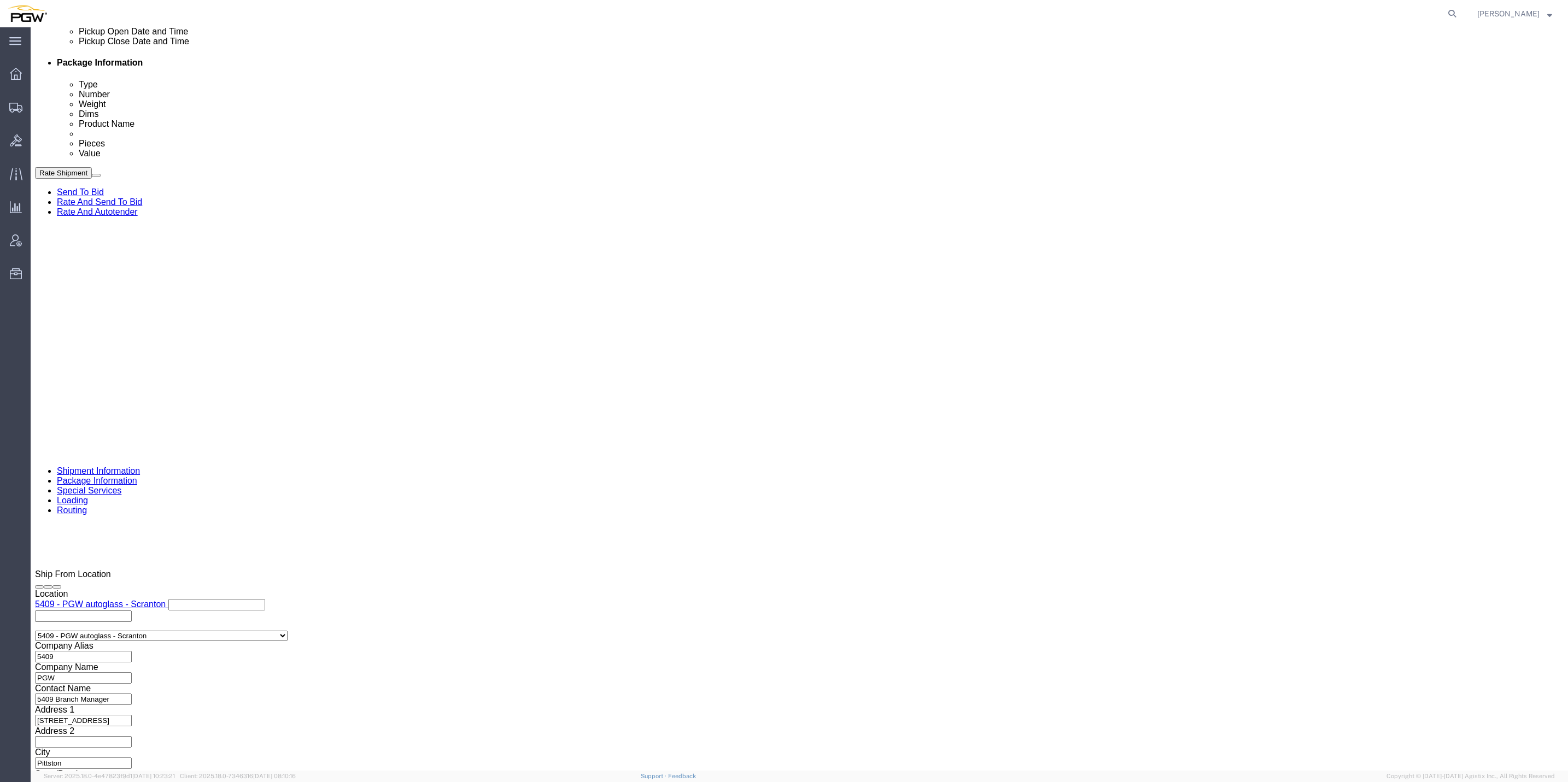
scroll to position [550, 0]
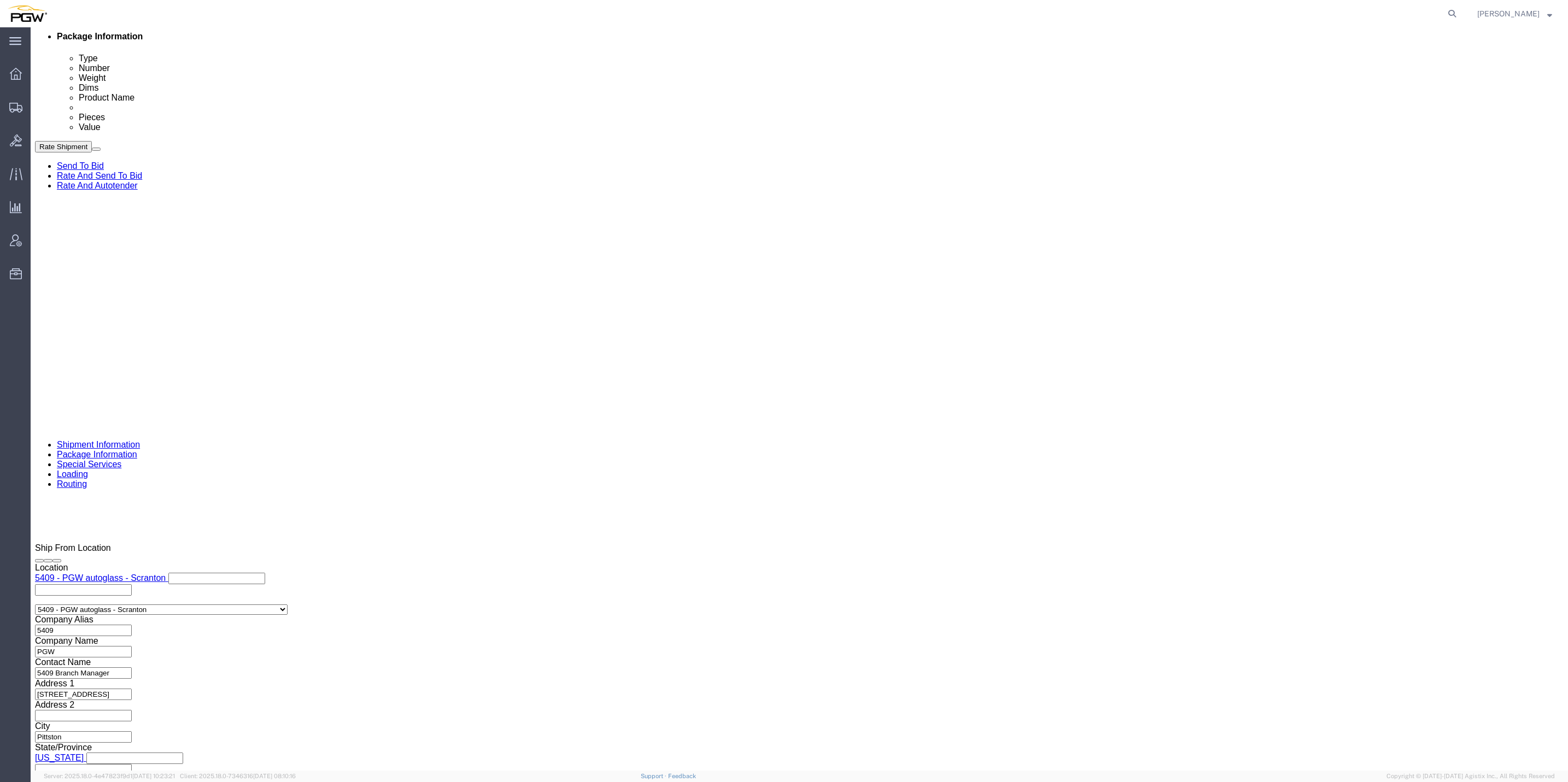
click button "Continue"
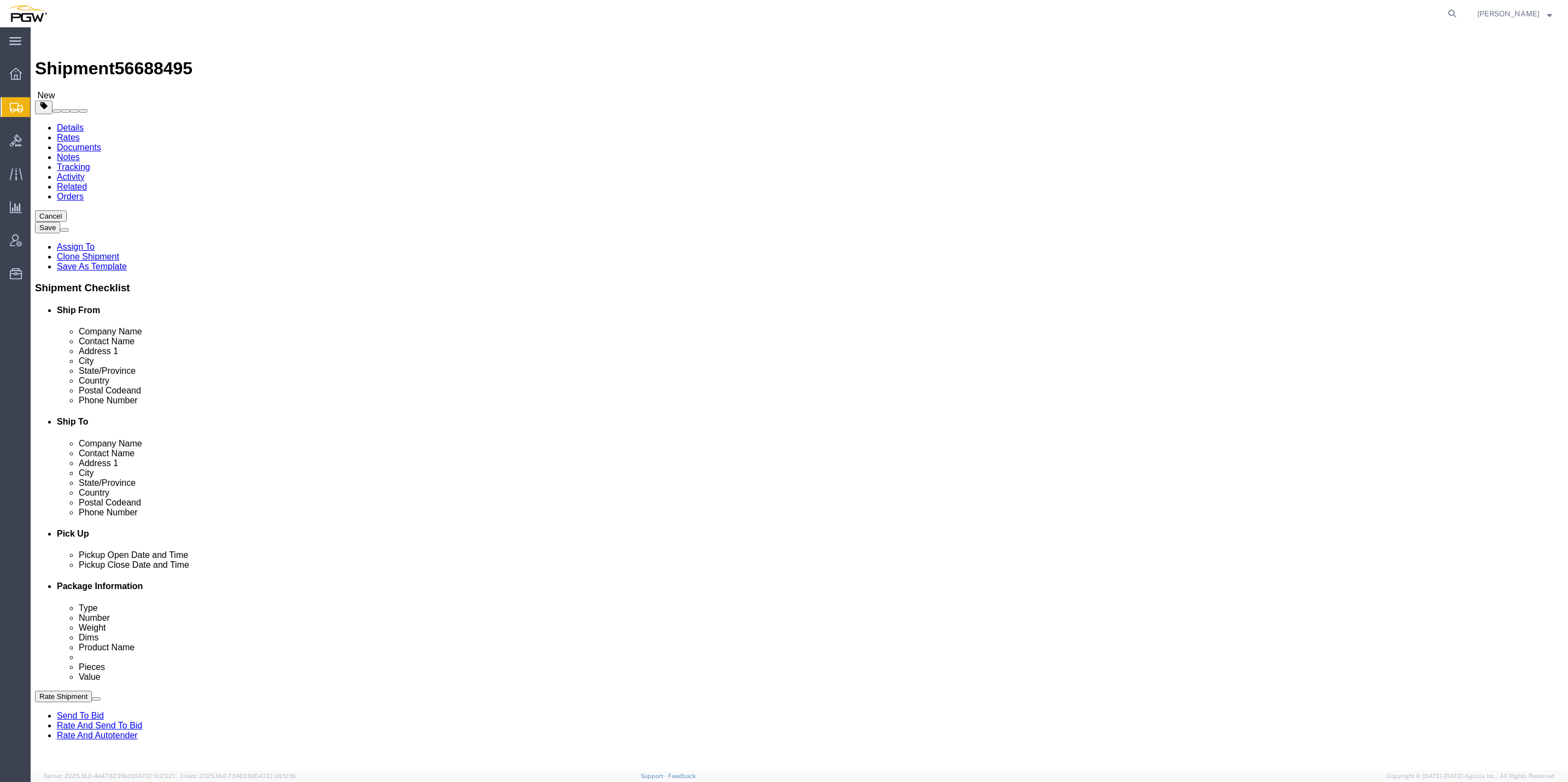
click button "button"
click input "1"
type input "12"
click input "1"
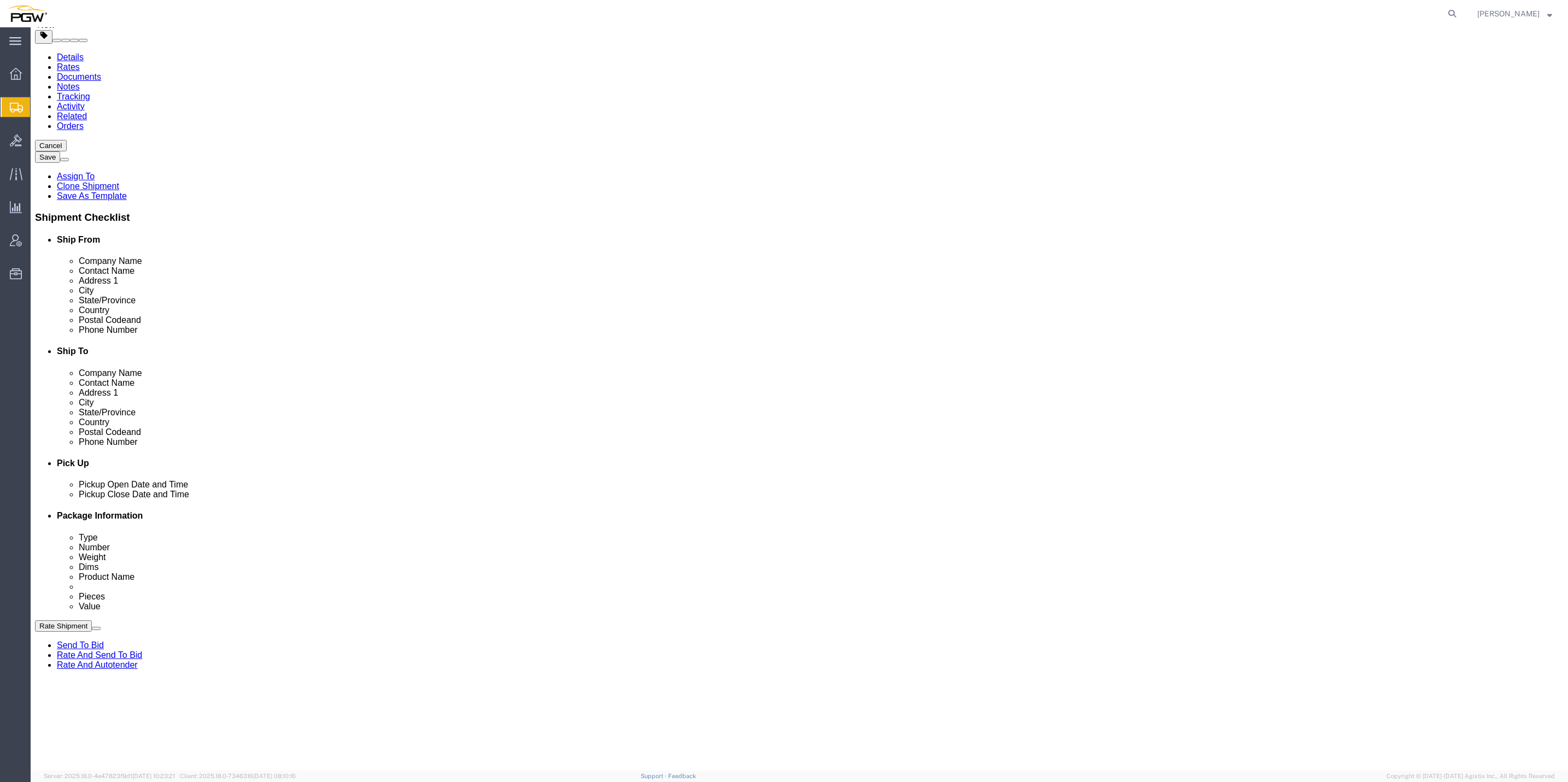
scroll to position [164, 0]
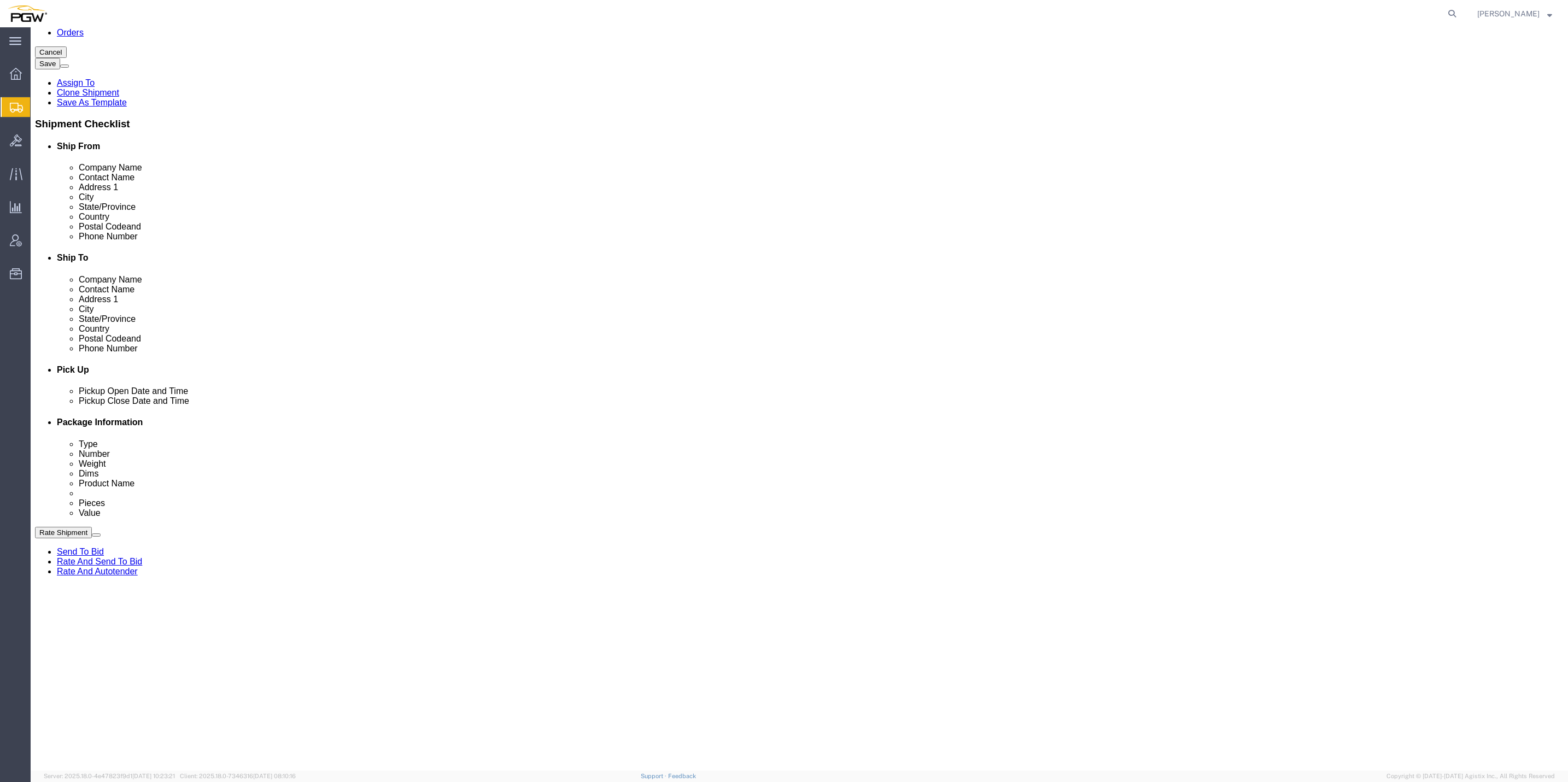
type input "16"
click div "12 x Your Packaging Package Type Select Bale(s) Basket(s) Bolt(s) Bottle(s) Buc…"
click input "1"
type input "18"
click div "12 x Your Packaging Package Type Select Bale(s) Basket(s) Bolt(s) Bottle(s) Buc…"
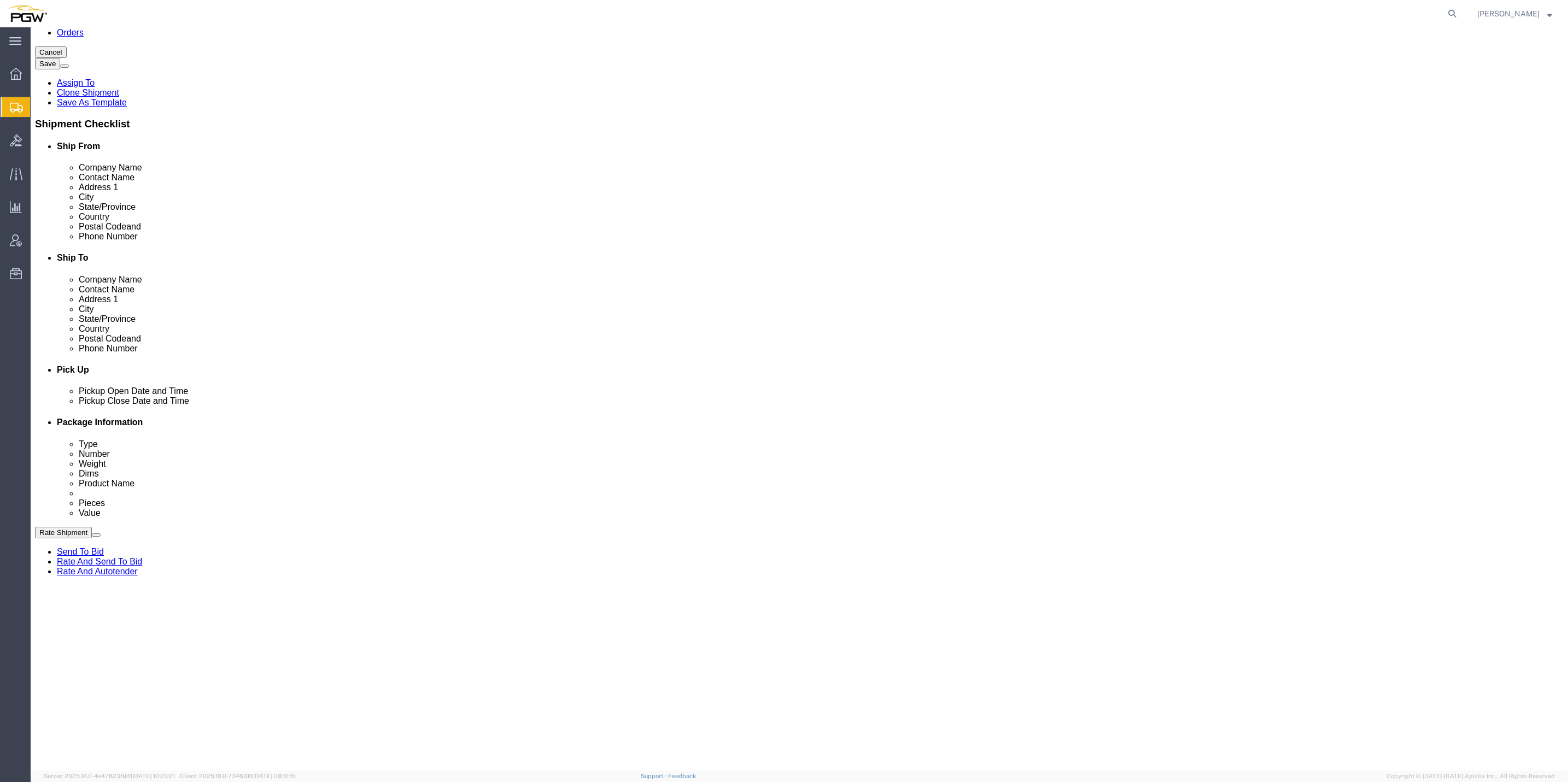
scroll to position [0, 0]
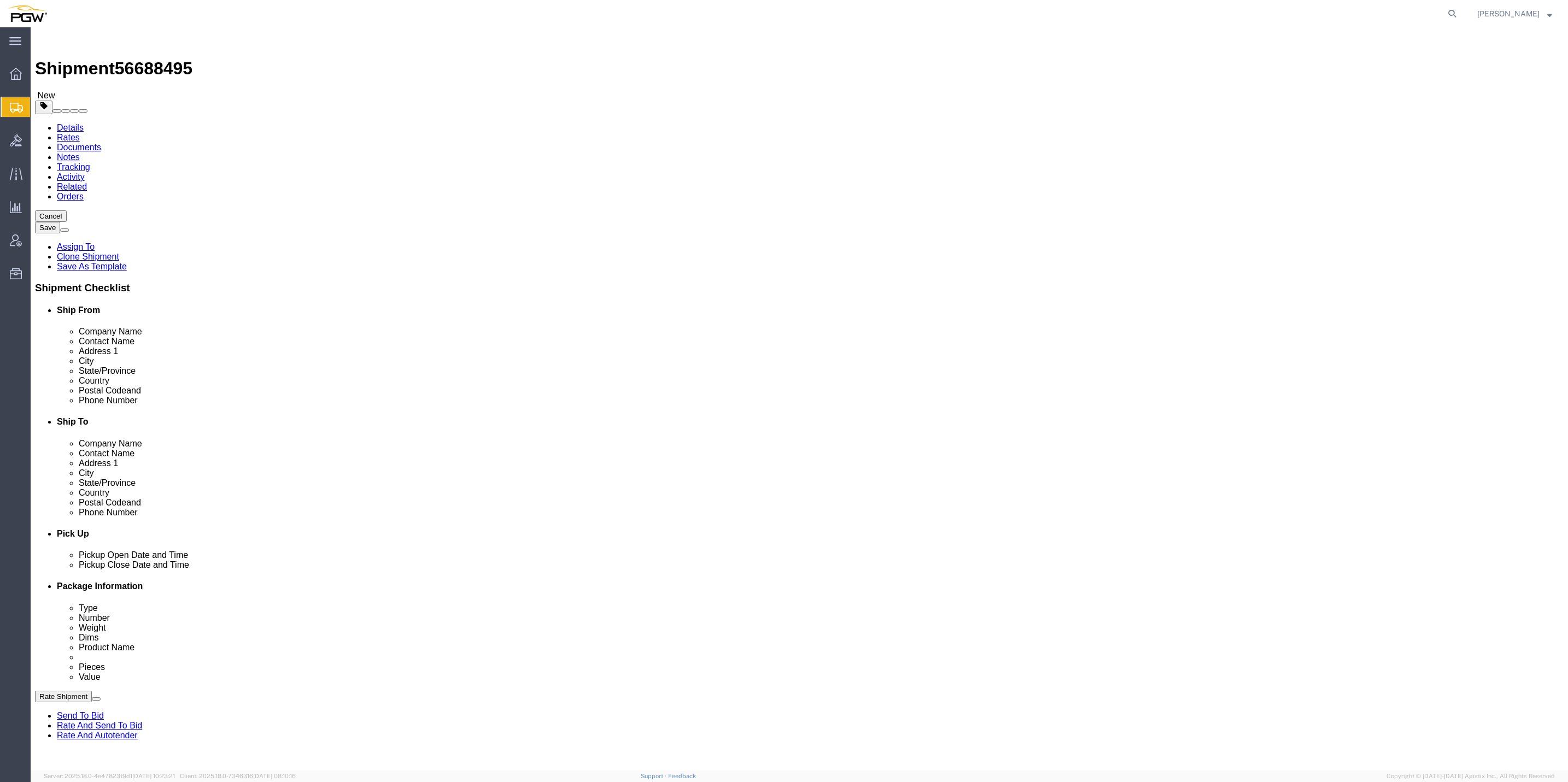
click input "0.00"
paste input "7389"
type input "7389.00"
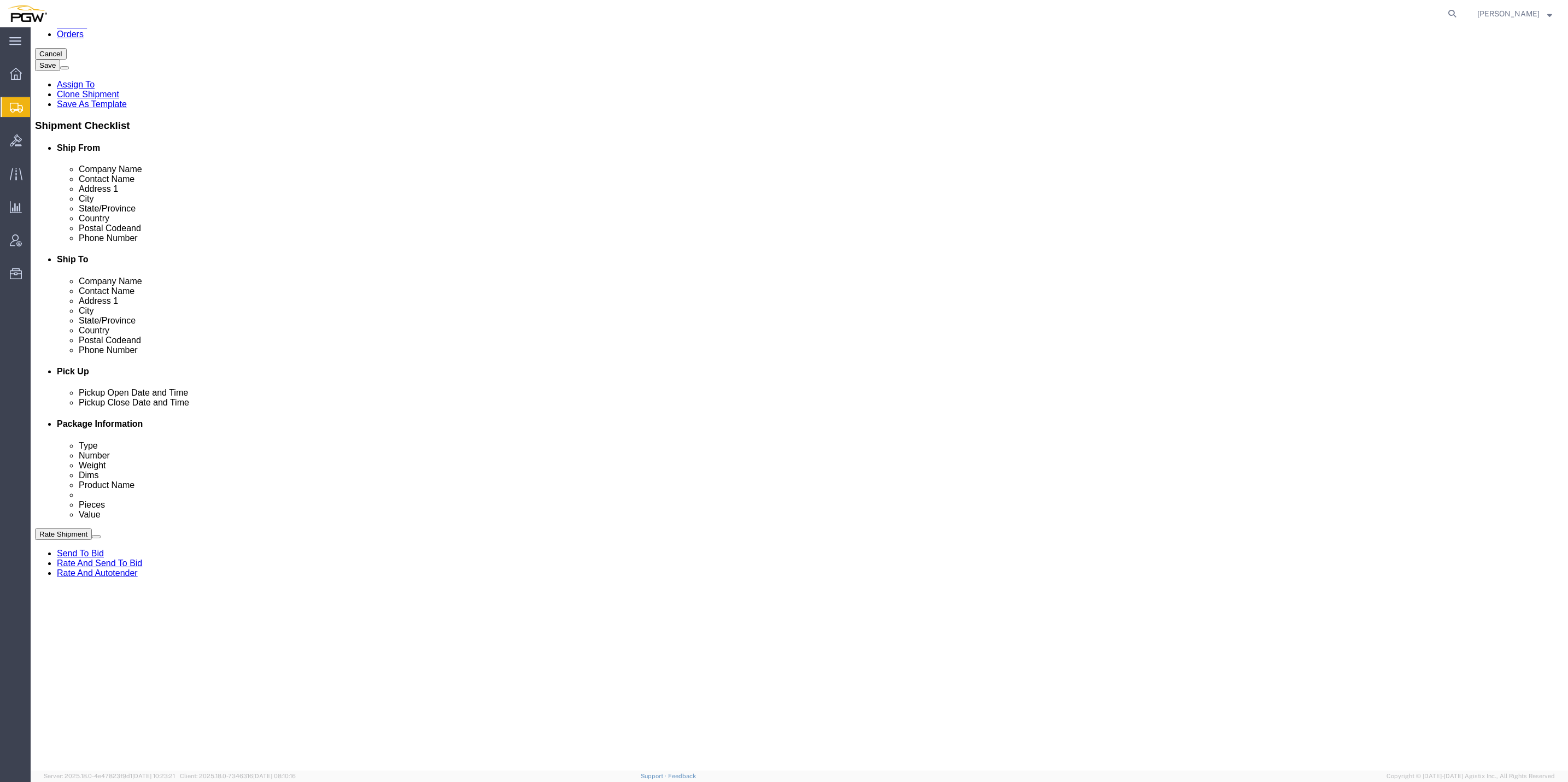
scroll to position [164, 0]
click input "0.00"
paste input "13224"
type input "13224.00"
drag, startPoint x: 242, startPoint y: 627, endPoint x: 234, endPoint y: 627, distance: 8.0
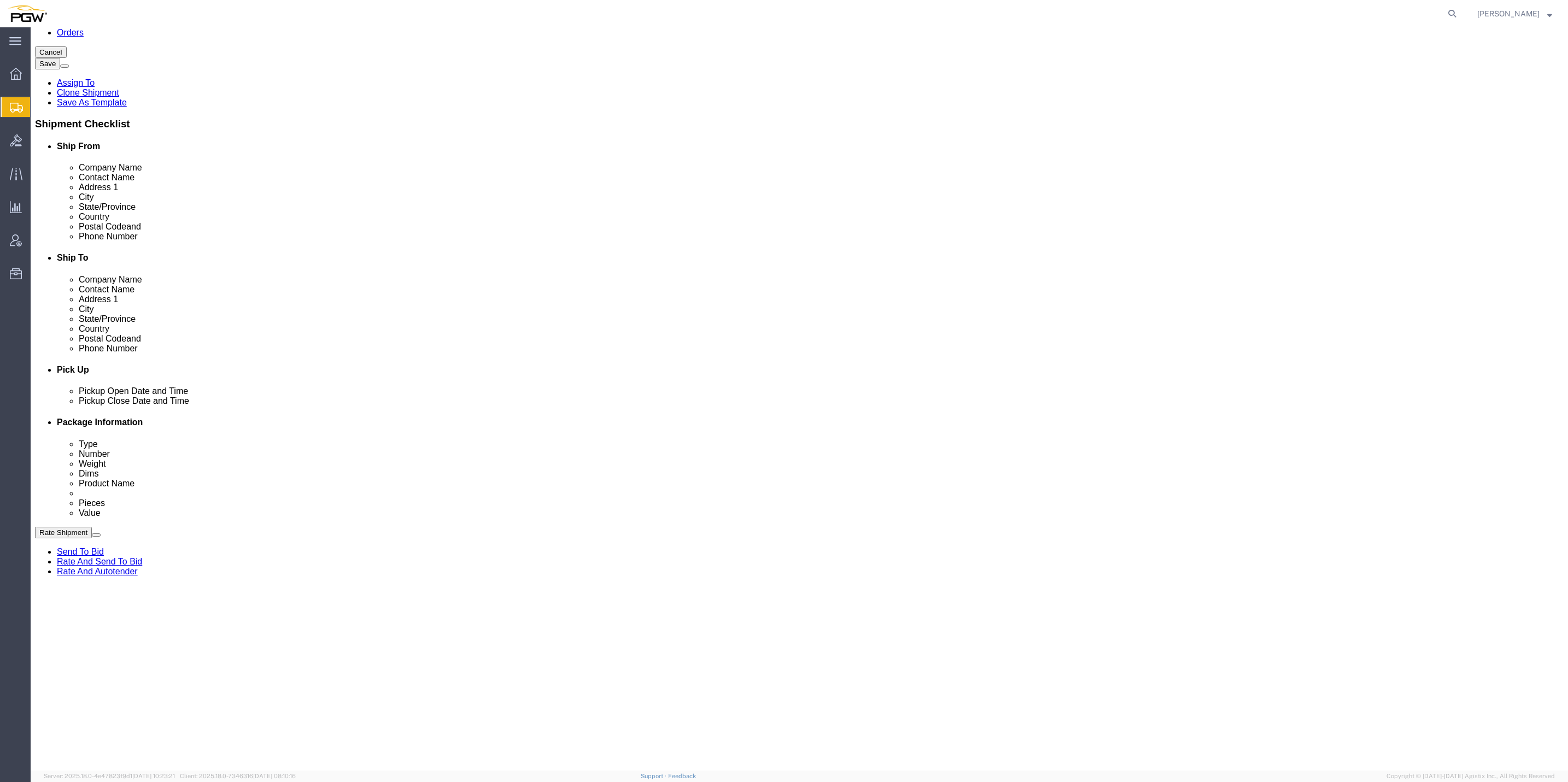
click input "0.00"
paste input "12134"
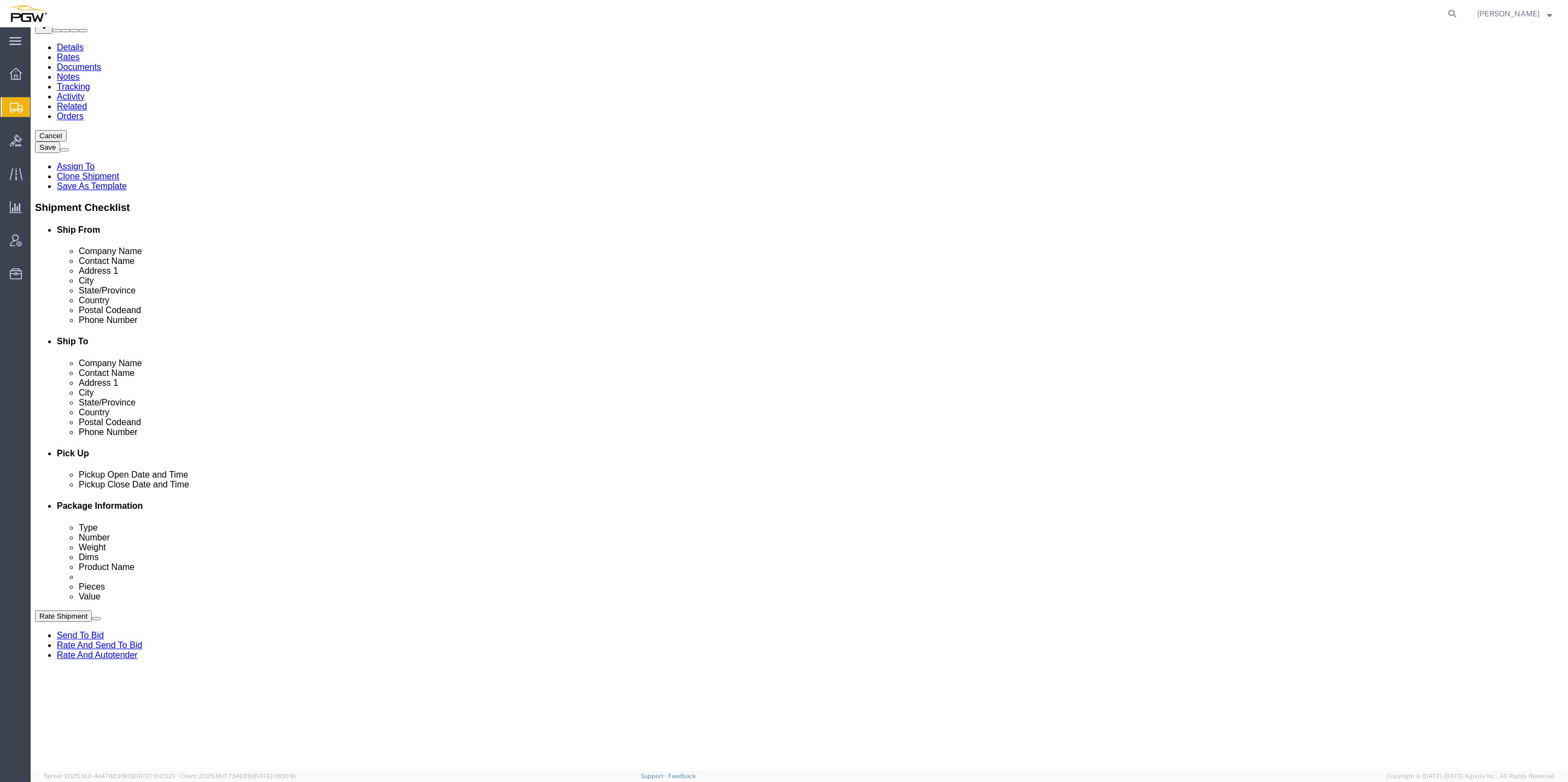
scroll to position [0, 0]
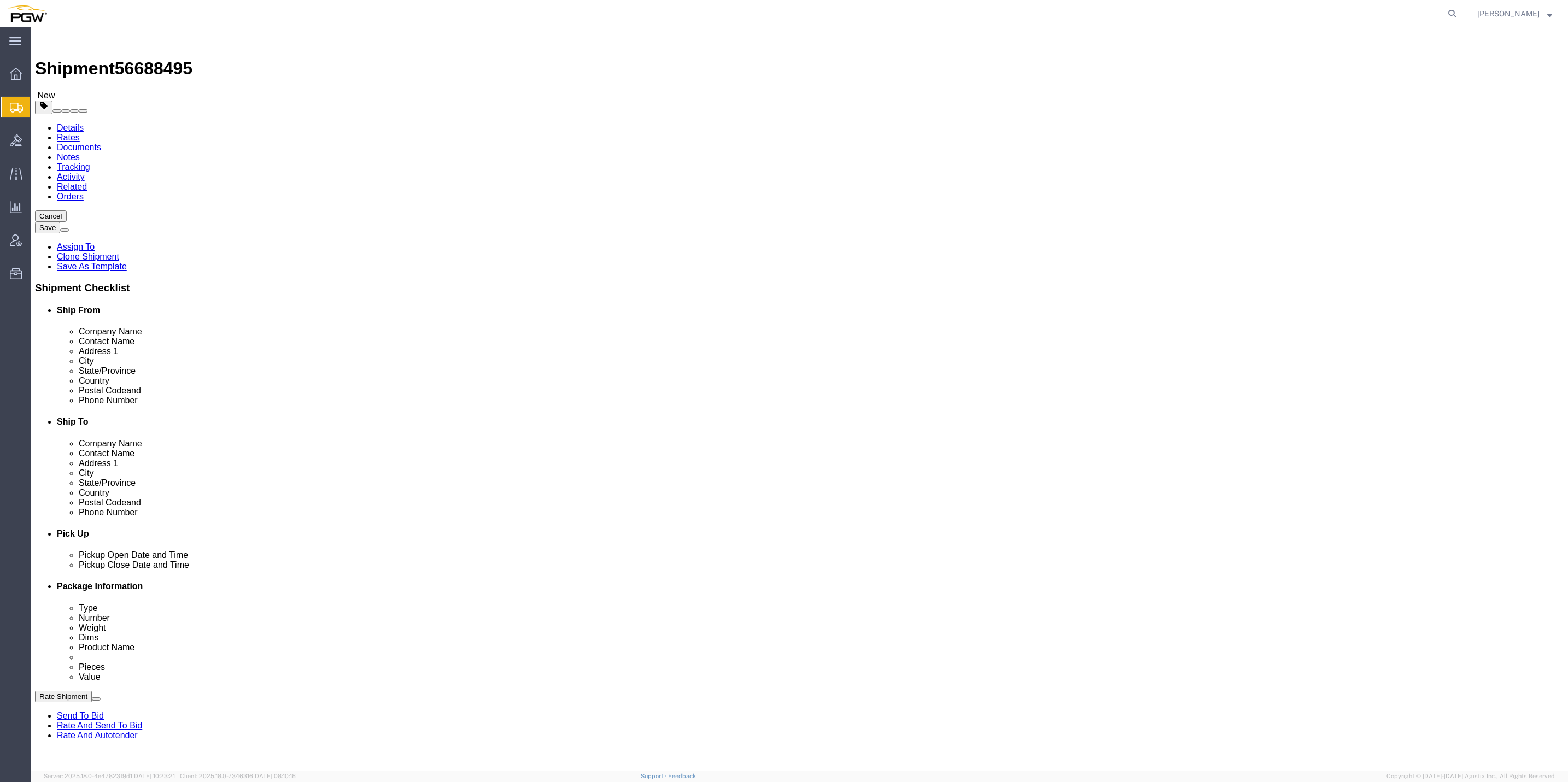
type input "12134.00"
click dd "0.00 Each"
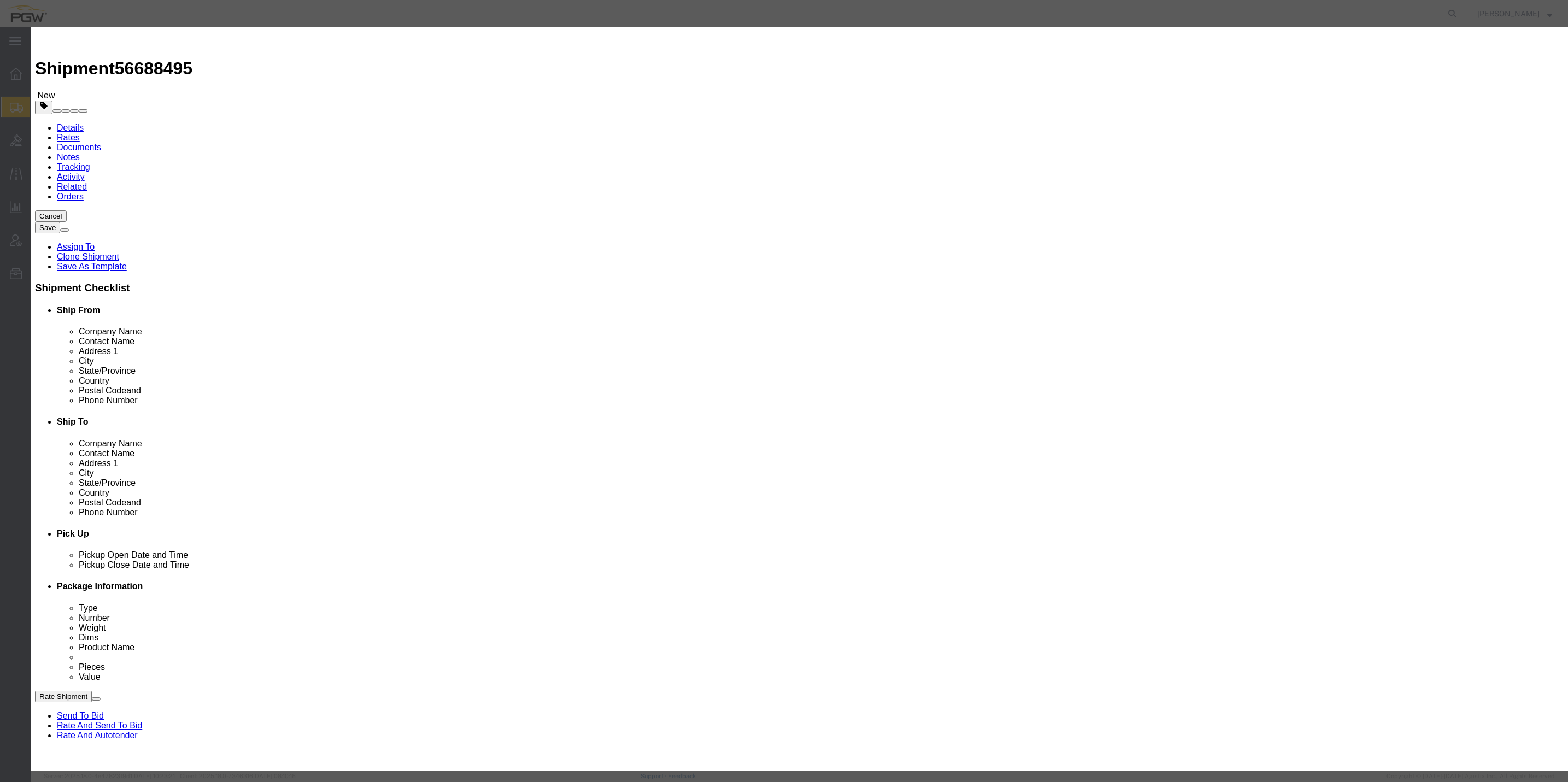
click input "0.00"
type input "12.00"
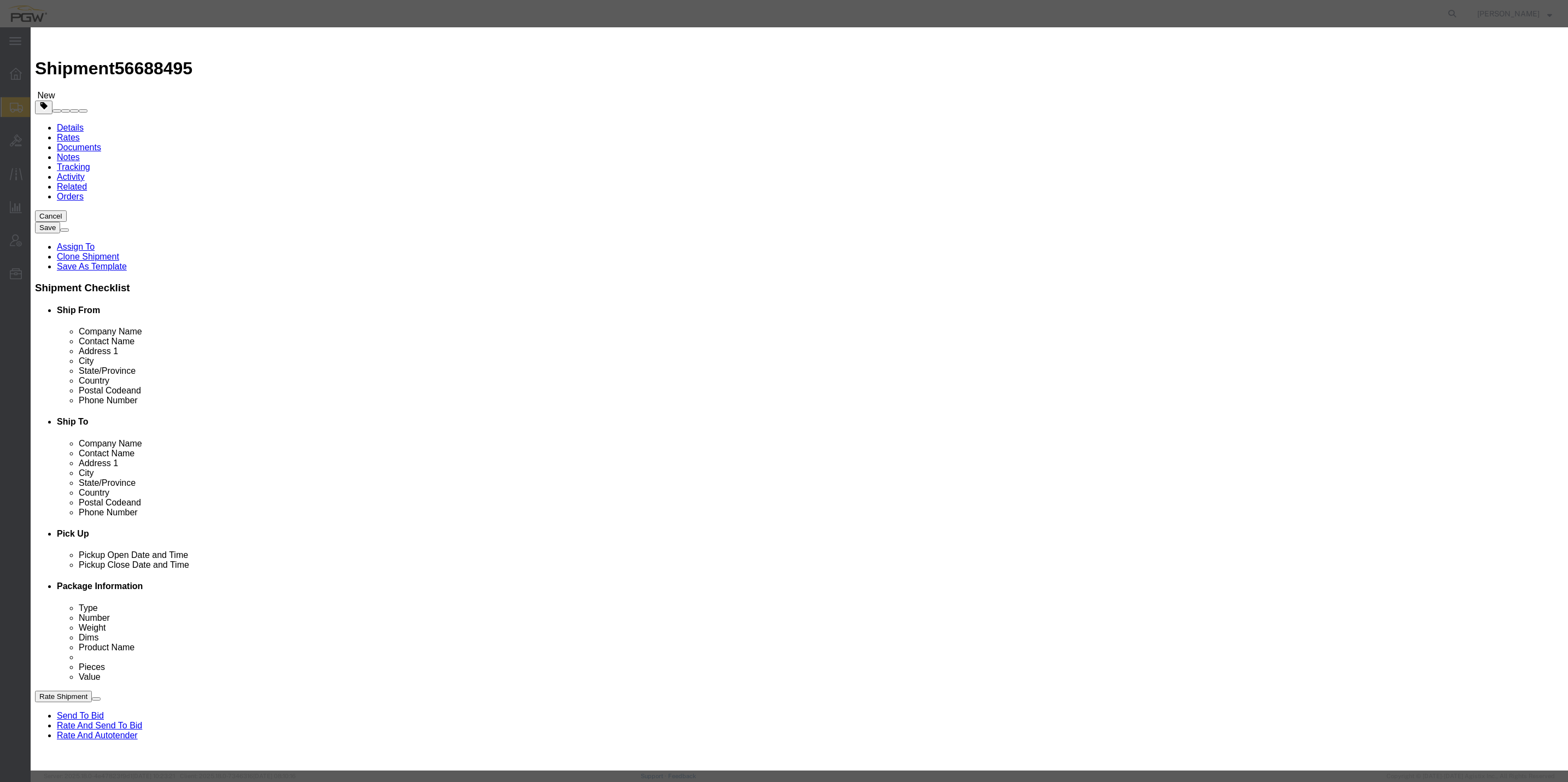
type input "12"
click button "Save & Close"
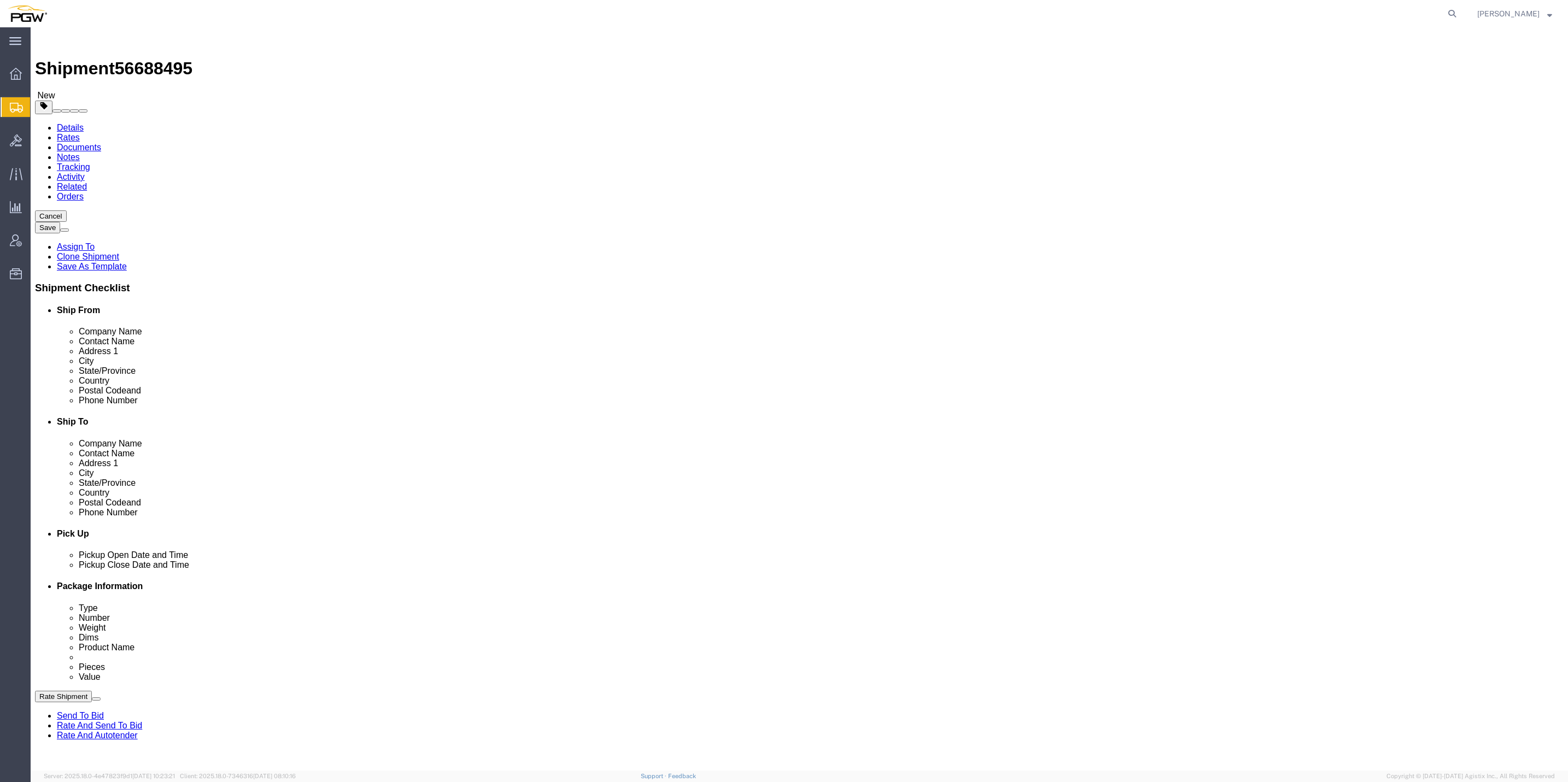
click div "12 x Your Packaging Package Type Select Bale(s) Basket(s) Bolt(s) Bottle(s) Buc…"
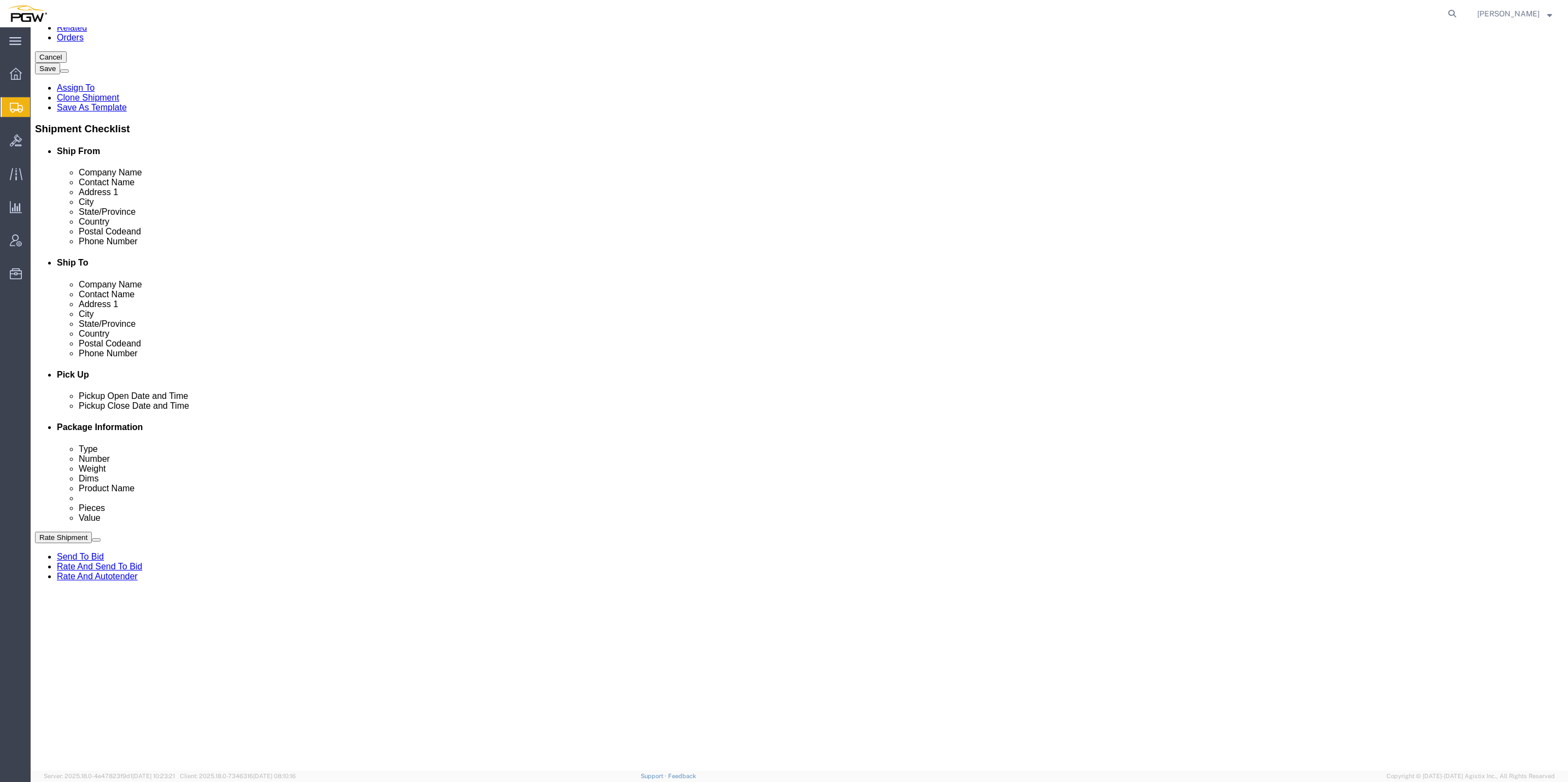
scroll to position [164, 0]
click dd "0.00 Each"
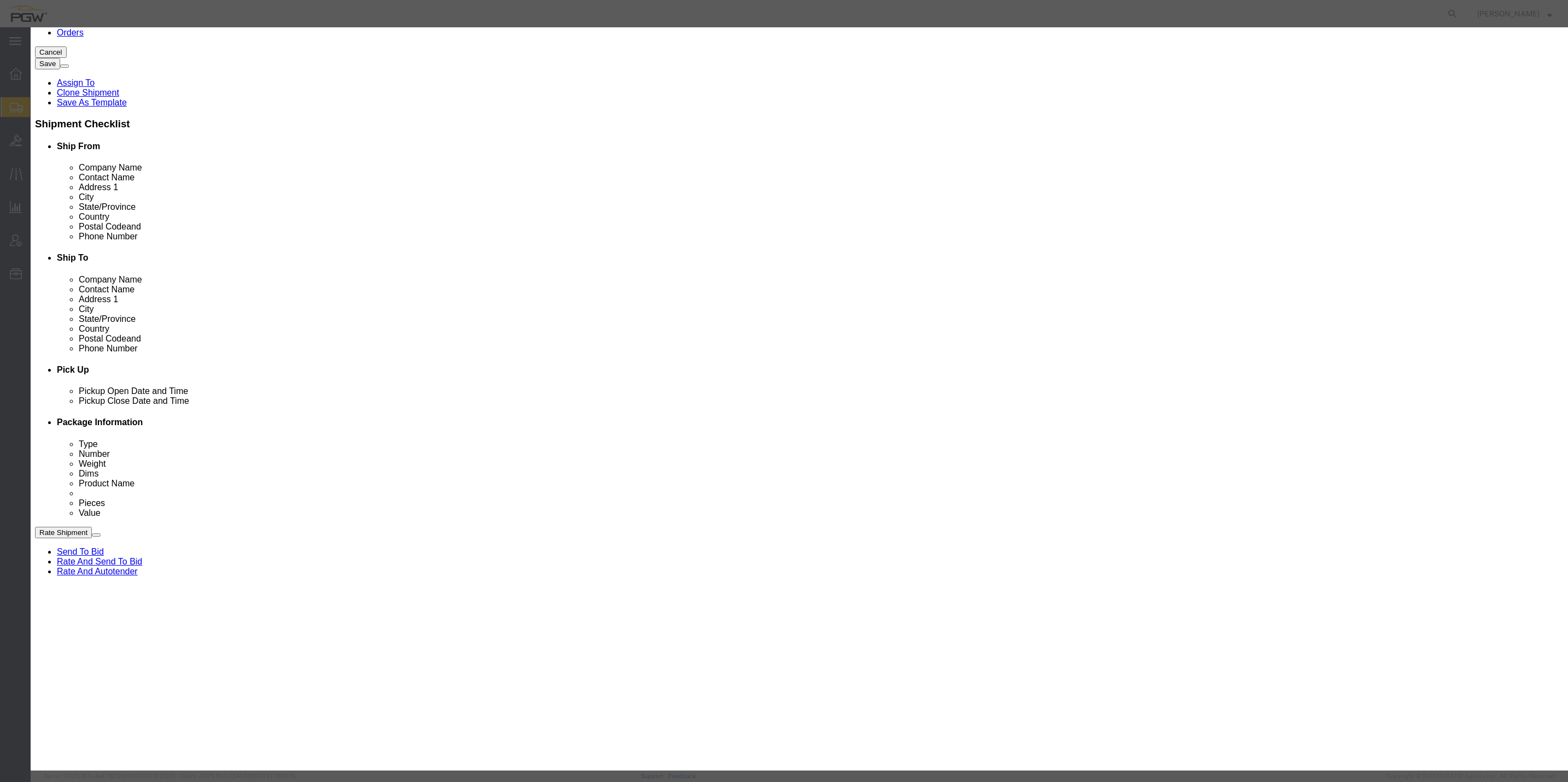
click input "0.00"
type input "16.00"
type input "16"
click button "Save & Close"
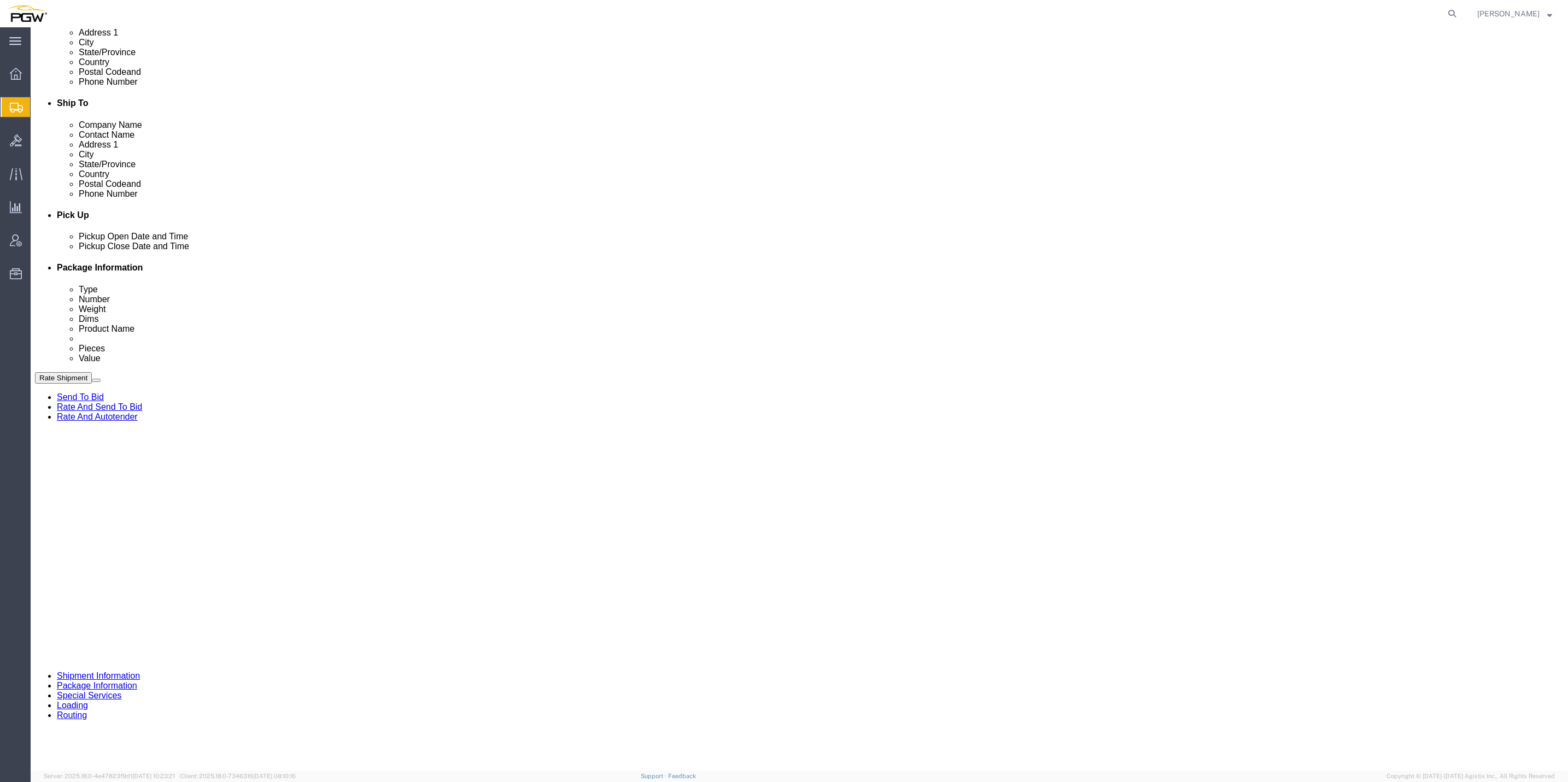
scroll to position [357, 0]
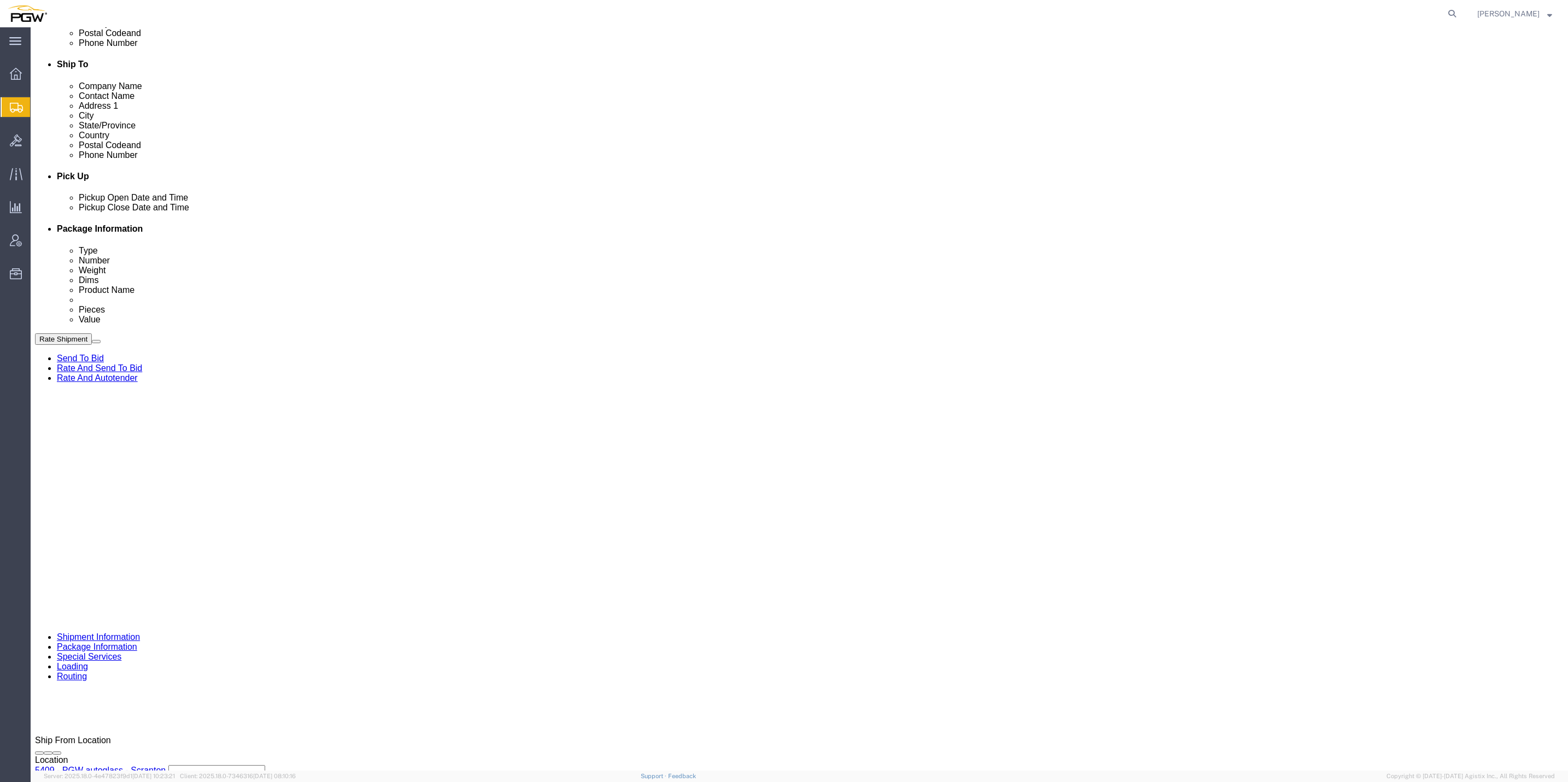
click div "12 x Your Packaging Package Type Select Bale(s) Basket(s) Bolt(s) Bottle(s) Buc…"
click dd "1.00 USD"
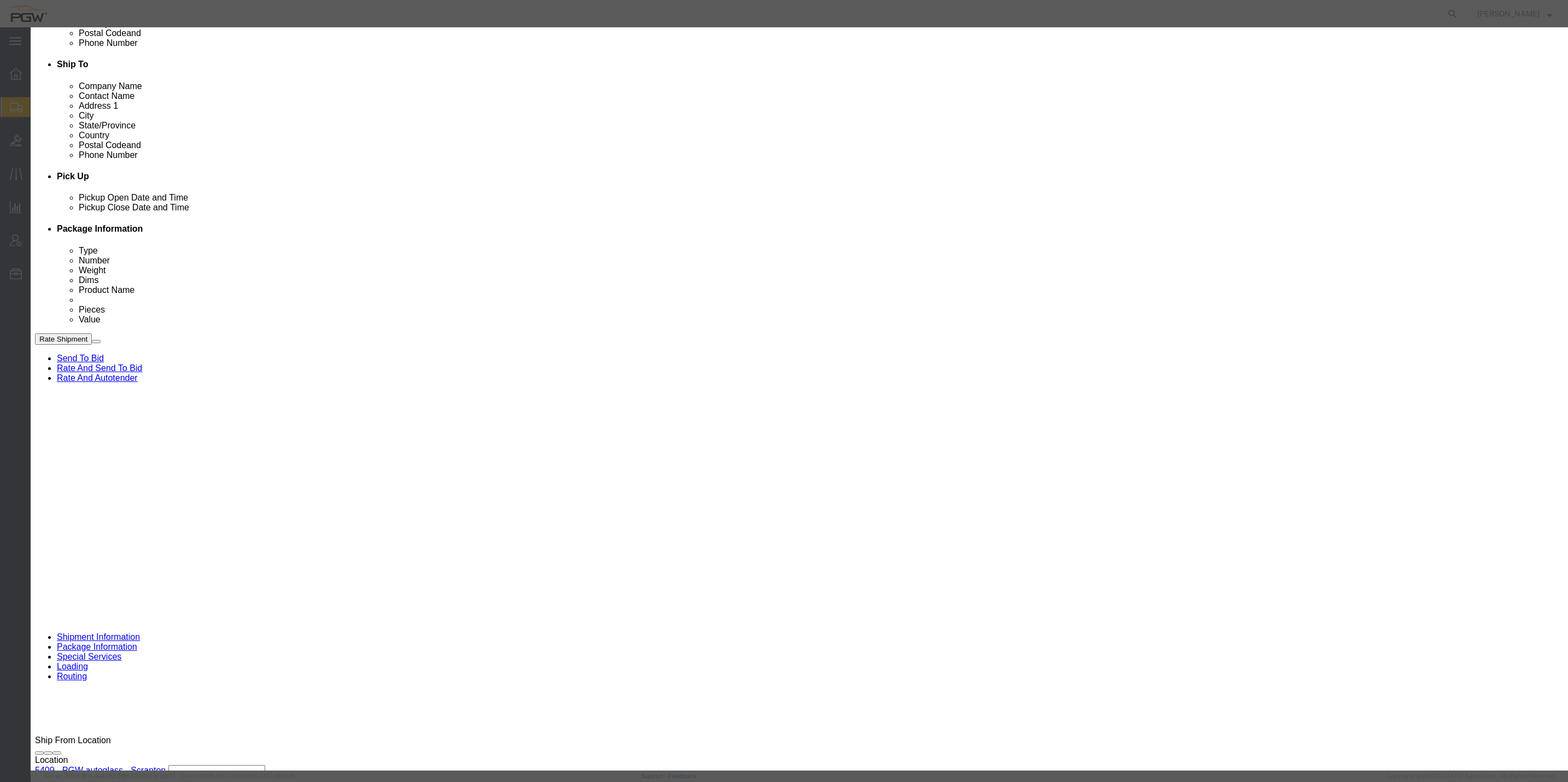
click input "0.00"
type input "18.00"
type input "18"
click button "Save & Close"
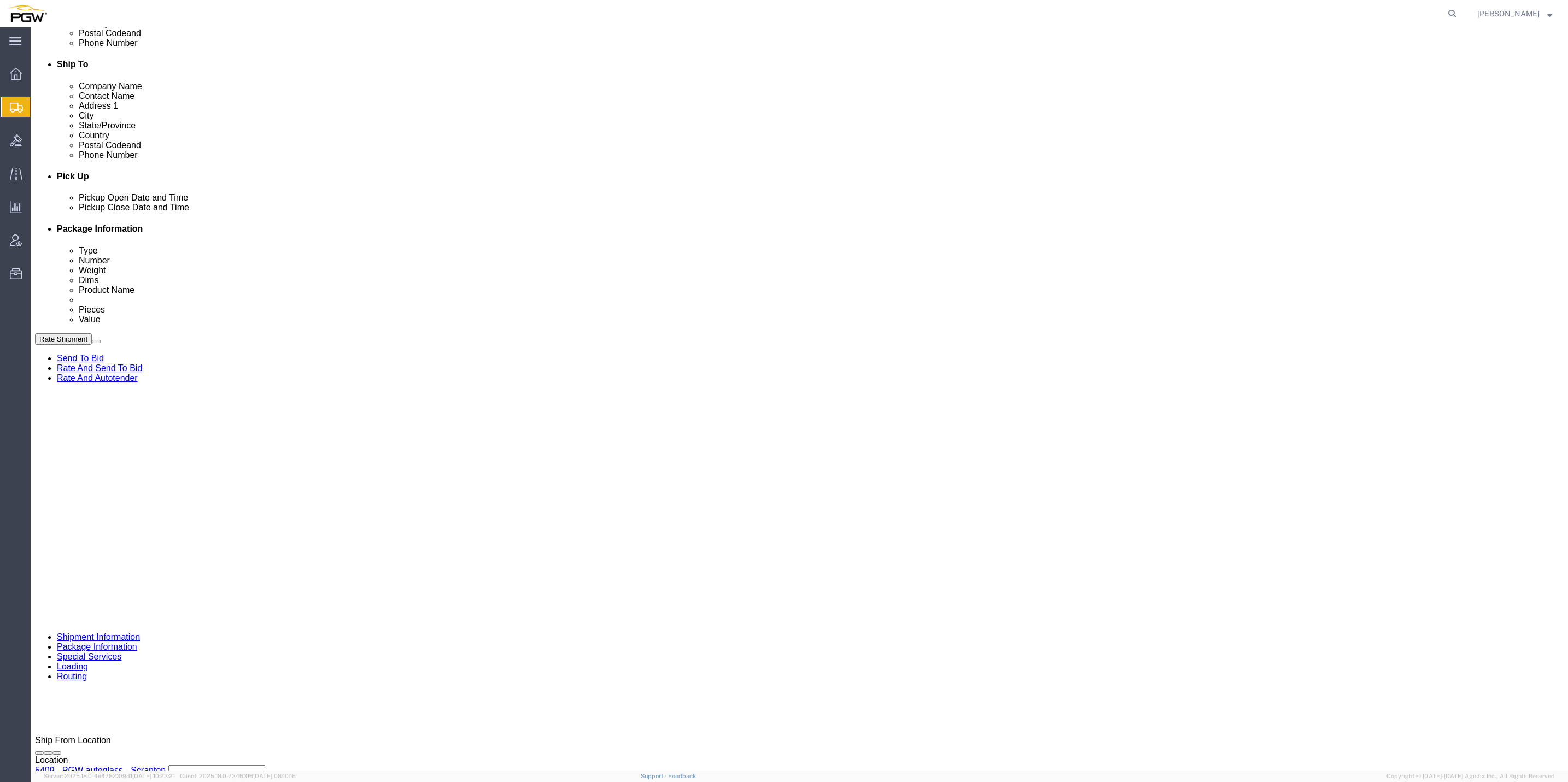
click button "Continue"
select select
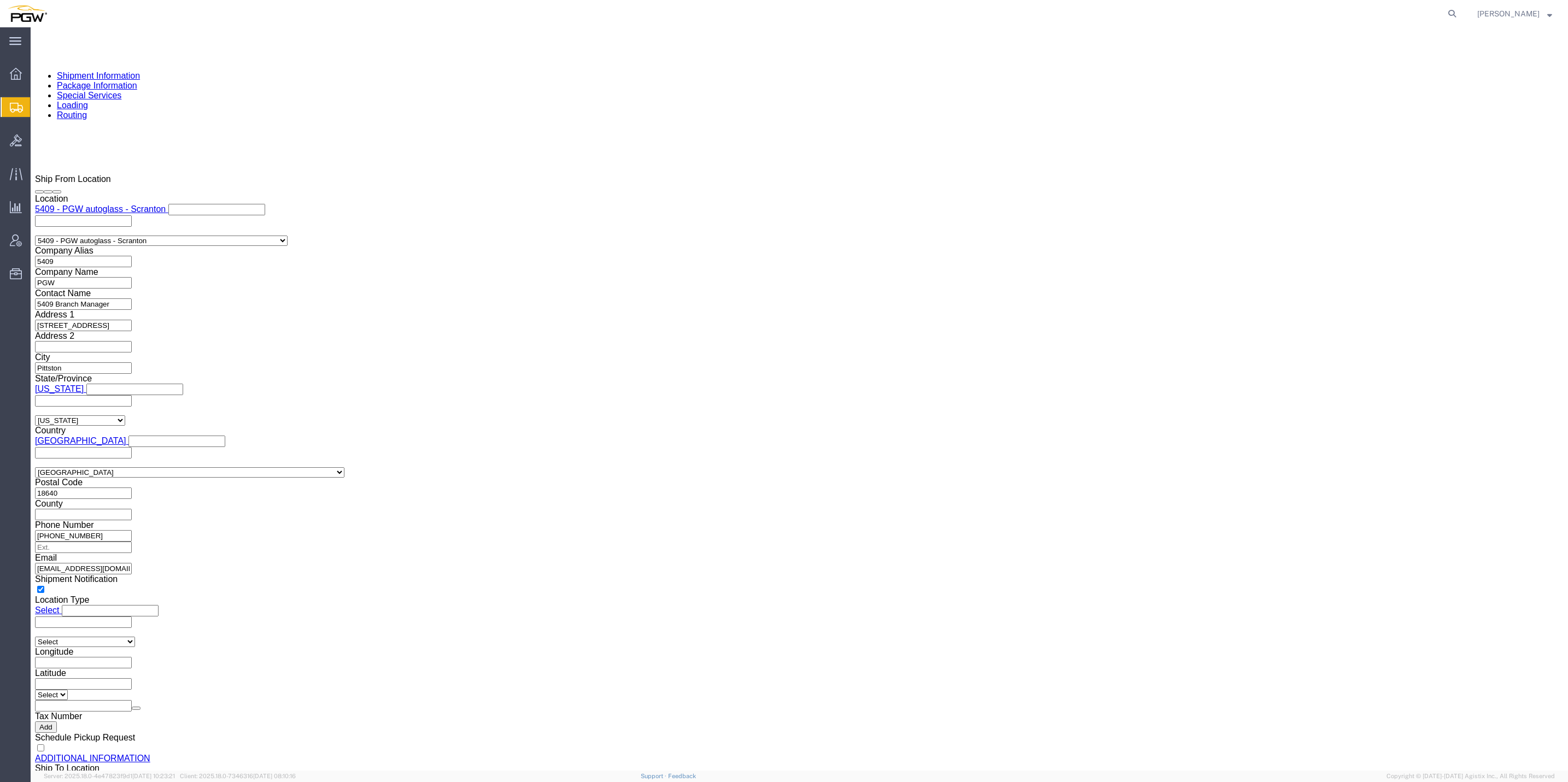
select select "COSTCENTER"
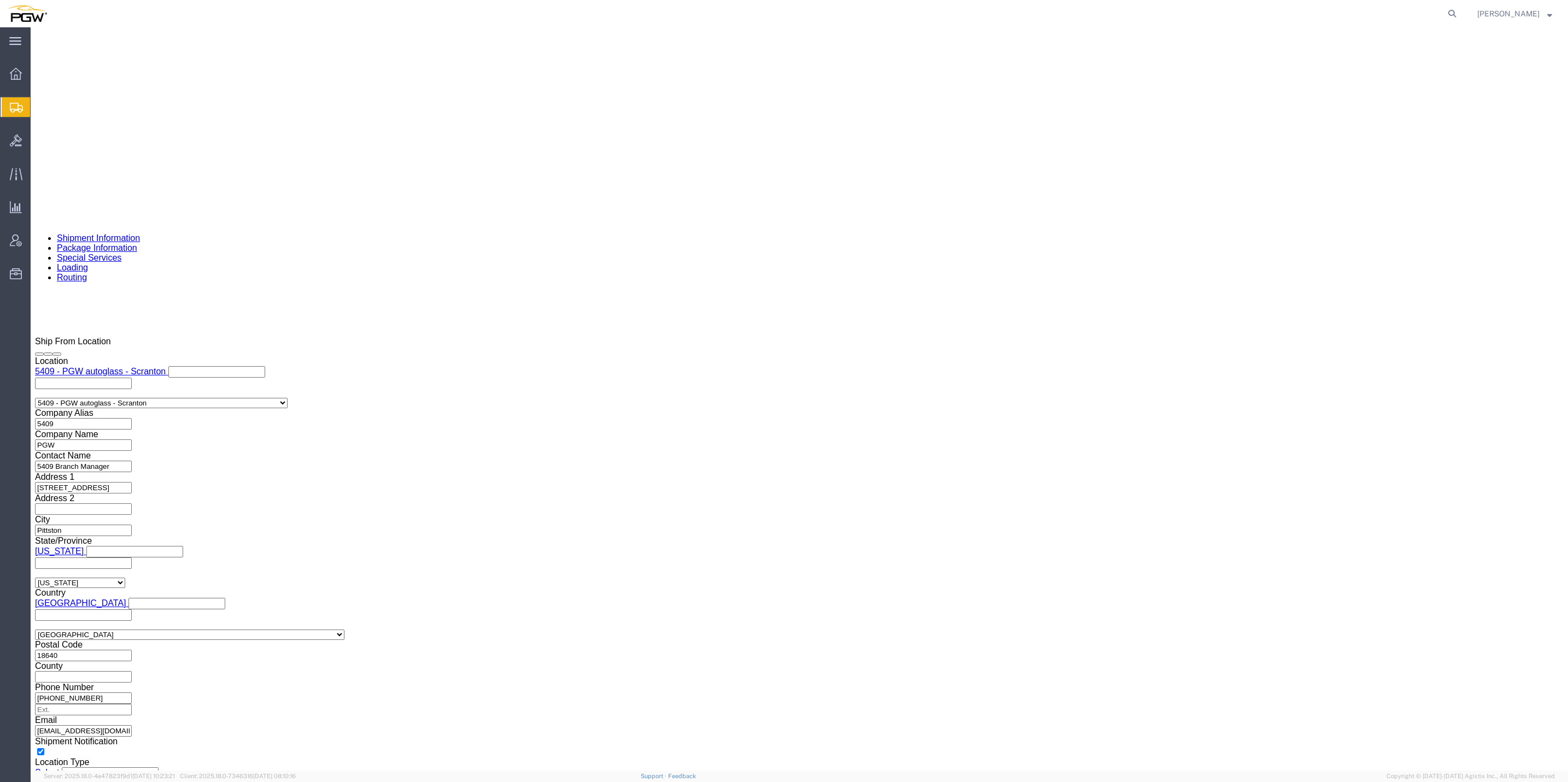
scroll to position [755, 0]
click icon
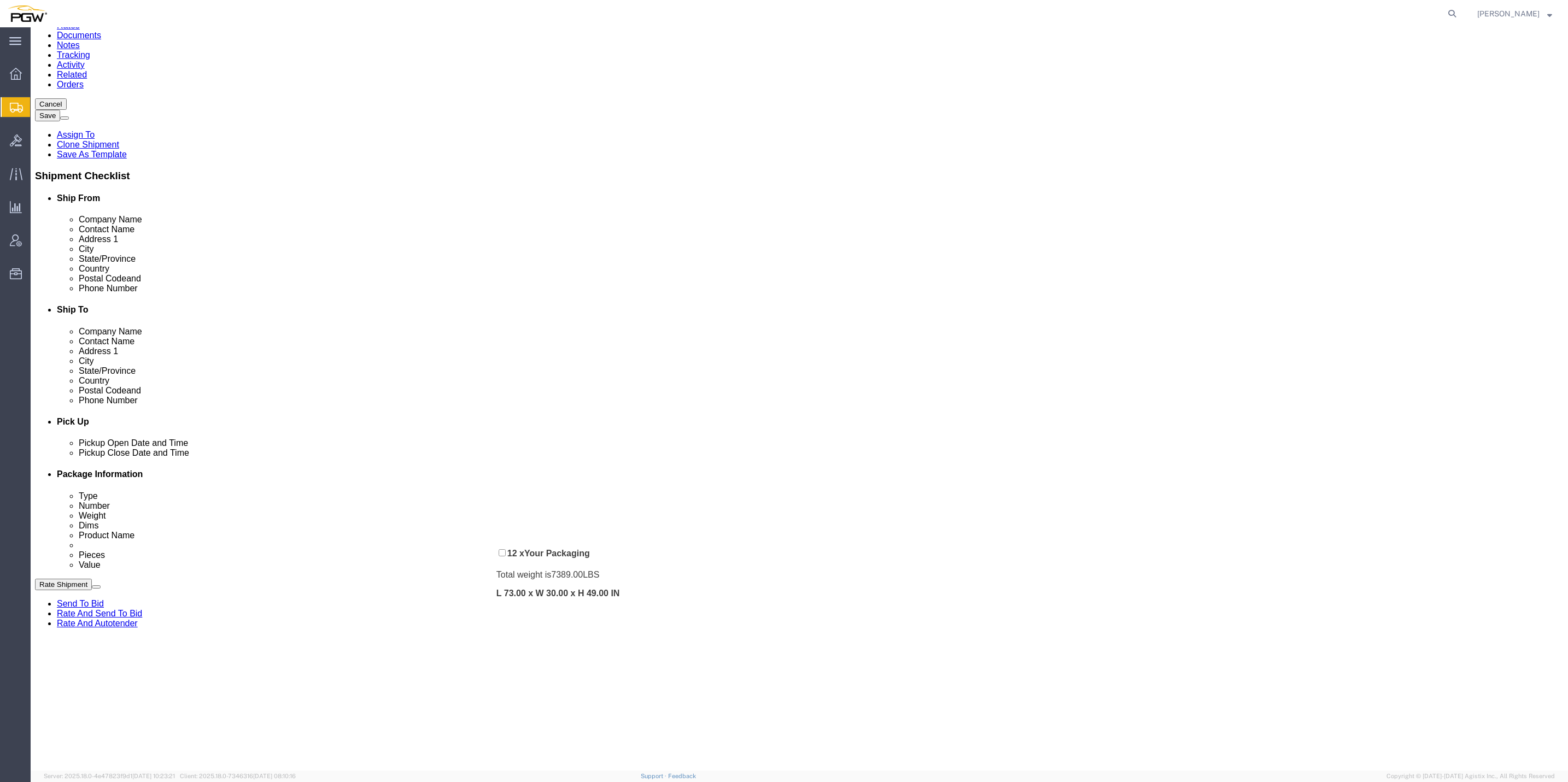
scroll to position [108, 0]
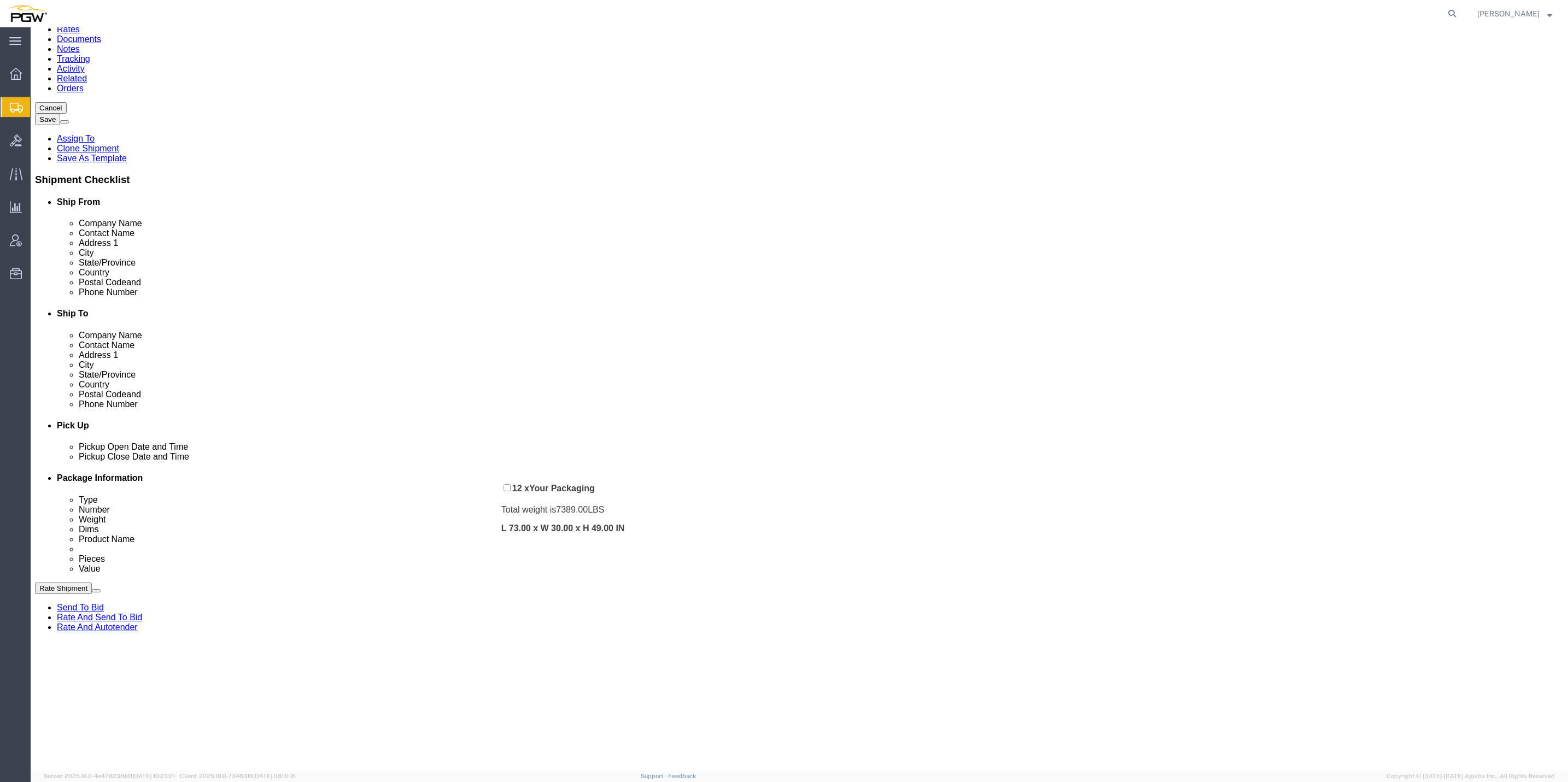
drag, startPoint x: 469, startPoint y: 539, endPoint x: 534, endPoint y: 452, distance: 108.6
click div "Pickups + Add Stop From : PGW - 5409 [STREET_ADDRESS] Edit Move to top Move to …"
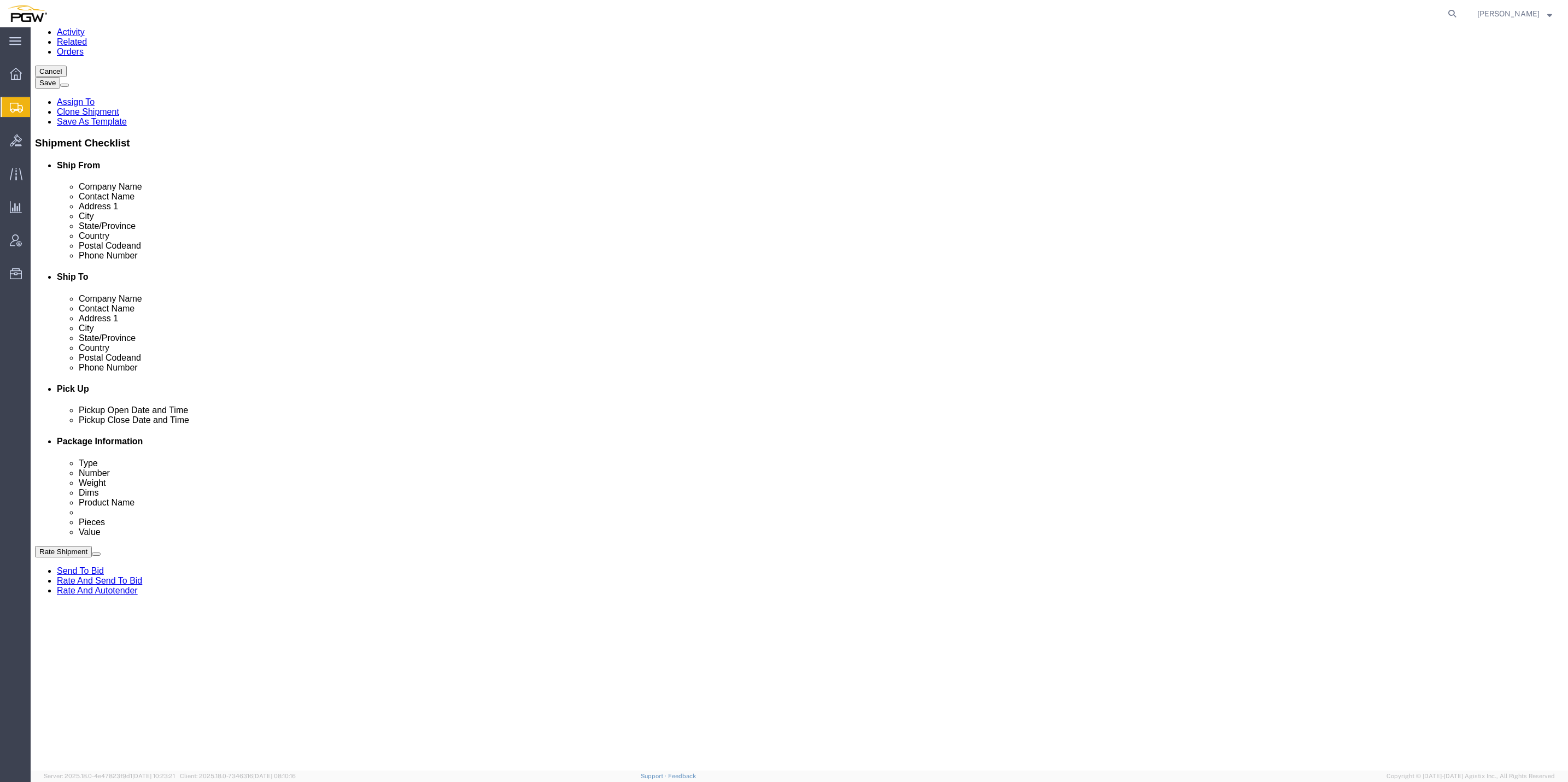
scroll to position [164, 0]
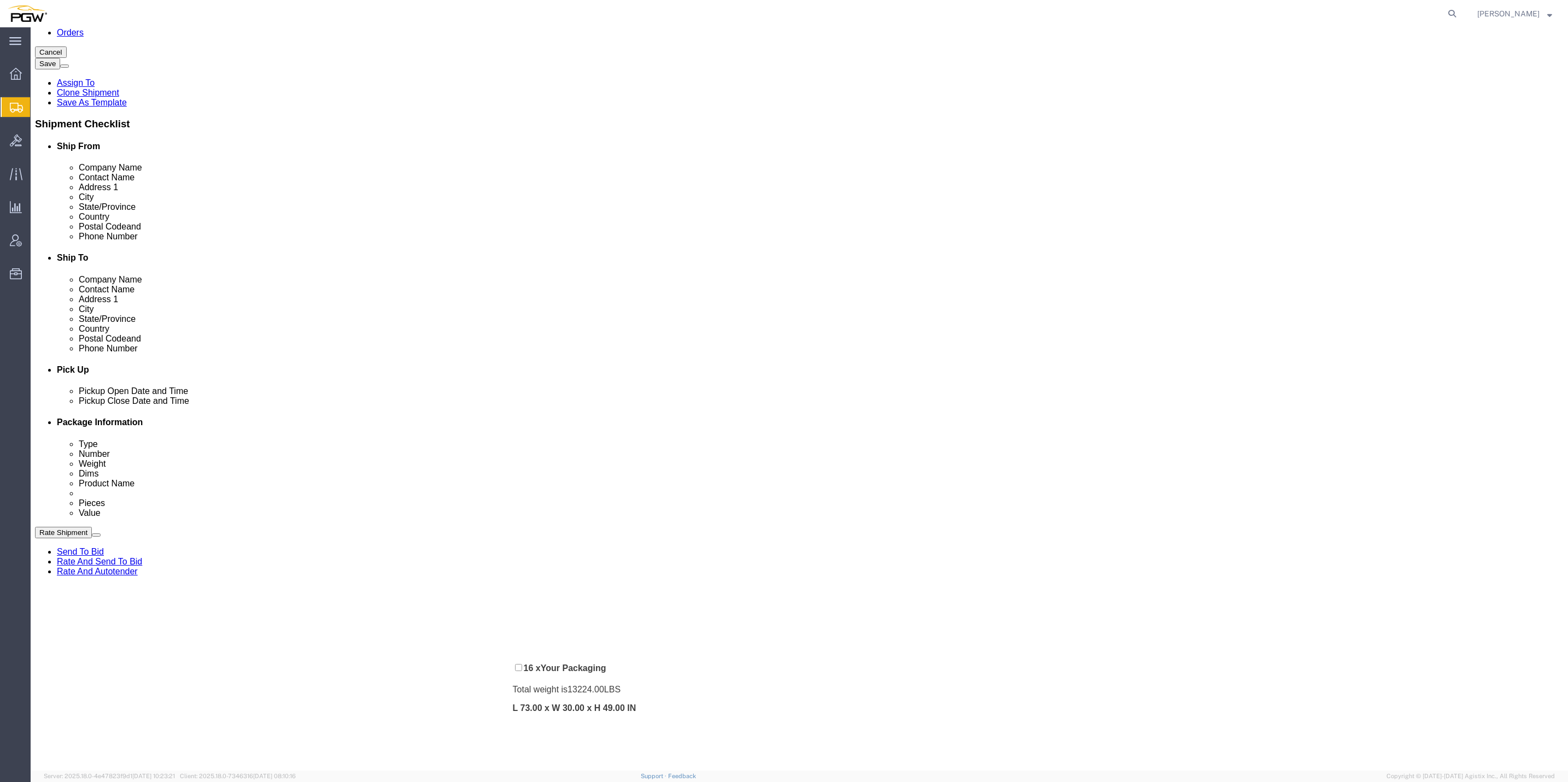
drag, startPoint x: 914, startPoint y: 346, endPoint x: 478, endPoint y: 636, distance: 523.6
click div "Pickups + Add Stop From : PGW - 5409 [STREET_ADDRESS] Edit Move to top Move to …"
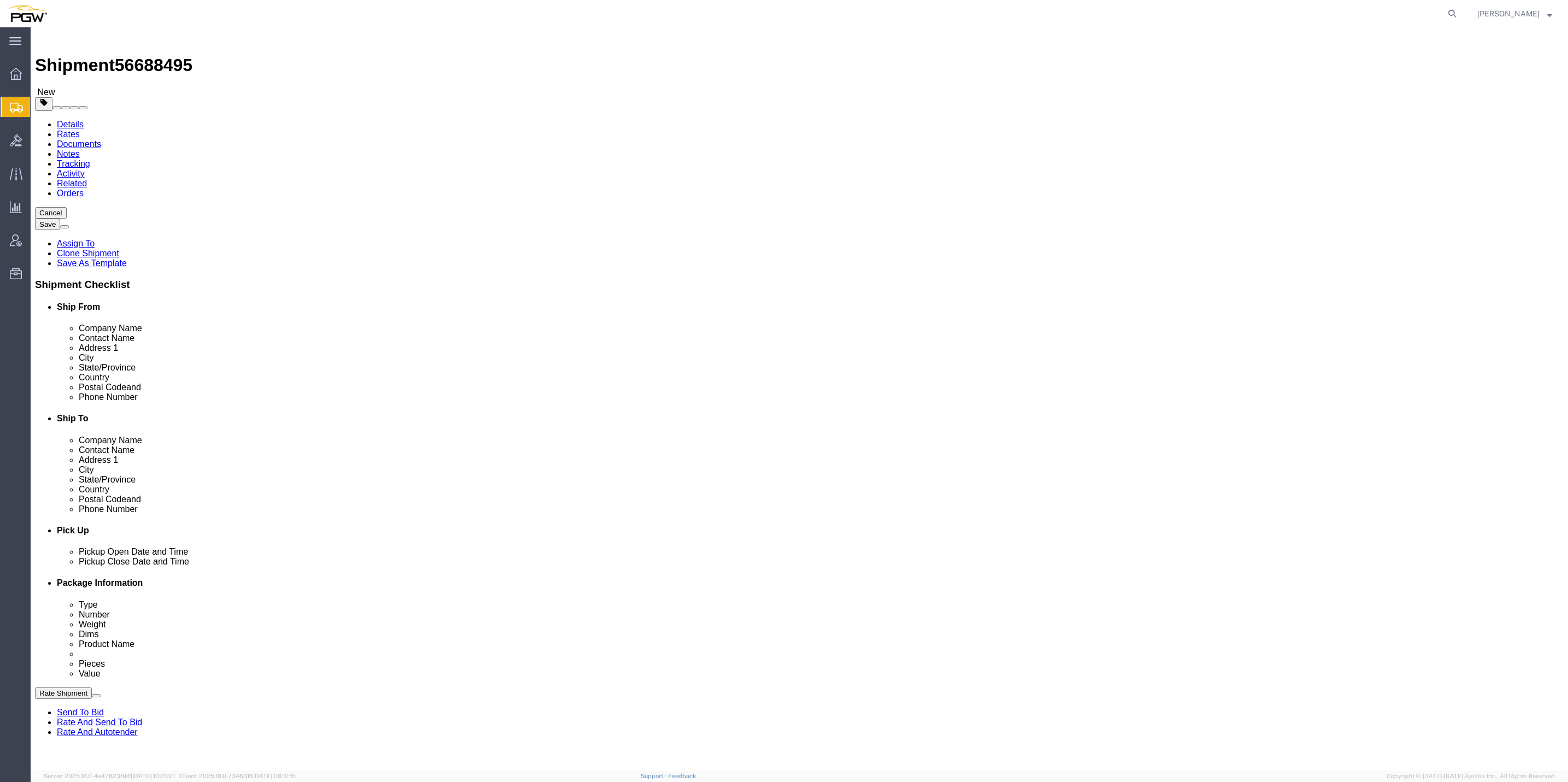
scroll to position [0, 0]
drag, startPoint x: 920, startPoint y: 511, endPoint x: 702, endPoint y: 524, distance: 218.4
click div "Pickups + Add Stop From : PGW - 5409 [STREET_ADDRESS] Edit Move to top Move to …"
drag, startPoint x: 702, startPoint y: 524, endPoint x: 990, endPoint y: 648, distance: 313.6
click div "Pickups + Add Stop From : PGW - 5409 [STREET_ADDRESS] Edit Move to top Move to …"
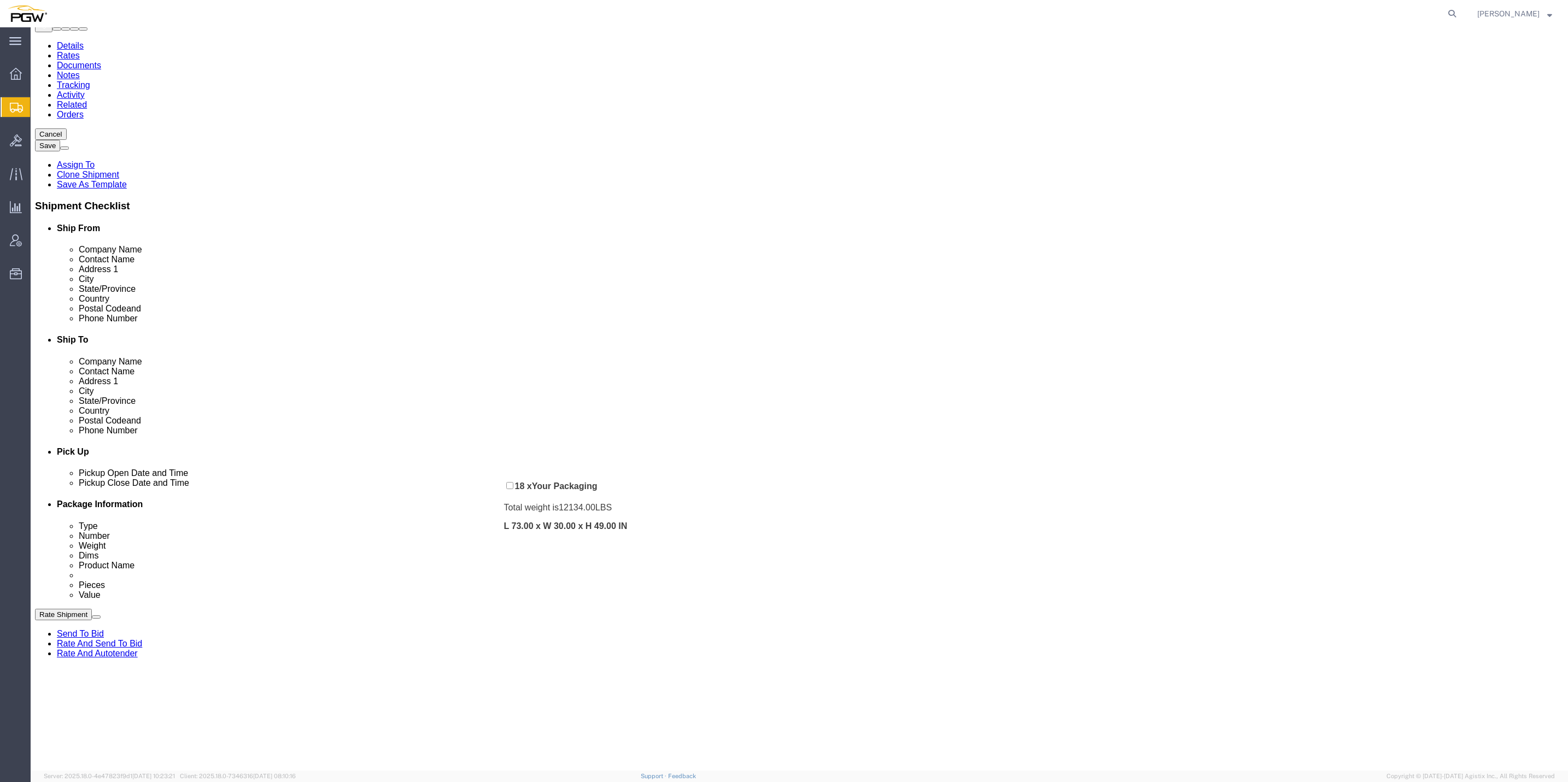
drag, startPoint x: 916, startPoint y: 435, endPoint x: 478, endPoint y: 460, distance: 438.7
click div "Pickups + Add Stop From : PGW - 5409 [STREET_ADDRESS] Edit Move to top Move to …"
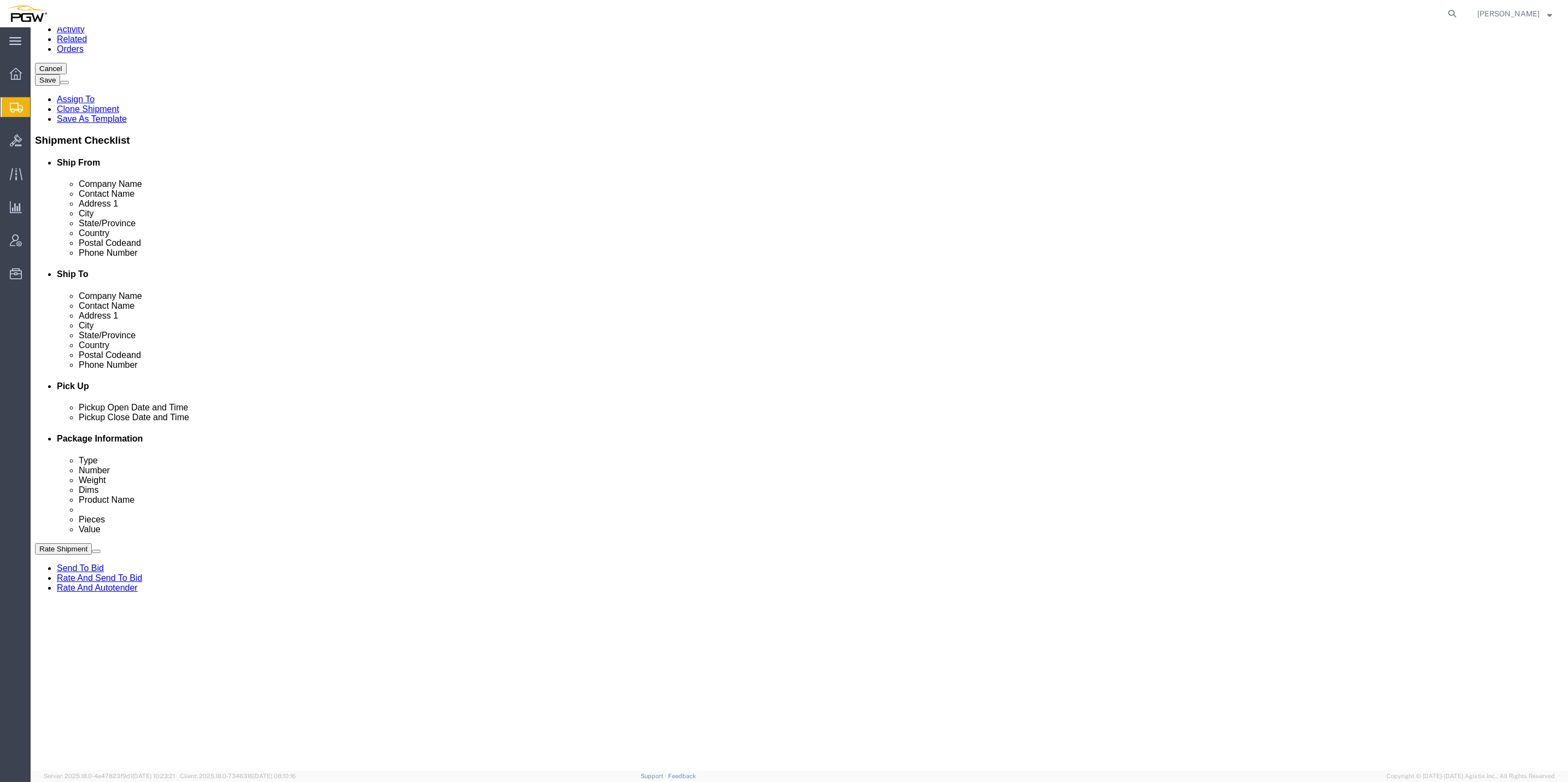
scroll to position [246, 0]
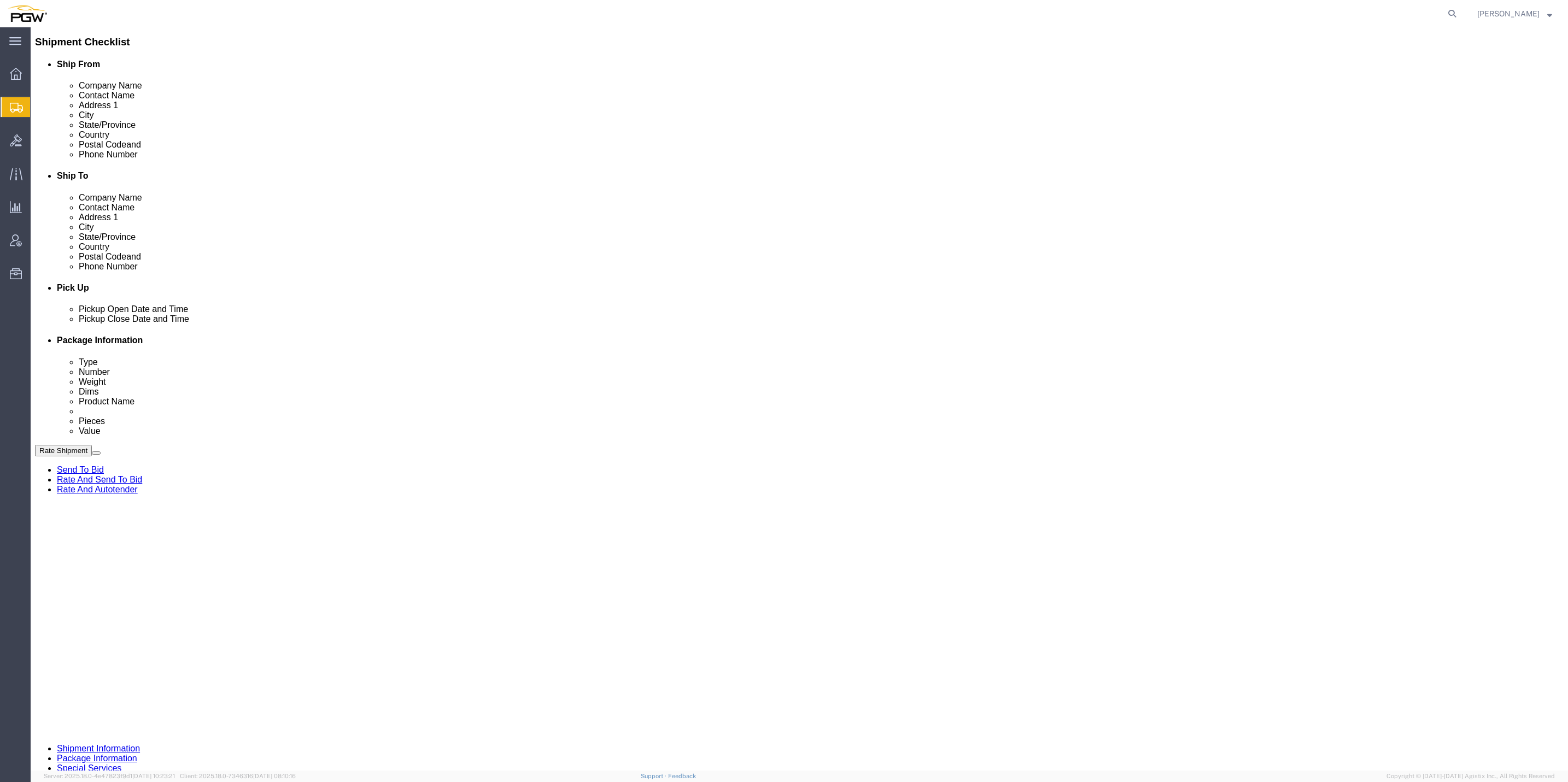
click button "Rate Shipment"
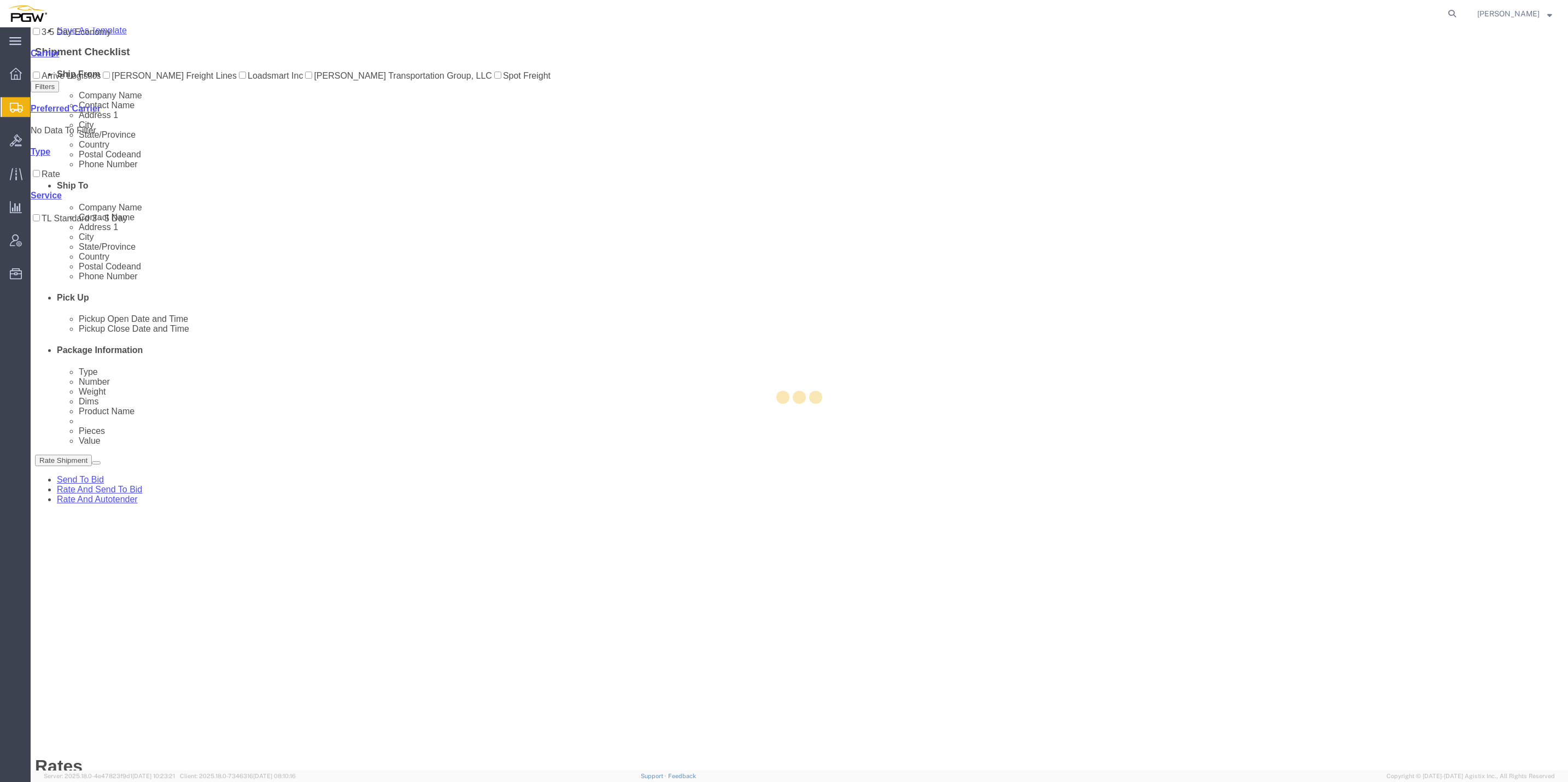
scroll to position [0, 0]
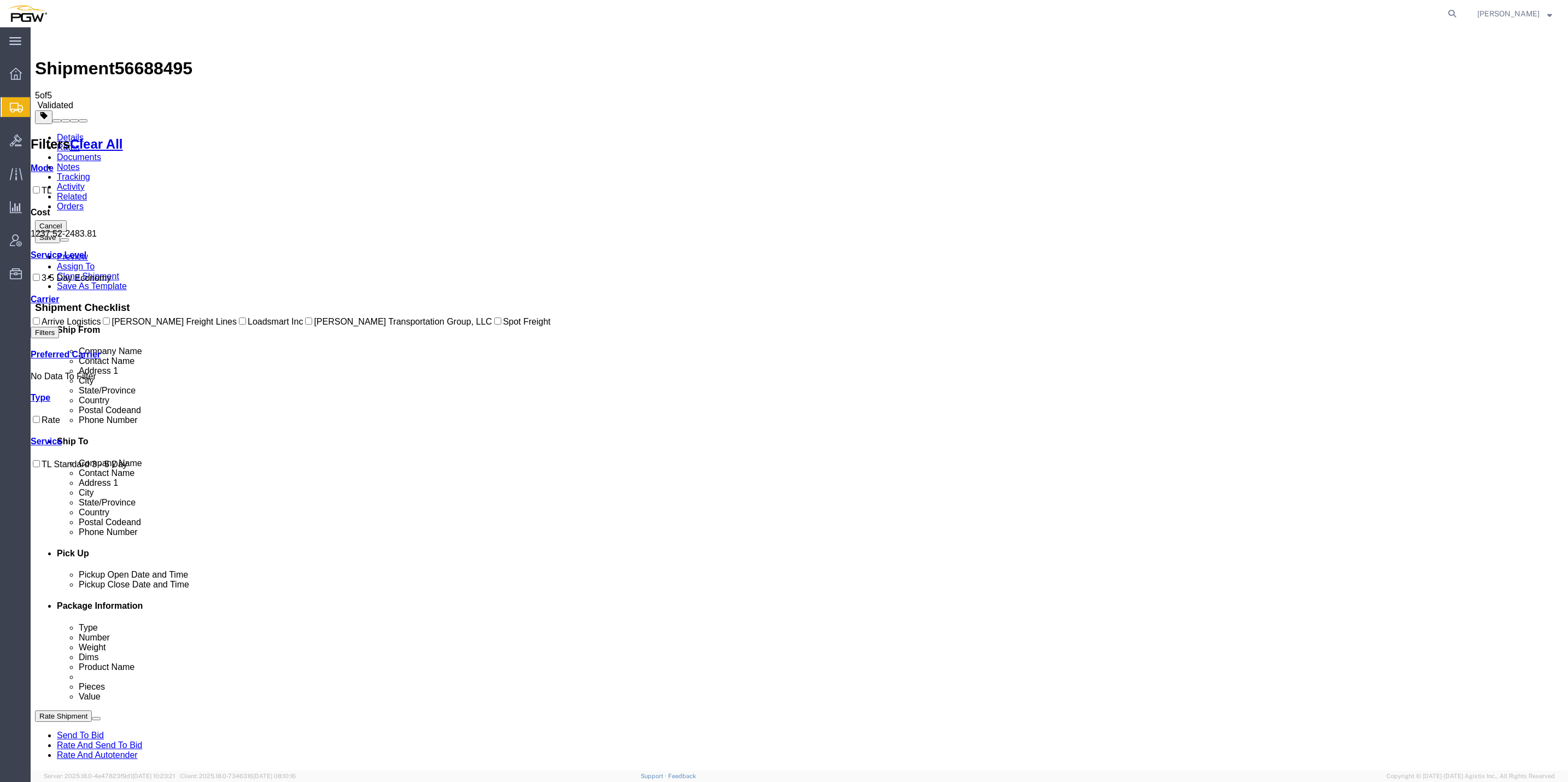
click at [138, 750] on link "Rate And Autotender" at bounding box center [97, 755] width 81 height 9
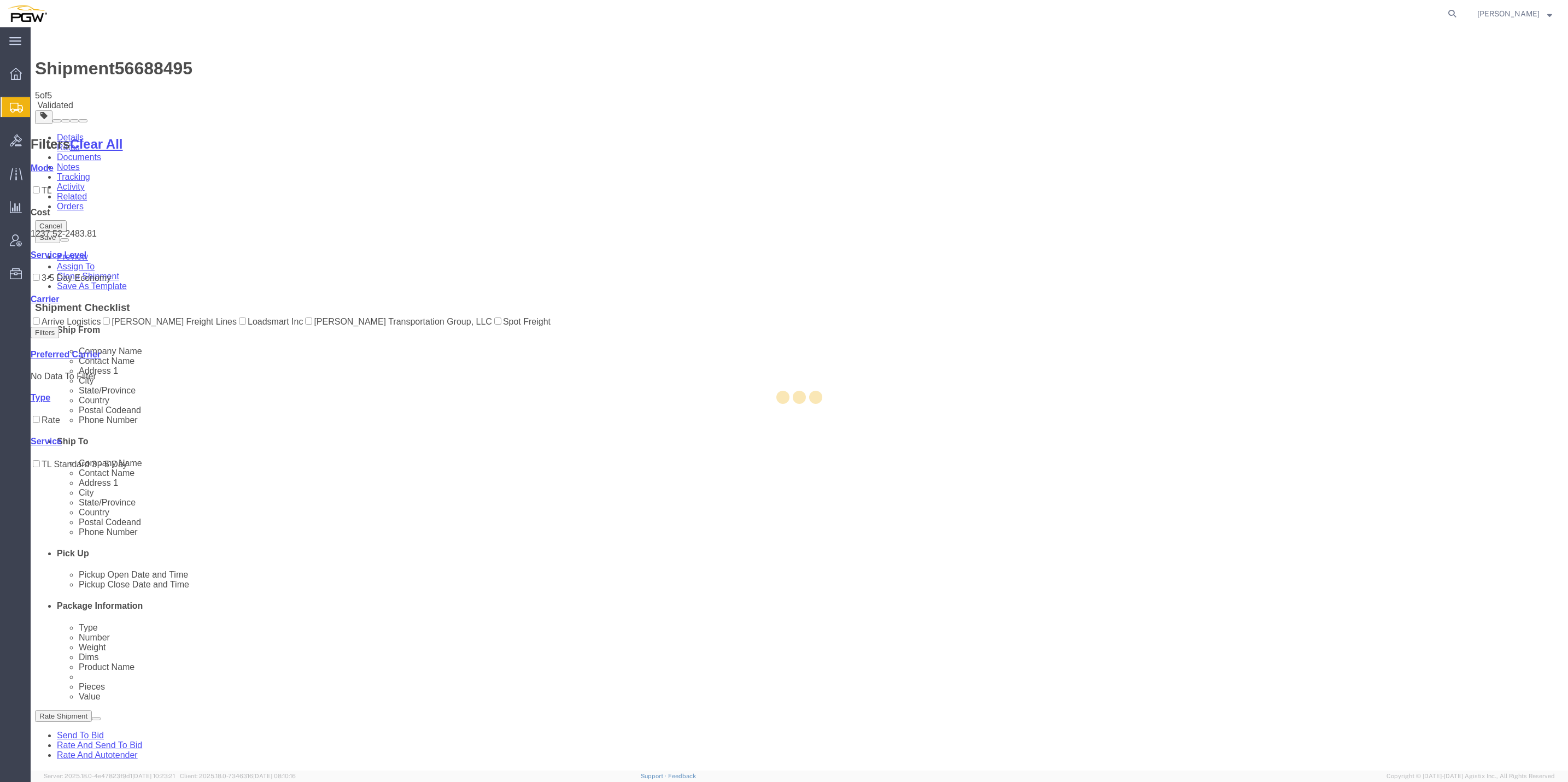
select select "61931"
select select "28365"
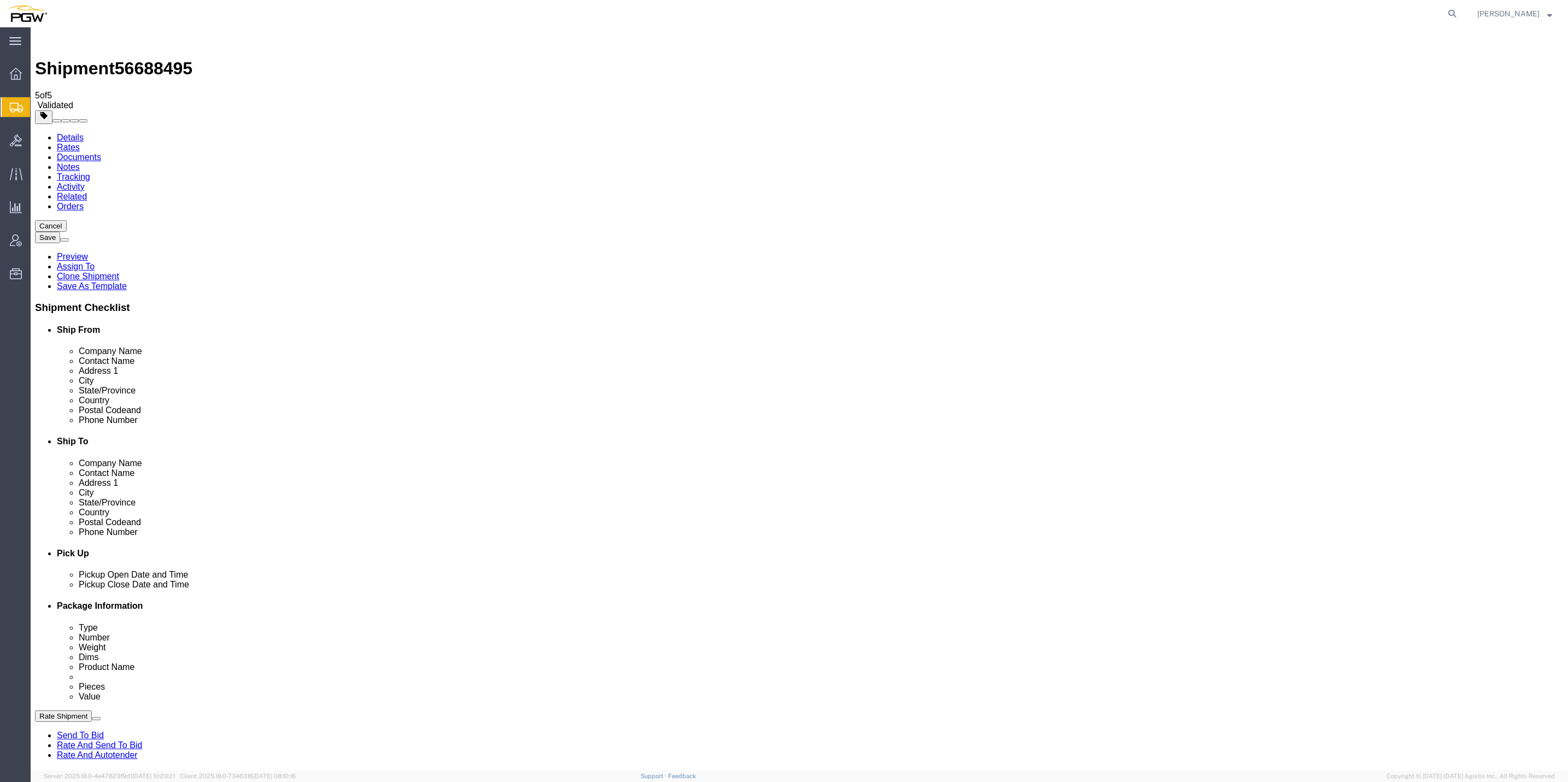
select select "61931"
select select "28365"
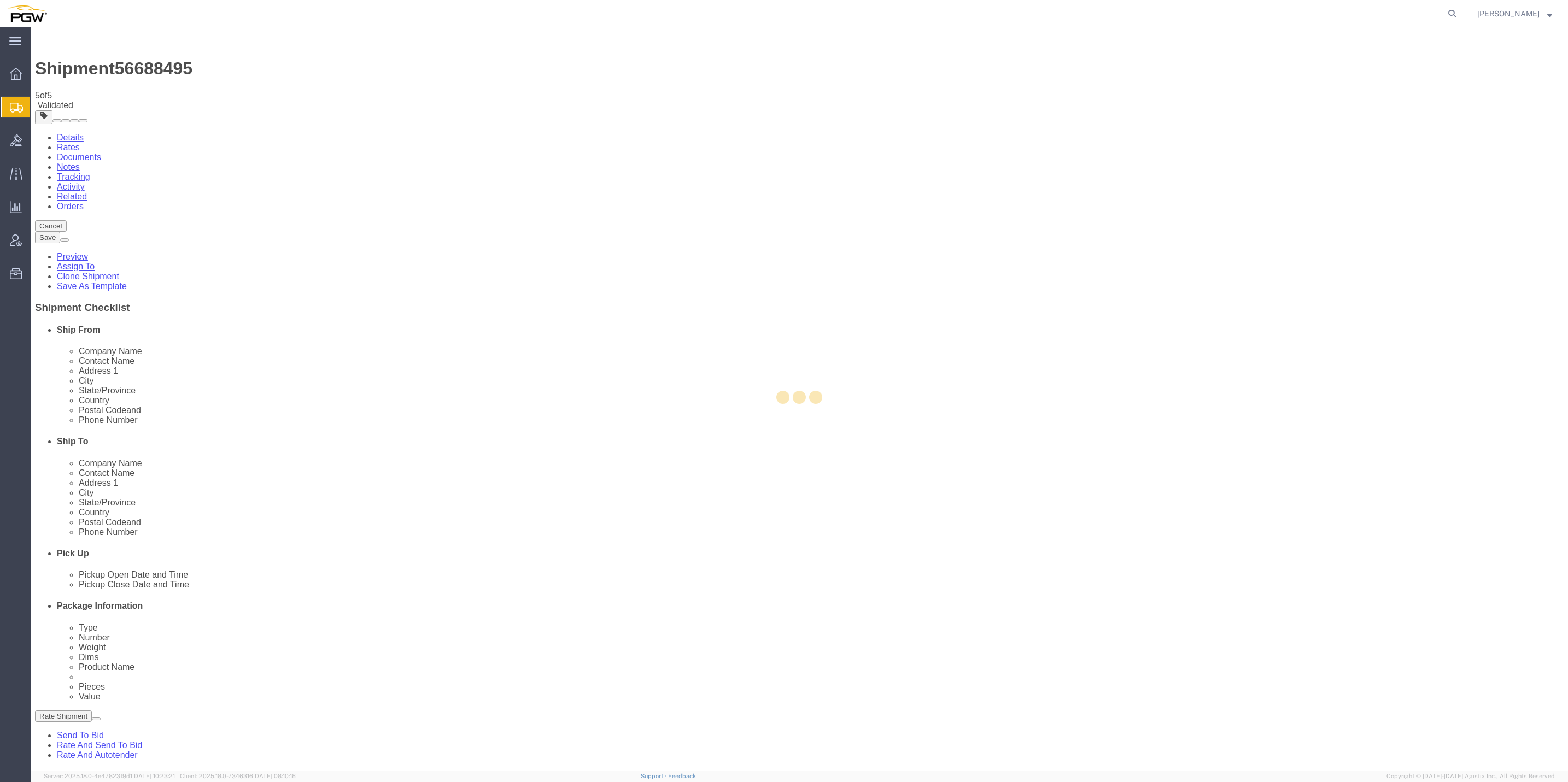
scroll to position [164, 0]
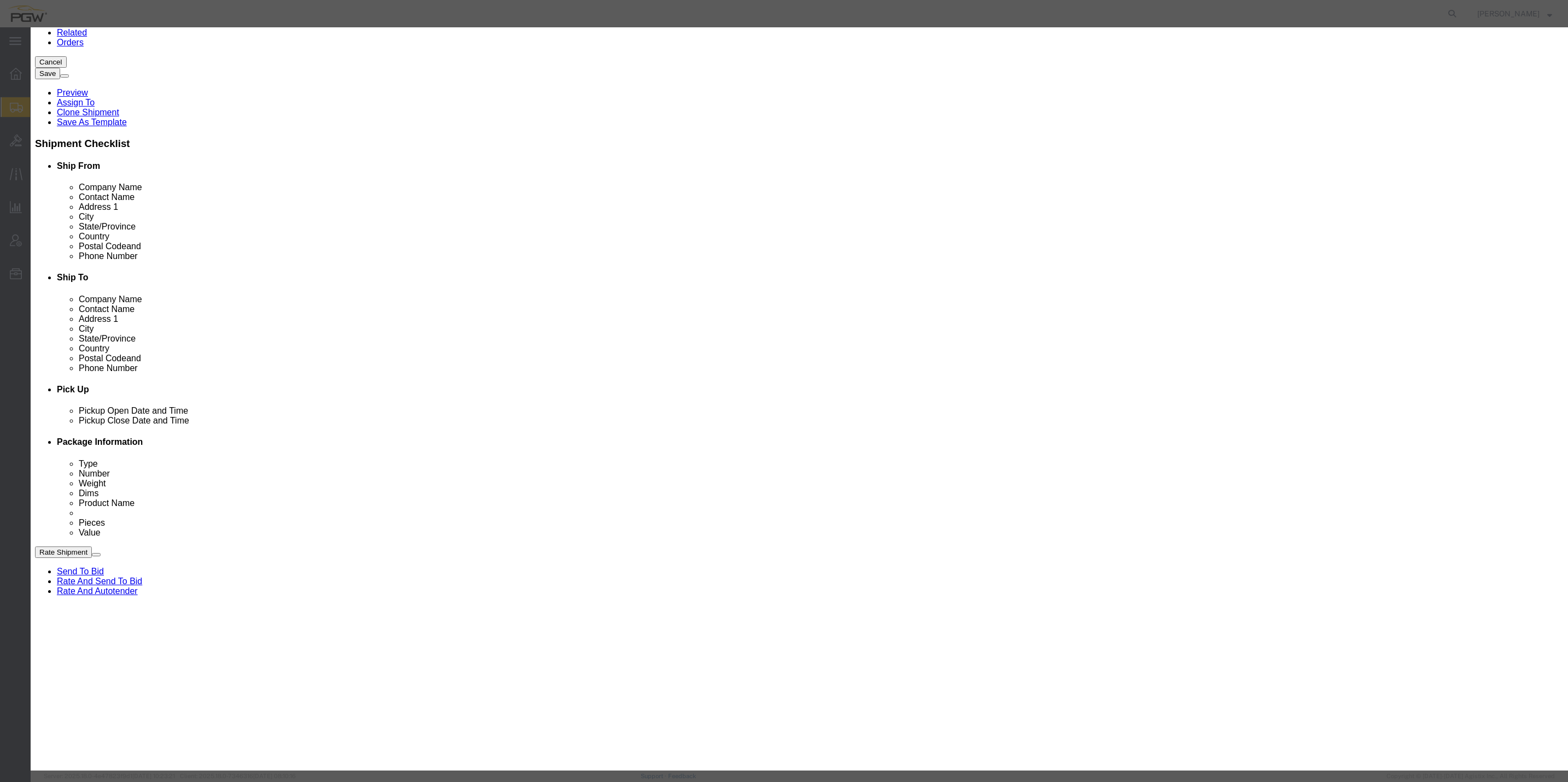
drag, startPoint x: 934, startPoint y: 29, endPoint x: 1076, endPoint y: 148, distance: 185.3
click icon "button"
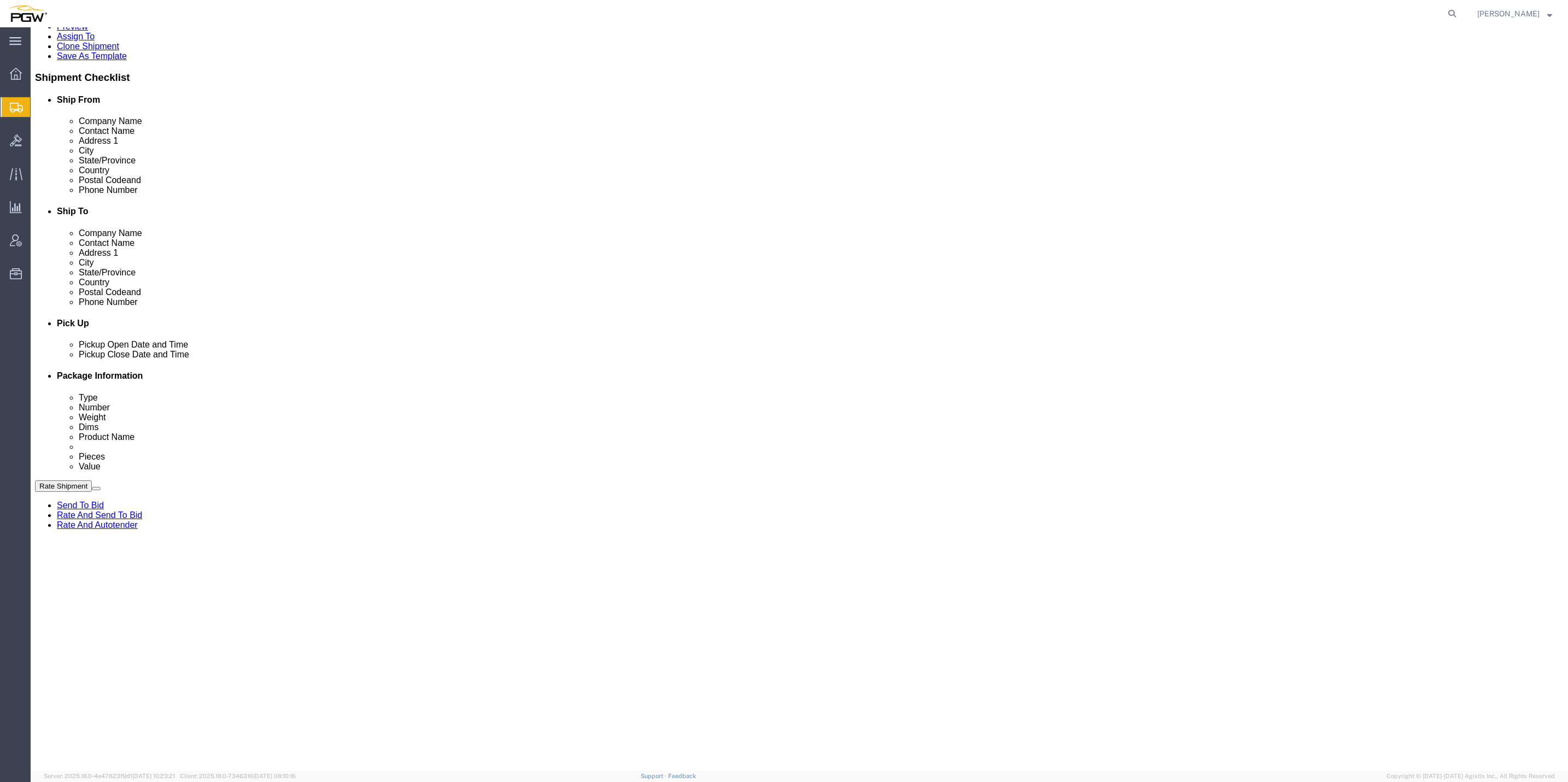
scroll to position [246, 0]
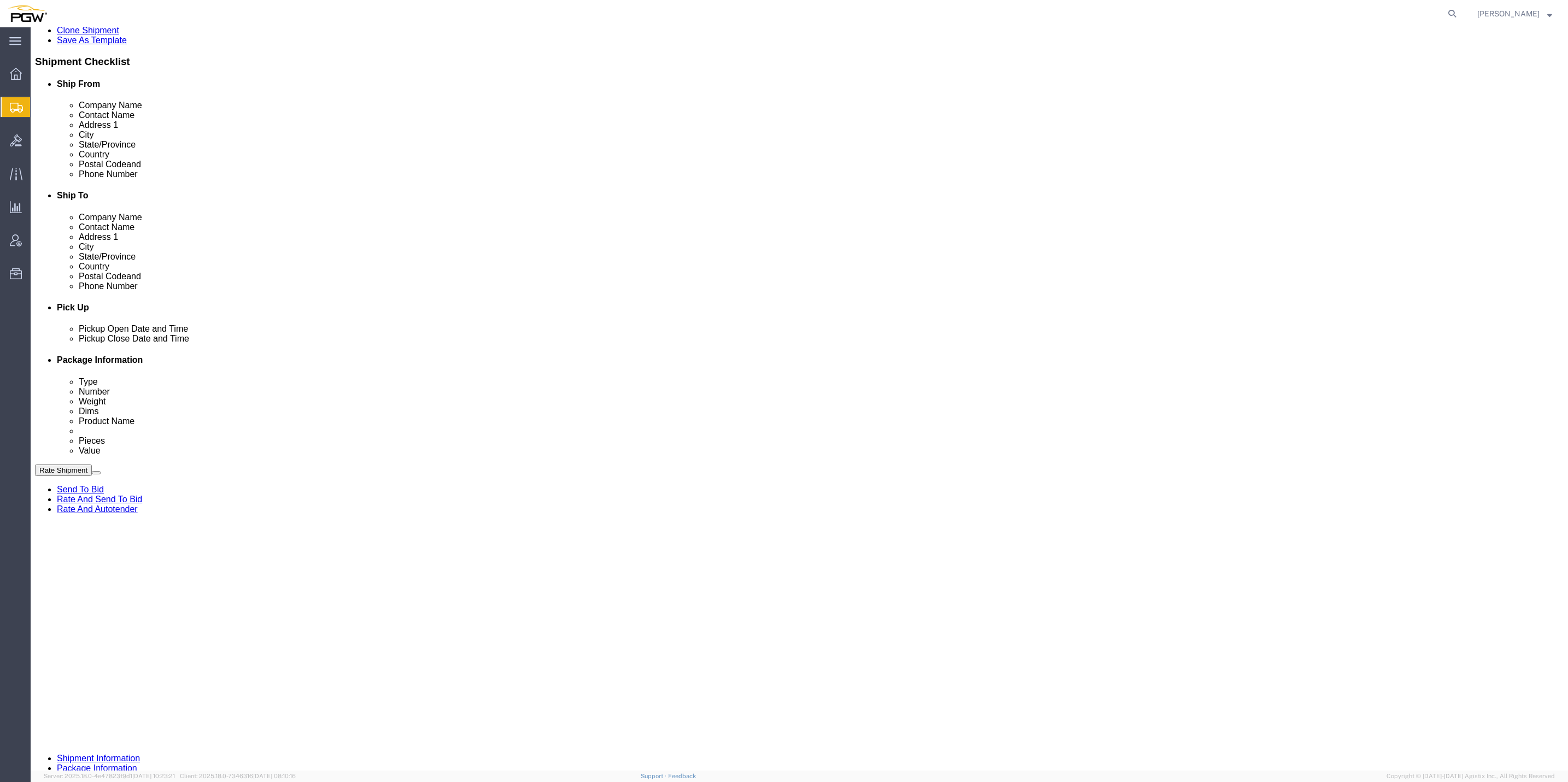
click link "Rate And Autotender"
select select "61931"
select select "28365"
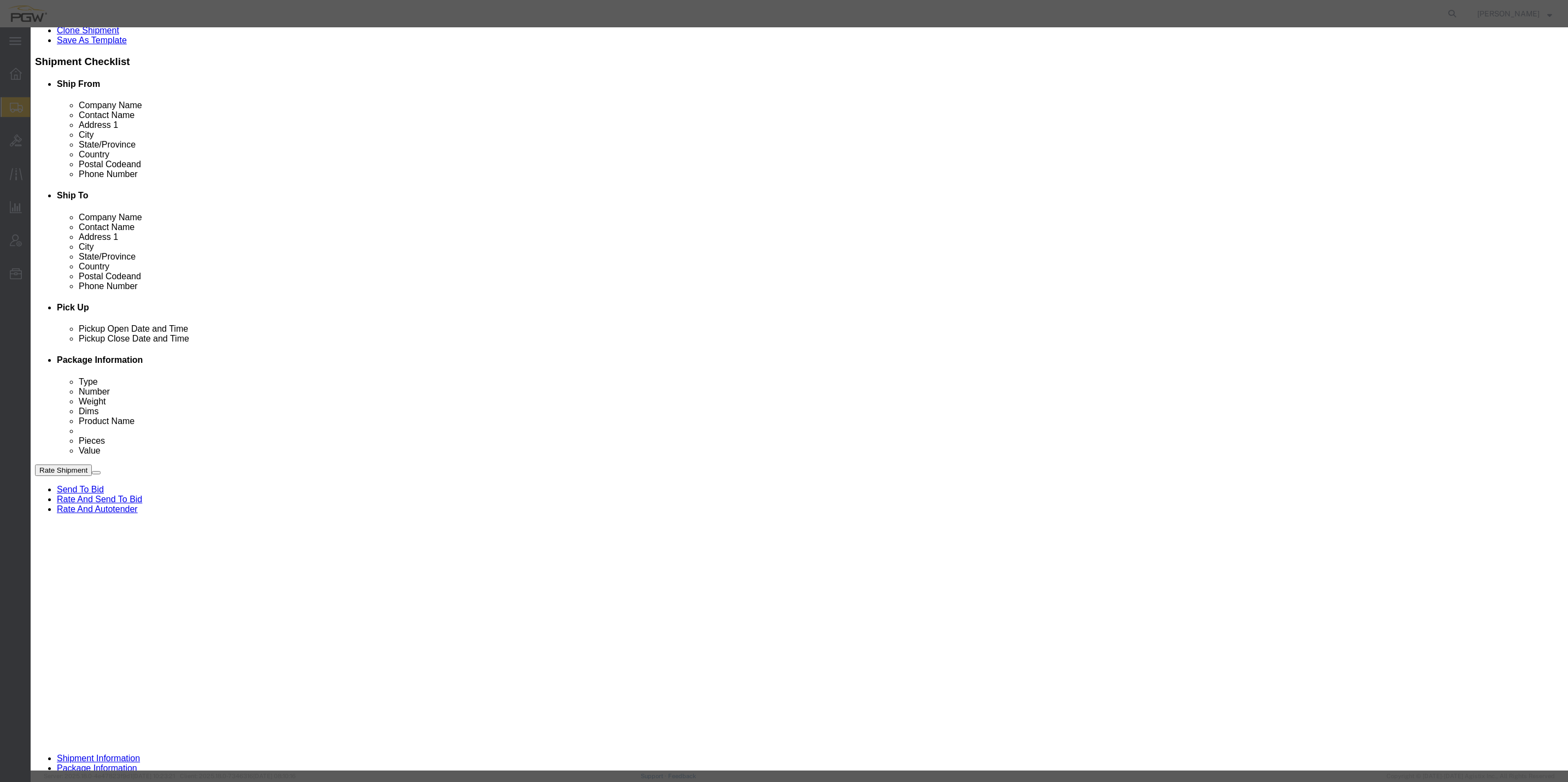
click input "4"
click input "5"
click input "6"
click input "5"
click input "4"
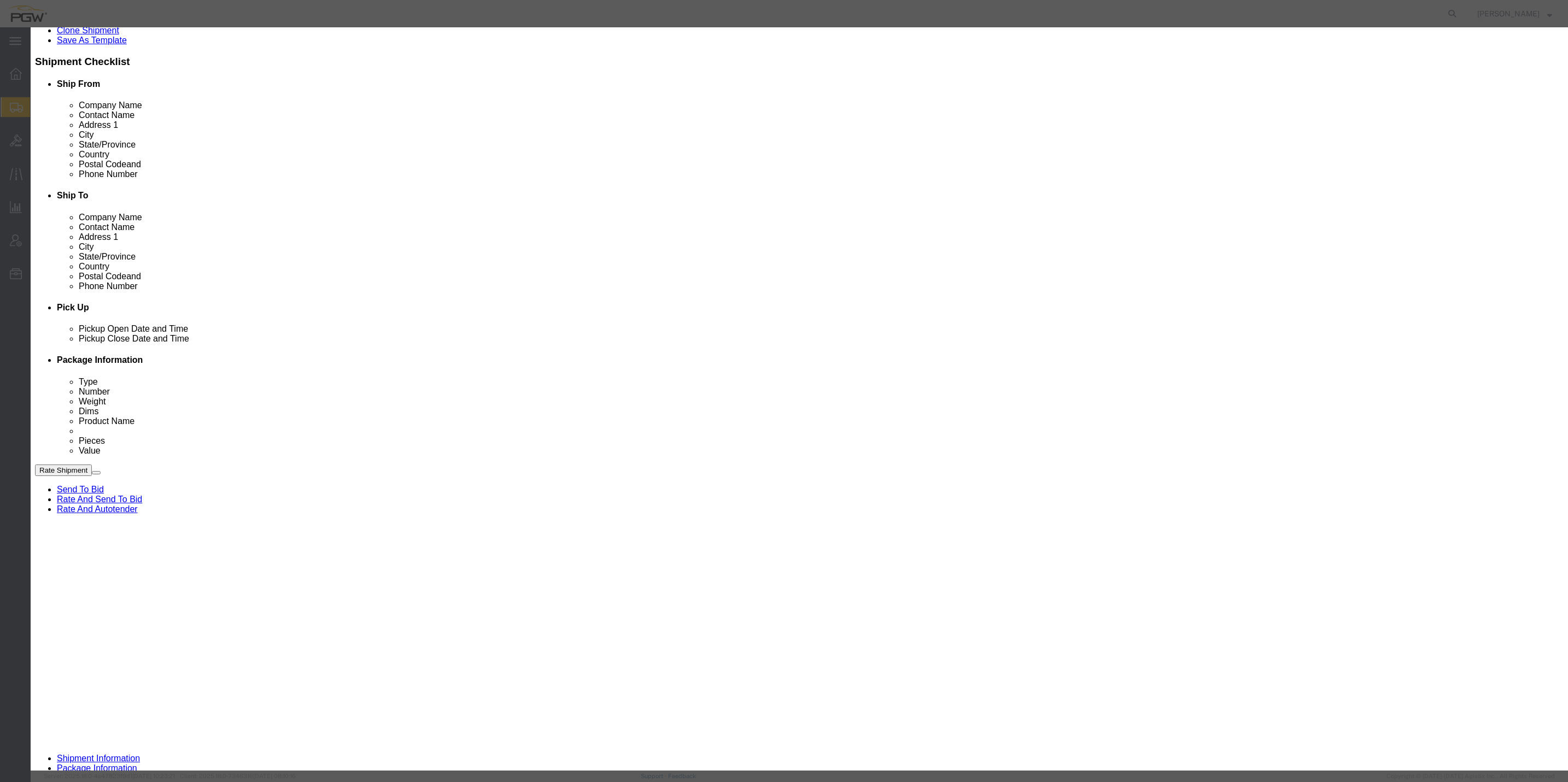
click input "3"
type input "2"
click input "2"
click select "Price Carrier Rank"
select select "LANE_RANK"
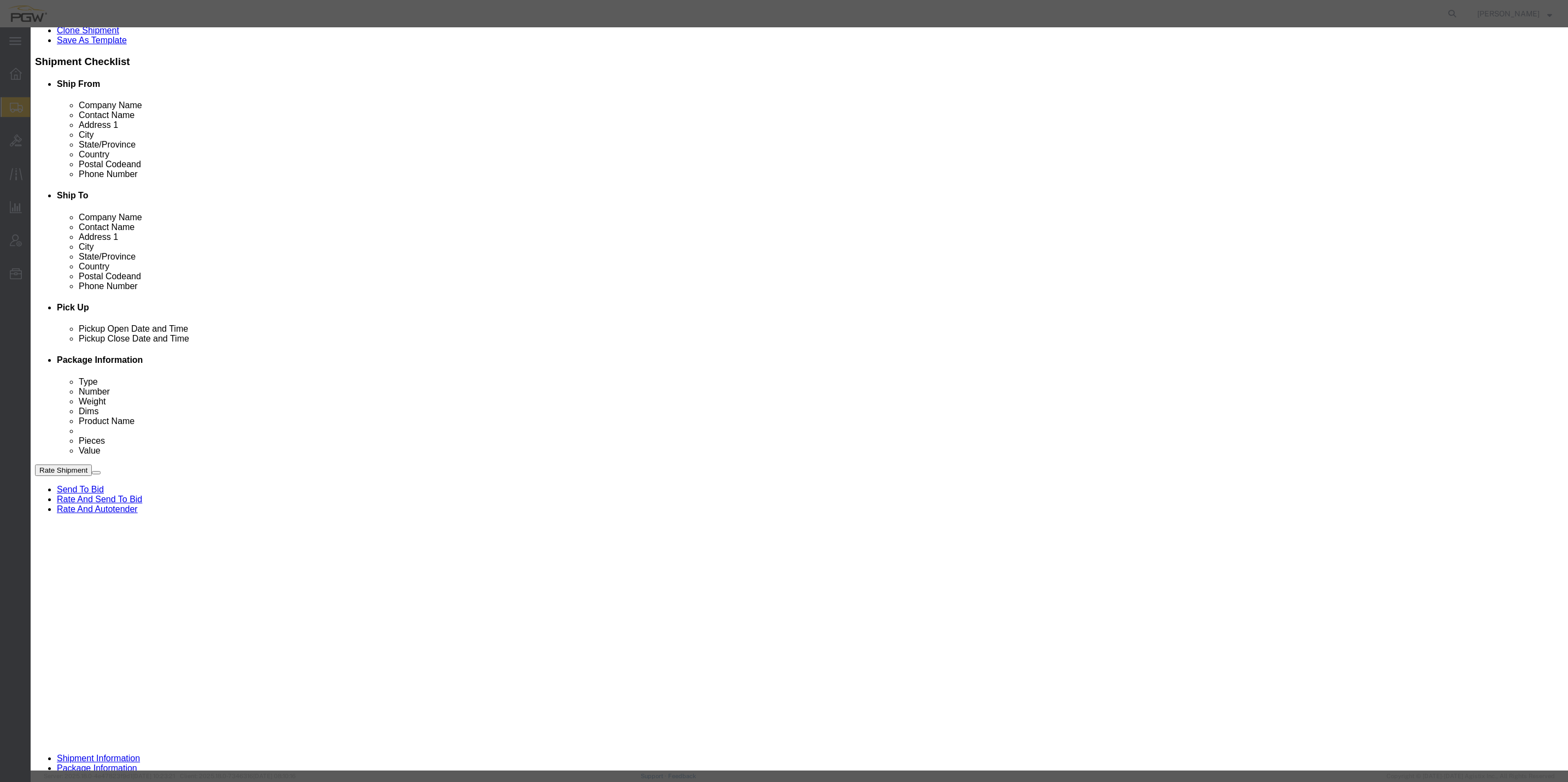
click select "Price Carrier Rank"
click button "Save Auto-Tender"
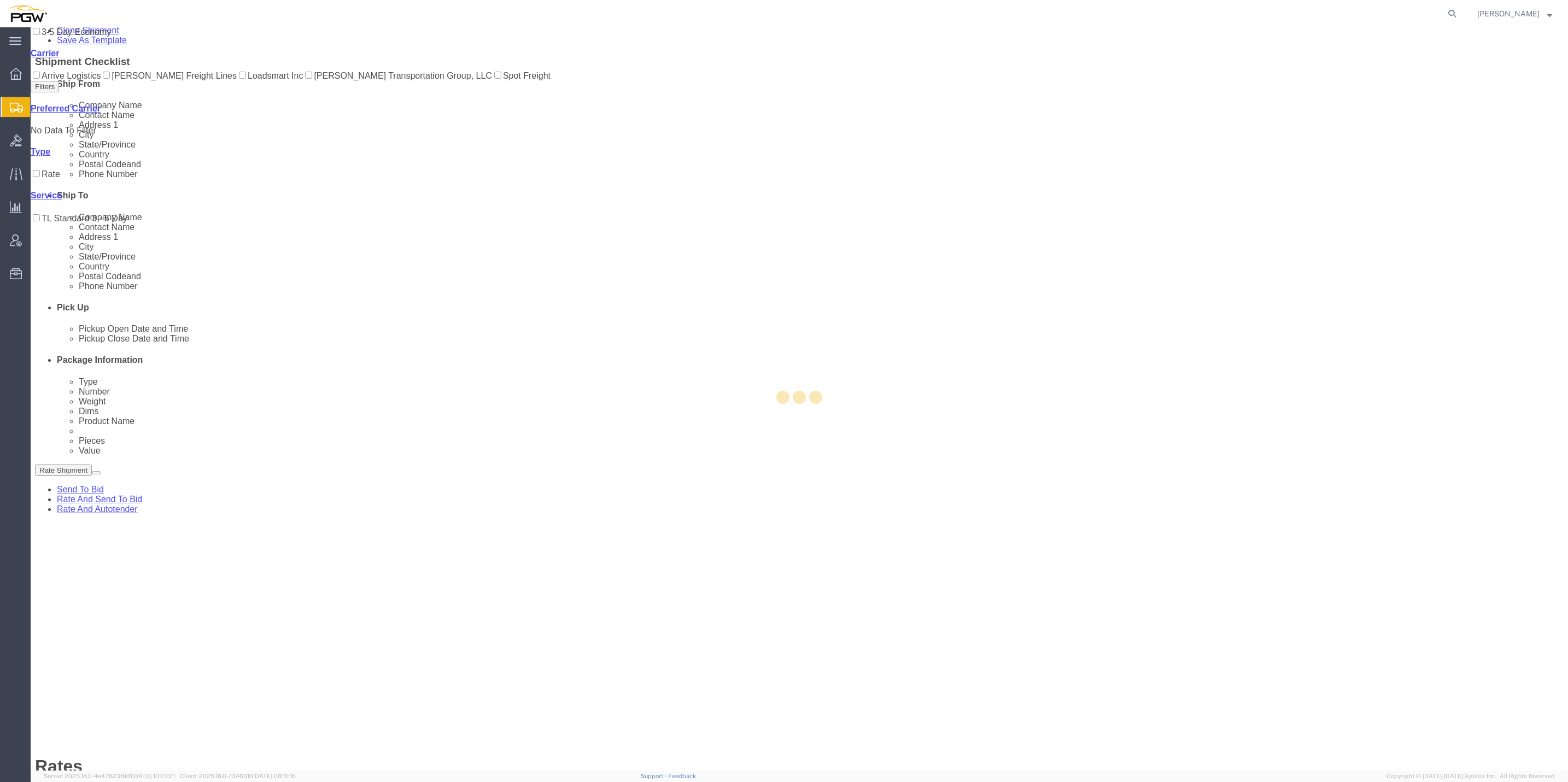
scroll to position [0, 0]
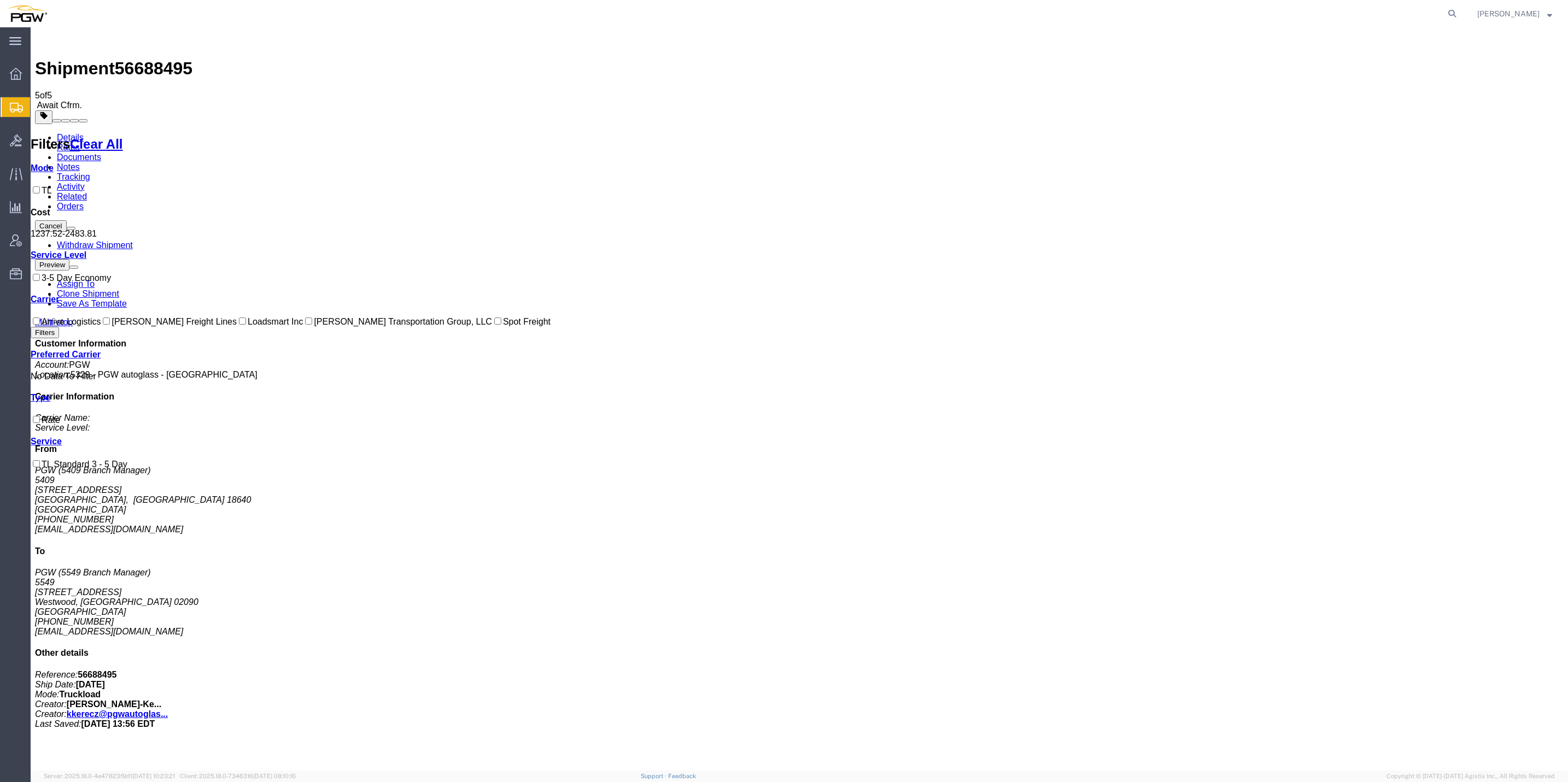
click at [71, 133] on link "Details" at bounding box center [70, 137] width 27 height 9
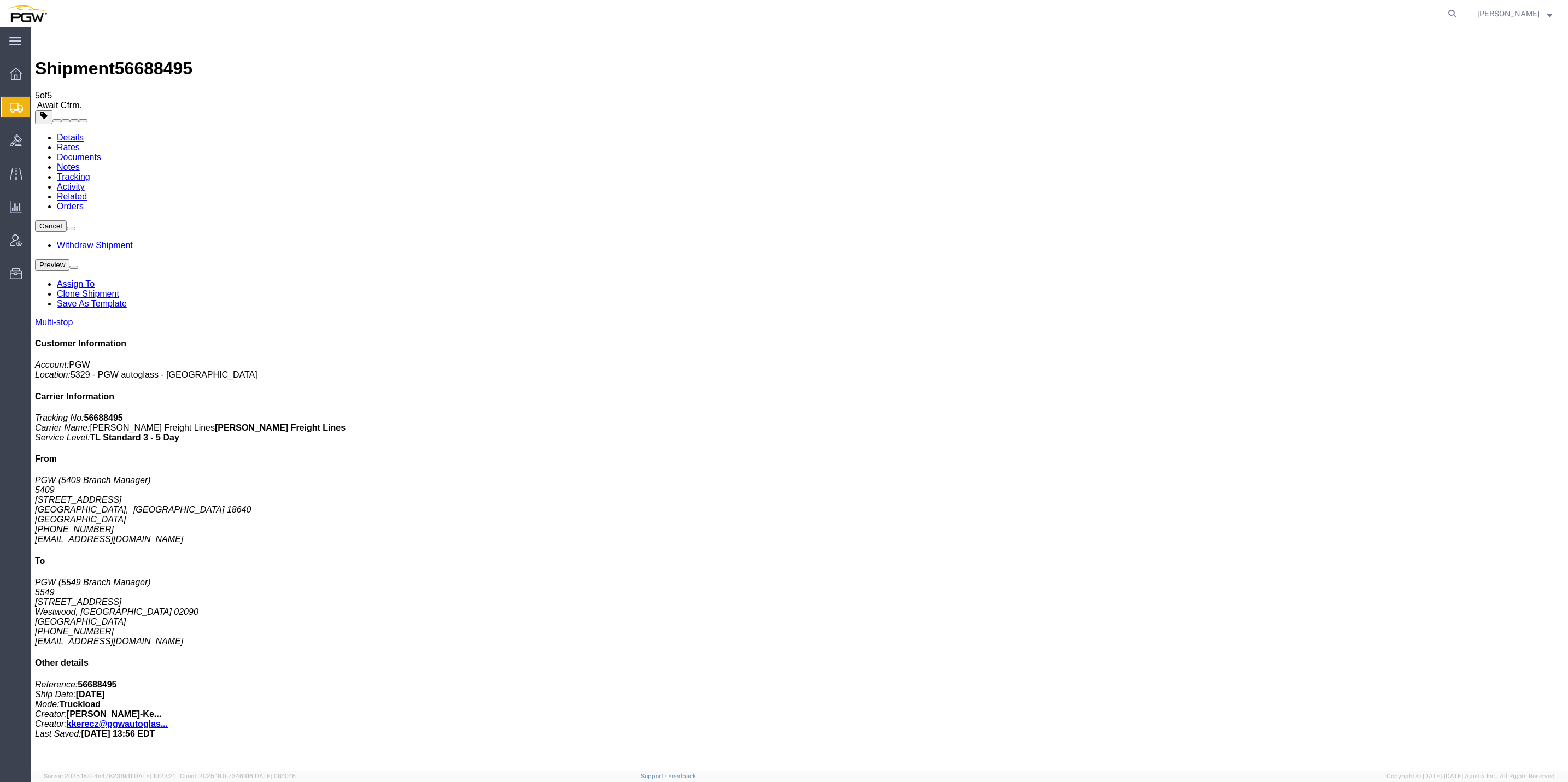
click button "button"
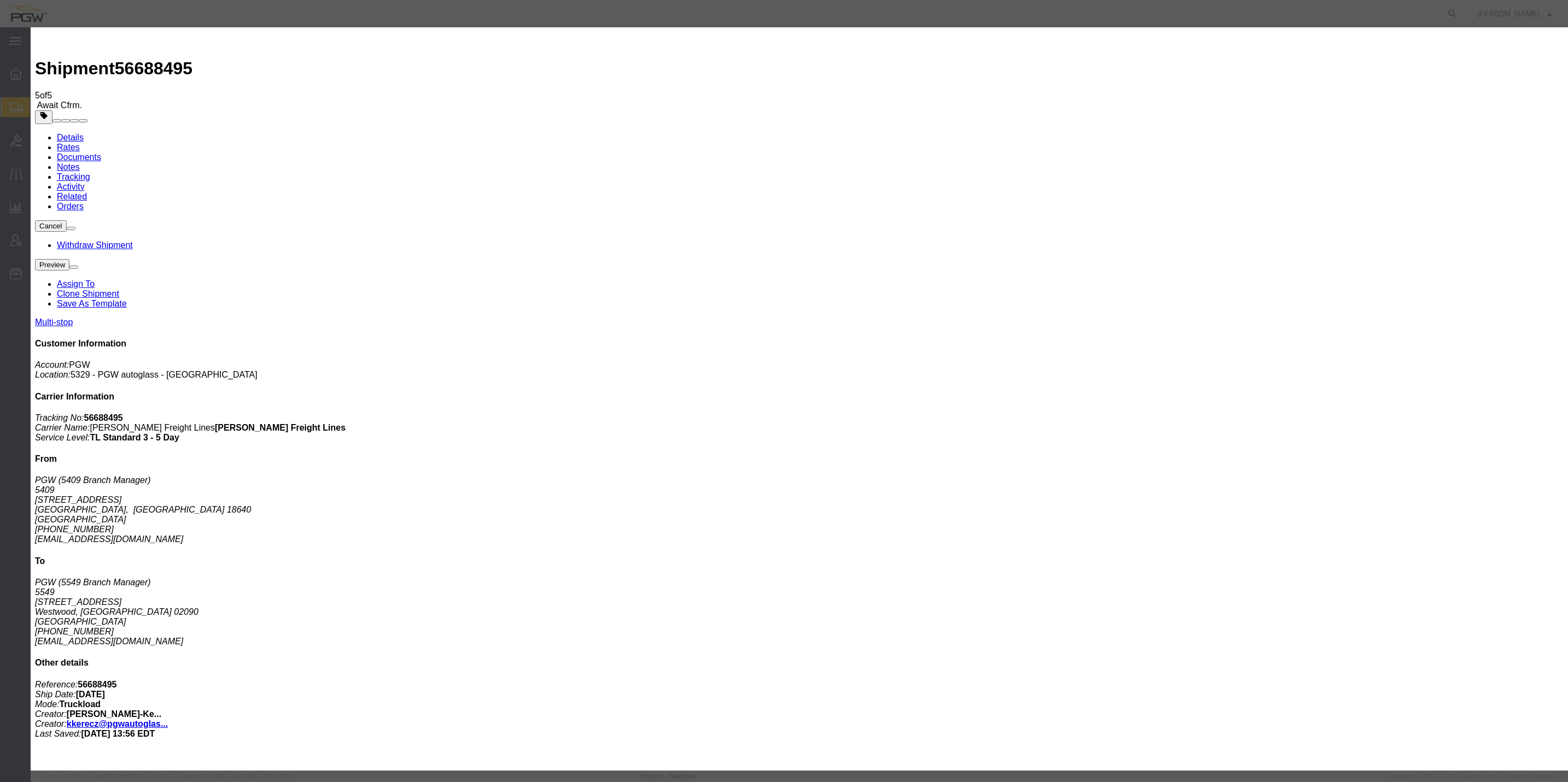
click div "[DATE] 9:00 AM"
click button "Apply"
click button "Save"
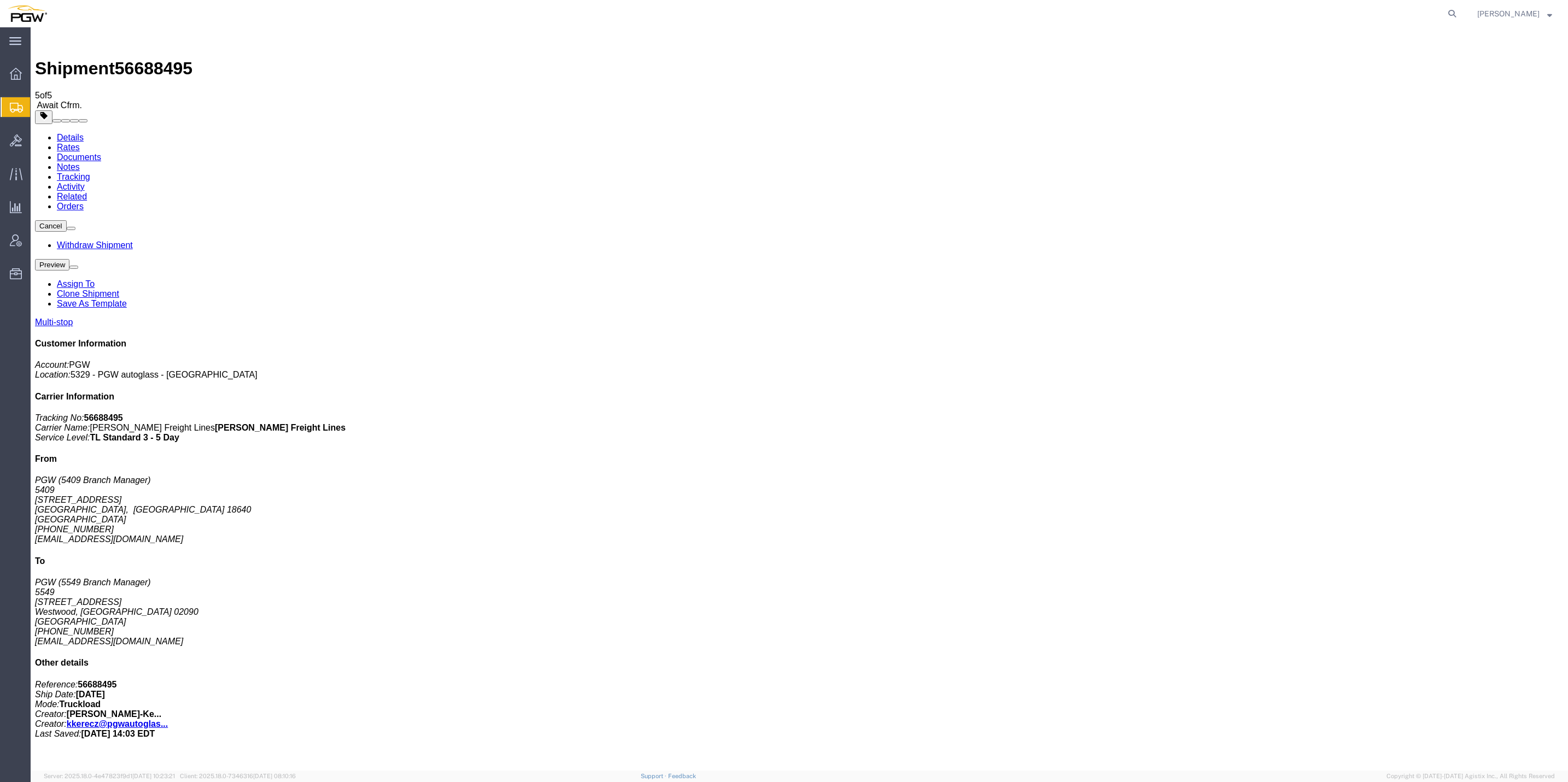
click div "Status Successfully updated. Close"
click button "Close"
click img
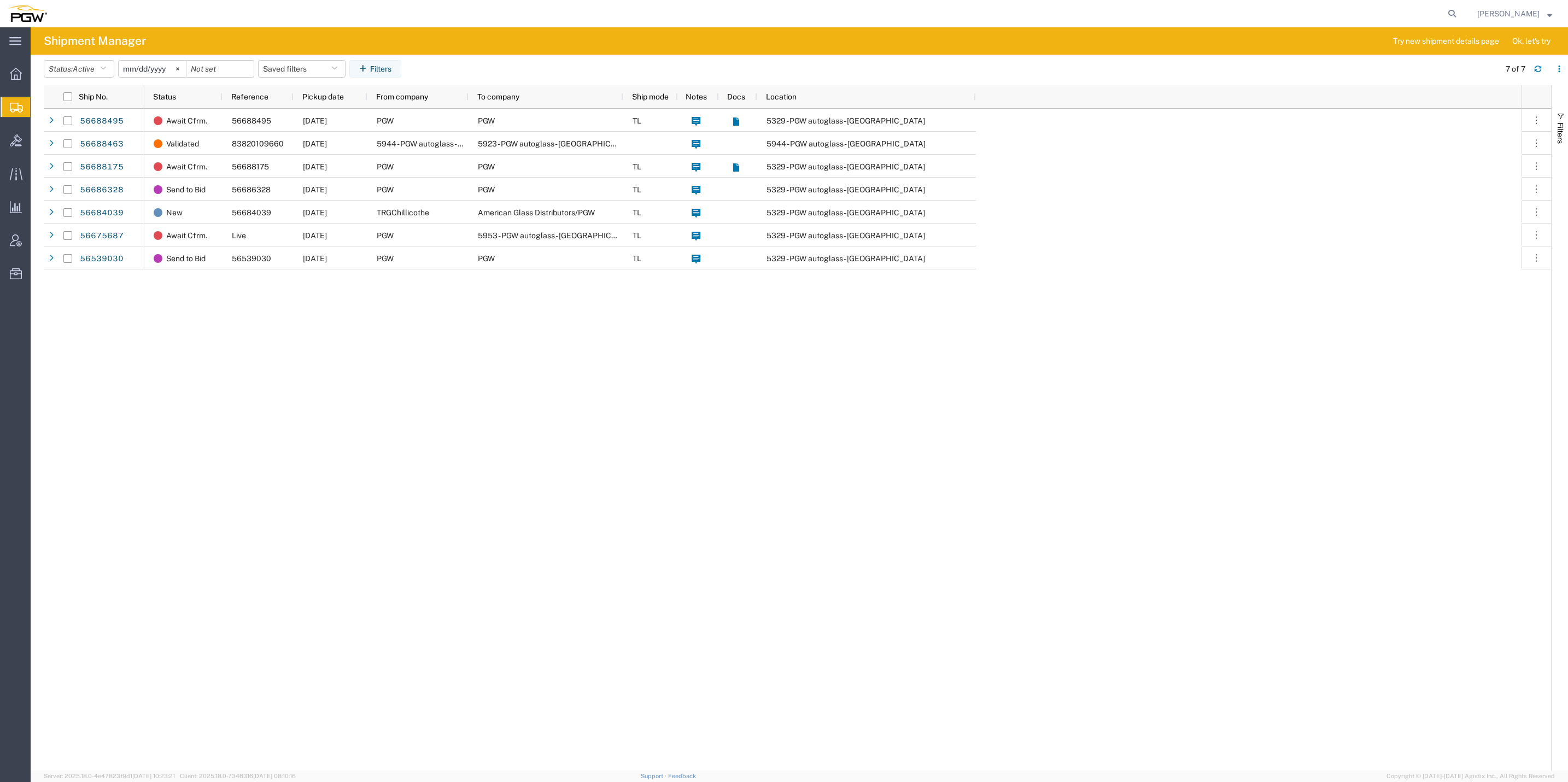
click at [1267, 1] on agx-global-search at bounding box center [1286, 13] width 350 height 27
click at [1444, 12] on icon at bounding box center [1452, 13] width 15 height 15
click at [1286, 13] on input "search" at bounding box center [1278, 13] width 332 height 26
type input "56688175"
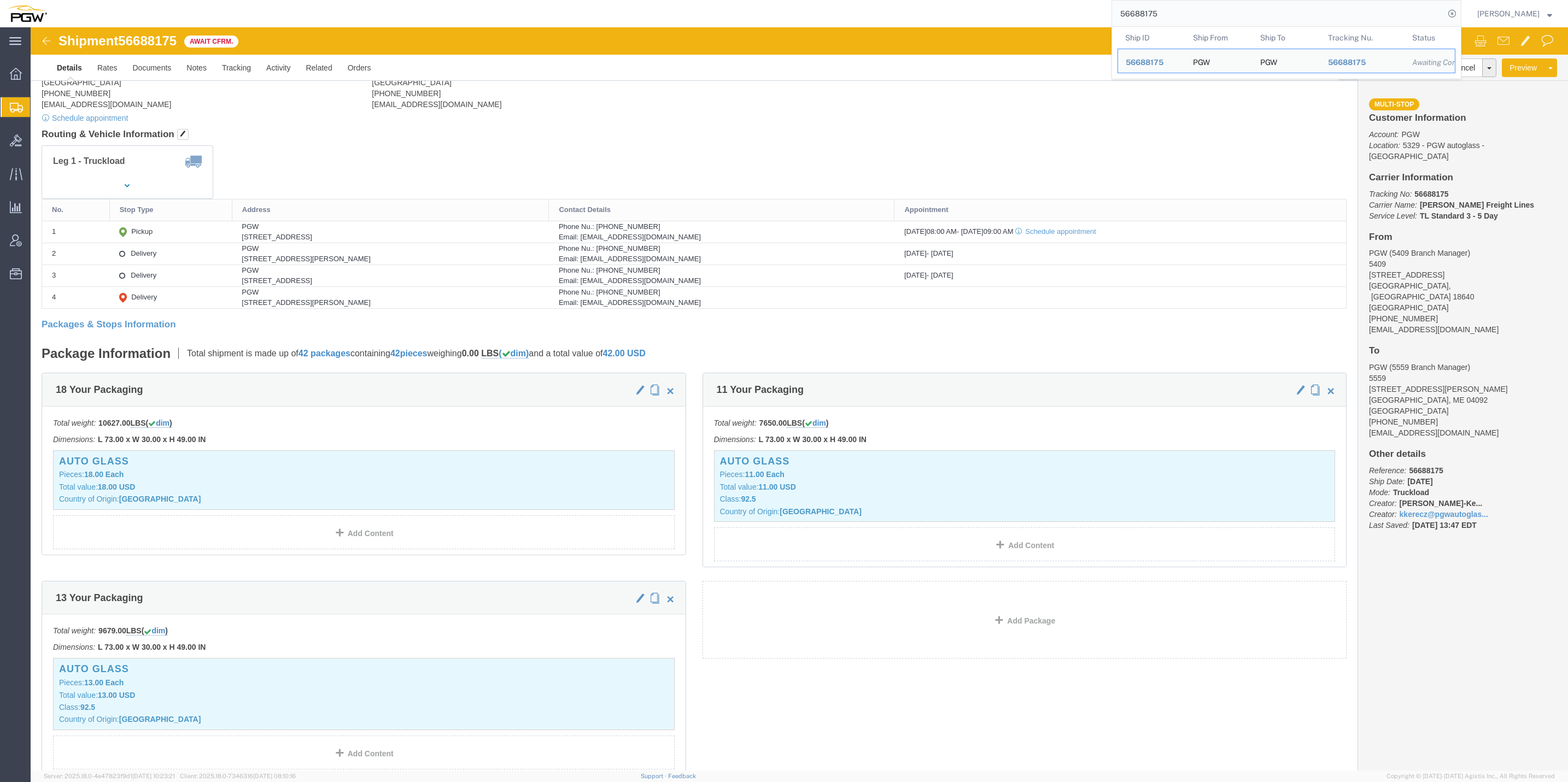
scroll to position [82, 0]
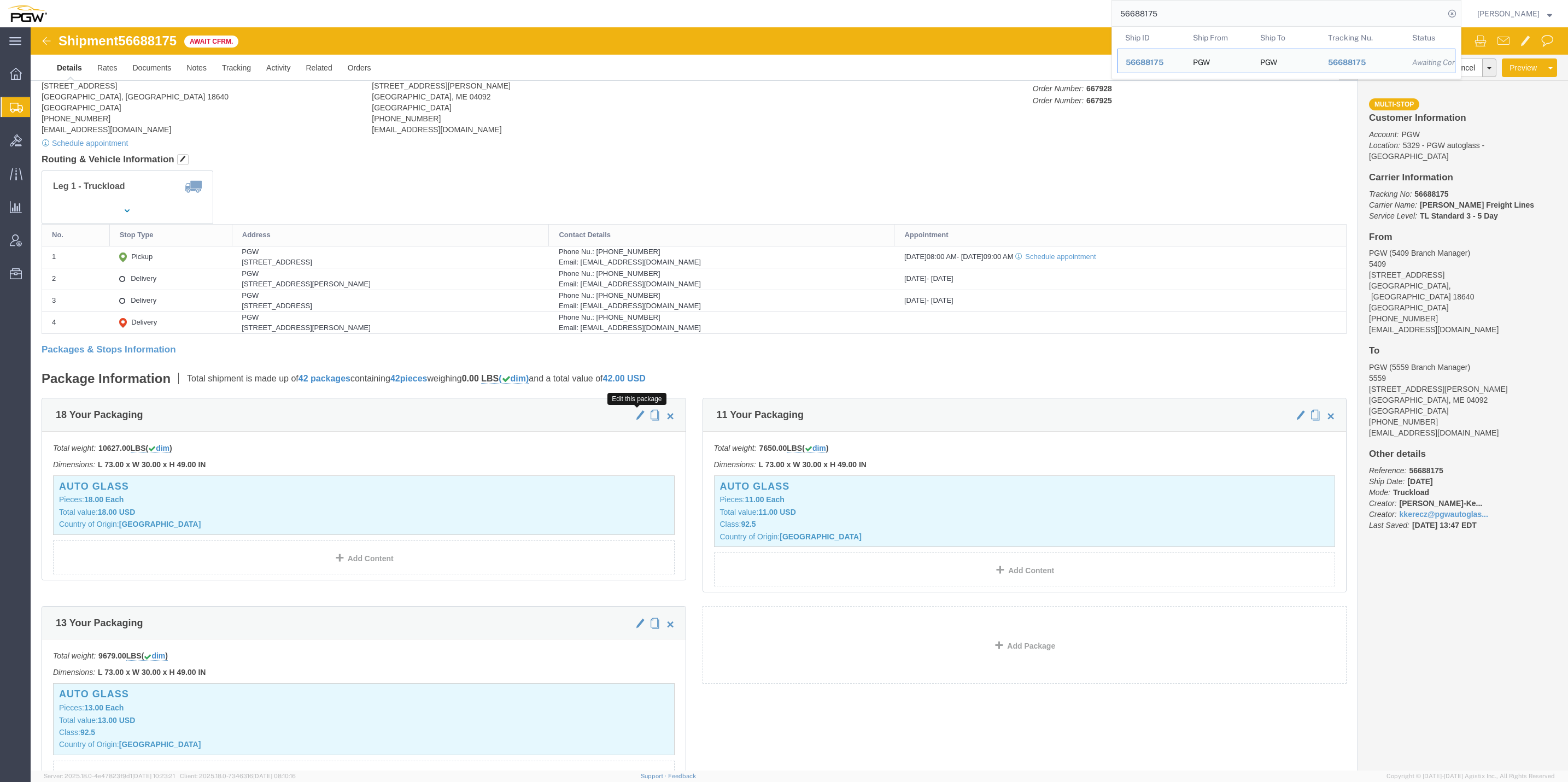
click span "button"
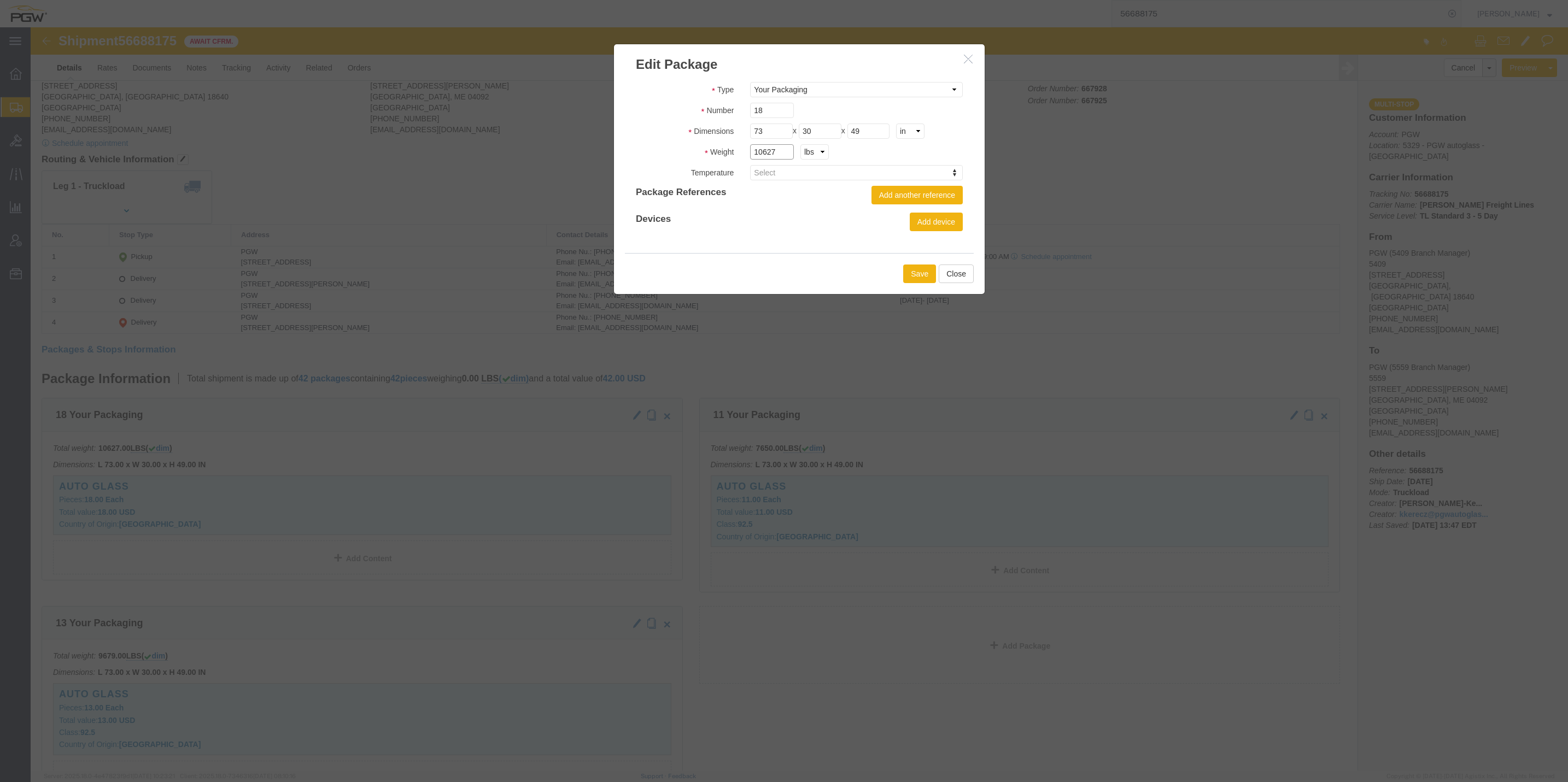
click input "10627"
click button "Save"
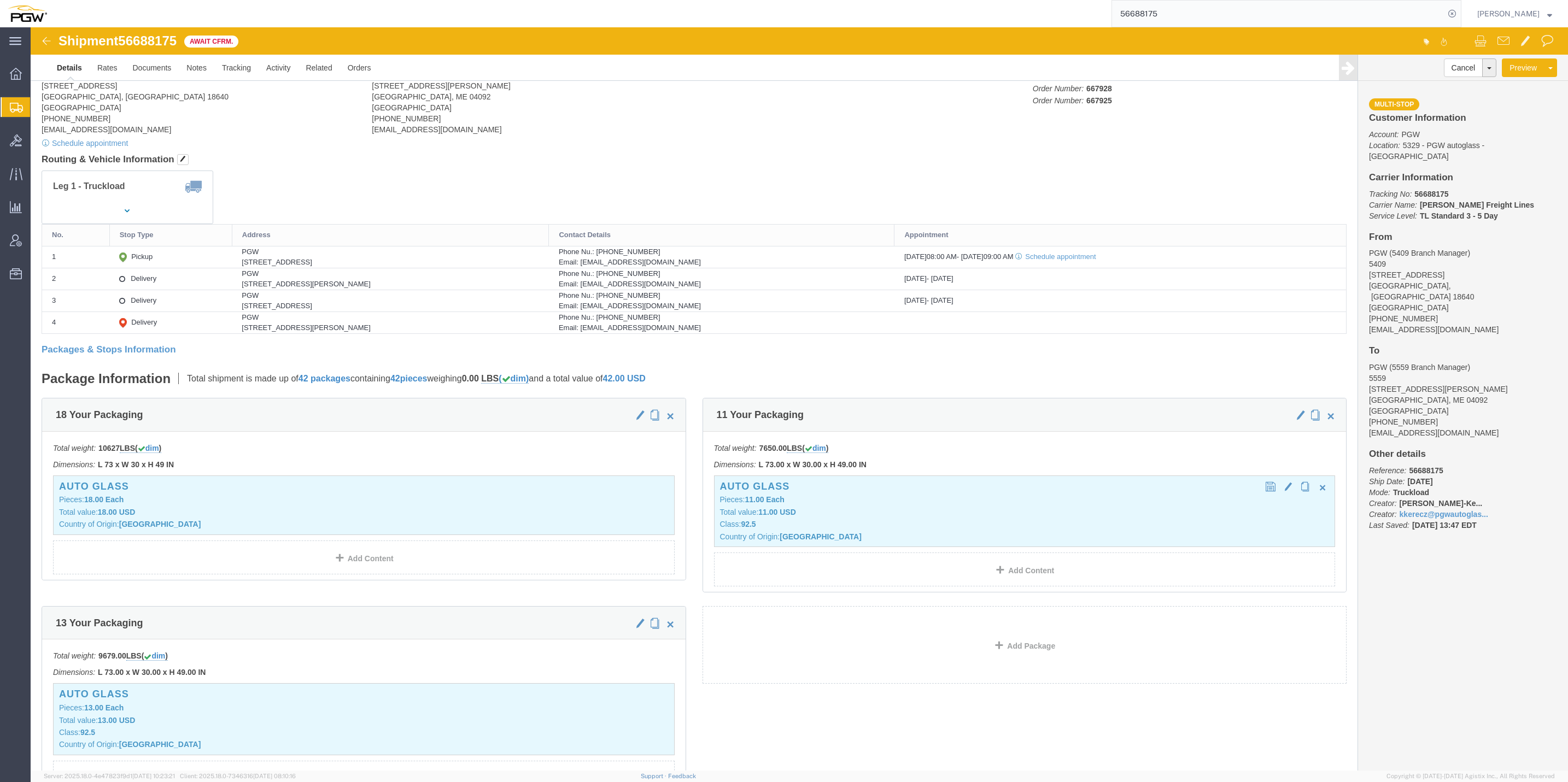
click p "Total value: 11.00 USD"
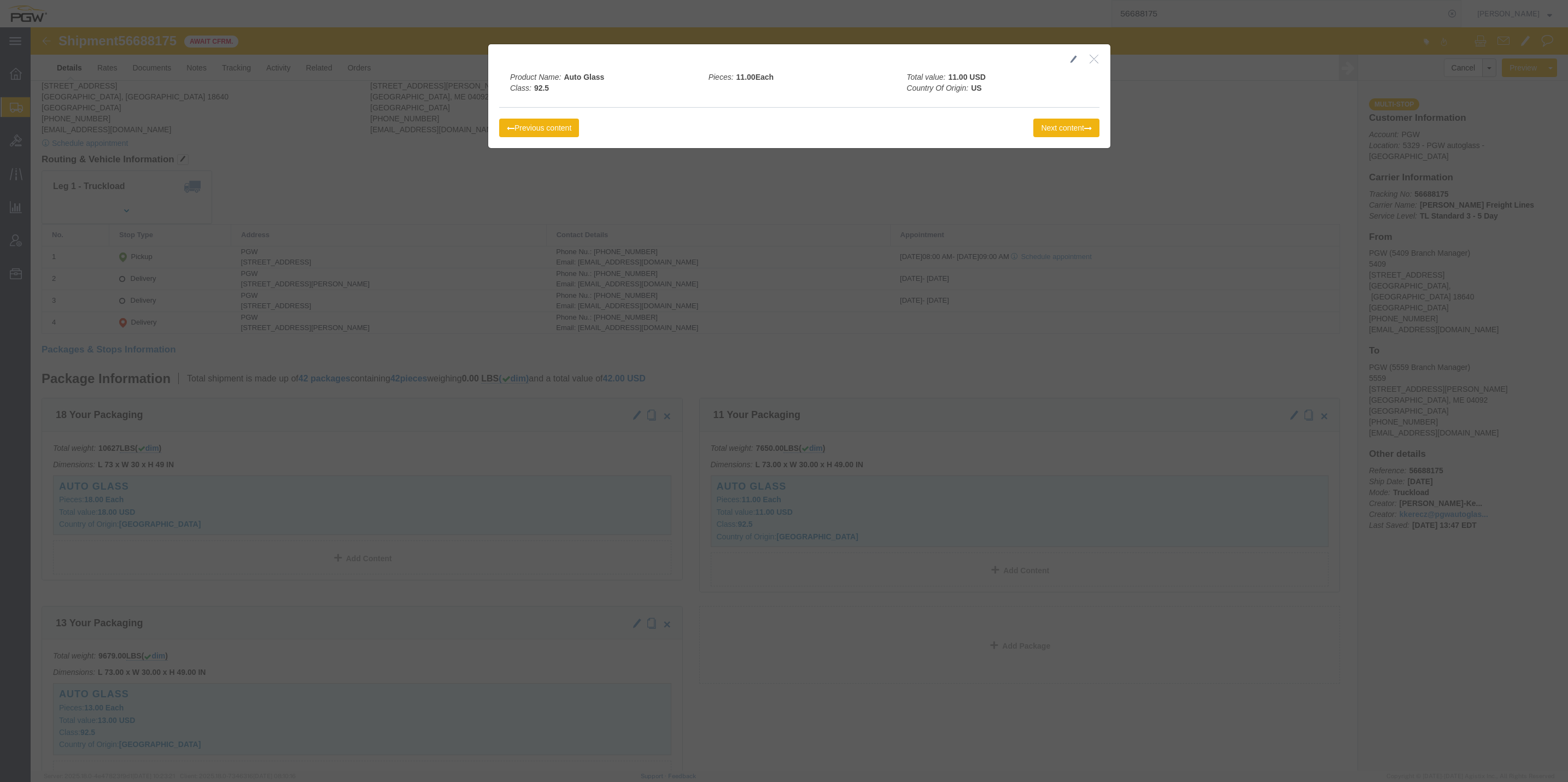
click icon "button"
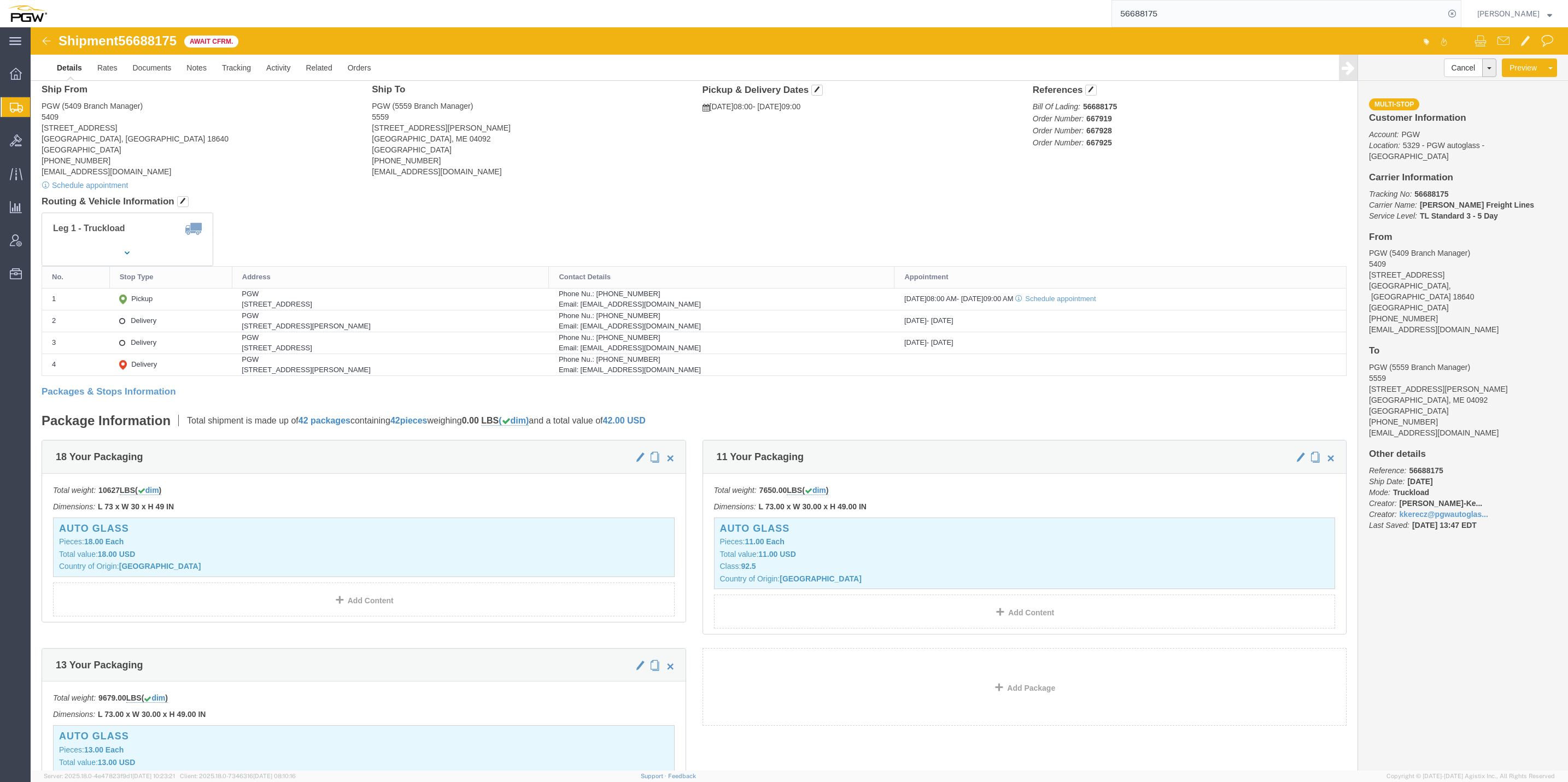
scroll to position [0, 0]
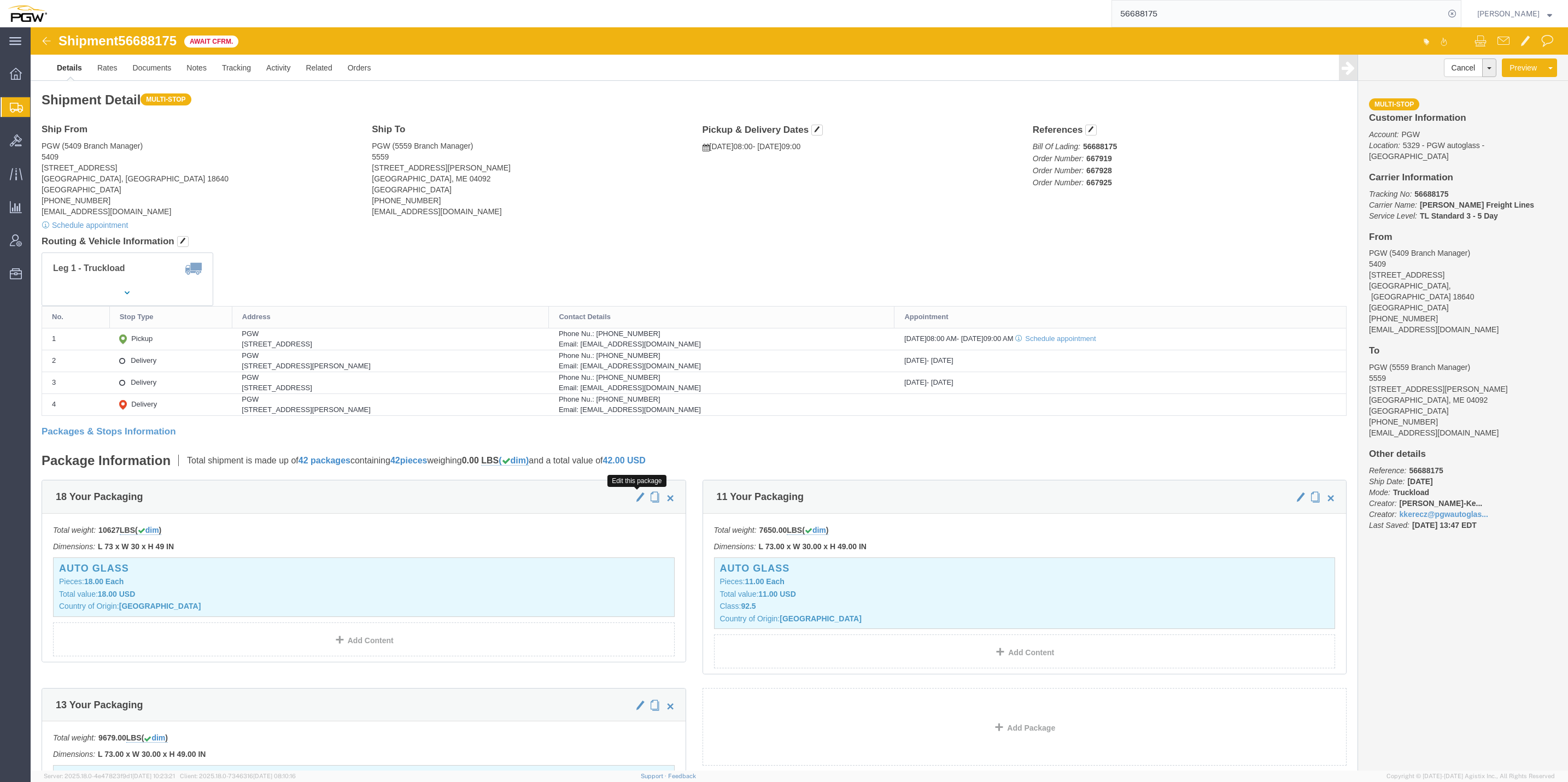
click span "button"
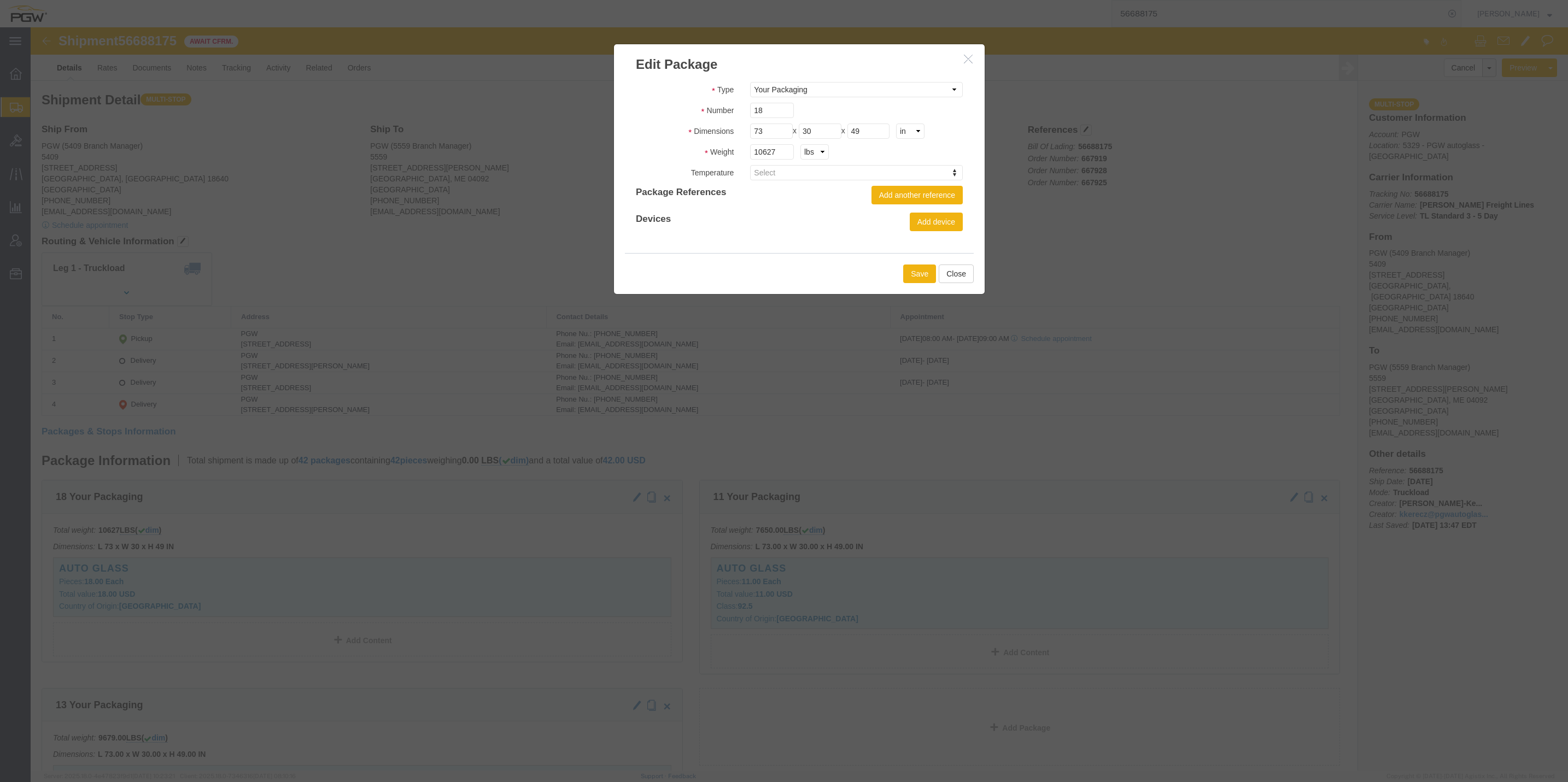
click icon "button"
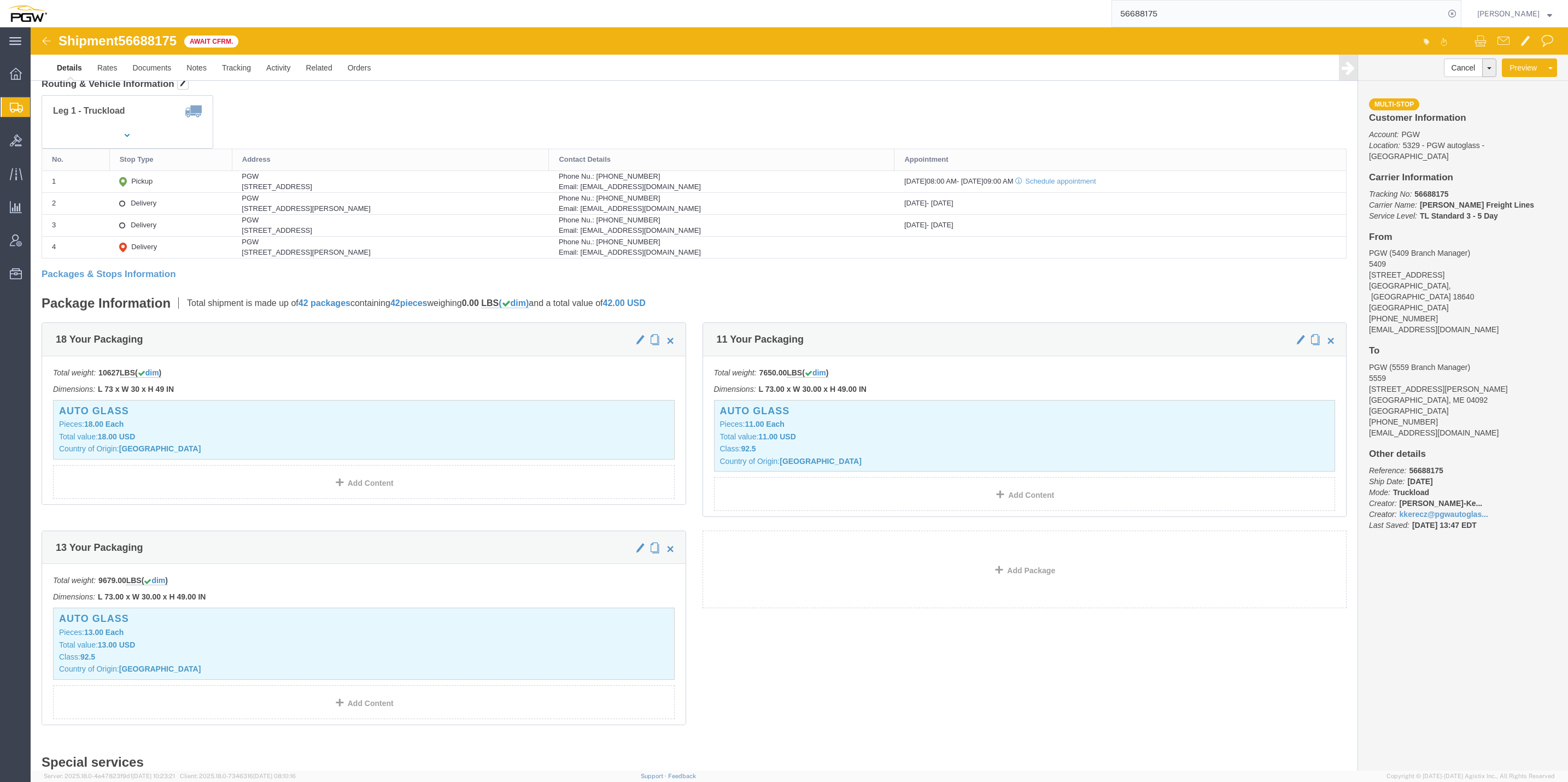
scroll to position [164, 0]
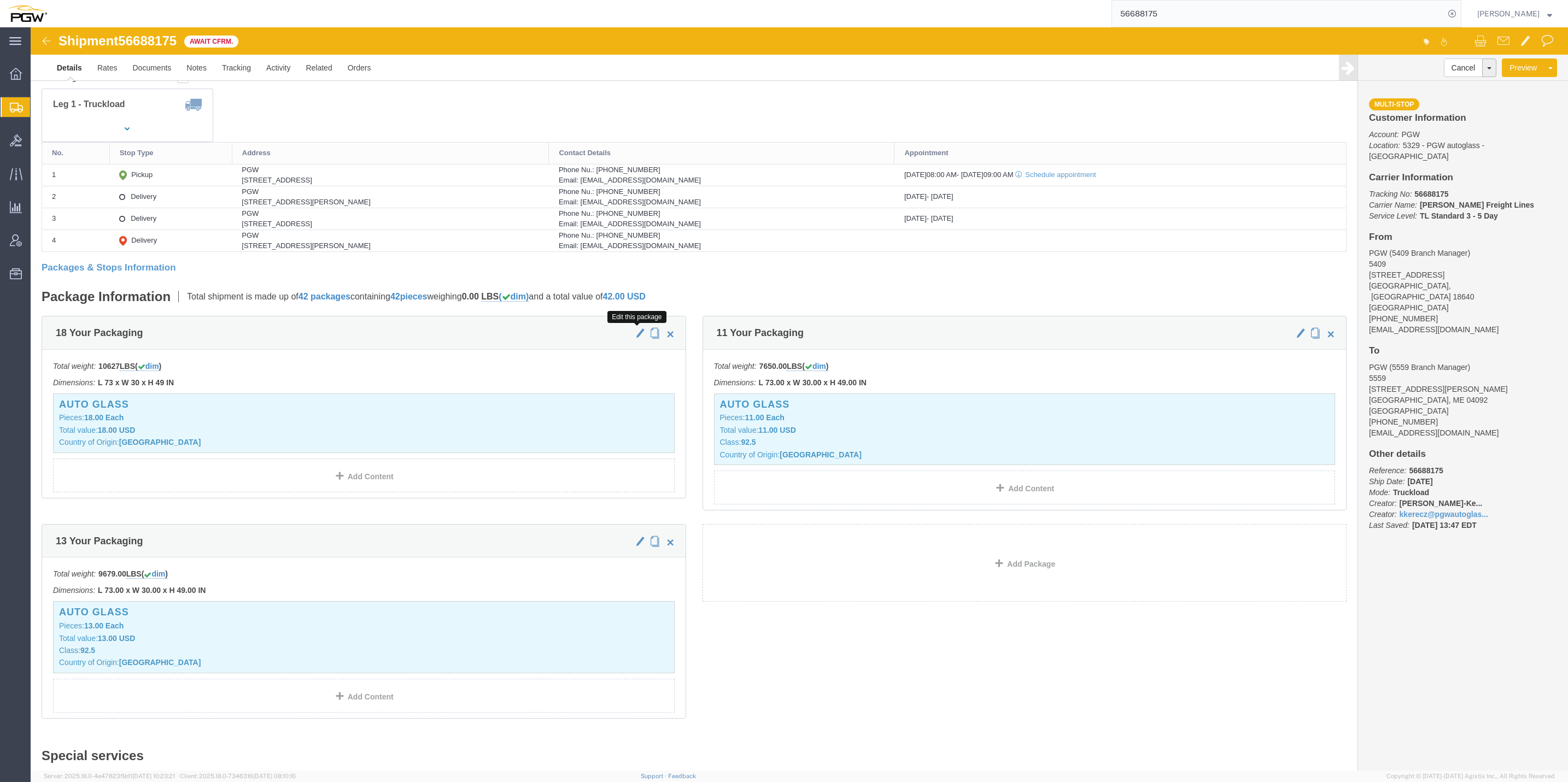
click button "button"
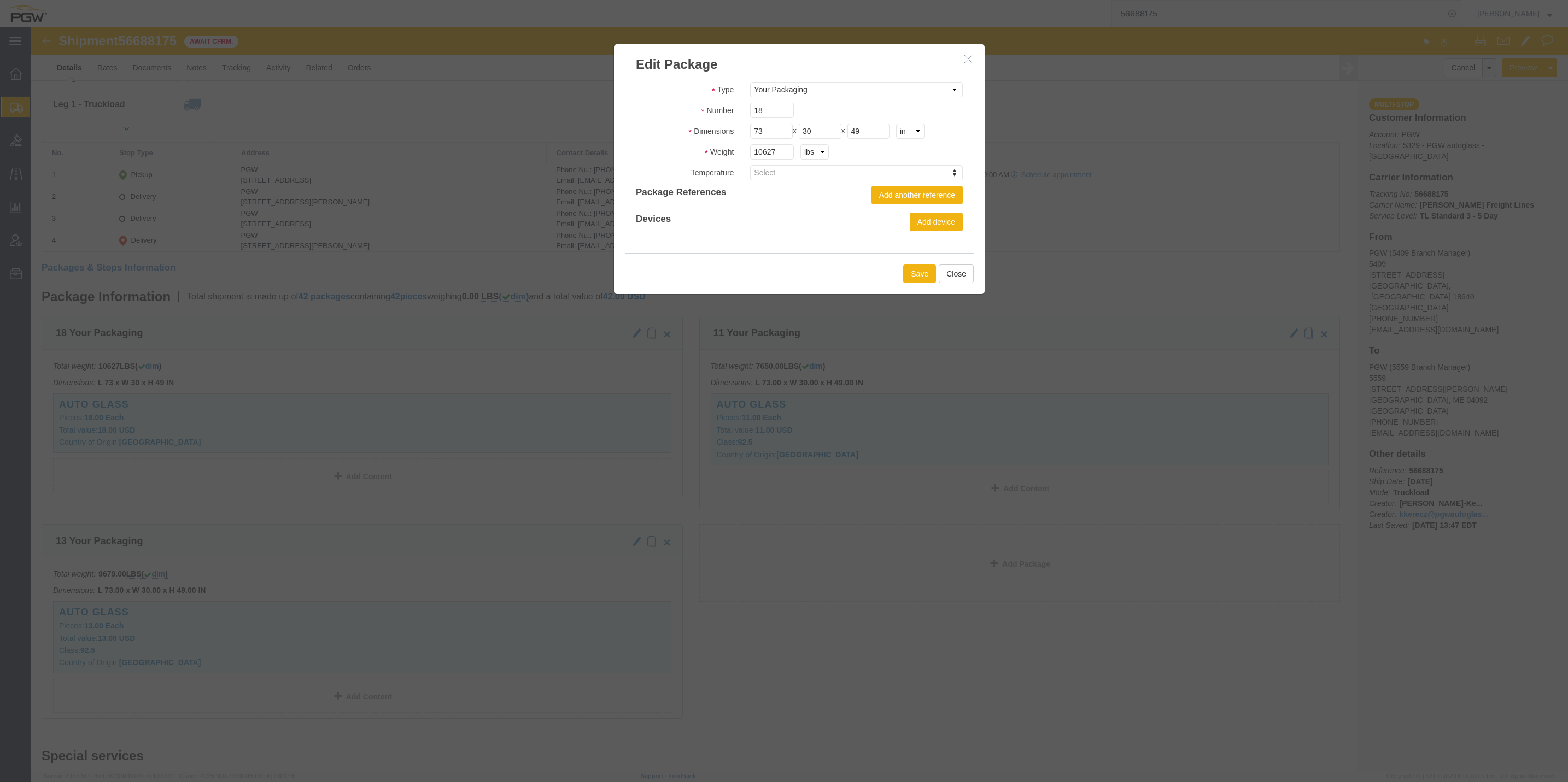
click button "button"
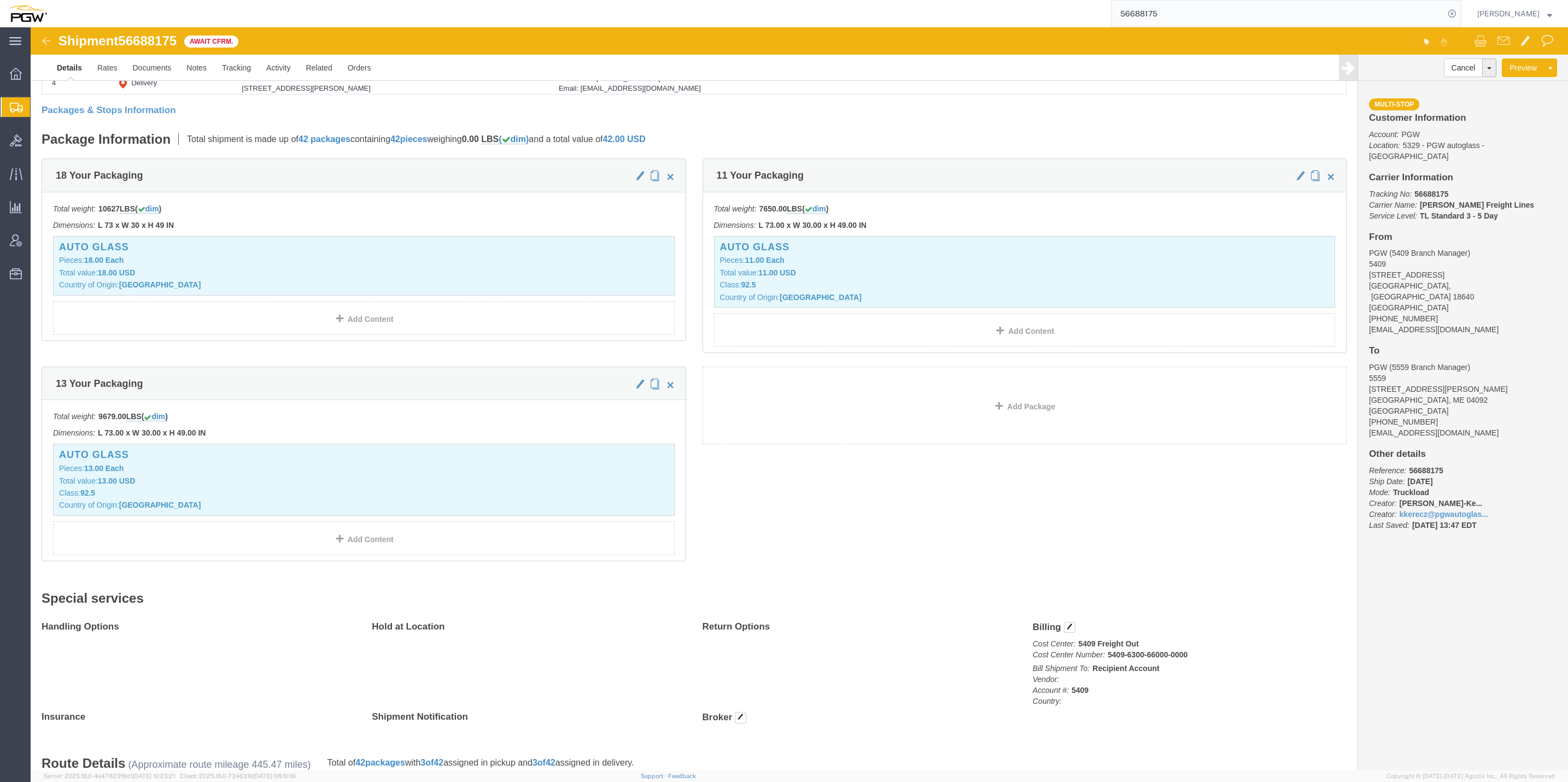
scroll to position [328, 0]
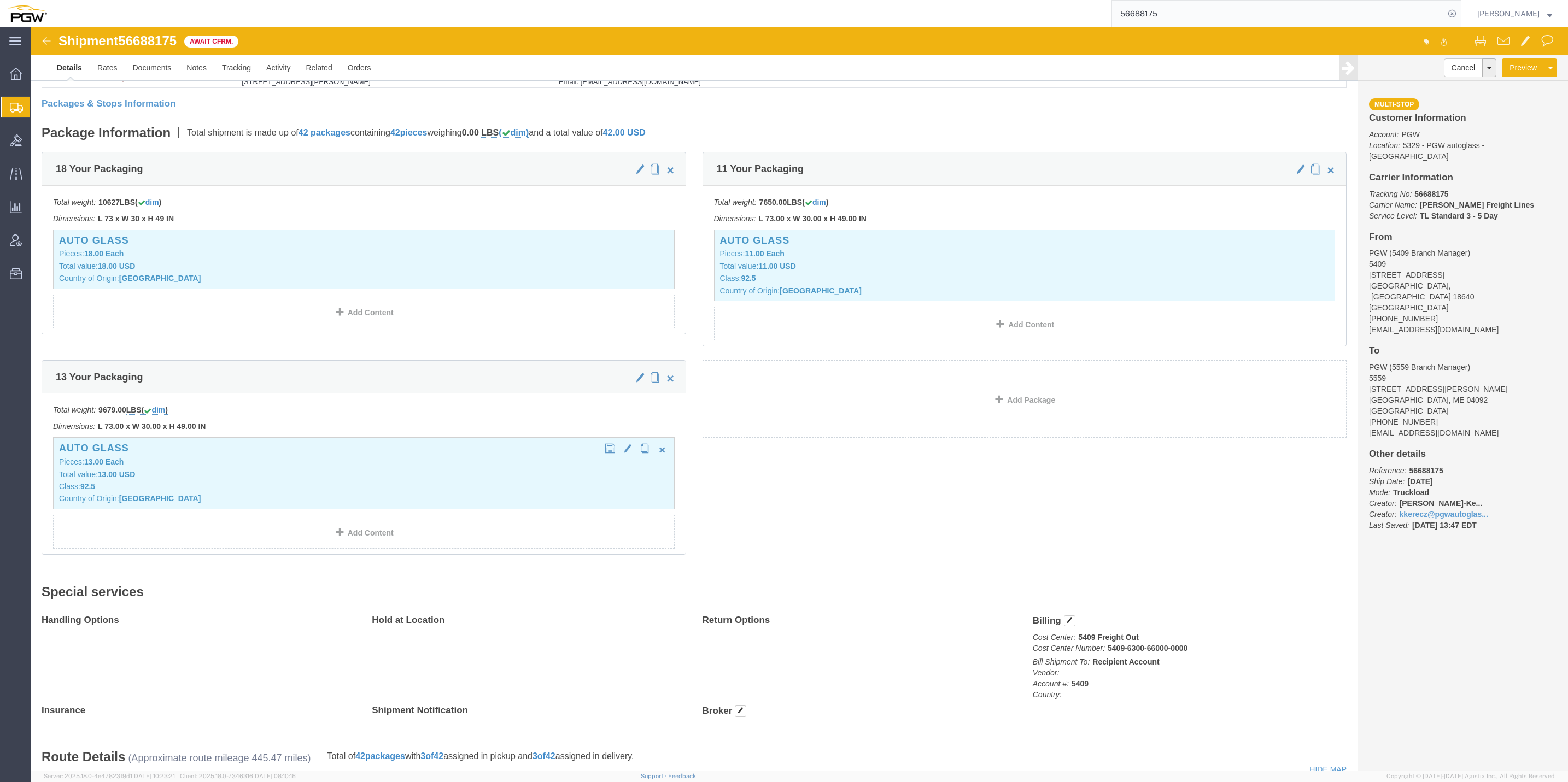
click p "Total value: 13.00 USD"
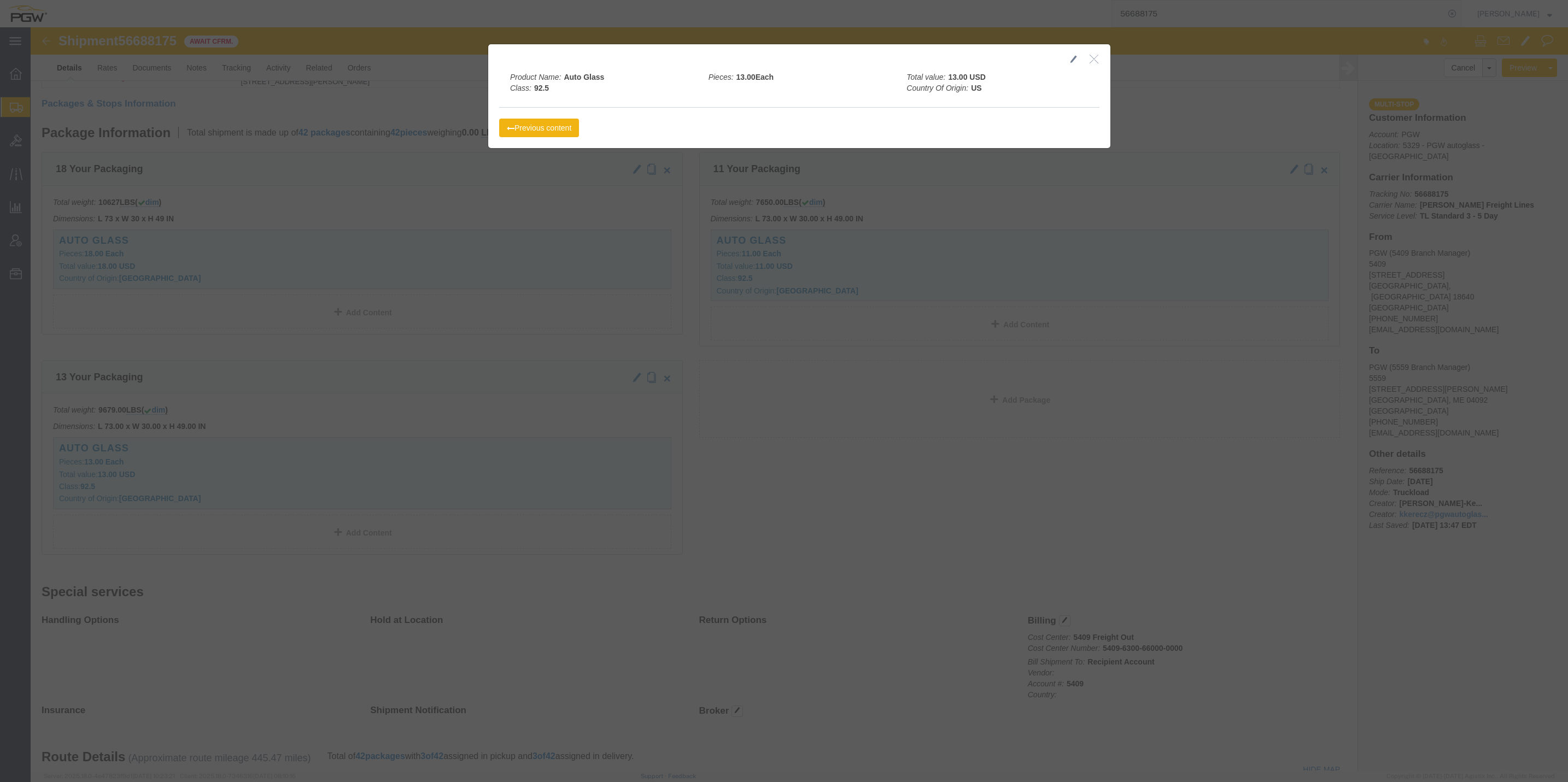
click icon "button"
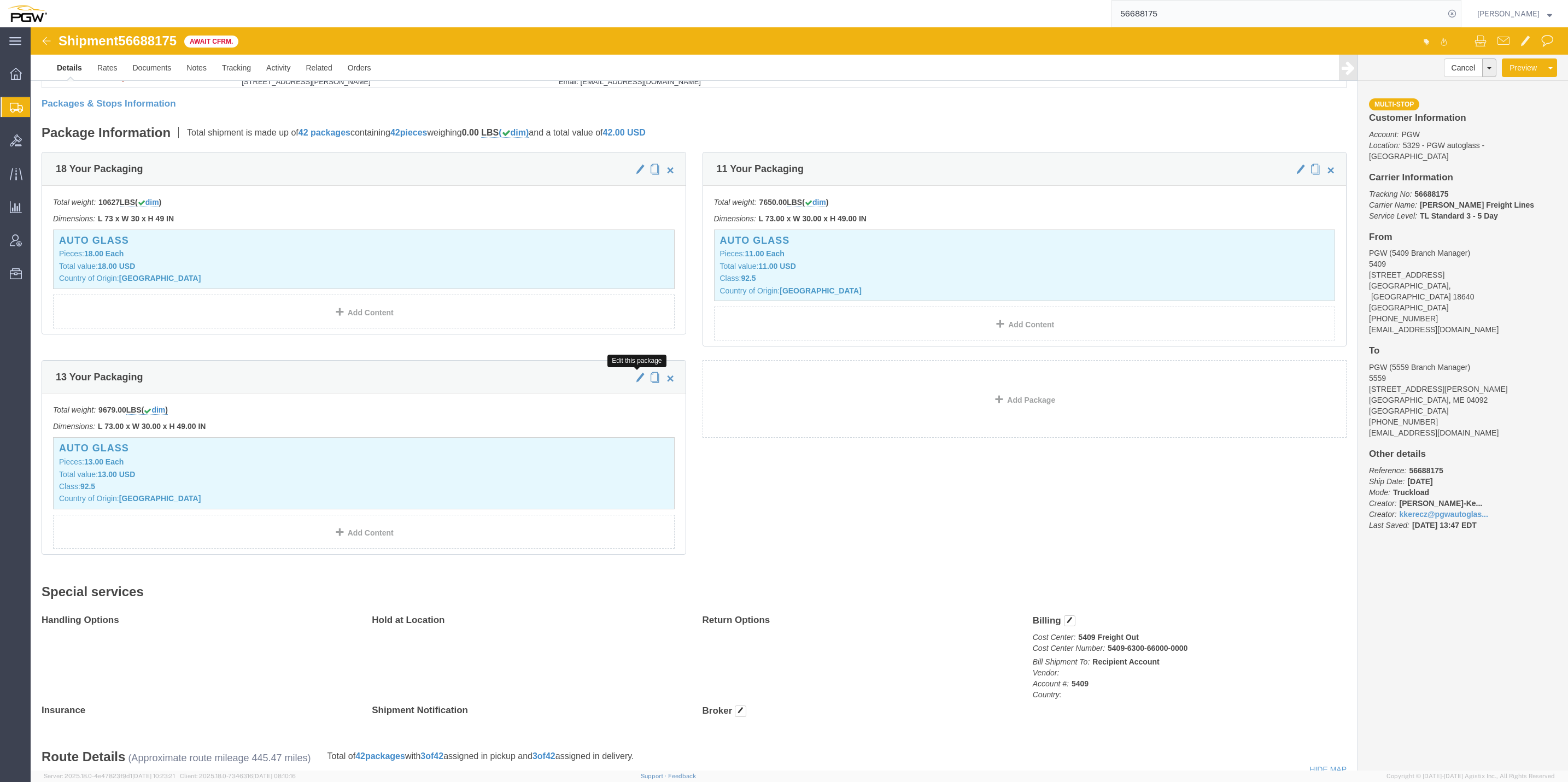
click span "button"
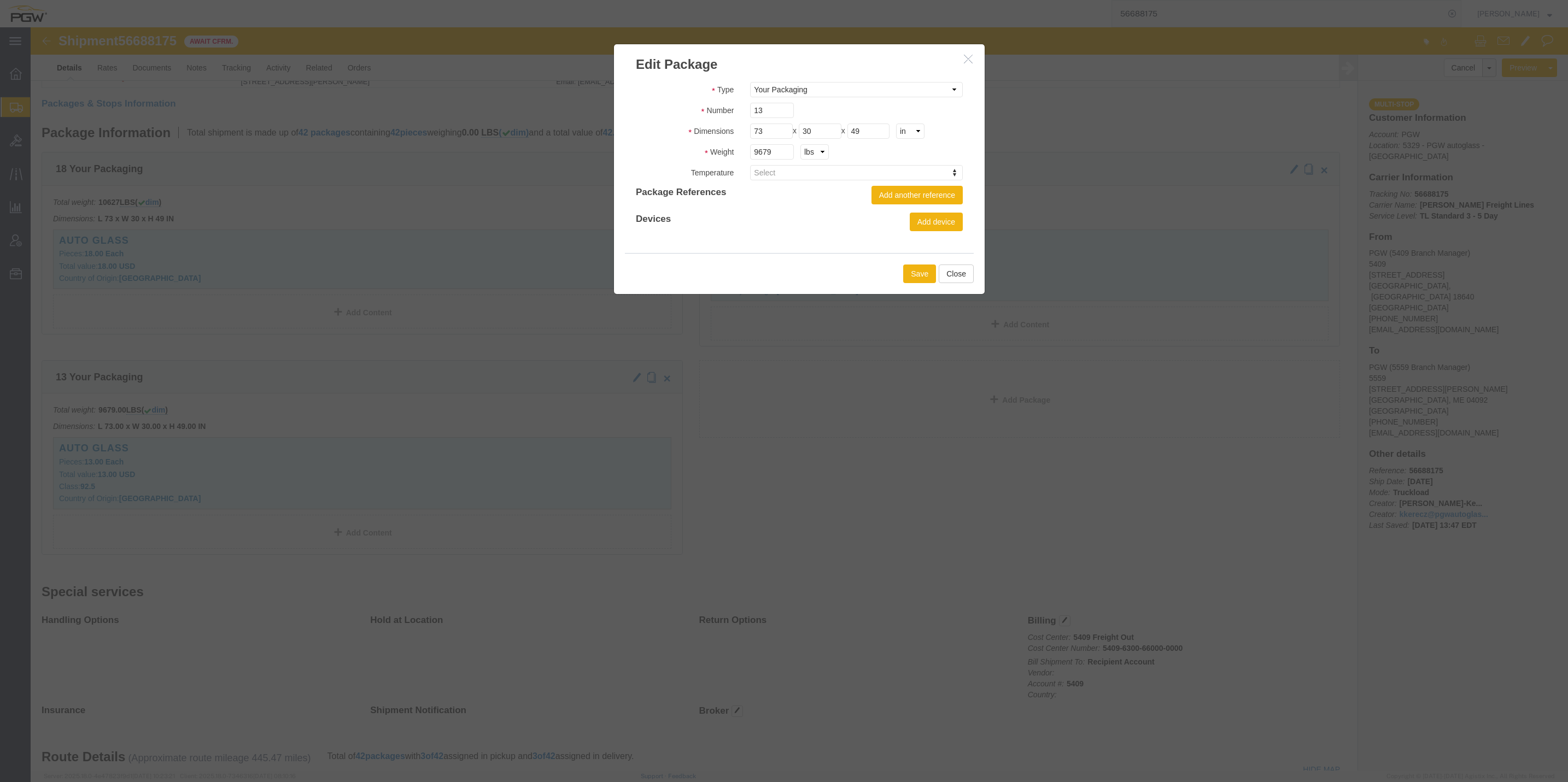
click button "button"
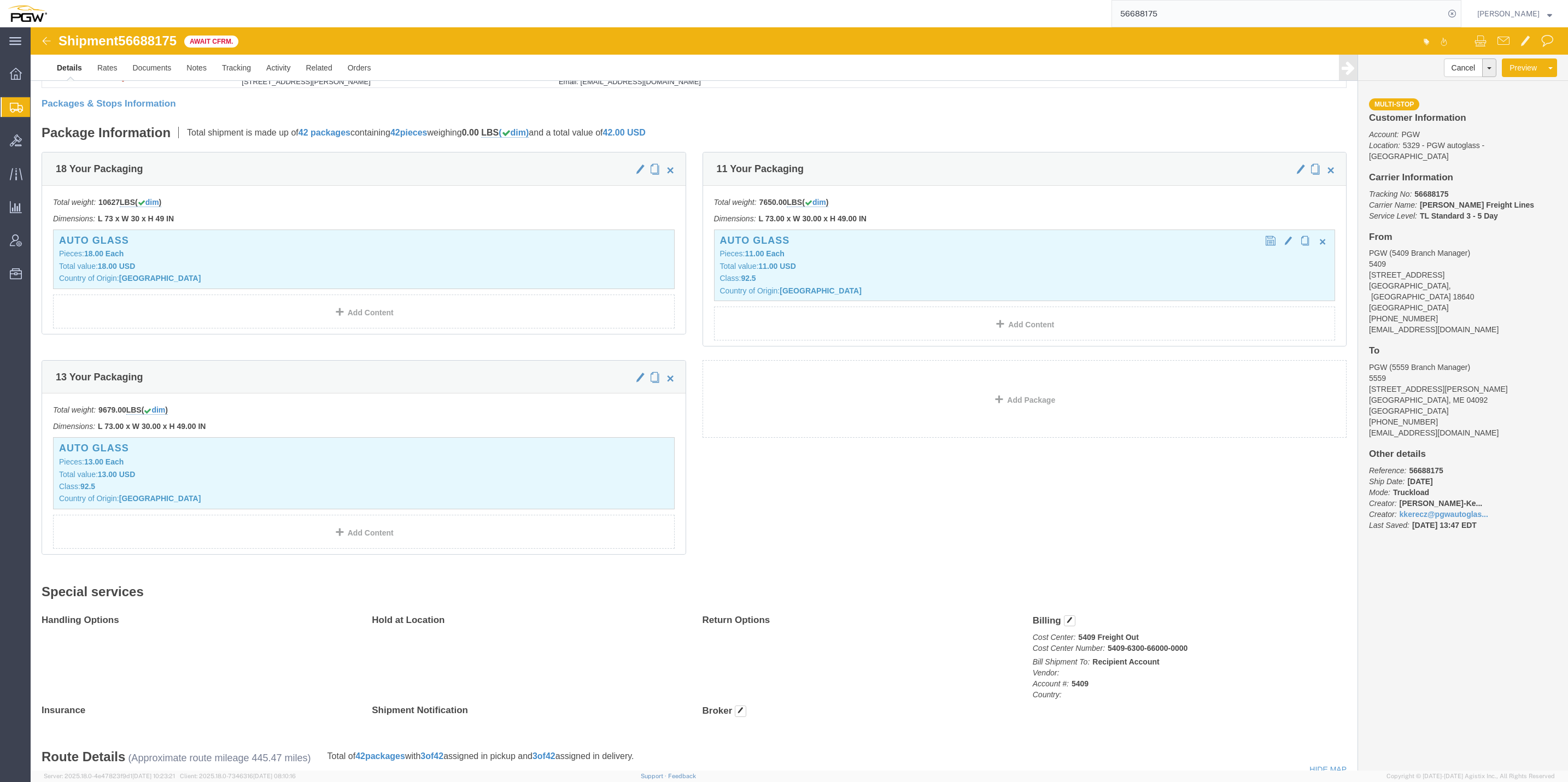
click p "Class: 92.5"
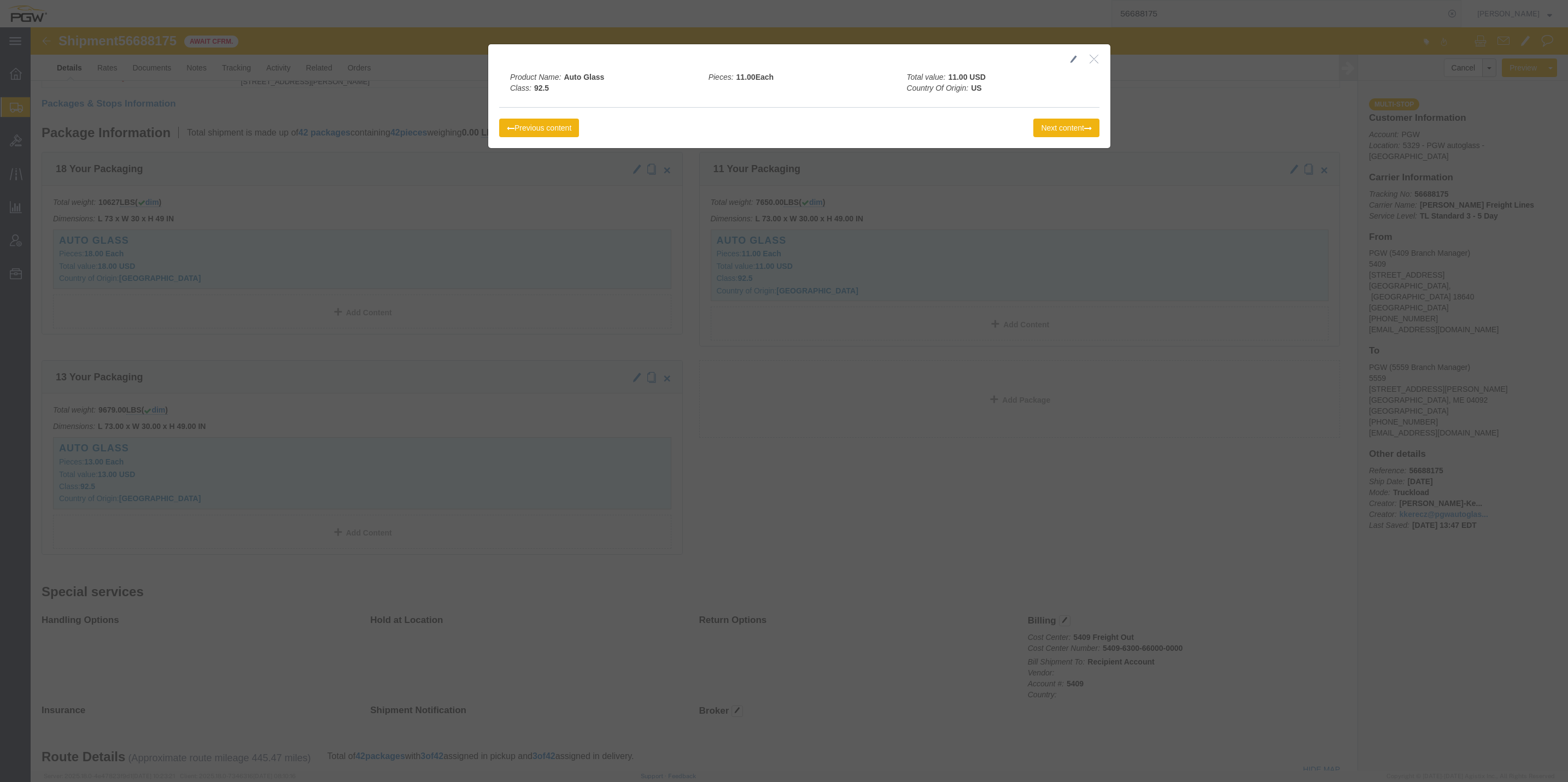
click div
click button "button"
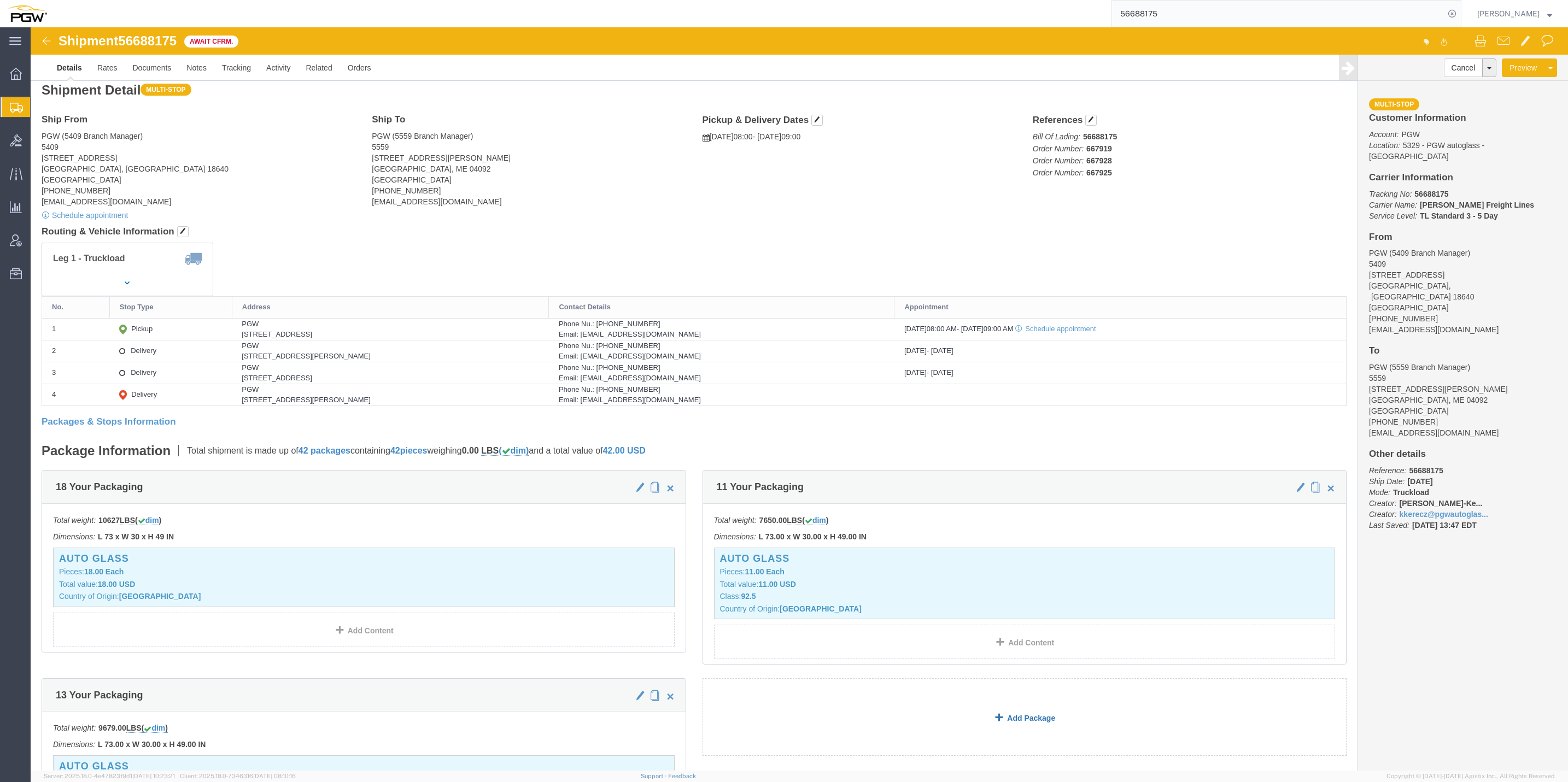
scroll to position [0, 0]
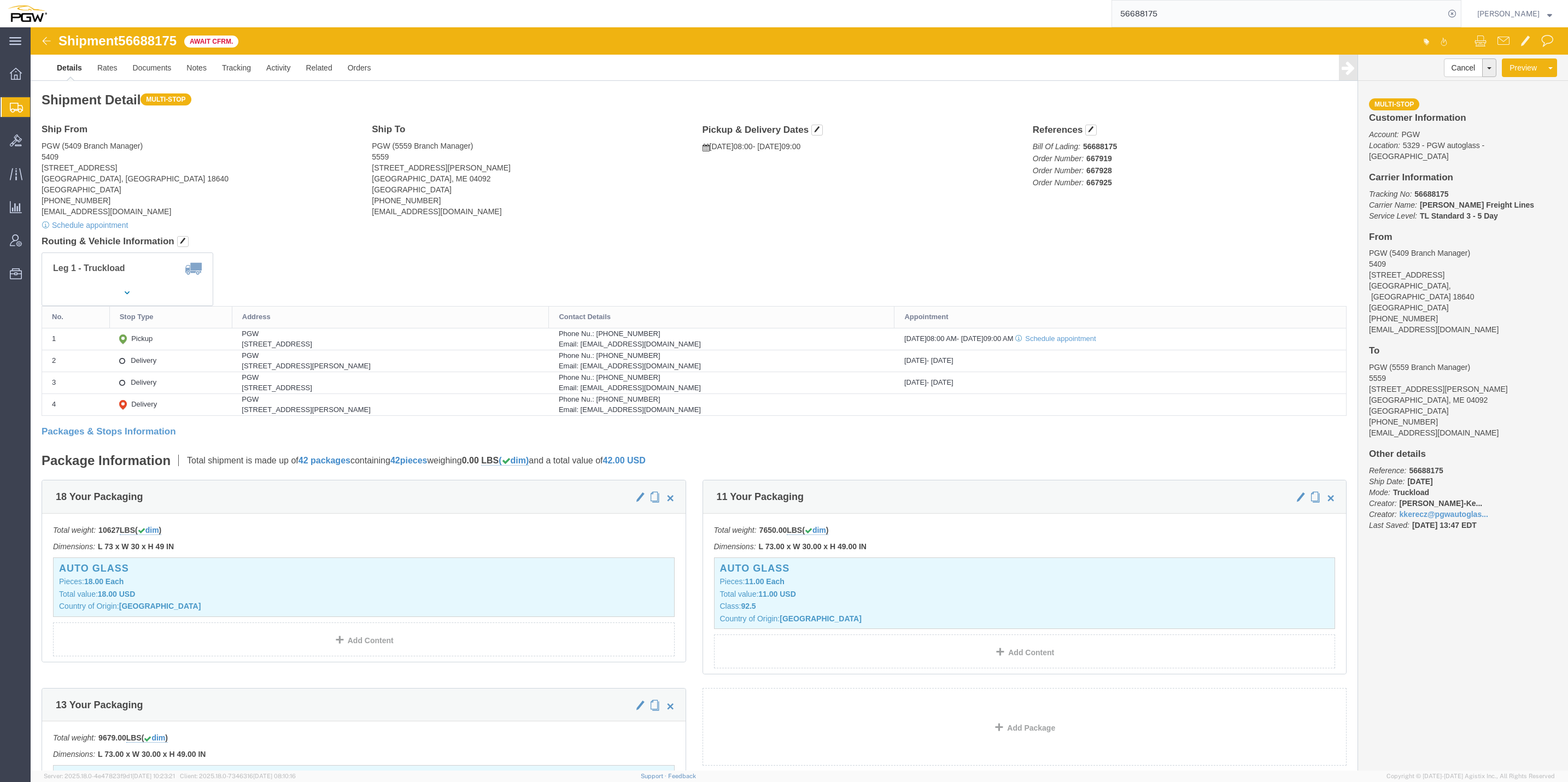
click img
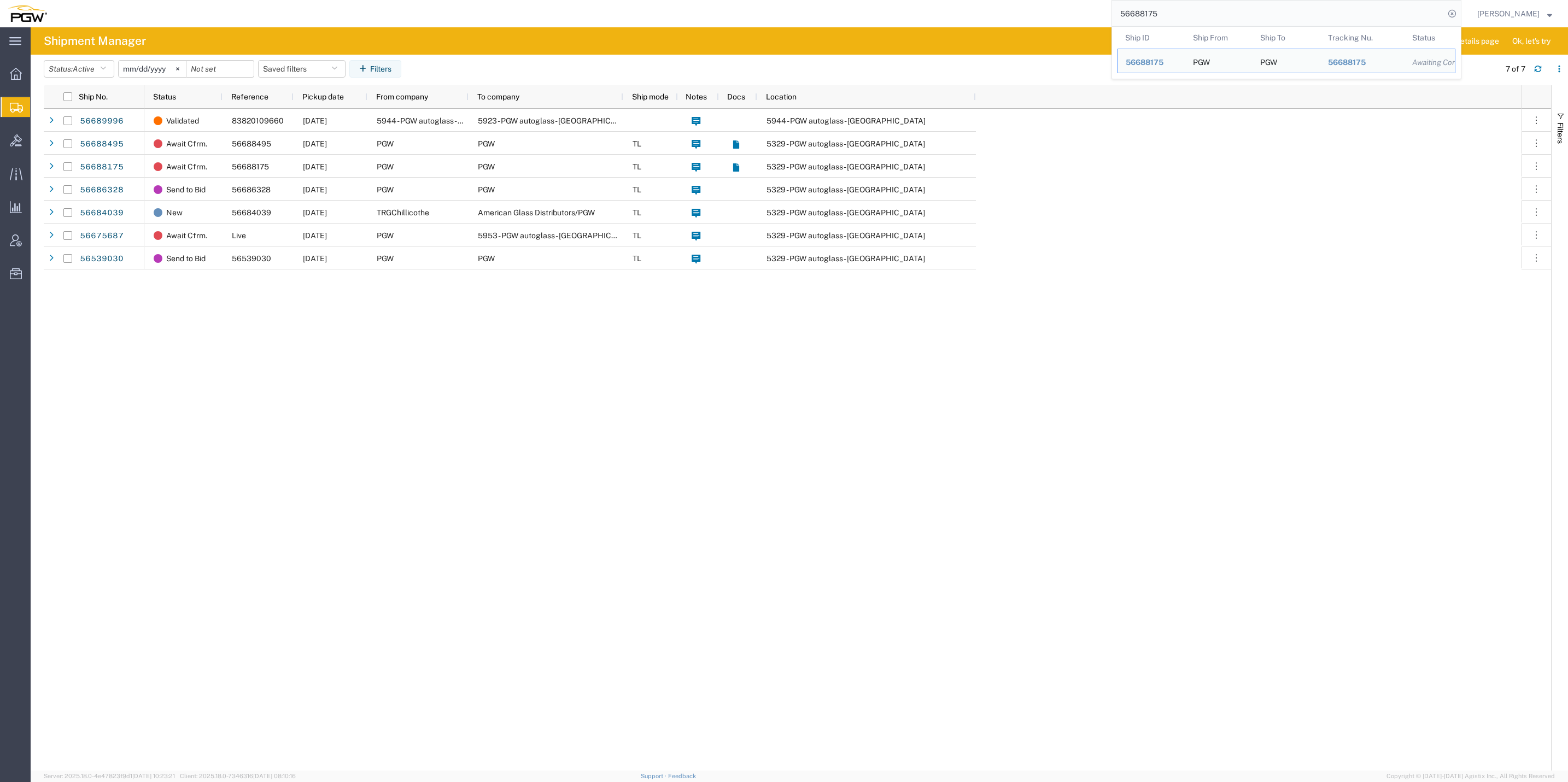
click at [1200, 13] on input "56688175" at bounding box center [1278, 13] width 332 height 26
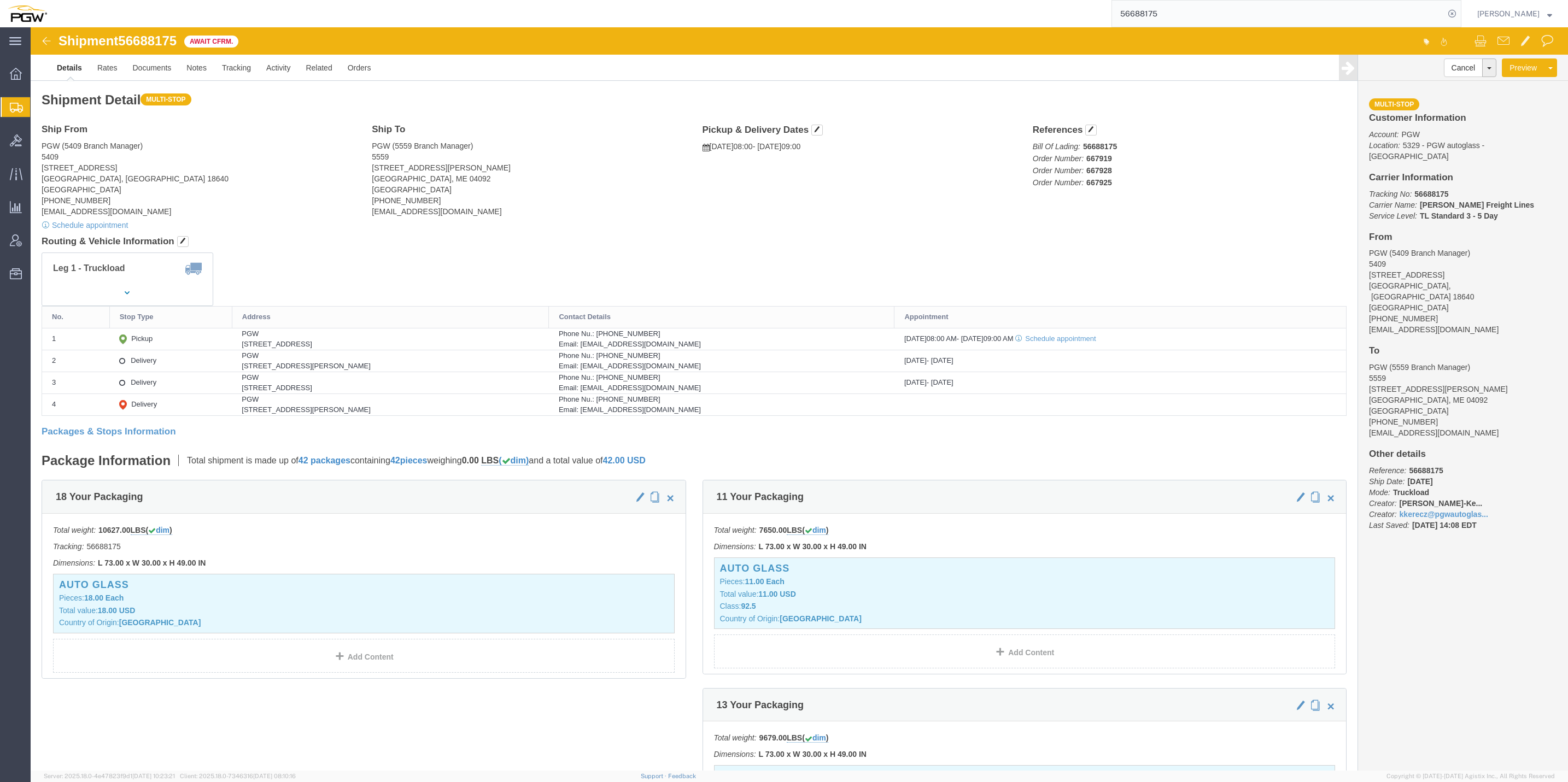
drag, startPoint x: 496, startPoint y: 550, endPoint x: 527, endPoint y: 473, distance: 83.0
click div "18 Your Packaging Total weight: 10627.00 LBS ( dim ) Tracking: 56688175 Dimensi…"
drag, startPoint x: 527, startPoint y: 473, endPoint x: 544, endPoint y: 447, distance: 31.1
click div "18 Your Packaging"
click div "Package Information Total shipment is made up of 42 packages containing 42 piec…"
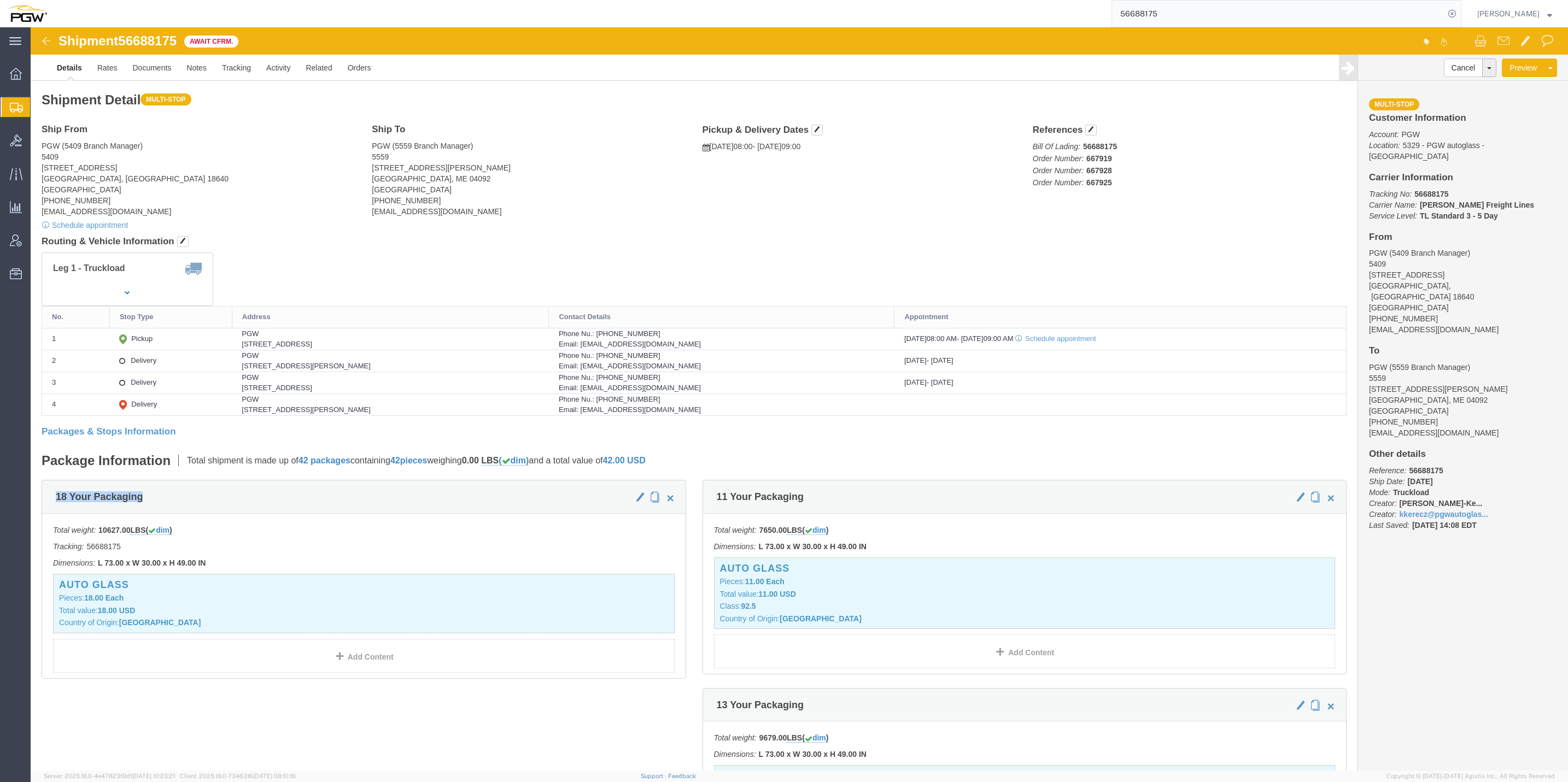
drag, startPoint x: 558, startPoint y: 447, endPoint x: 559, endPoint y: 441, distance: 6.1
click div "Package Information Total shipment is made up of 42 packages containing 42 piec…"
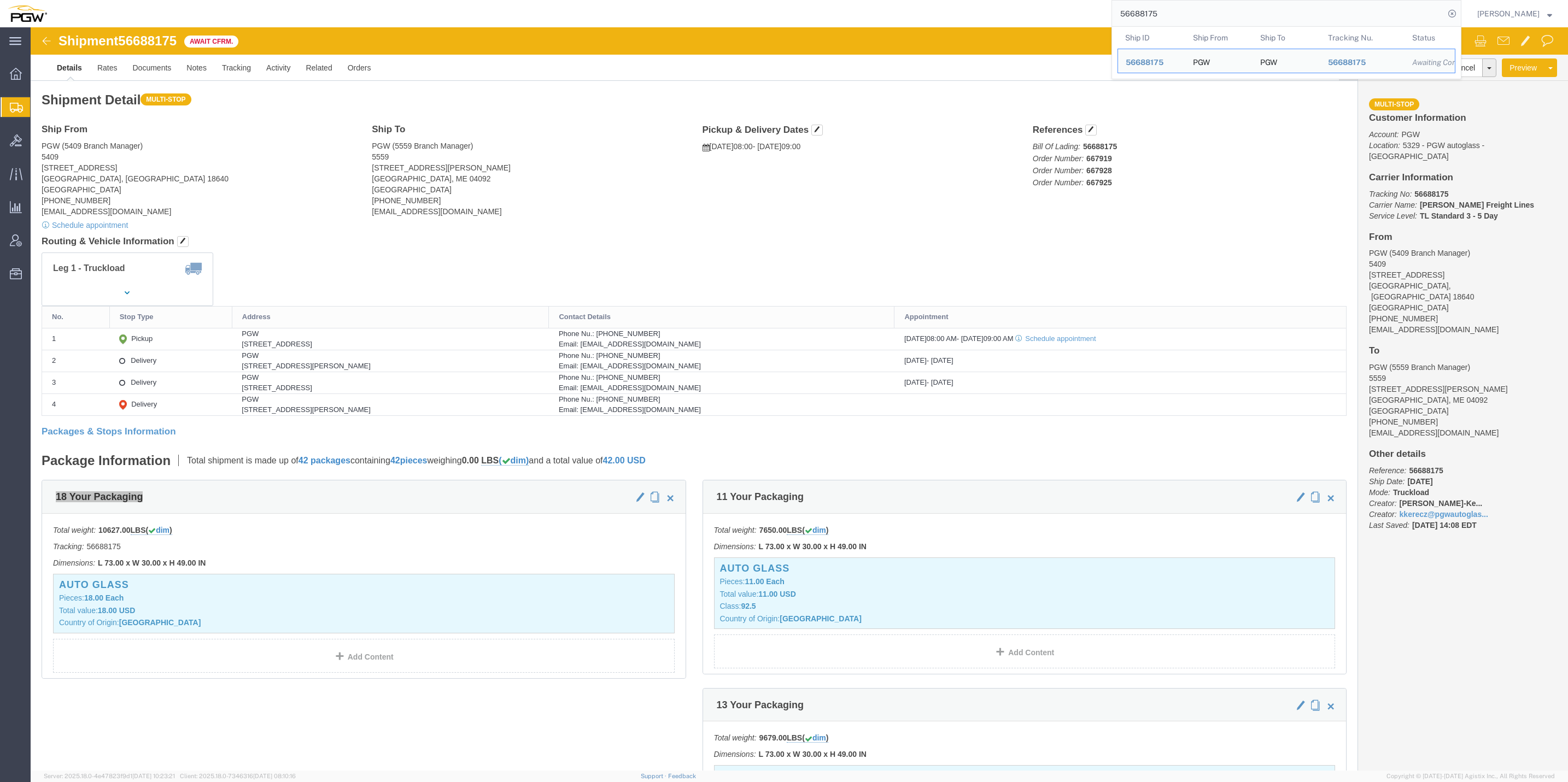
drag, startPoint x: 1141, startPoint y: 7, endPoint x: 1022, endPoint y: 7, distance: 119.0
click at [1034, 3] on div "56688175 Ship ID Ship From Ship To Tracking Nu. Status Ship ID 56688175 Ship Fr…" at bounding box center [758, 13] width 1407 height 27
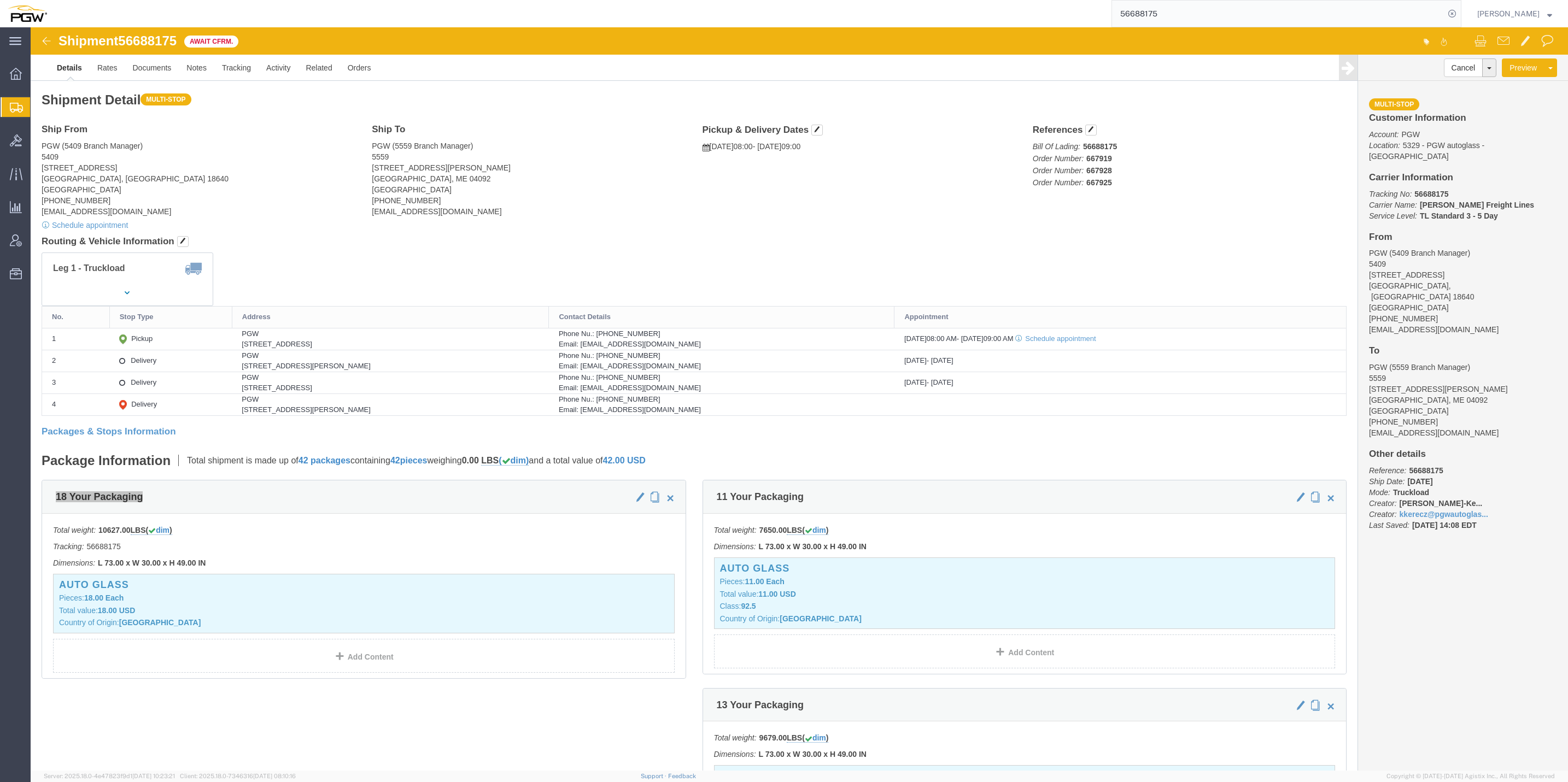
paste input "49"
type input "56688495"
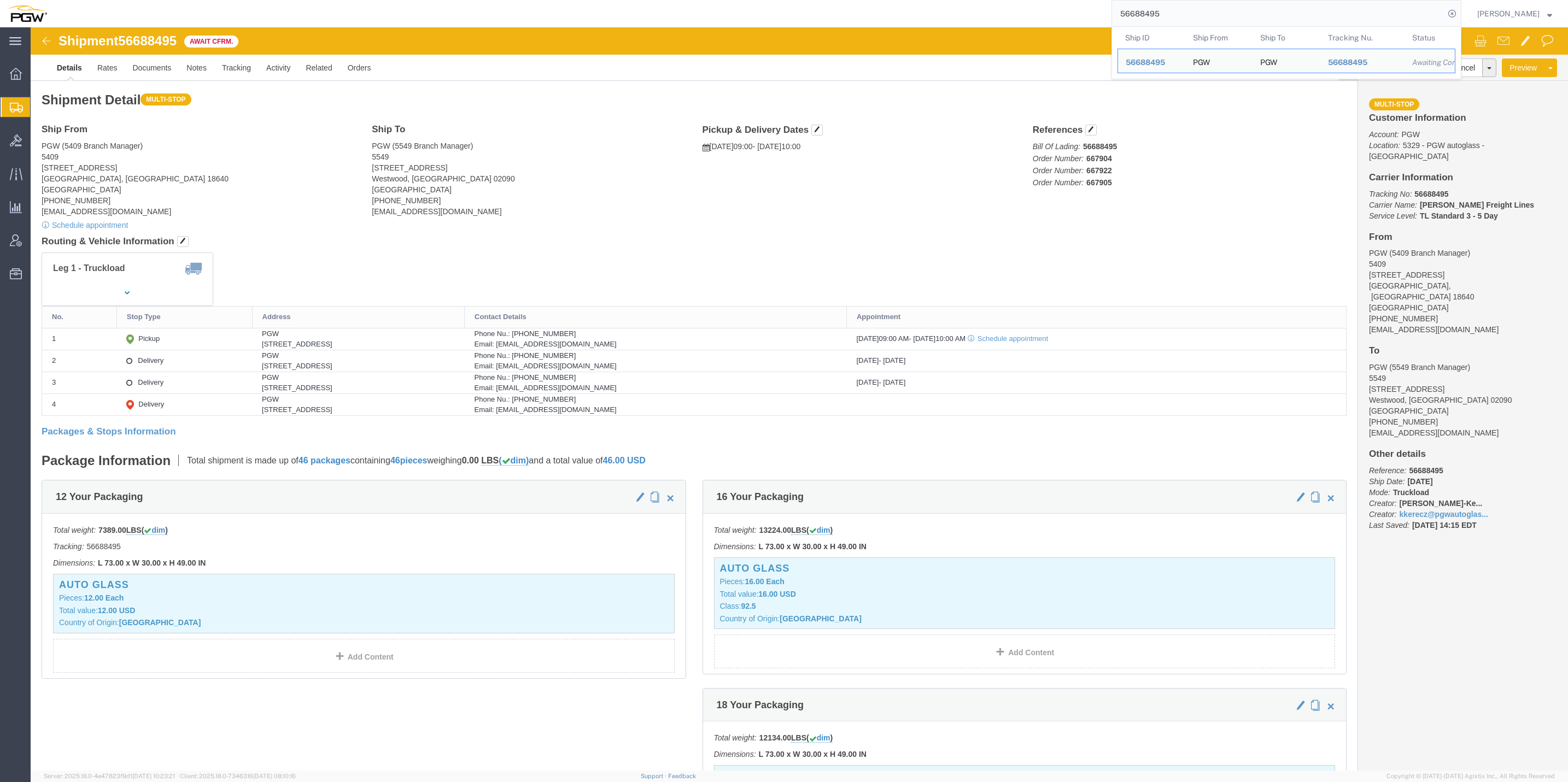
click at [1203, 5] on input "56688495" at bounding box center [1278, 13] width 332 height 26
